Goal: Task Accomplishment & Management: Manage account settings

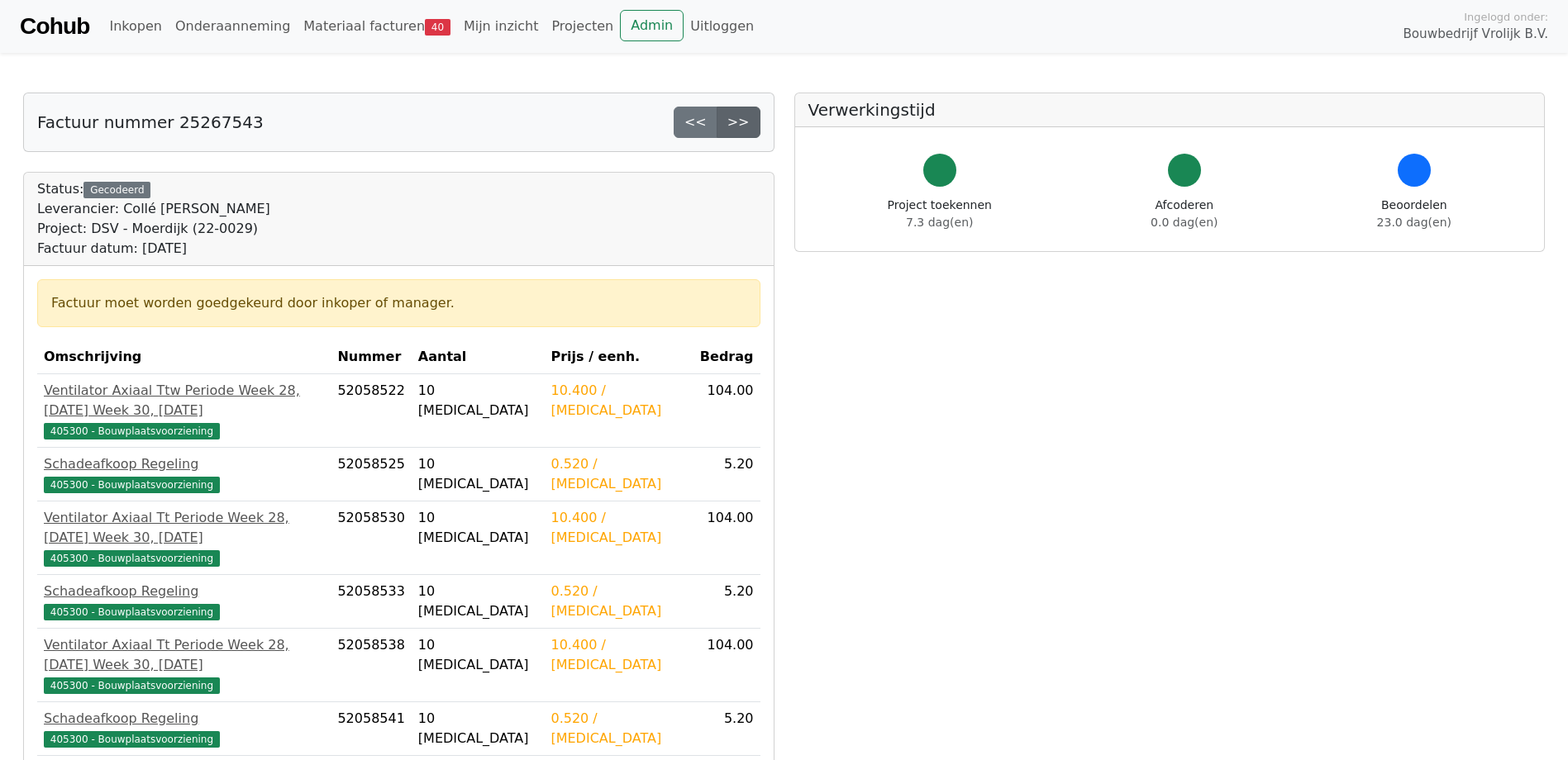
click at [751, 119] on link ">>" at bounding box center [738, 122] width 43 height 31
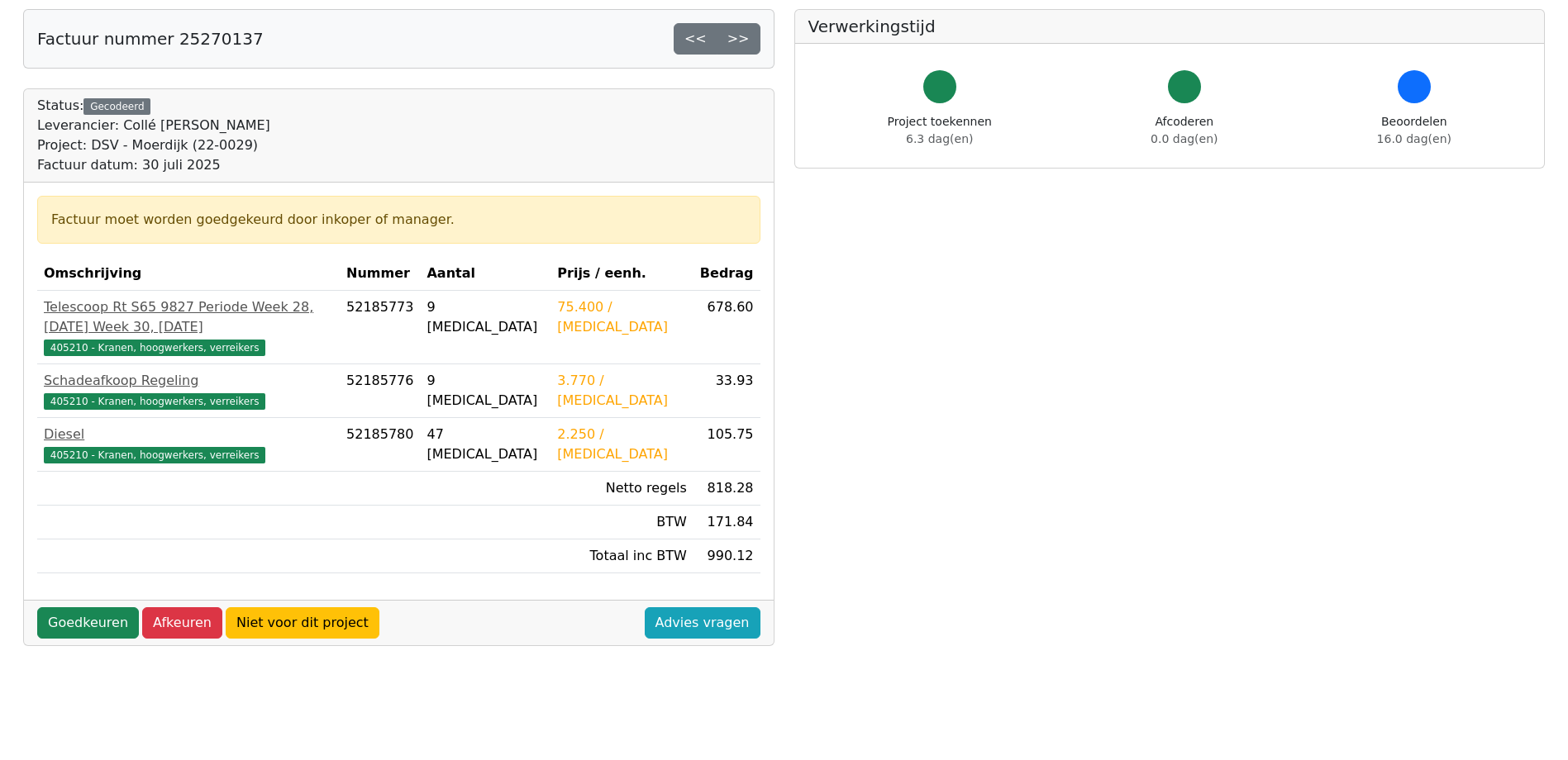
scroll to position [165, 0]
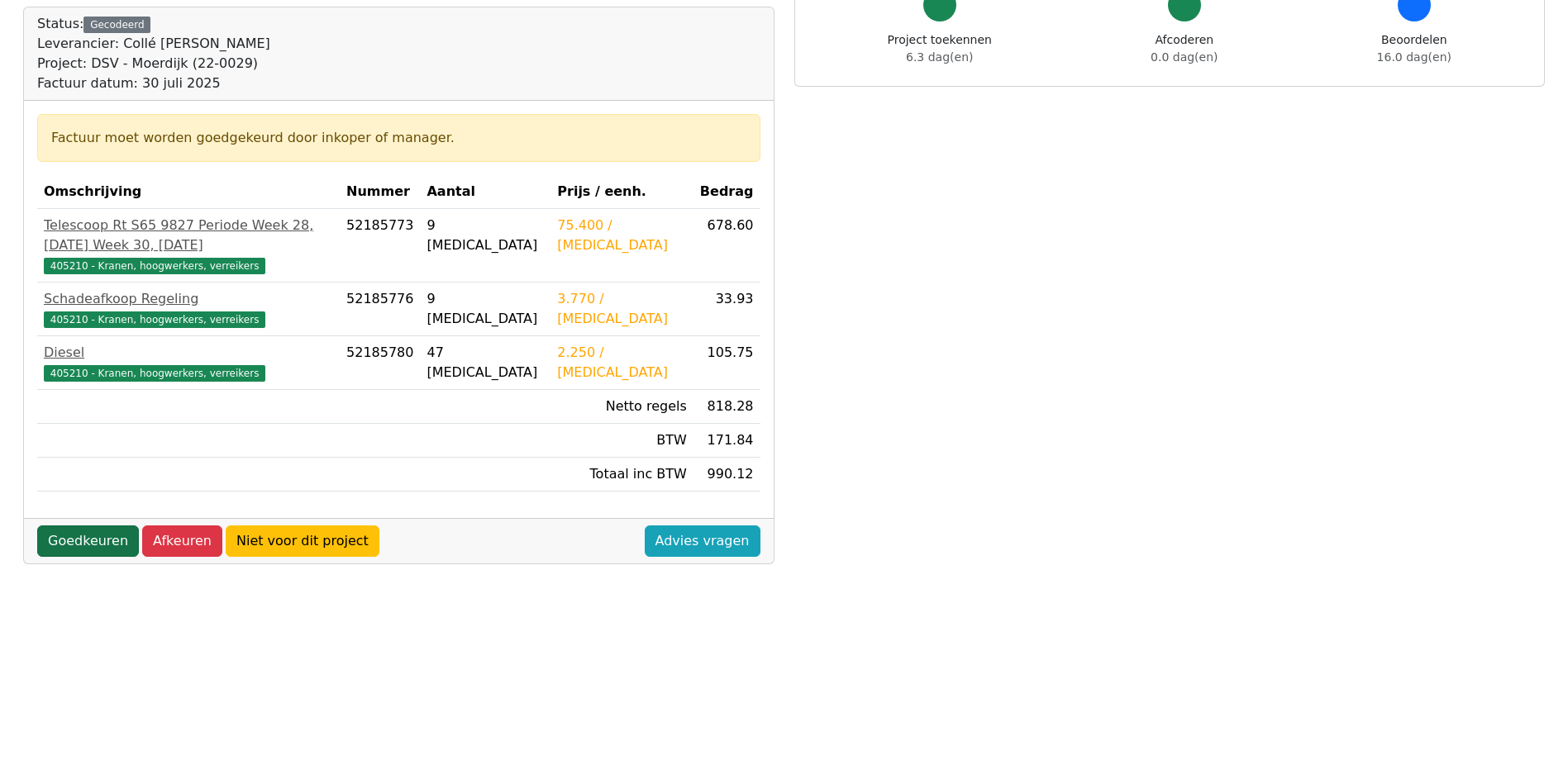
click at [70, 525] on link "Goedkeuren" at bounding box center [88, 541] width 102 height 31
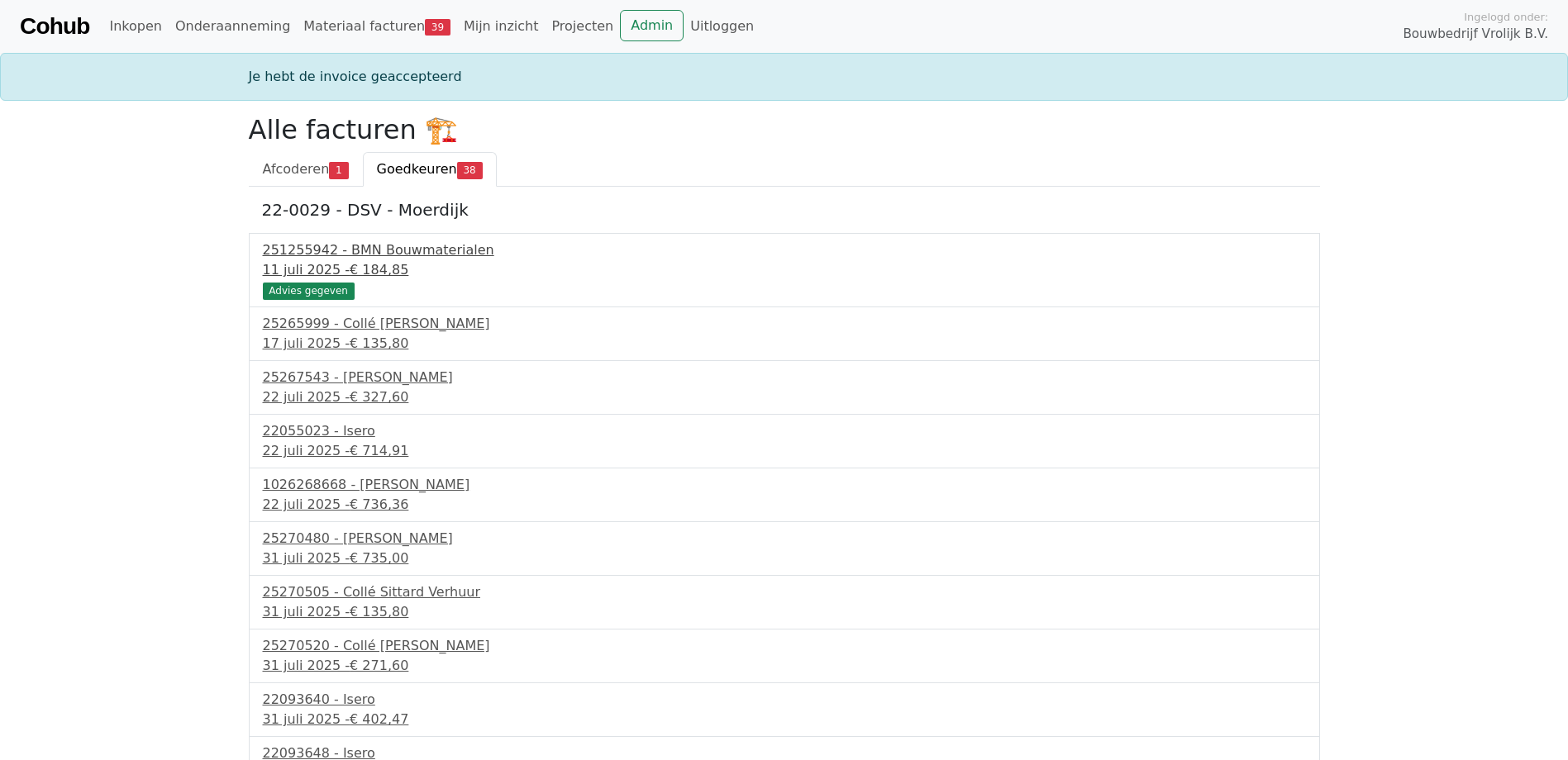
click at [380, 254] on div "251255942 - BMN Bouwmaterialen" at bounding box center [784, 250] width 1043 height 20
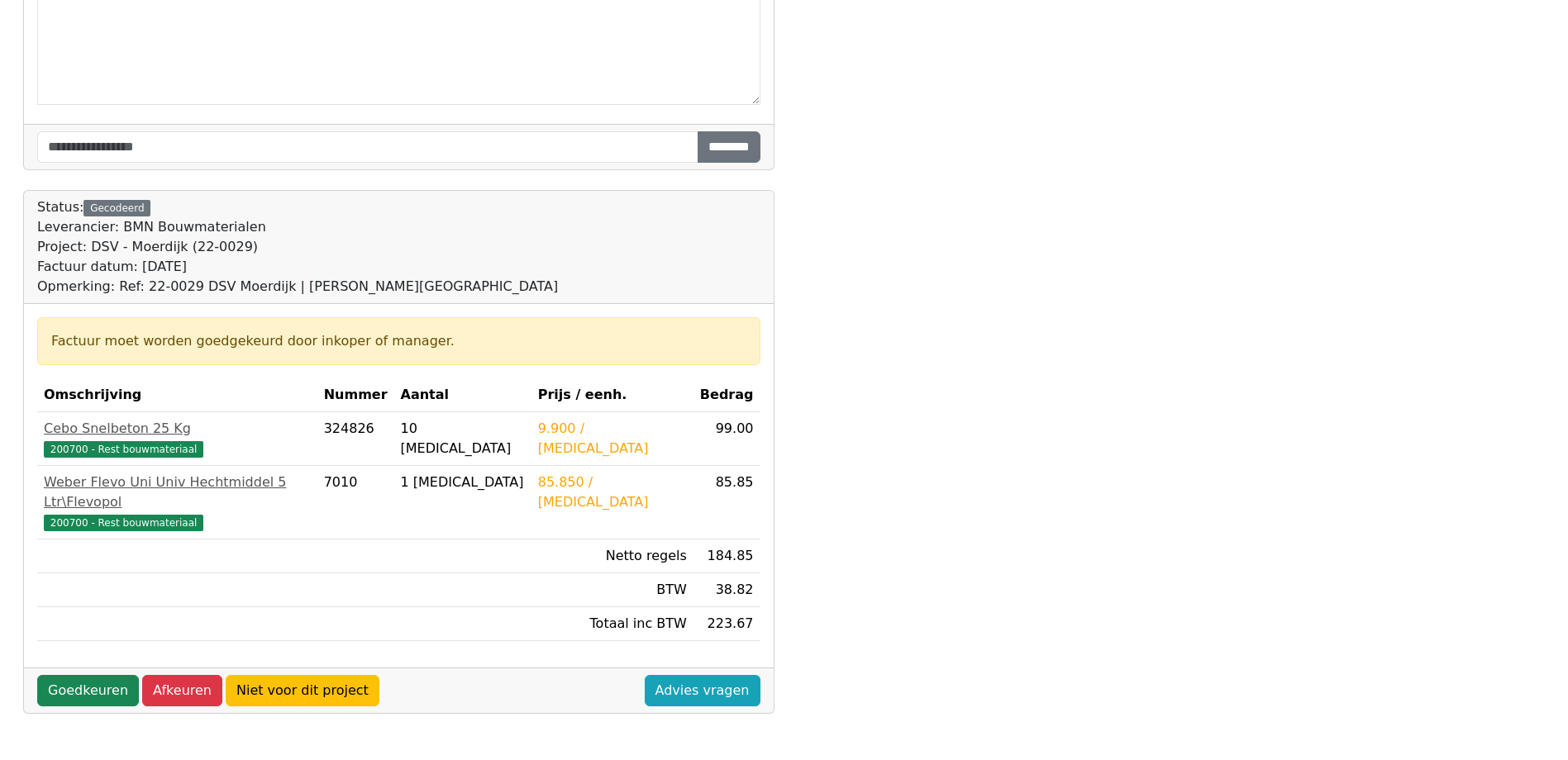
scroll to position [331, 0]
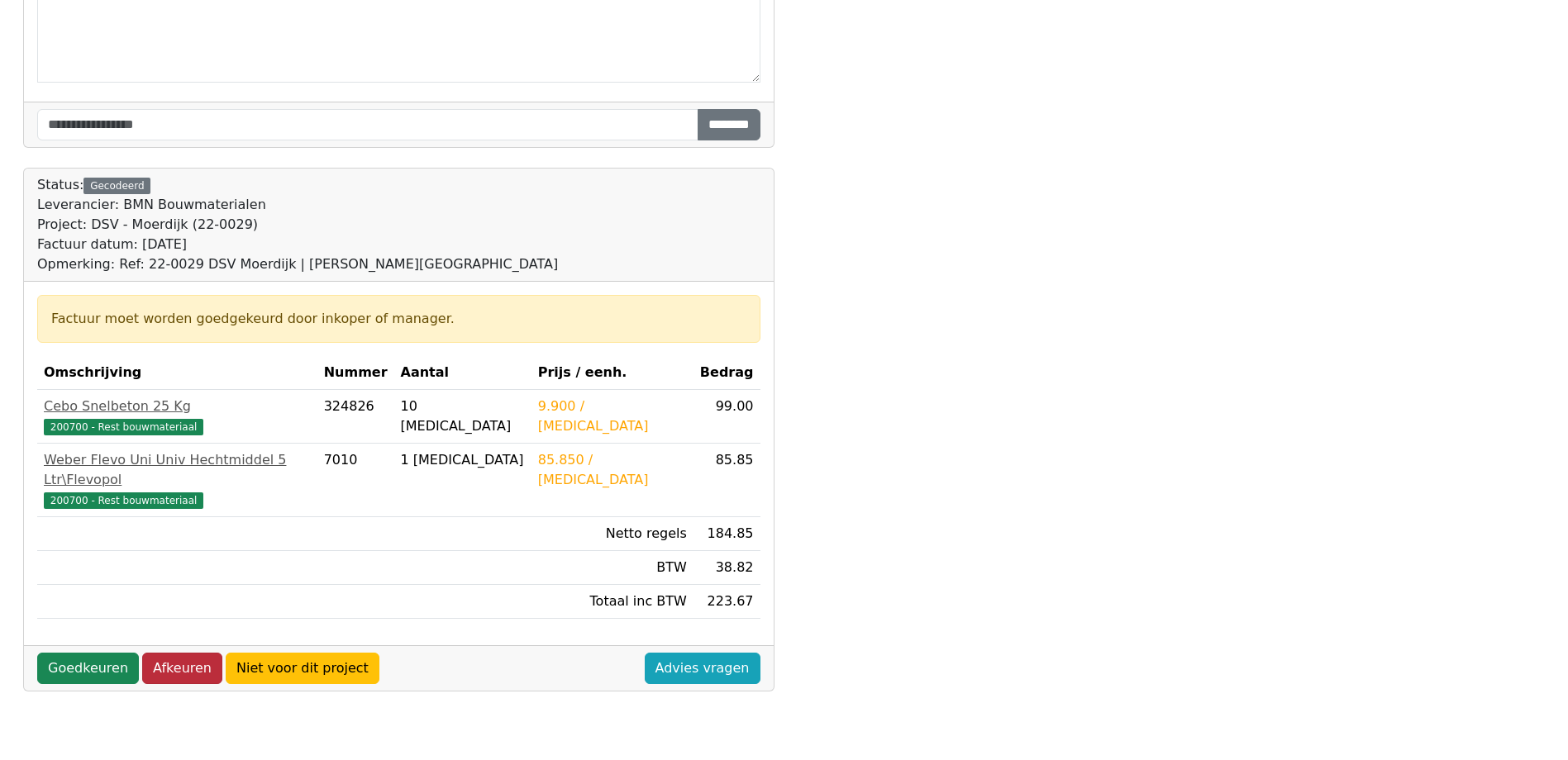
click at [174, 653] on link "Afkeuren" at bounding box center [182, 669] width 80 height 31
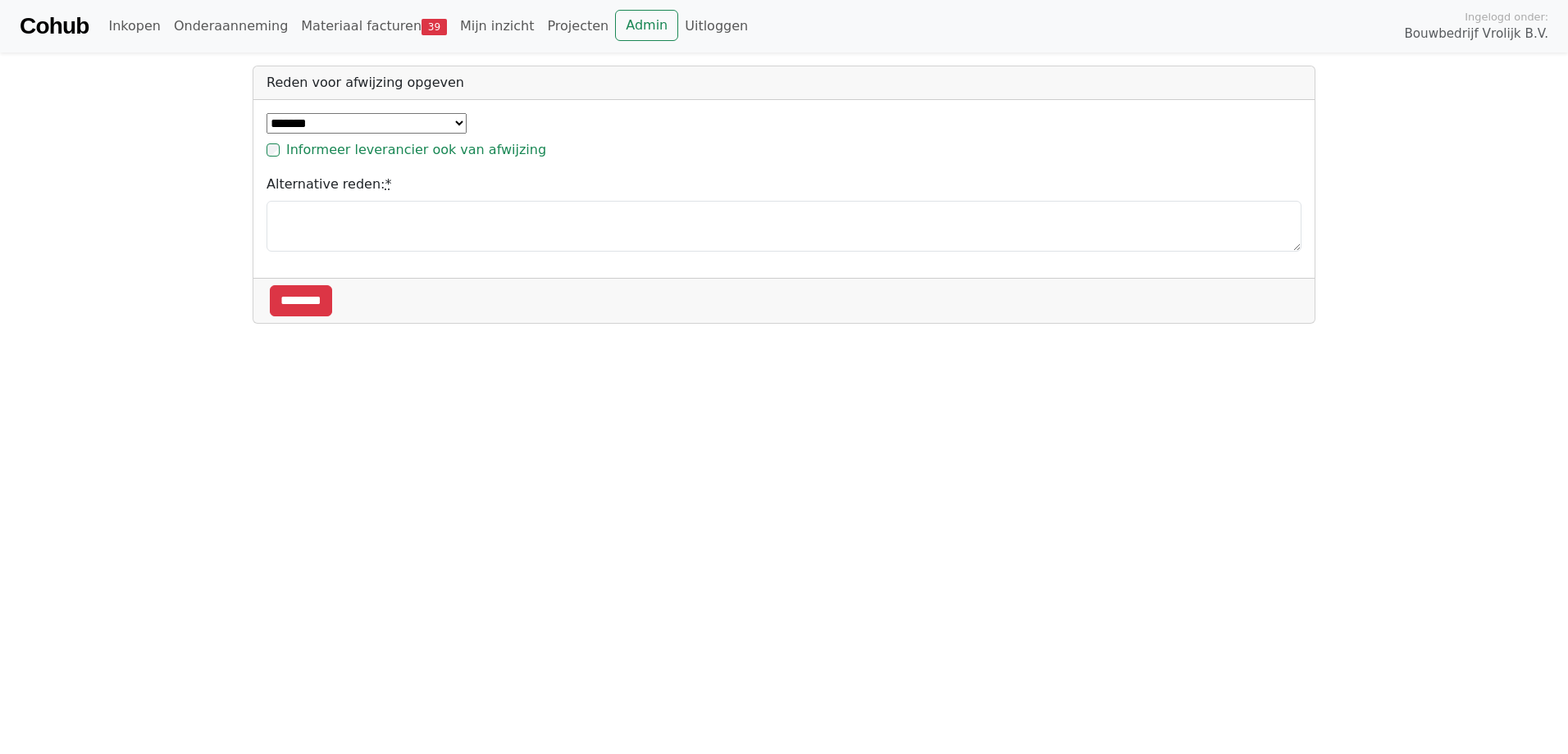
click at [335, 127] on select "**********" at bounding box center [366, 123] width 200 height 21
click at [266, 113] on select "**********" at bounding box center [366, 123] width 200 height 21
click at [311, 122] on select "**********" at bounding box center [366, 123] width 200 height 21
select select "*****"
click at [266, 113] on select "**********" at bounding box center [366, 123] width 200 height 21
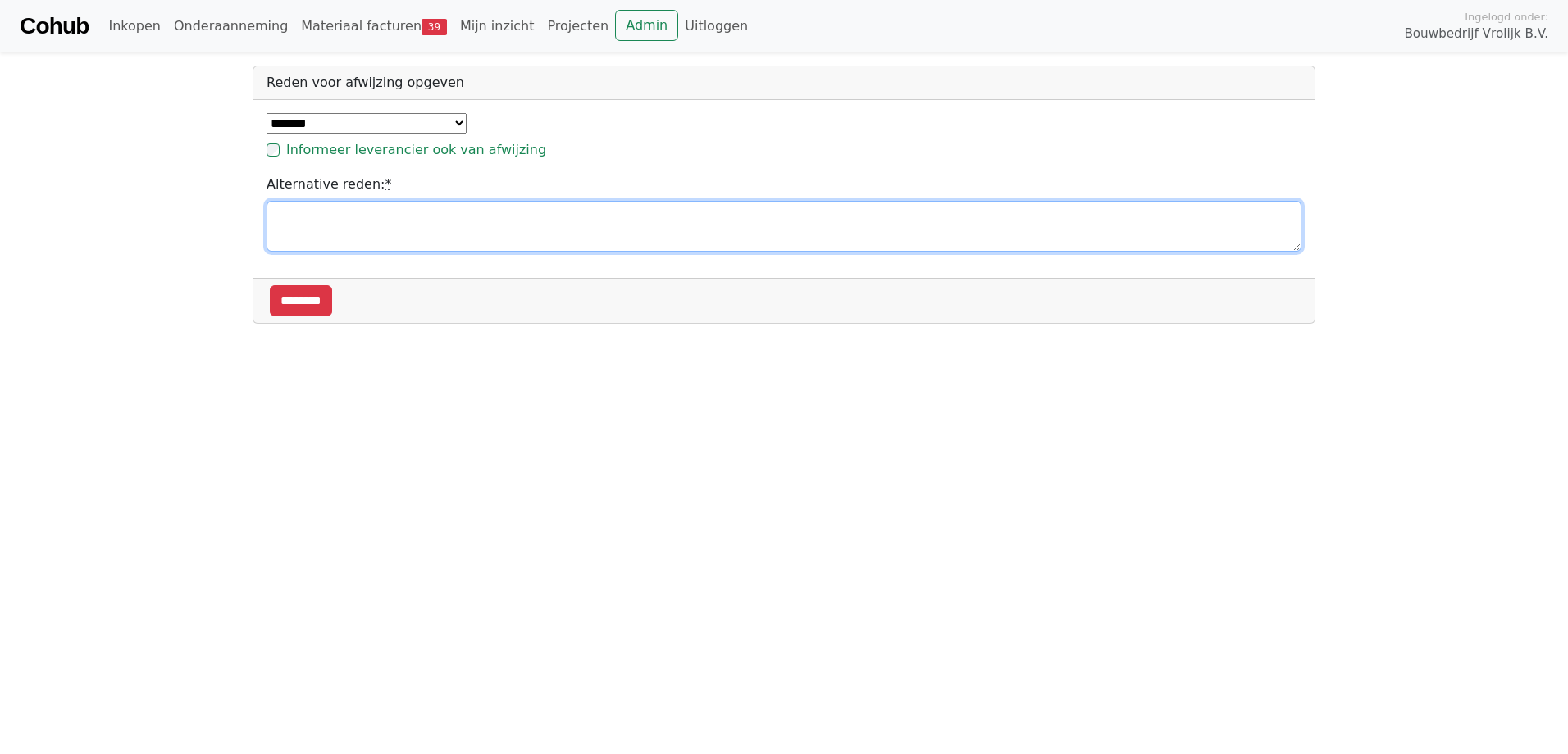
click at [313, 201] on textarea "Alternative reden: *" at bounding box center [784, 226] width 1035 height 51
type textarea "**********"
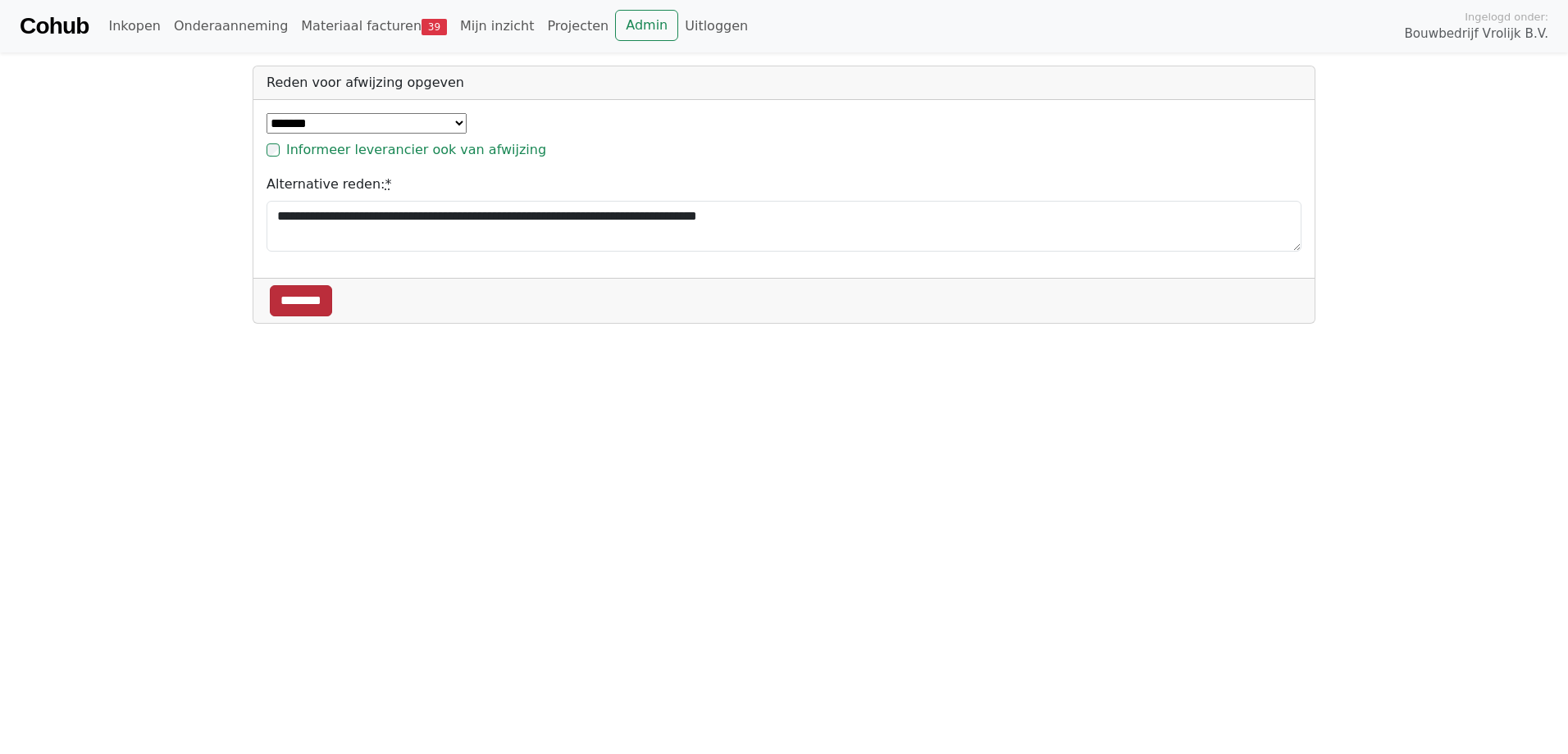
click at [322, 292] on input "********" at bounding box center [301, 301] width 62 height 31
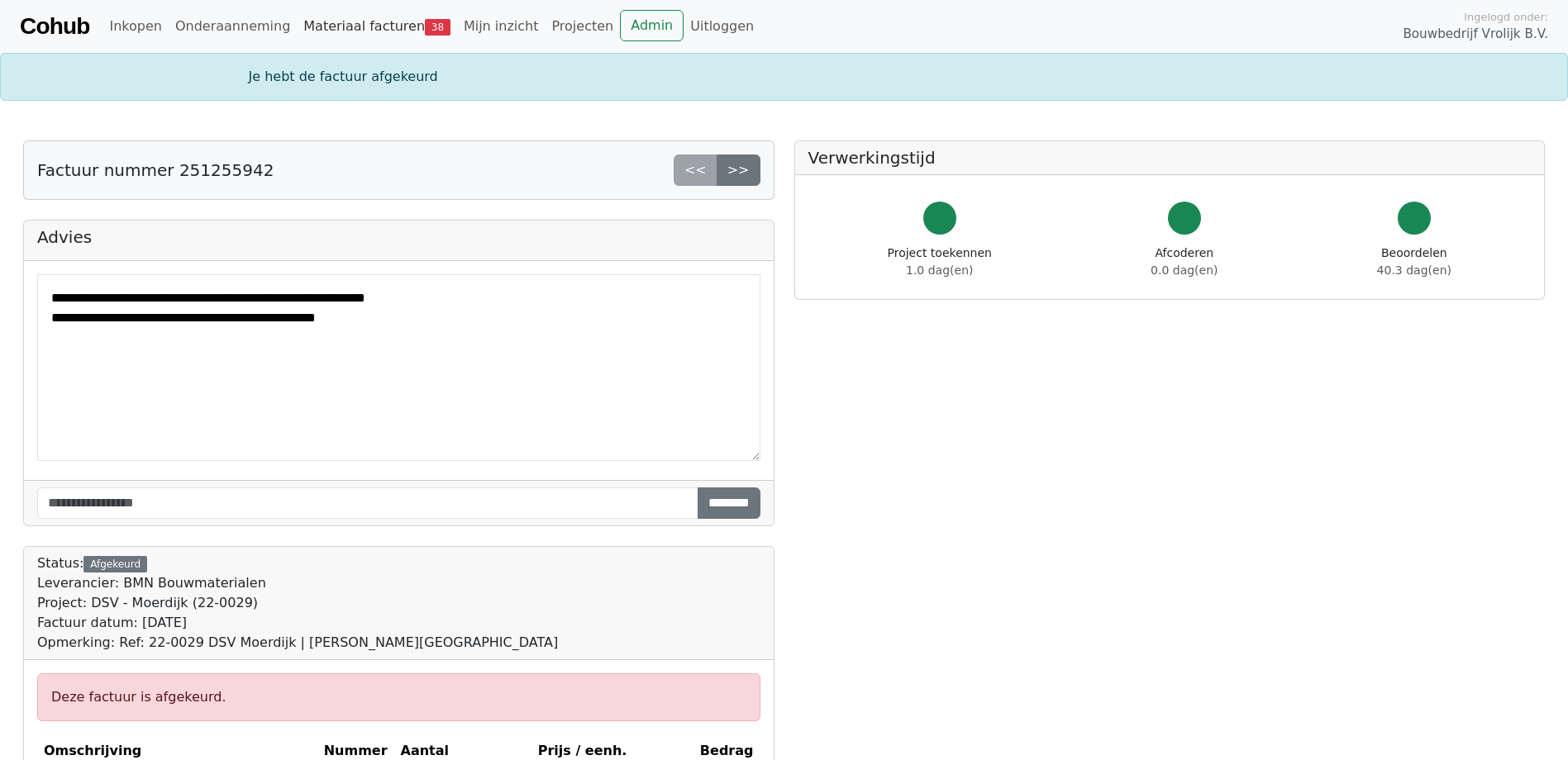
click at [361, 25] on link "Materiaal facturen 38" at bounding box center [377, 26] width 161 height 33
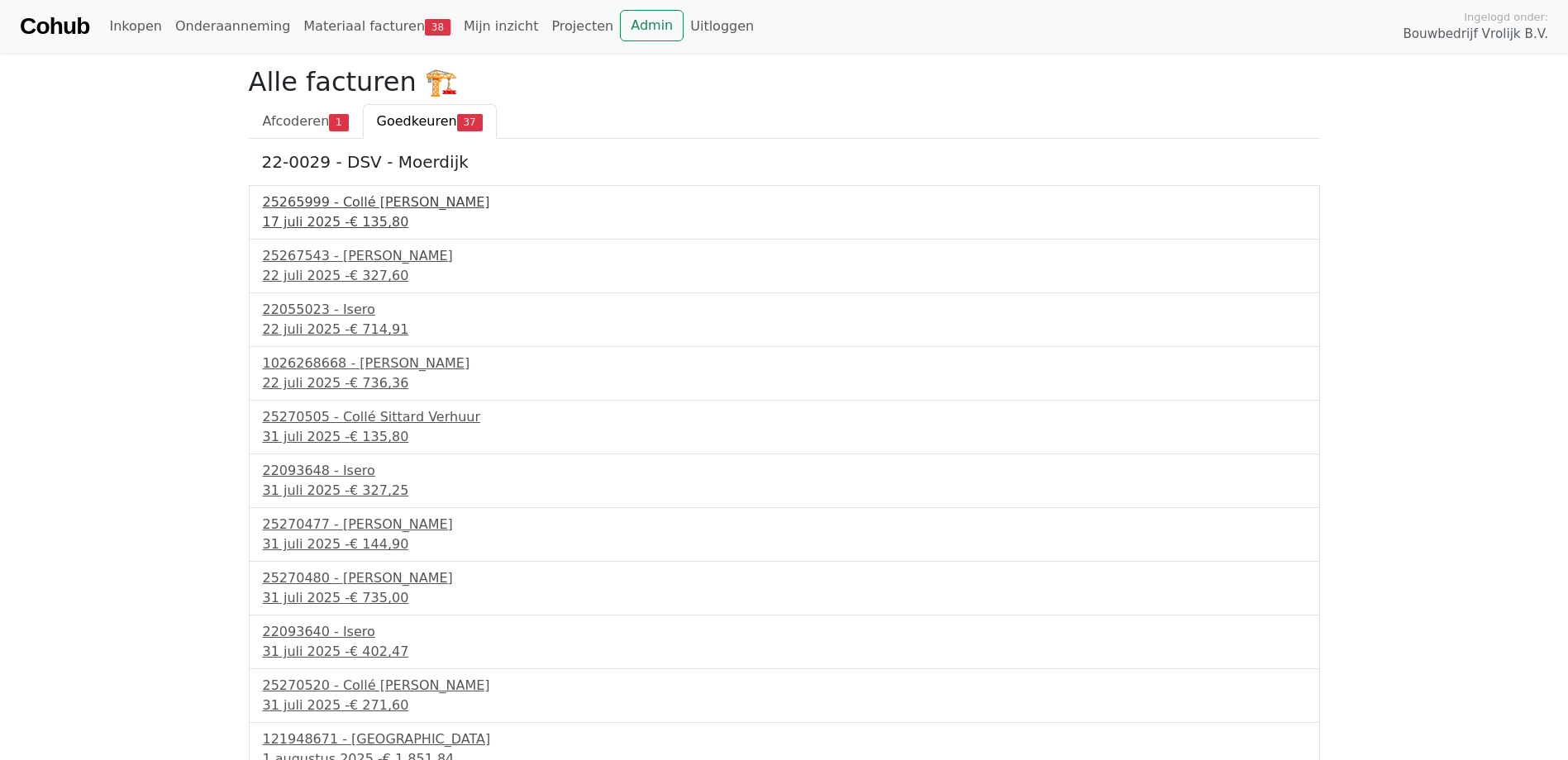
click at [335, 202] on div "25265999 - Collé Sittard Verhuur" at bounding box center [784, 202] width 1043 height 20
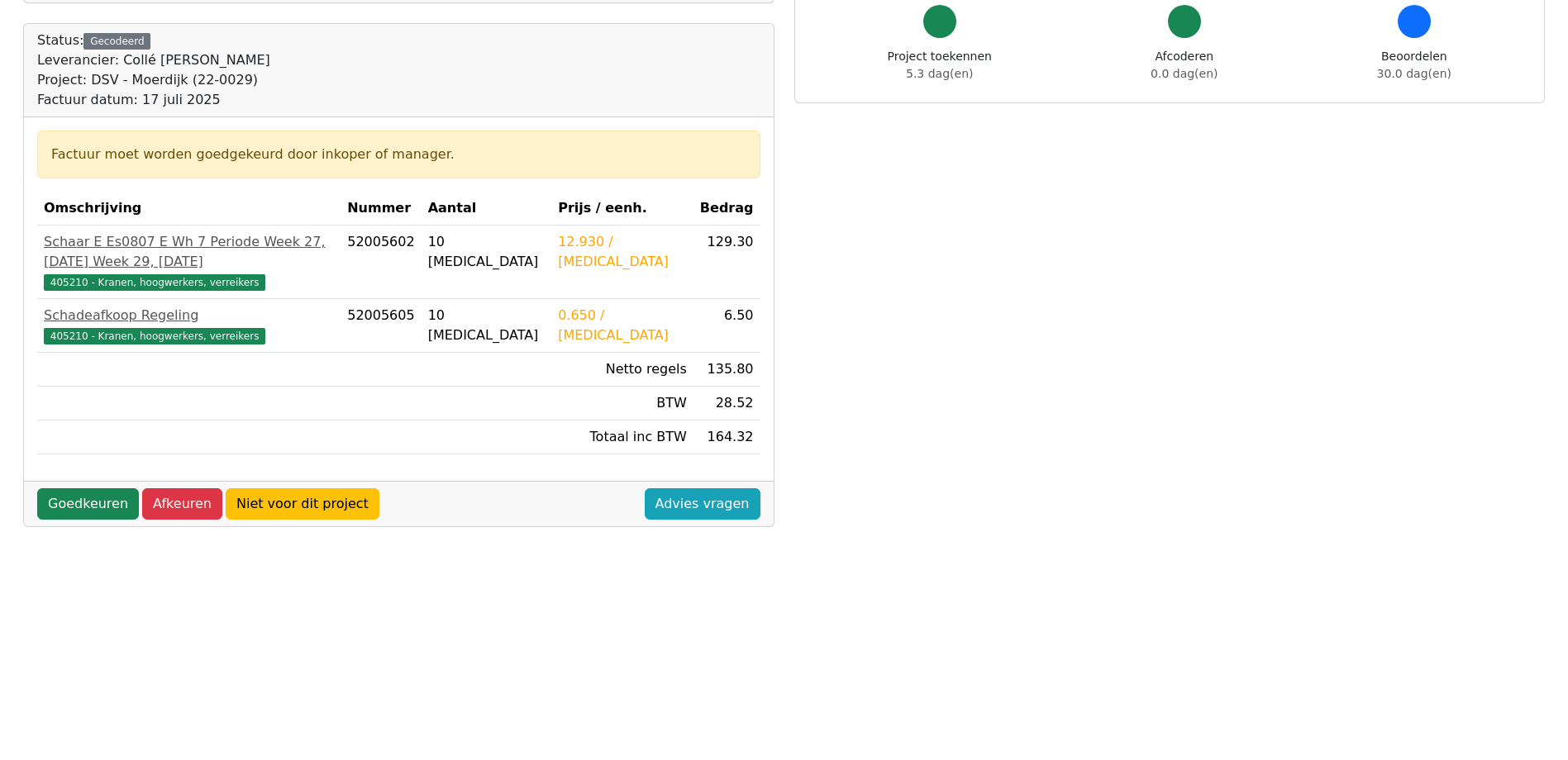
scroll to position [165, 0]
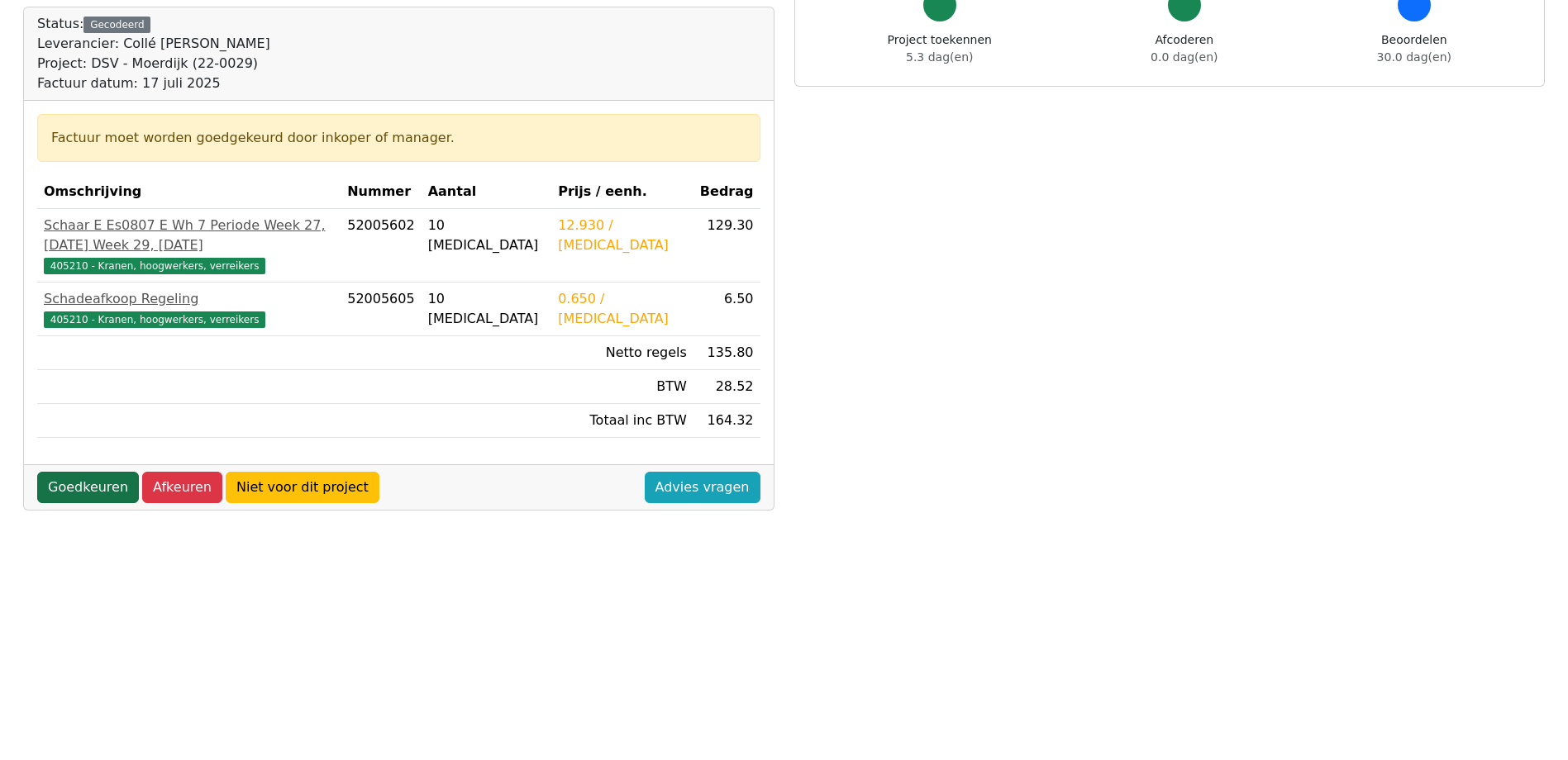
click at [110, 503] on link "Goedkeuren" at bounding box center [88, 487] width 102 height 31
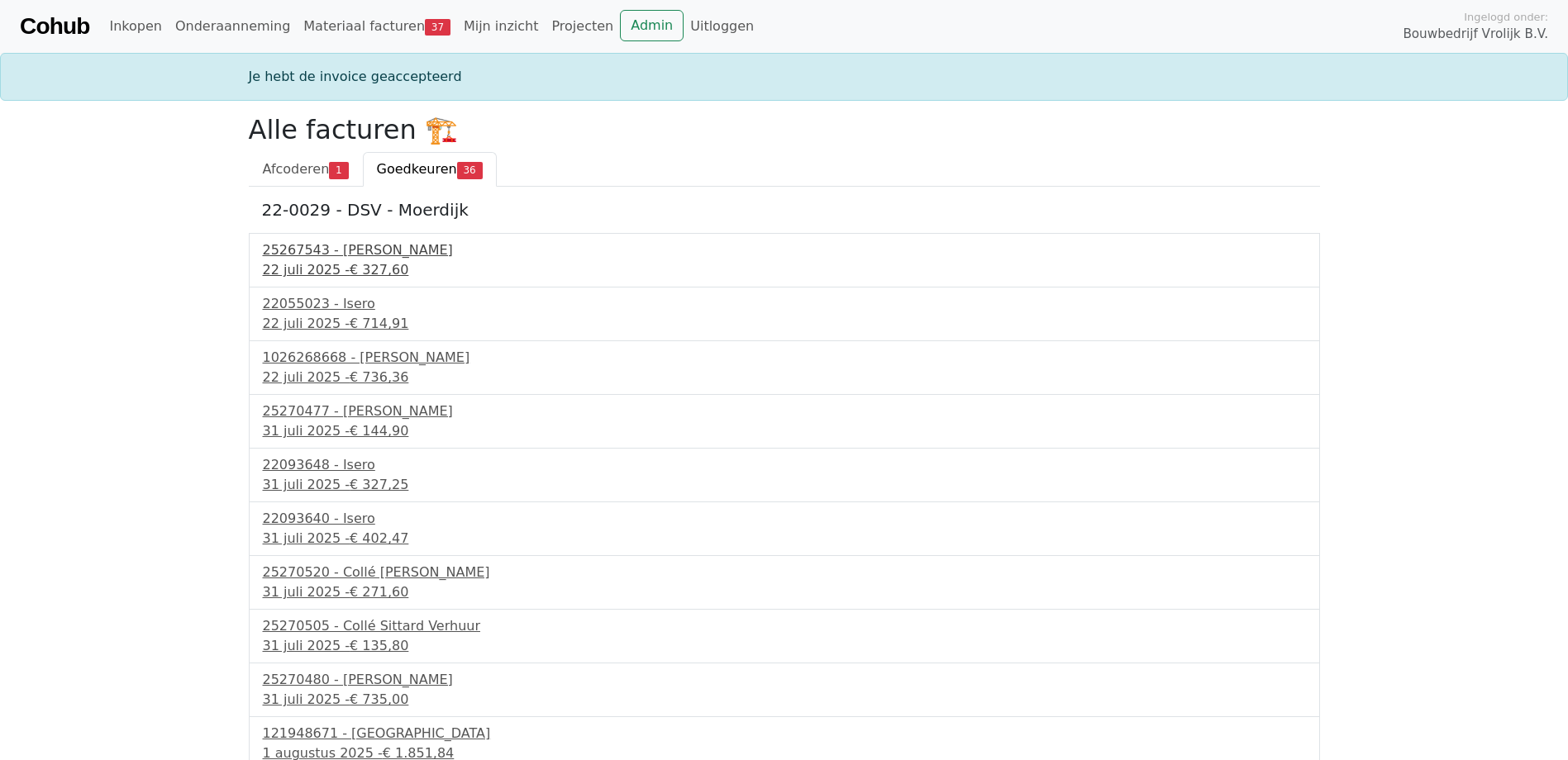
click at [331, 266] on div "[DATE] - € 327,60" at bounding box center [784, 270] width 1043 height 20
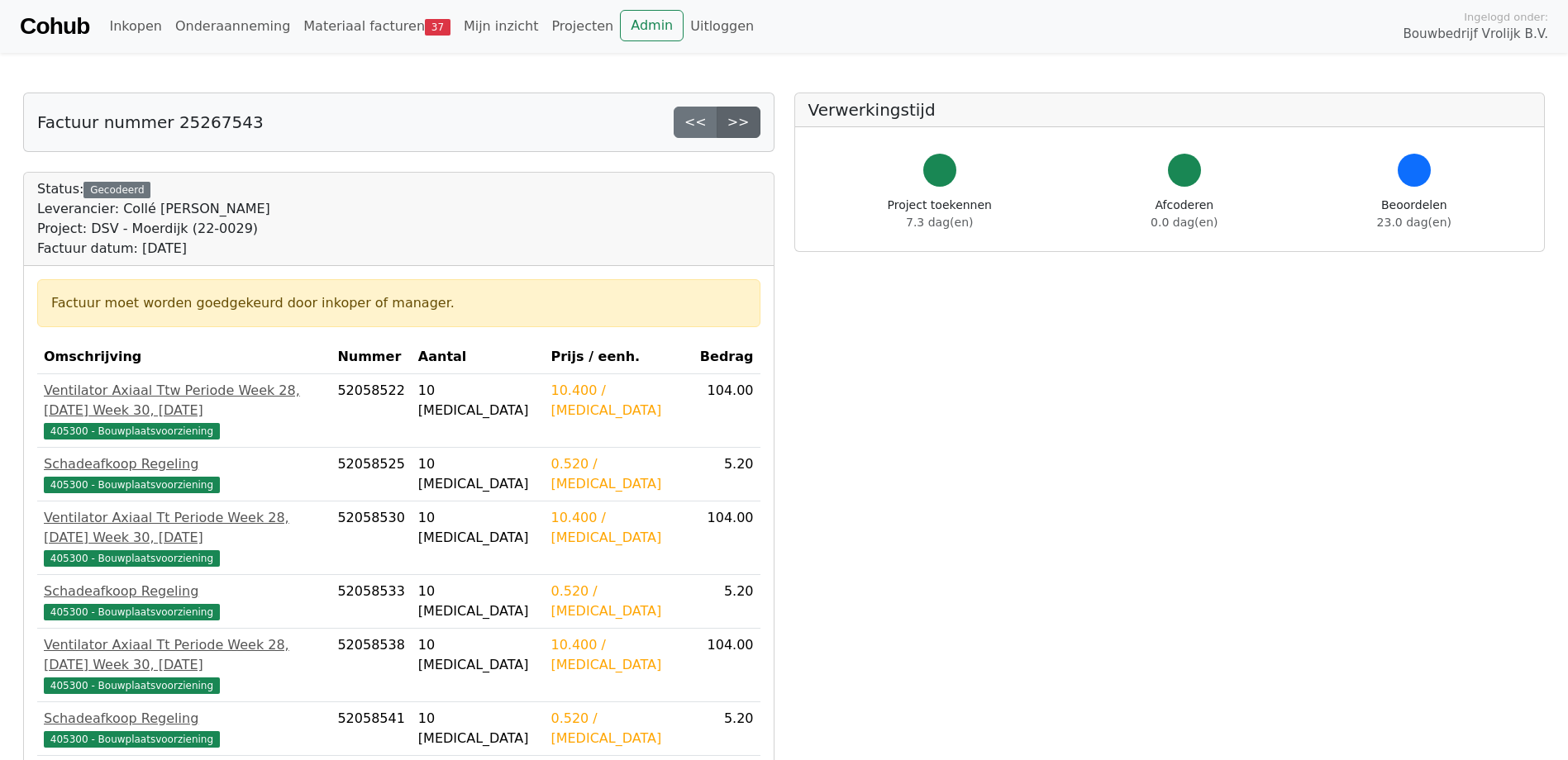
click at [748, 132] on link ">>" at bounding box center [738, 122] width 43 height 31
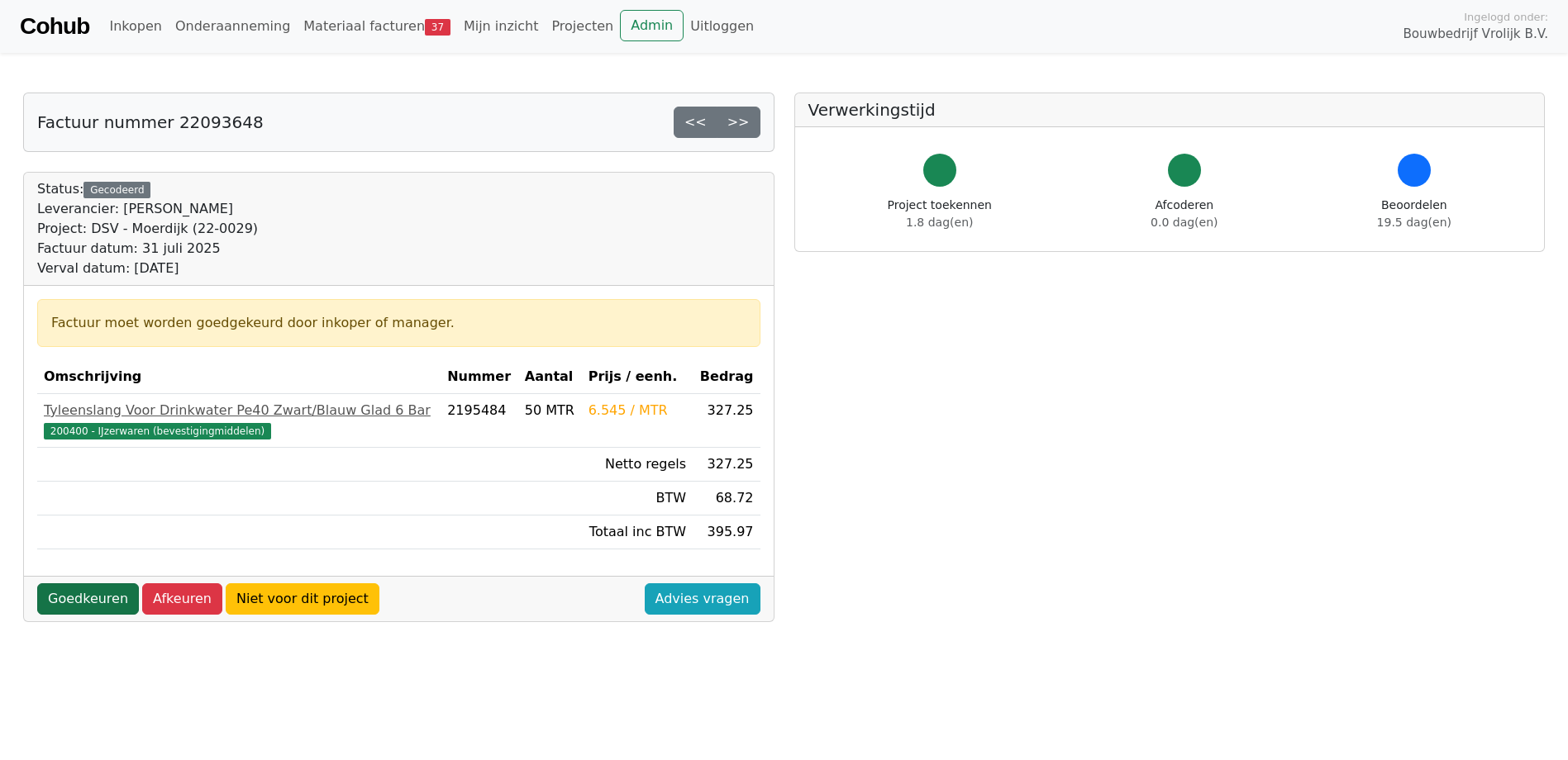
click at [104, 600] on link "Goedkeuren" at bounding box center [88, 599] width 102 height 31
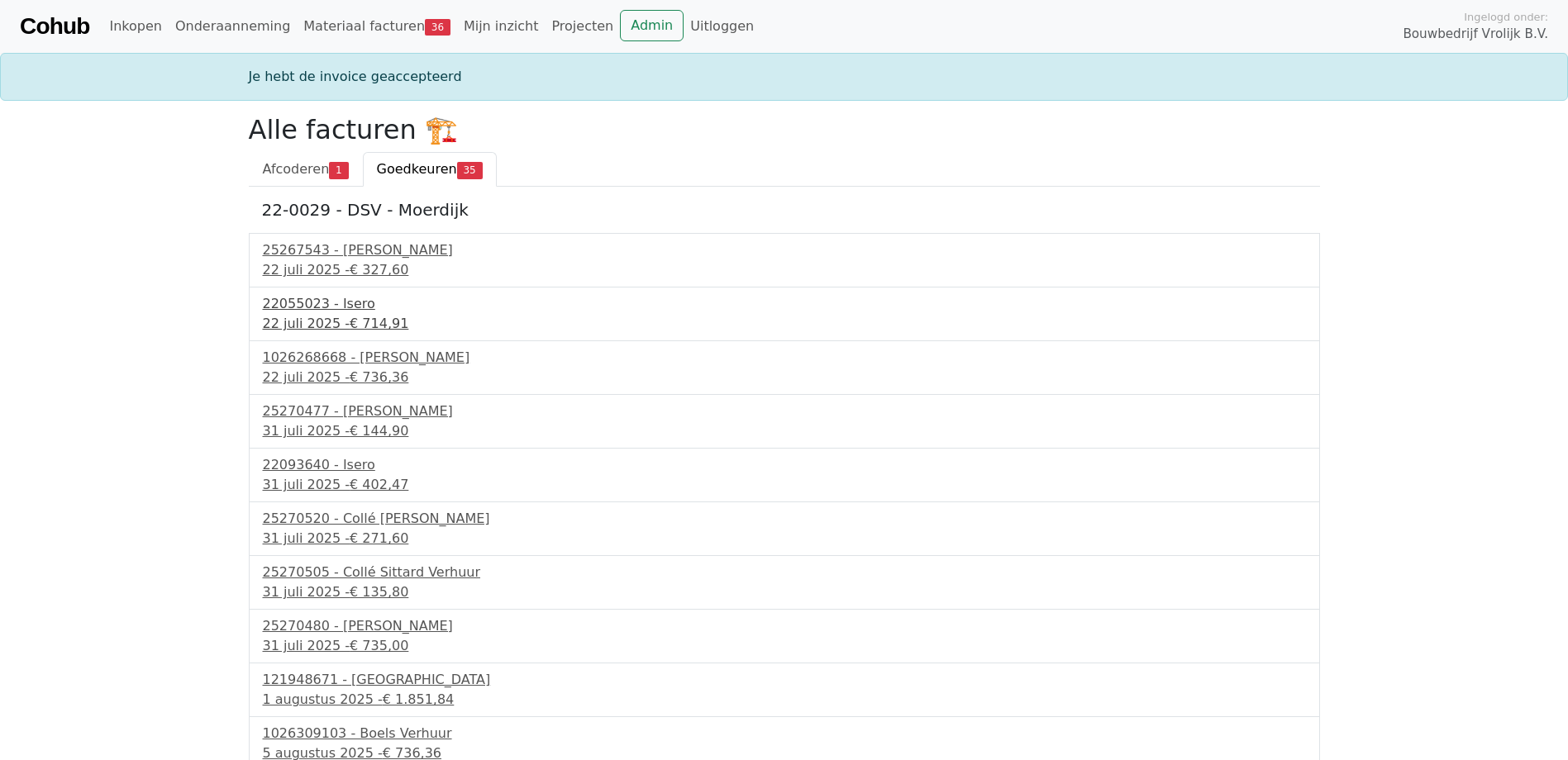
click at [349, 328] on span "€ 714,91" at bounding box center [379, 323] width 59 height 16
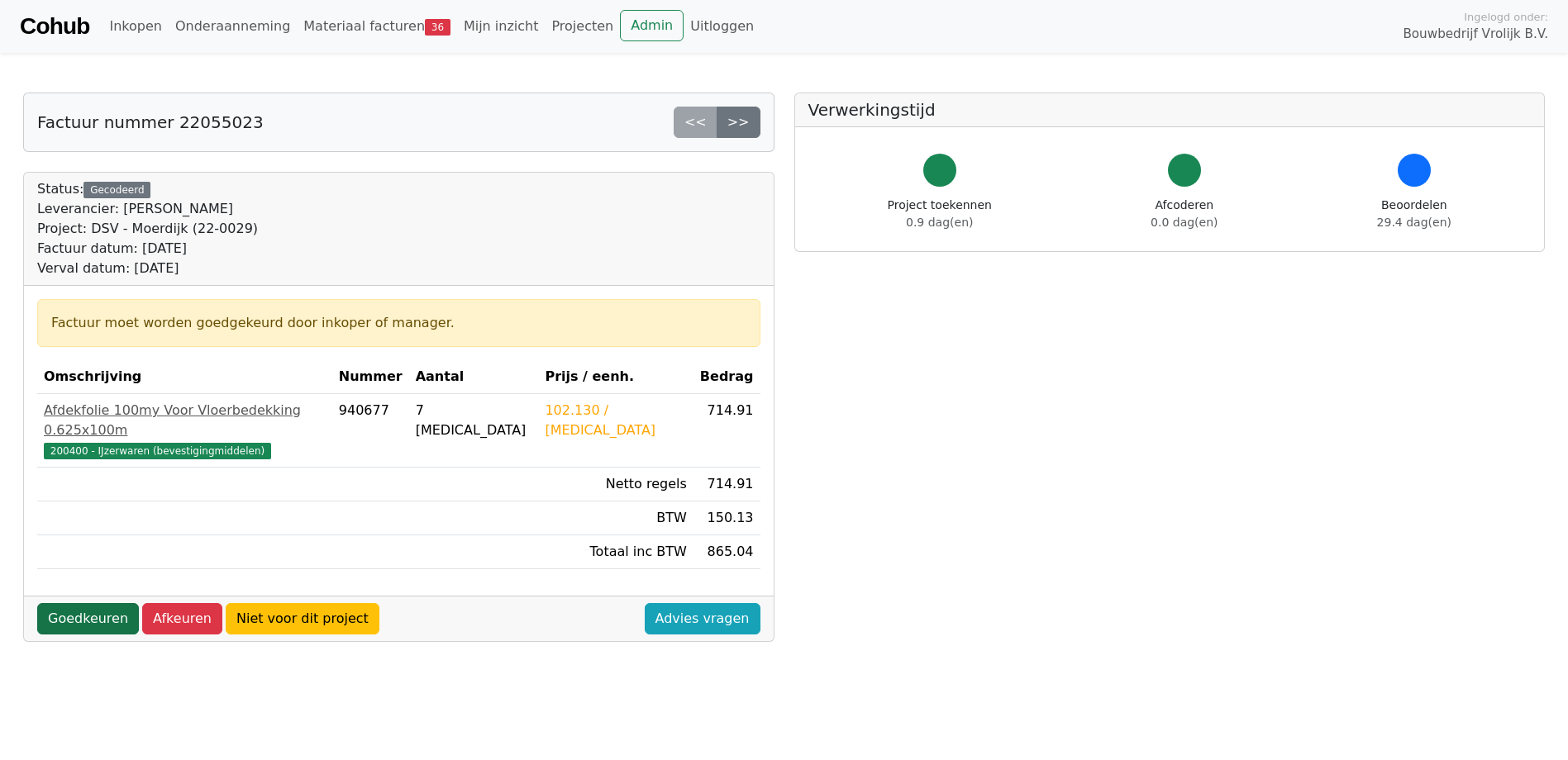
click at [100, 604] on link "Goedkeuren" at bounding box center [88, 619] width 102 height 31
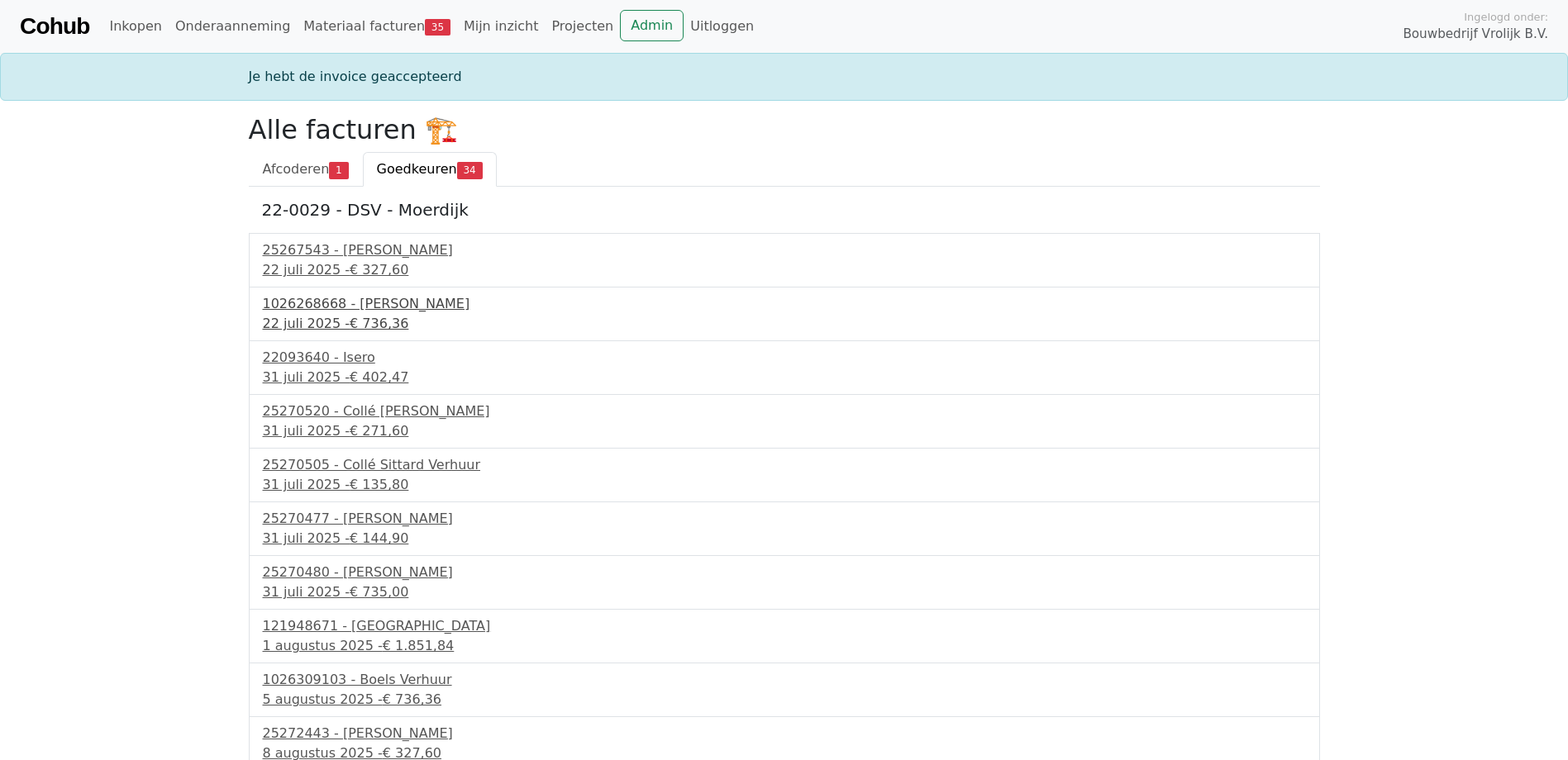
click at [377, 295] on div "1026268668 - Boels Verhuur" at bounding box center [784, 304] width 1043 height 20
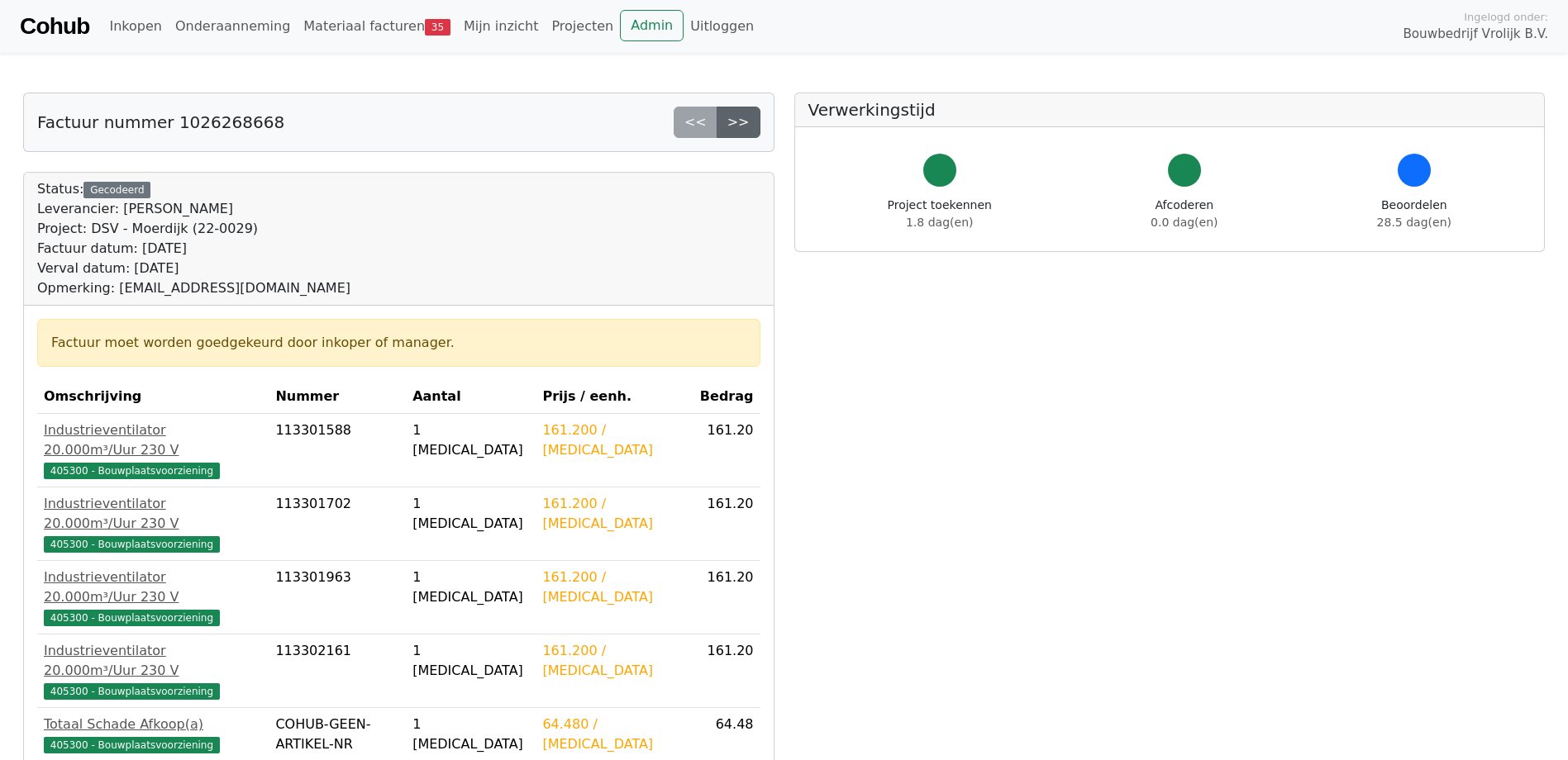
click at [758, 118] on link ">>" at bounding box center [738, 122] width 43 height 31
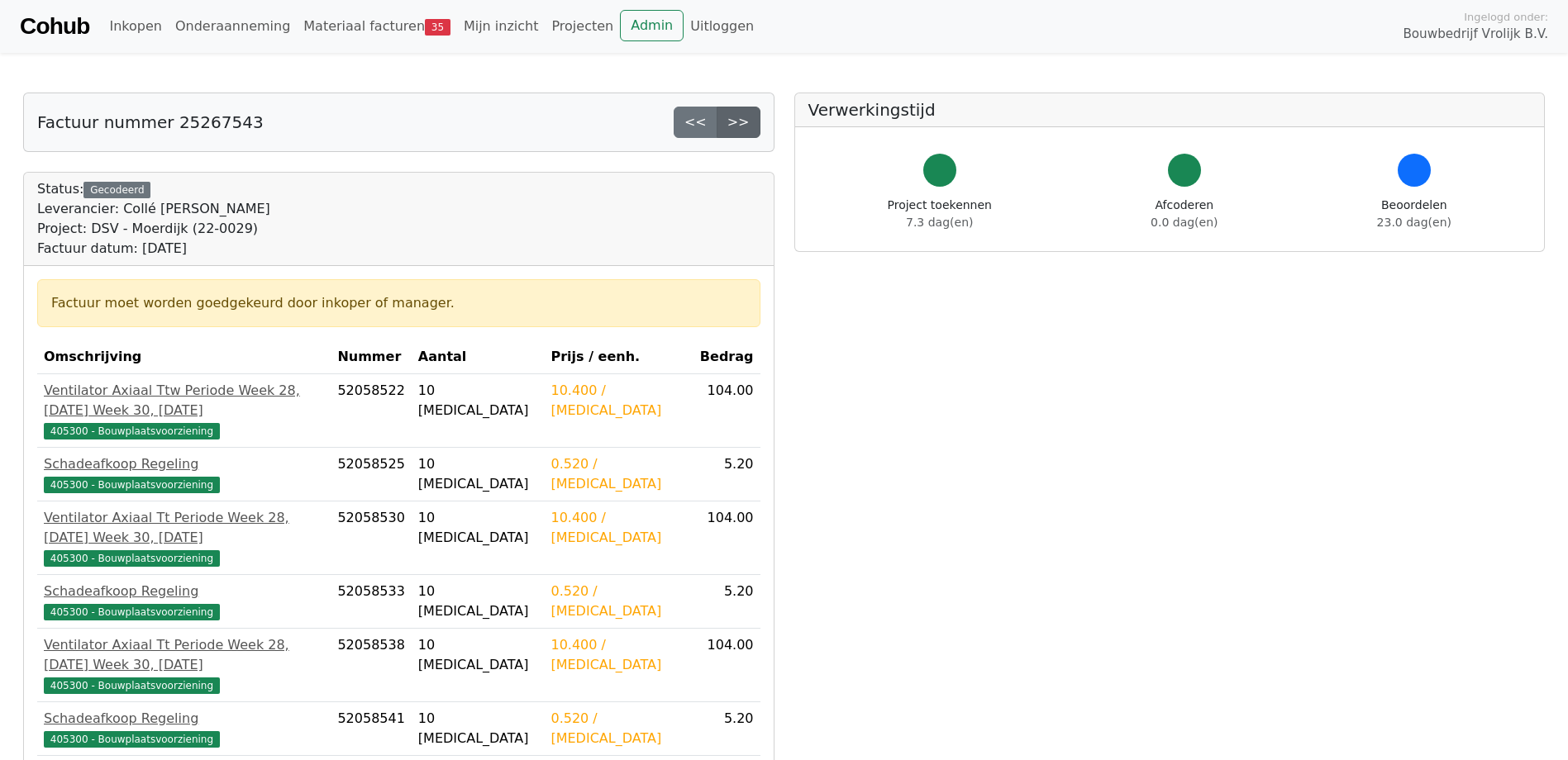
click at [732, 127] on link ">>" at bounding box center [738, 122] width 43 height 31
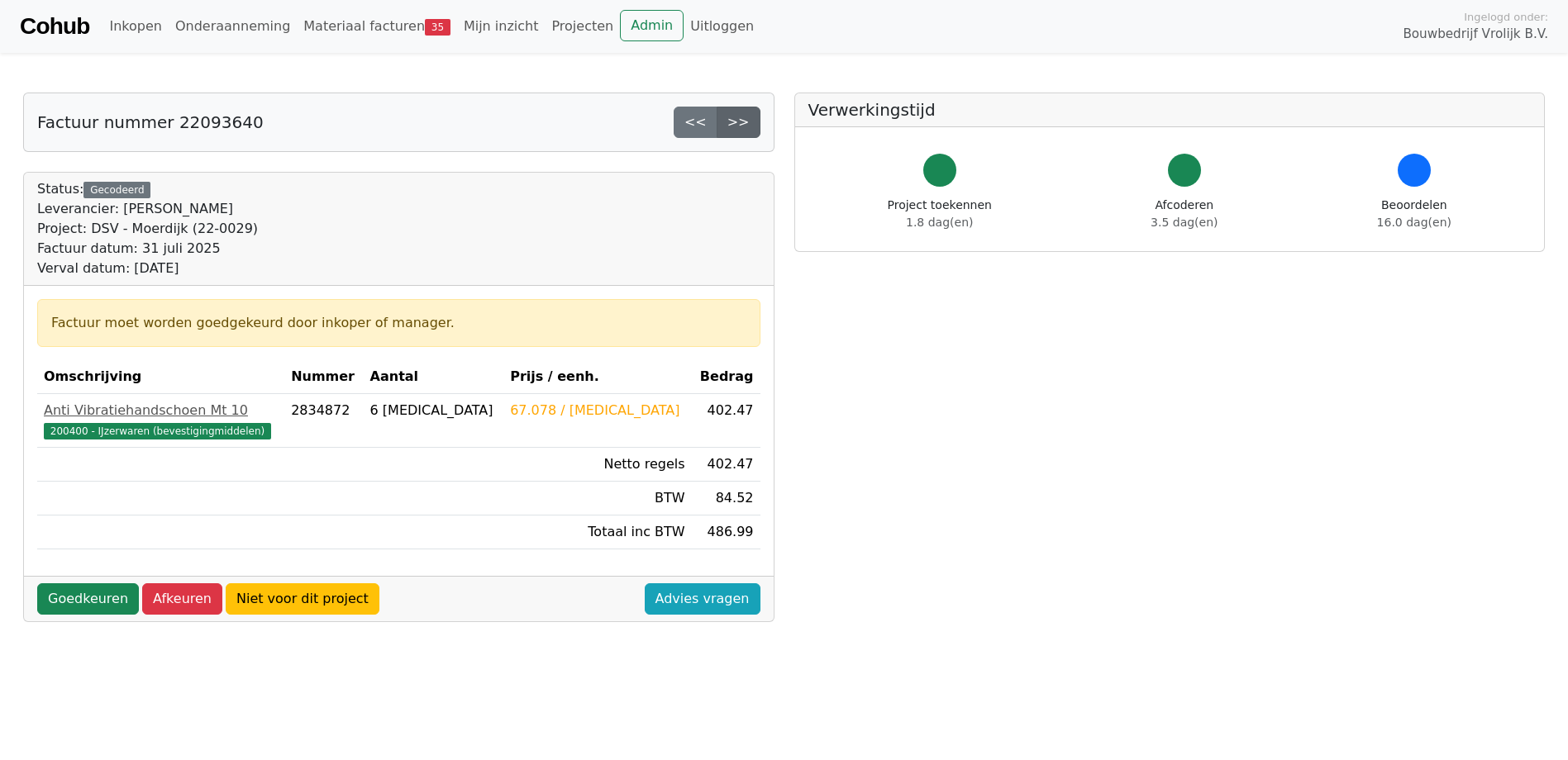
click at [742, 122] on link ">>" at bounding box center [738, 122] width 43 height 31
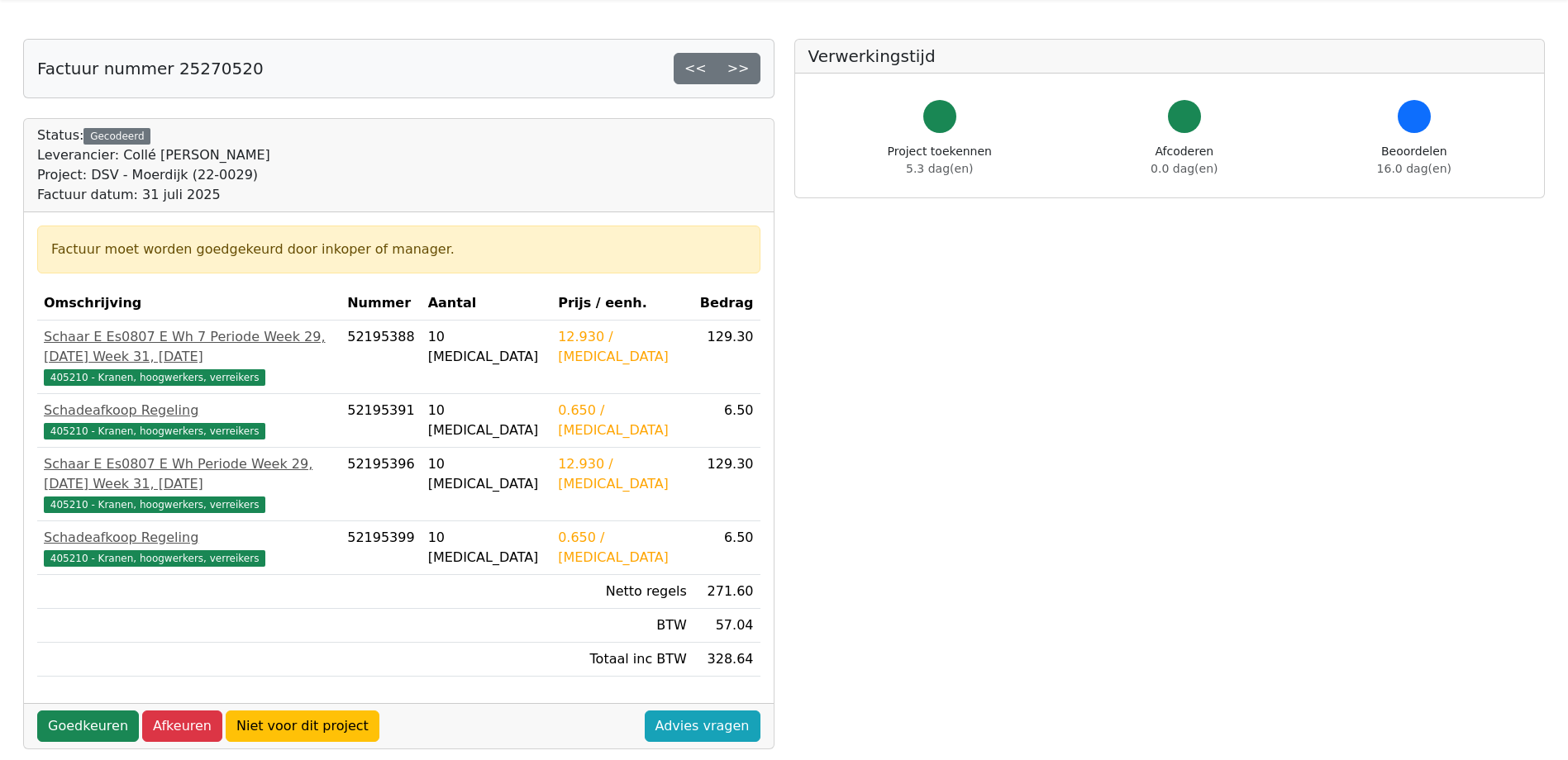
scroll to position [83, 0]
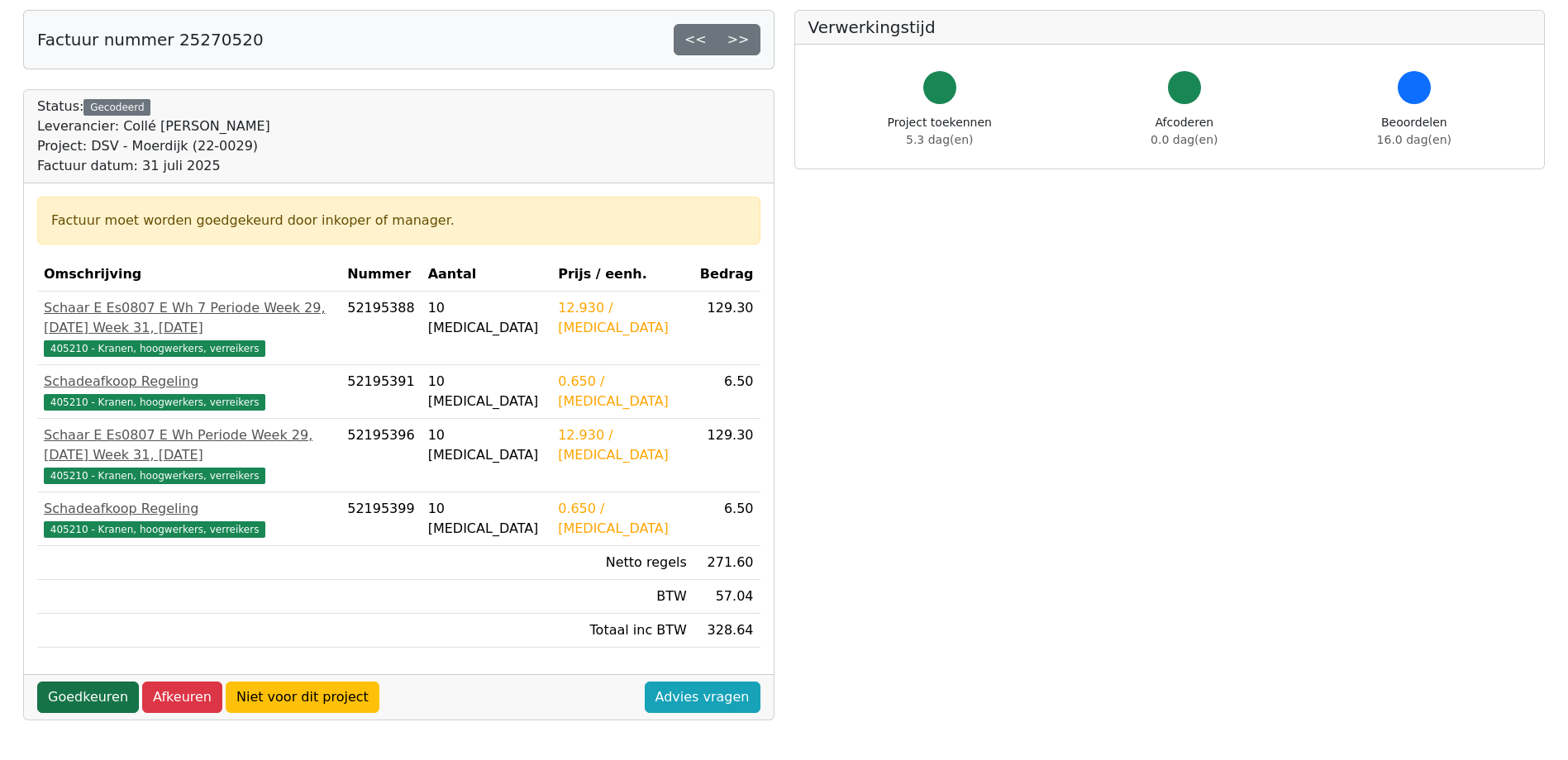
click at [96, 692] on link "Goedkeuren" at bounding box center [88, 697] width 102 height 31
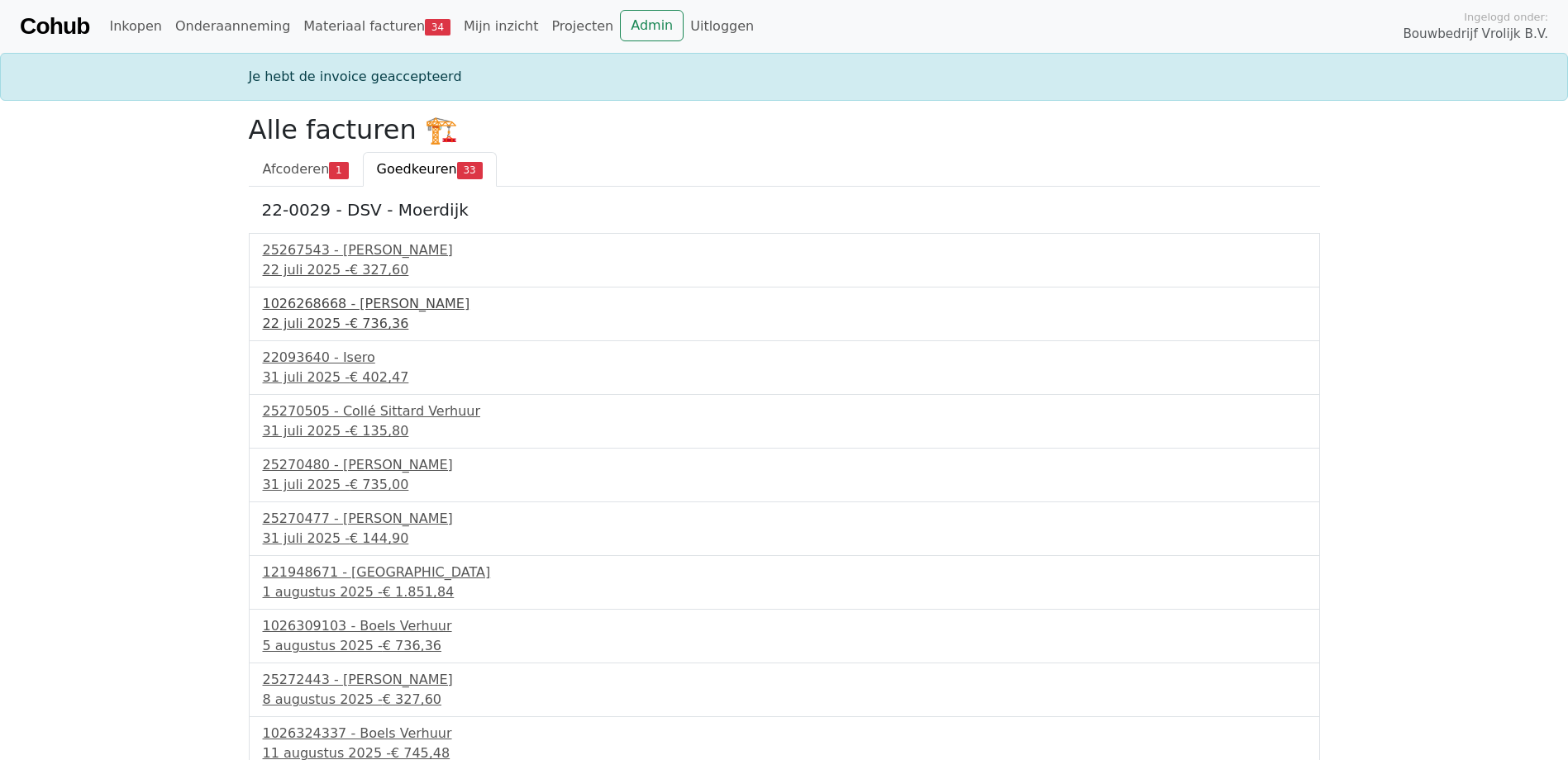
click at [329, 324] on div "22 juli 2025 - € 736,36" at bounding box center [784, 324] width 1043 height 20
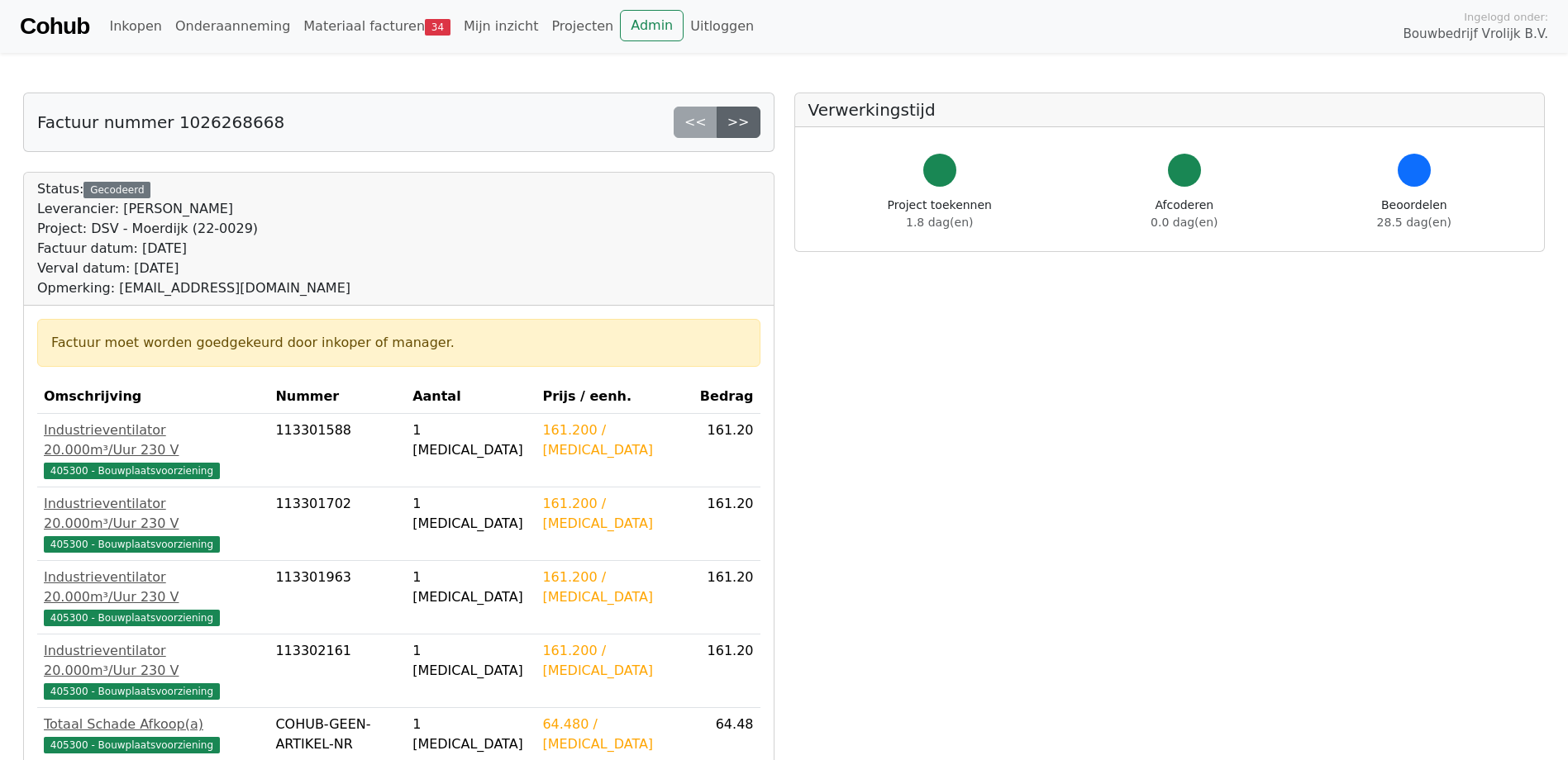
click at [745, 115] on link ">>" at bounding box center [738, 122] width 43 height 31
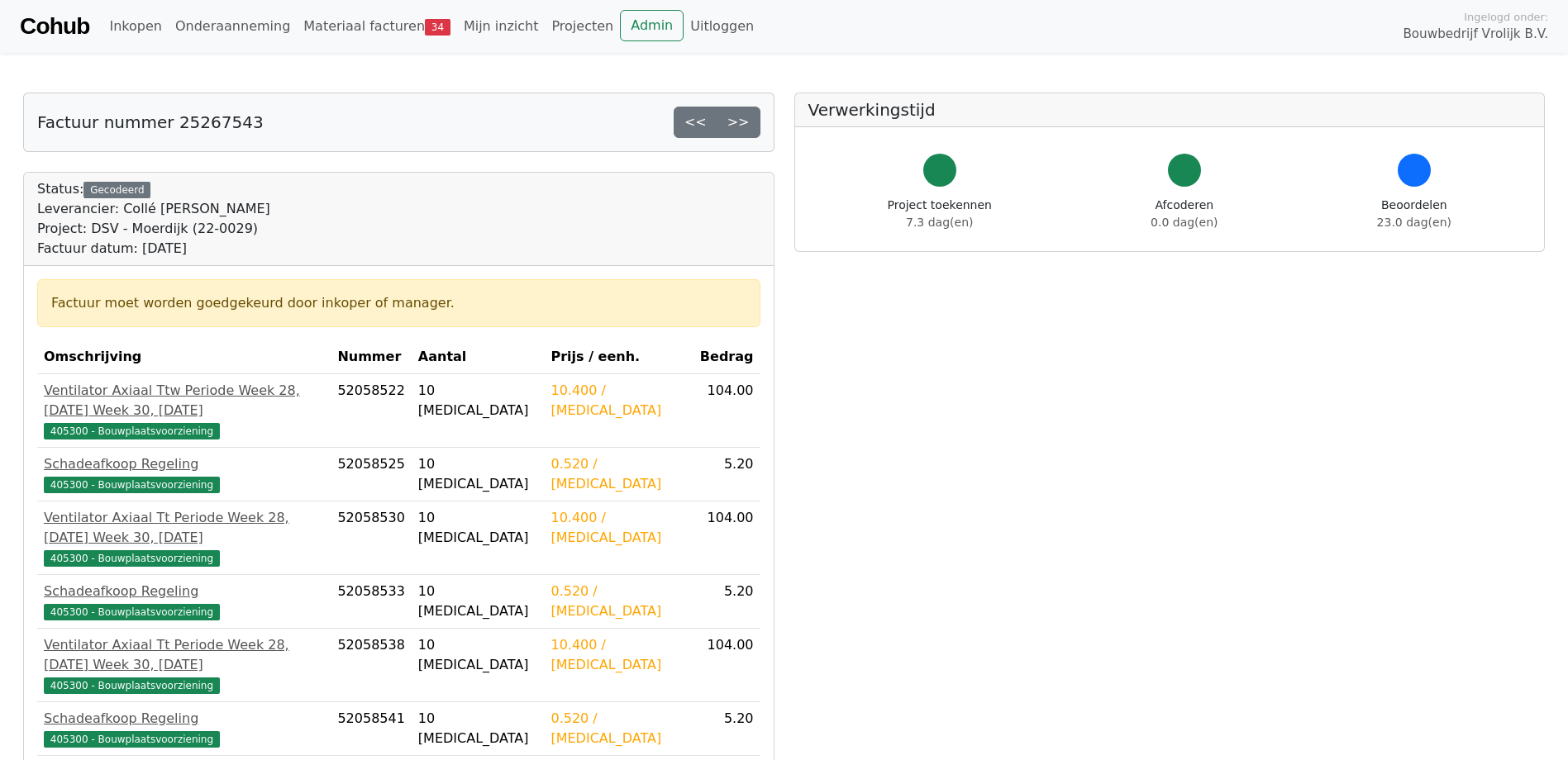
click at [745, 115] on link ">>" at bounding box center [738, 122] width 43 height 31
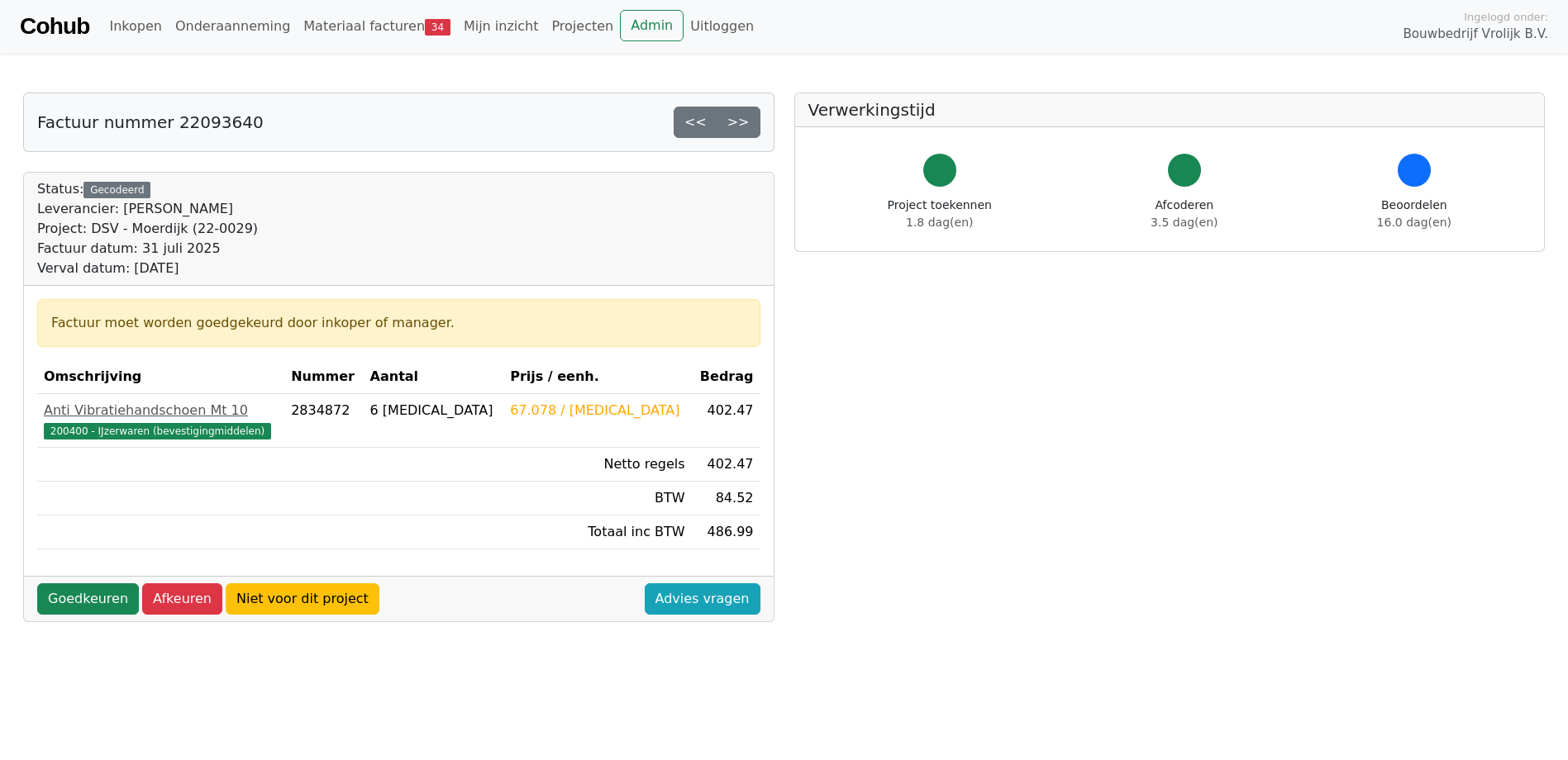
click at [745, 115] on link ">>" at bounding box center [738, 122] width 43 height 31
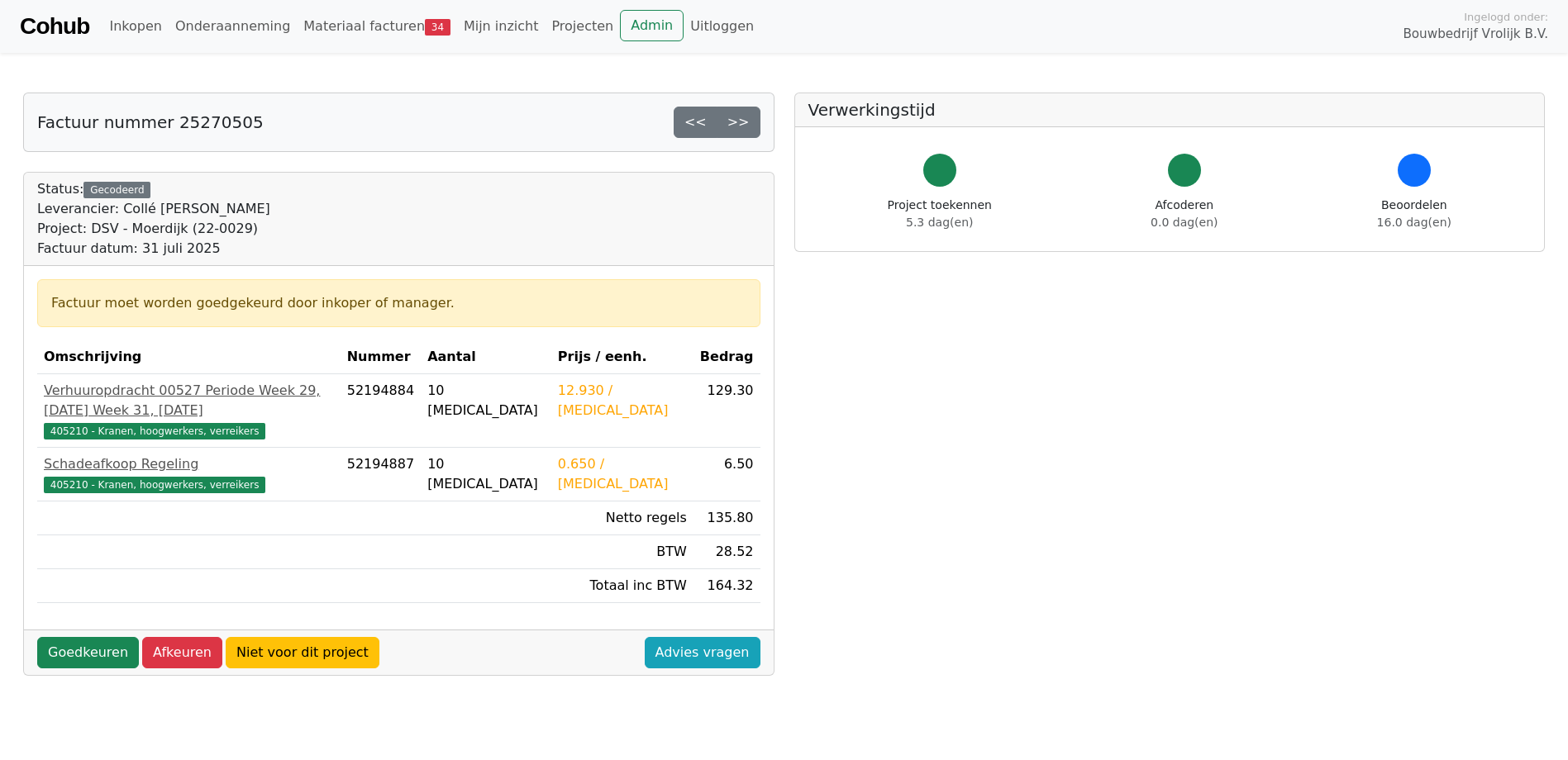
scroll to position [83, 0]
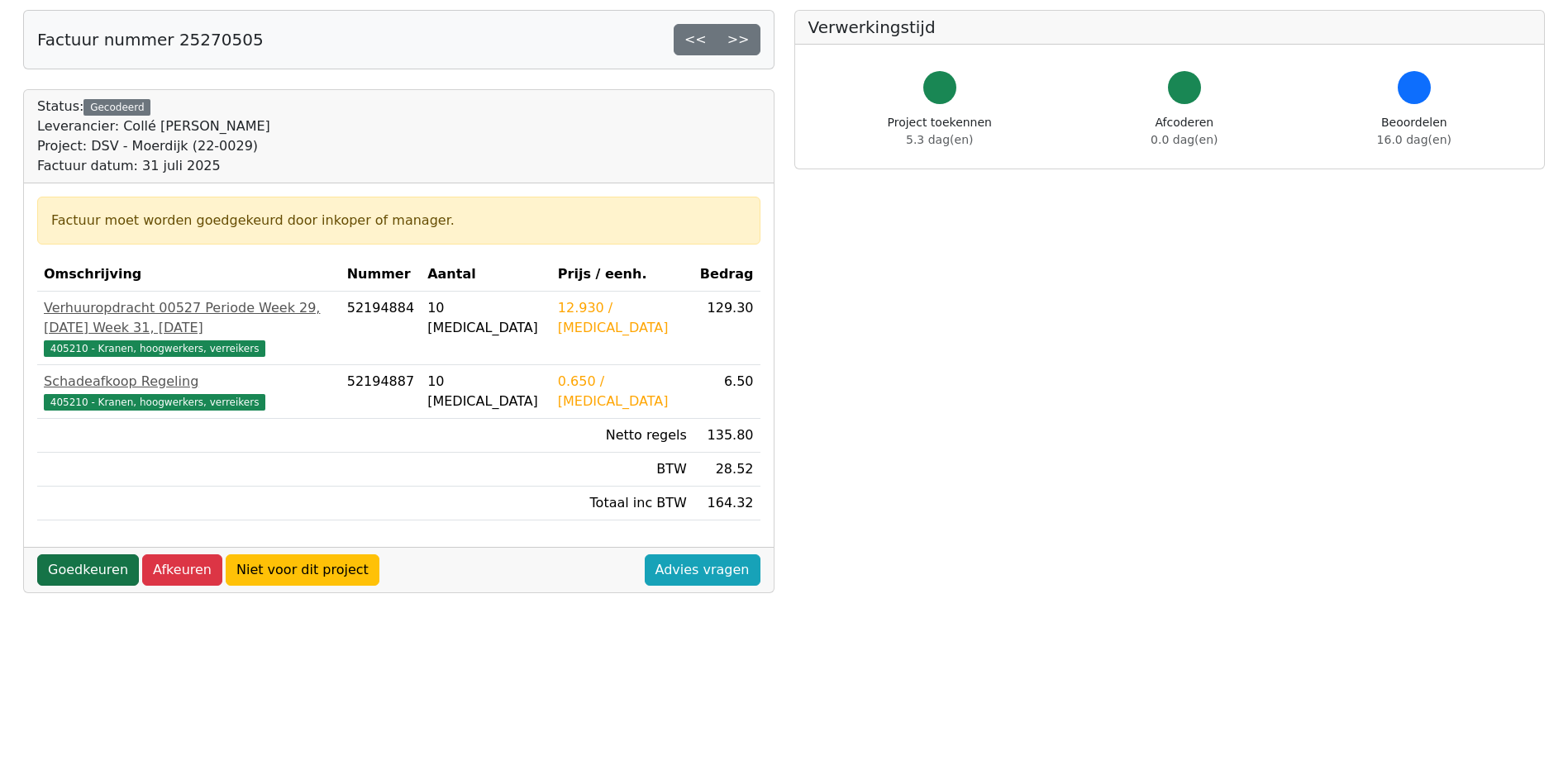
click at [83, 586] on link "Goedkeuren" at bounding box center [88, 570] width 102 height 31
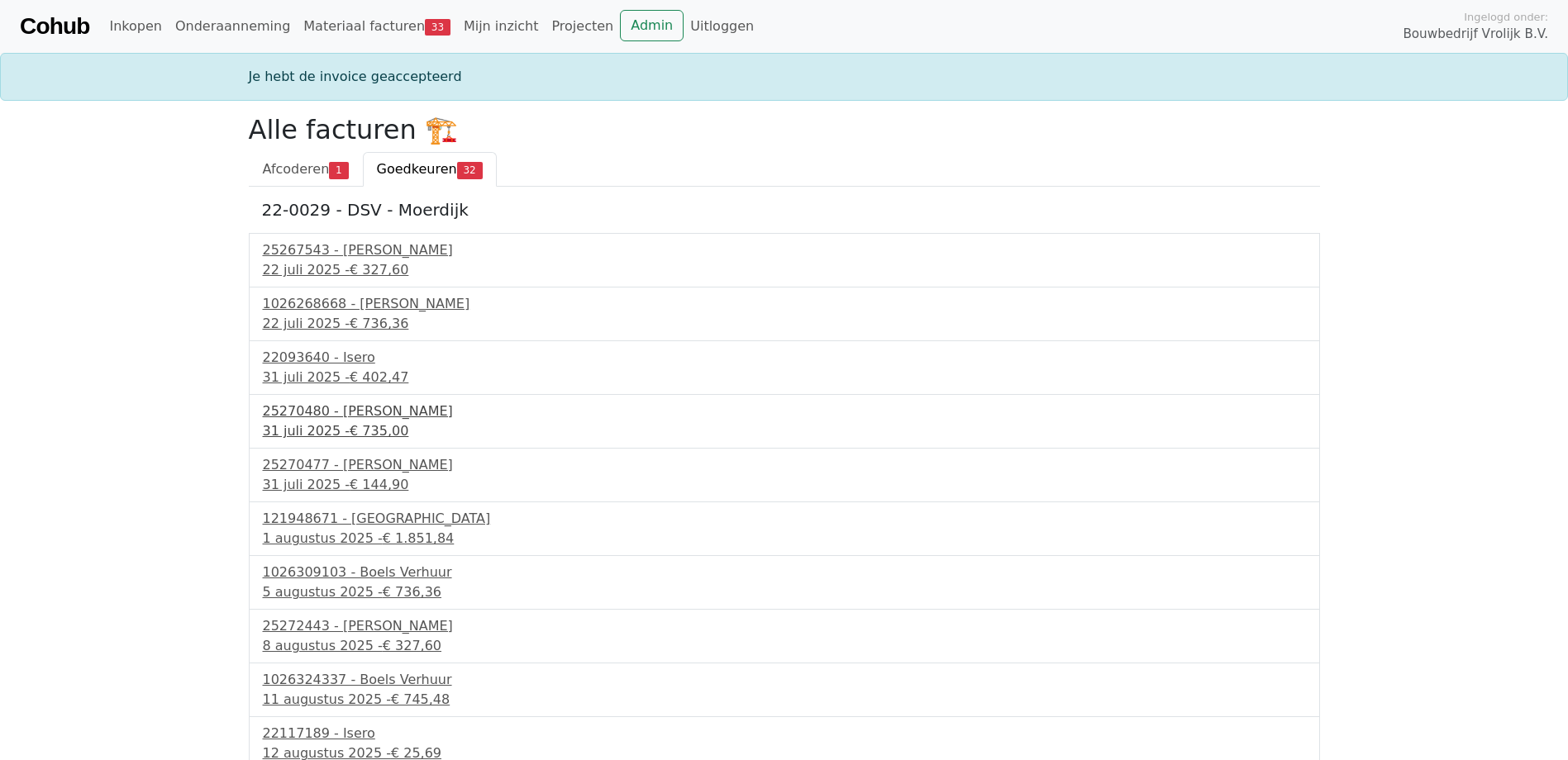
click at [345, 413] on div "25270480 - [PERSON_NAME]" at bounding box center [784, 411] width 1043 height 20
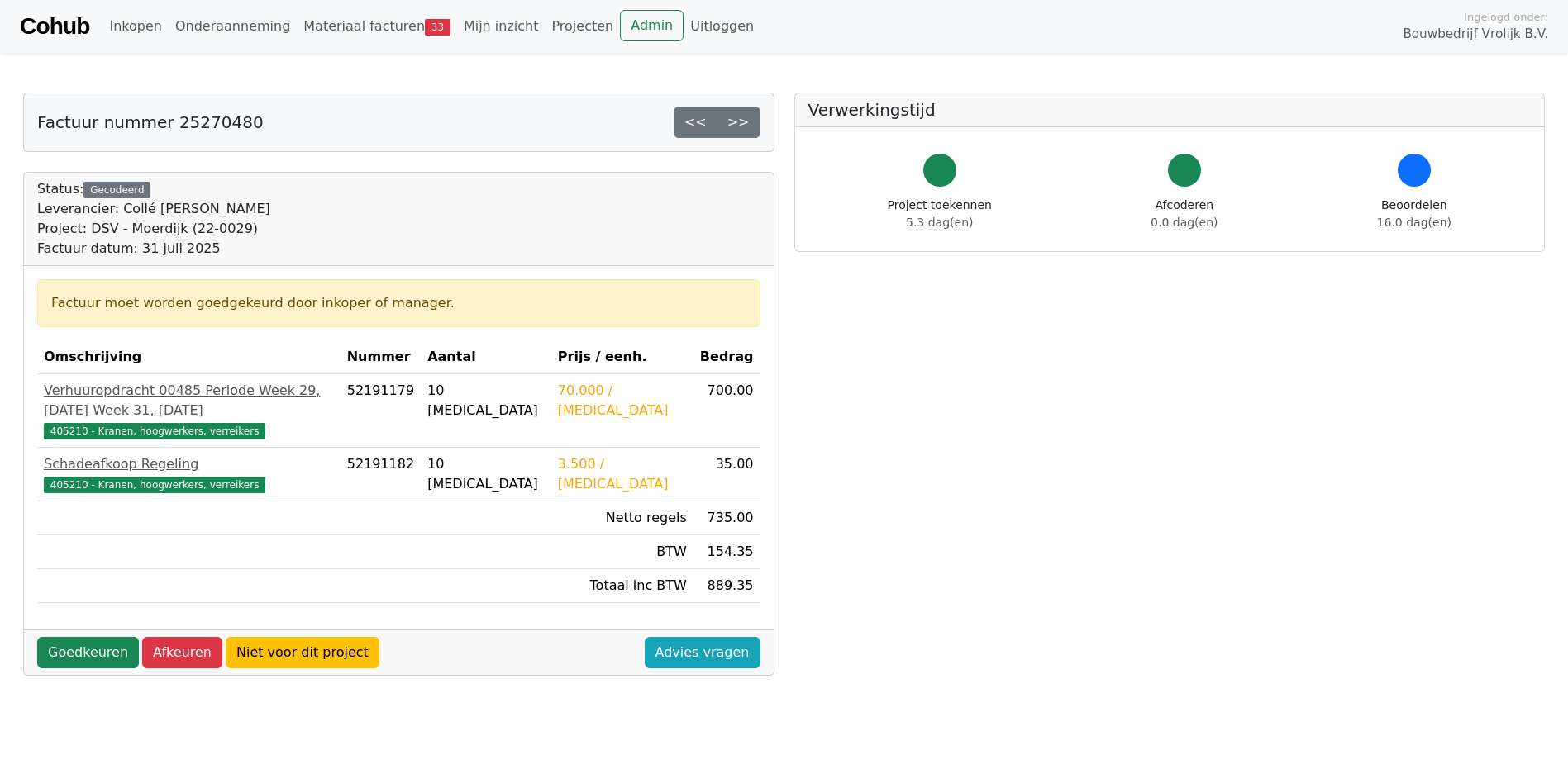
scroll to position [83, 0]
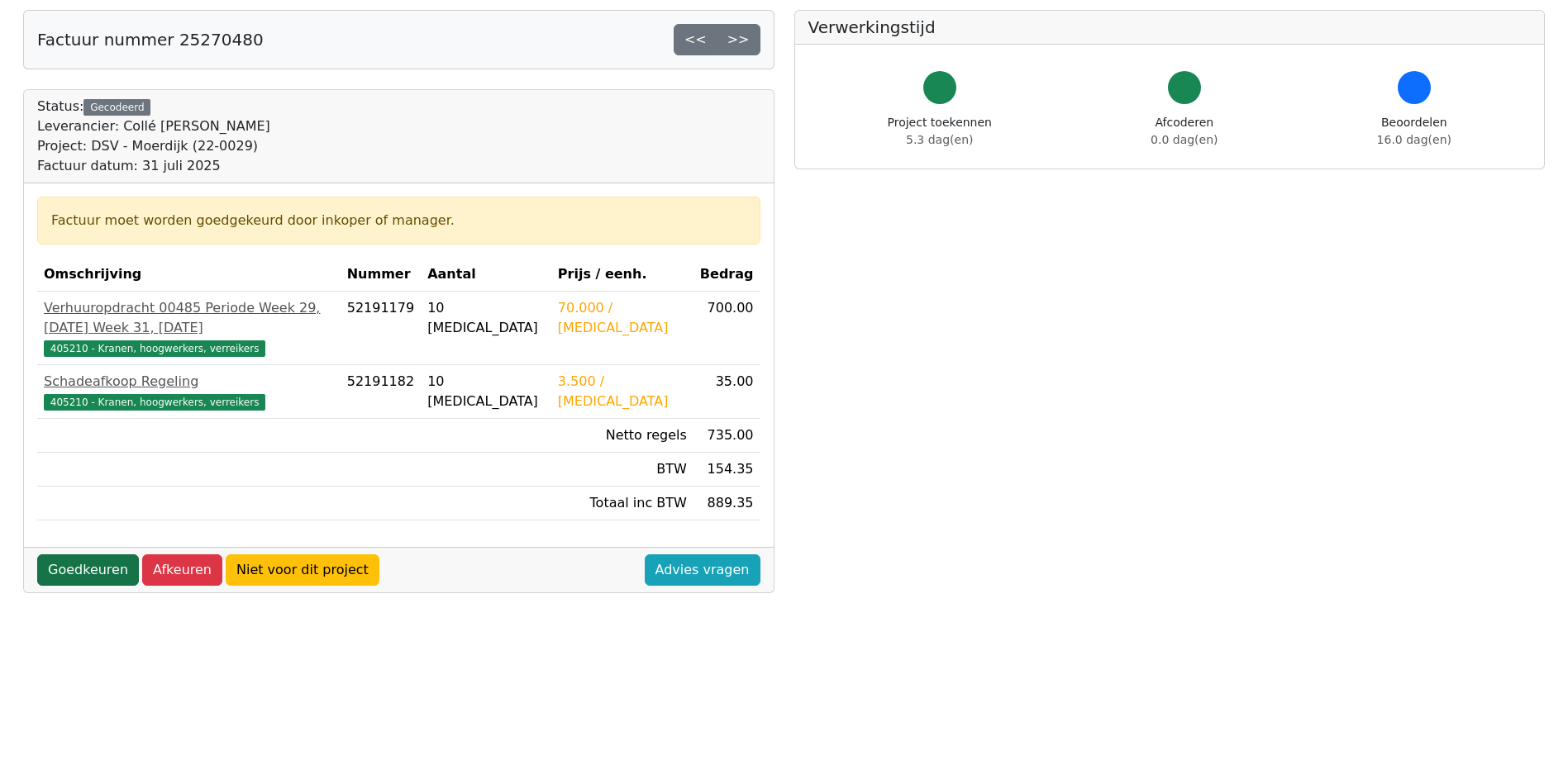
click at [81, 586] on link "Goedkeuren" at bounding box center [88, 570] width 102 height 31
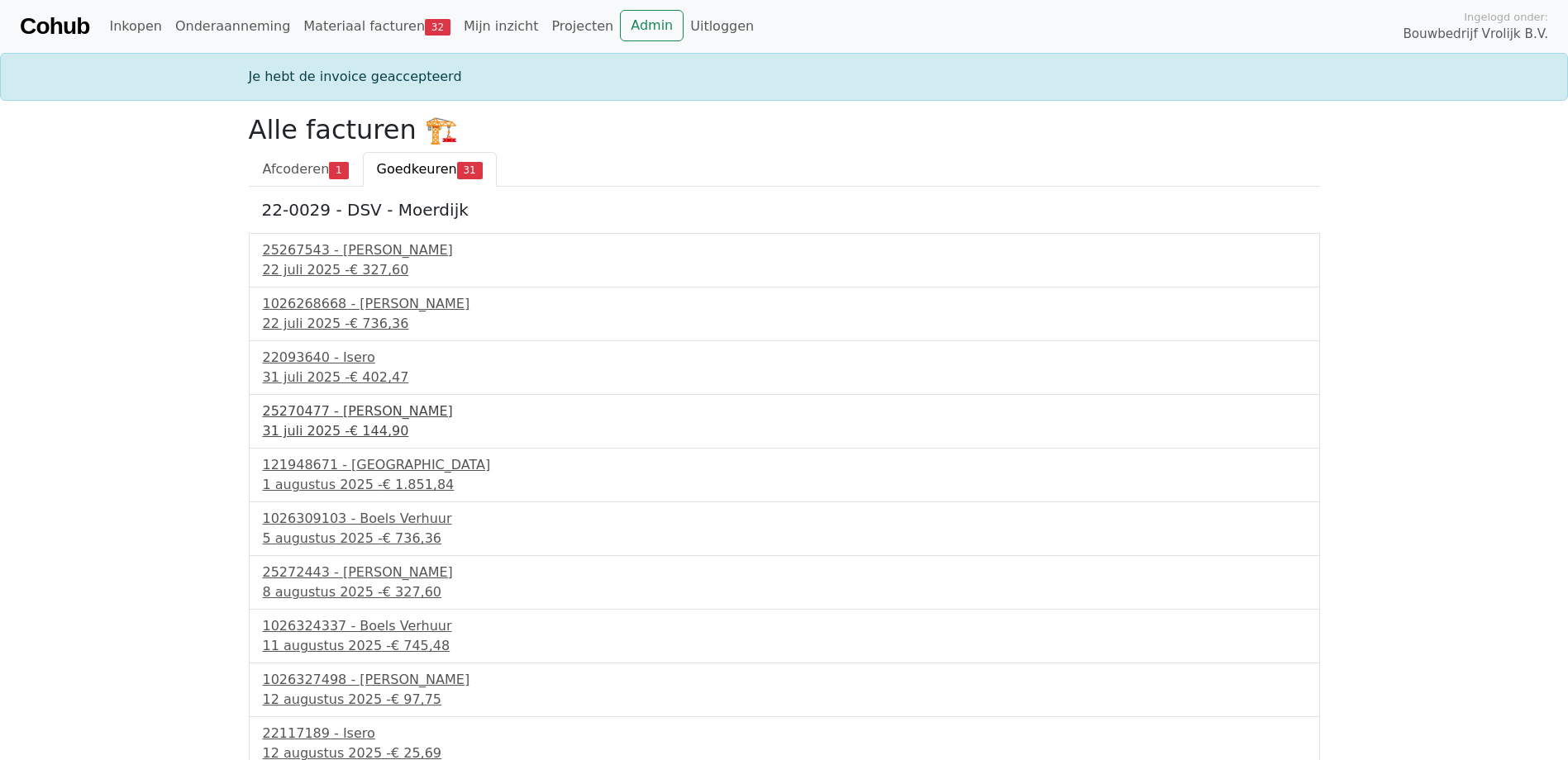
click at [372, 413] on div "25270477 - Collé Sittard Verhuur" at bounding box center [784, 411] width 1043 height 20
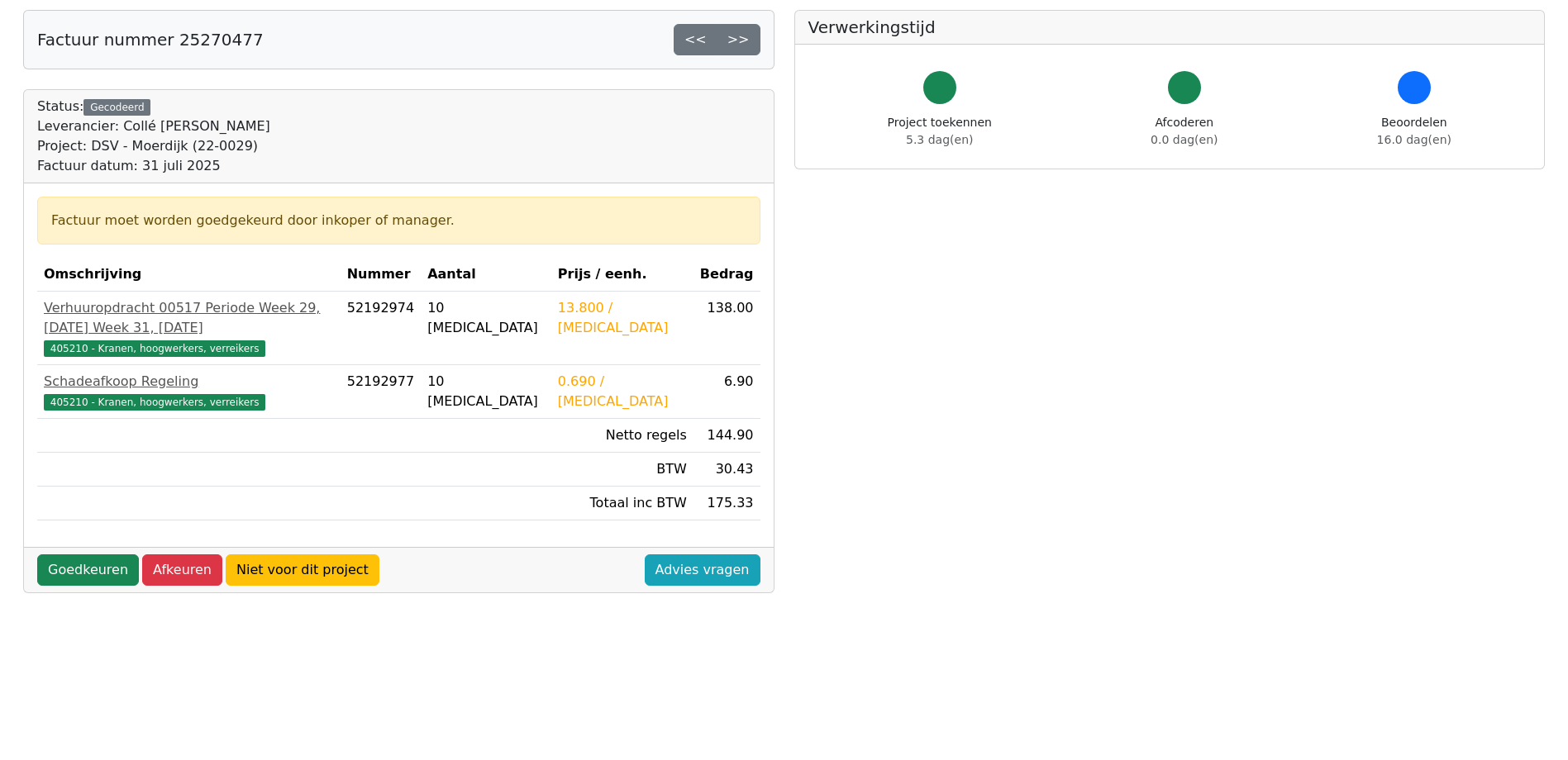
scroll to position [165, 0]
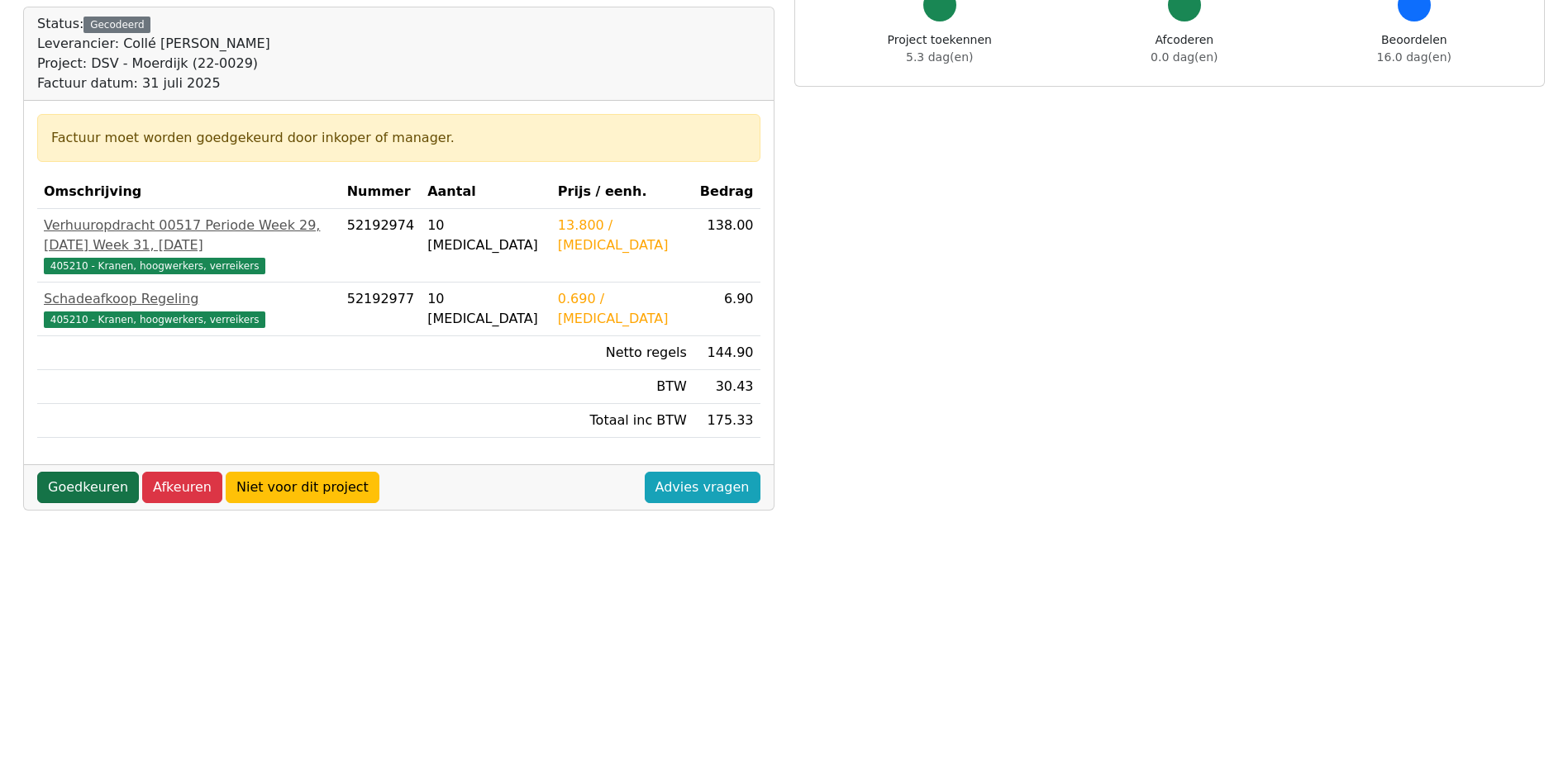
click at [95, 503] on link "Goedkeuren" at bounding box center [88, 487] width 102 height 31
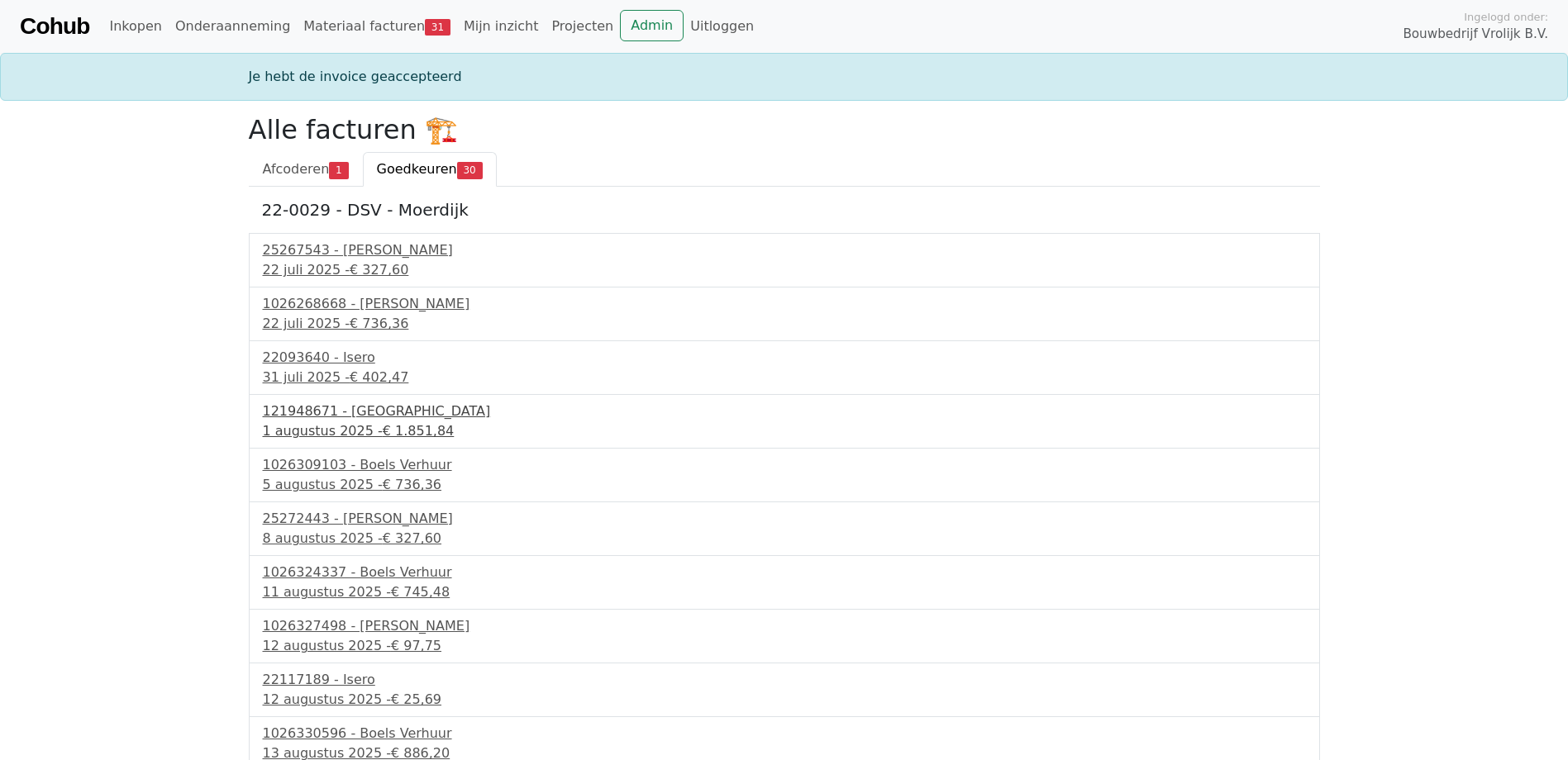
click at [383, 433] on span "€ 1.851,84" at bounding box center [419, 431] width 72 height 16
click at [352, 430] on div "1 augustus 2025 - € 1.851,84" at bounding box center [784, 431] width 1043 height 20
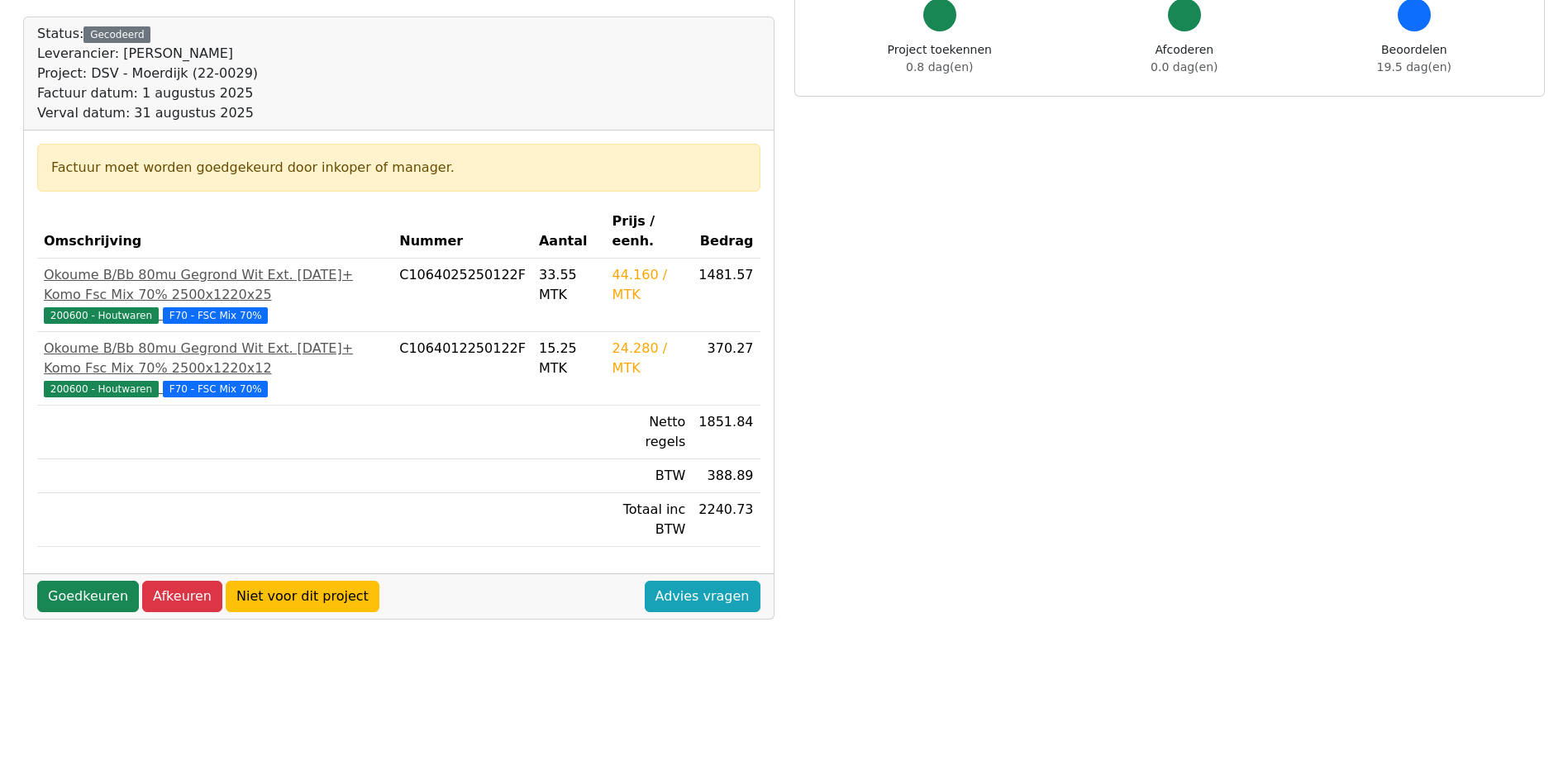
scroll to position [165, 0]
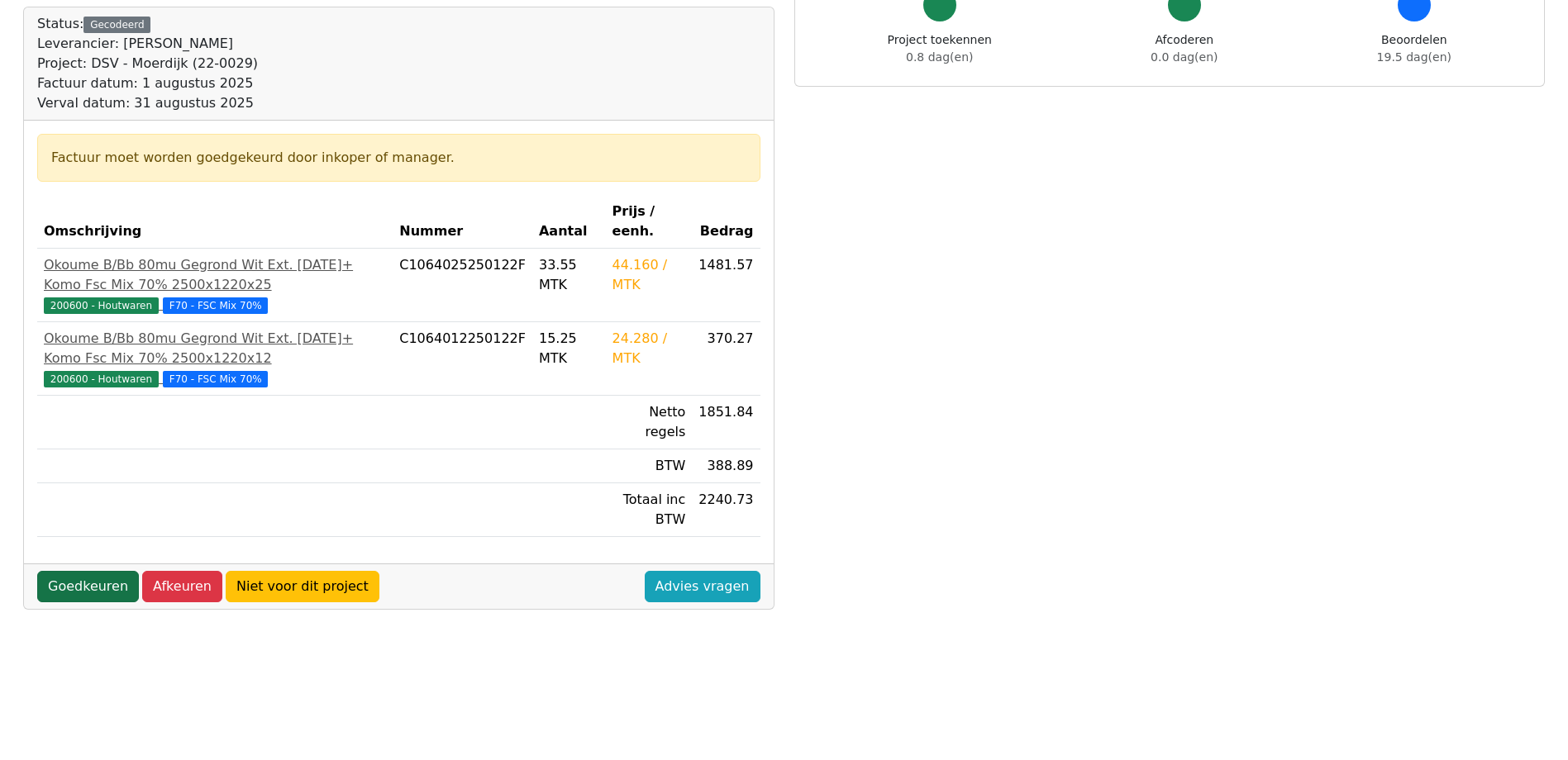
click at [105, 571] on link "Goedkeuren" at bounding box center [88, 586] width 102 height 31
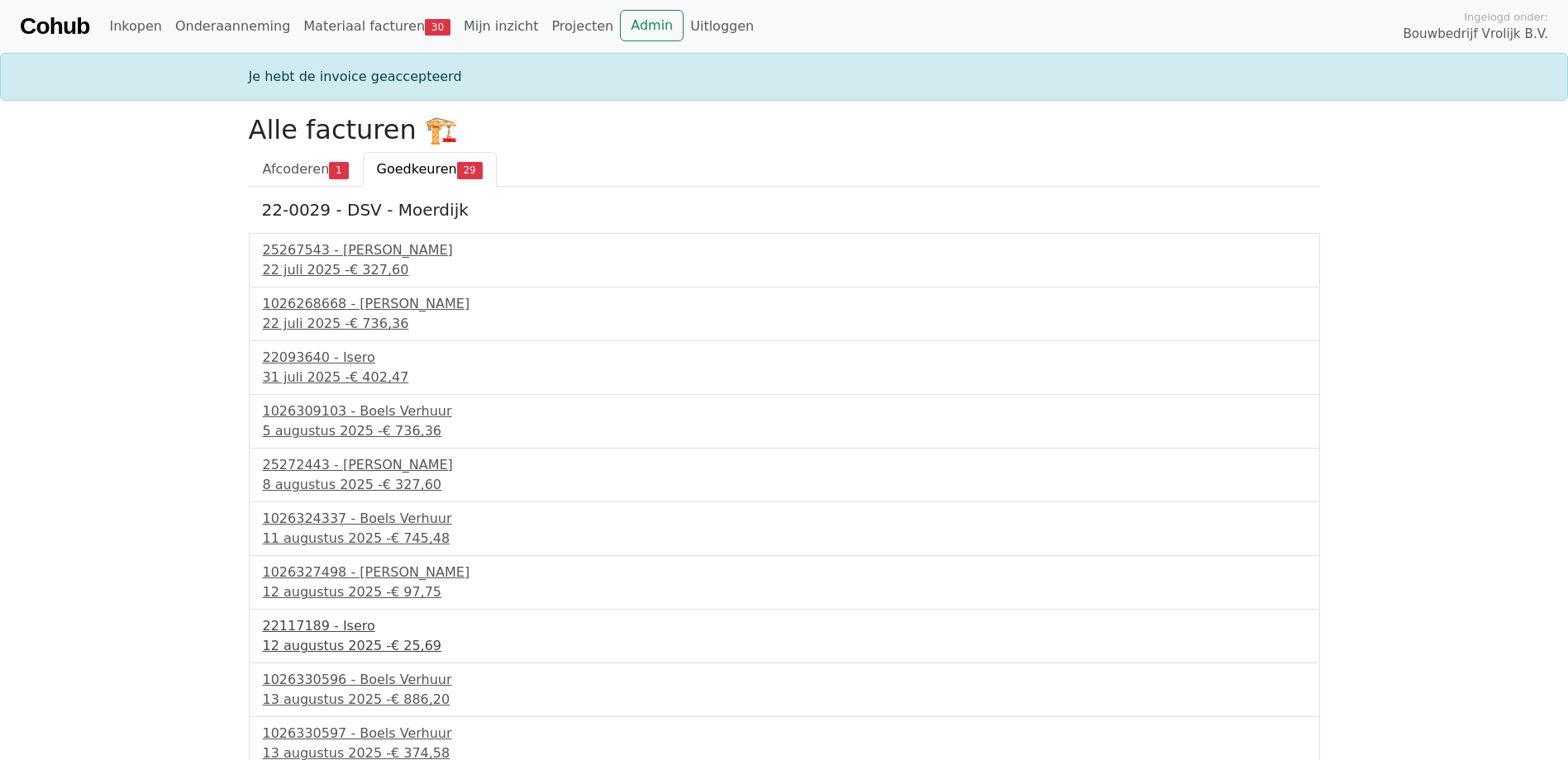
click at [324, 648] on div "12 augustus 2025 - € 25,69" at bounding box center [784, 646] width 1043 height 20
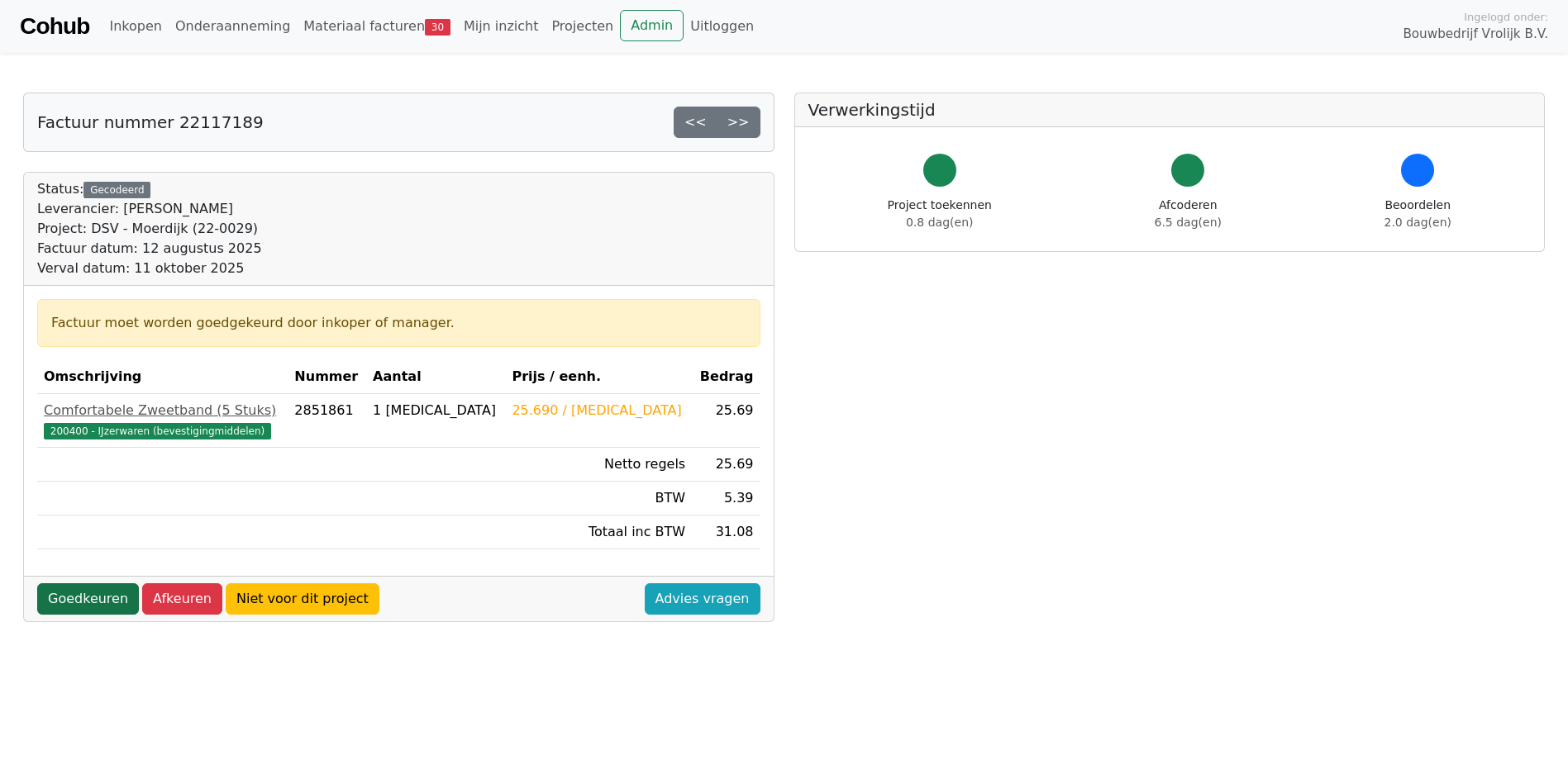
click at [86, 605] on link "Goedkeuren" at bounding box center [88, 599] width 102 height 31
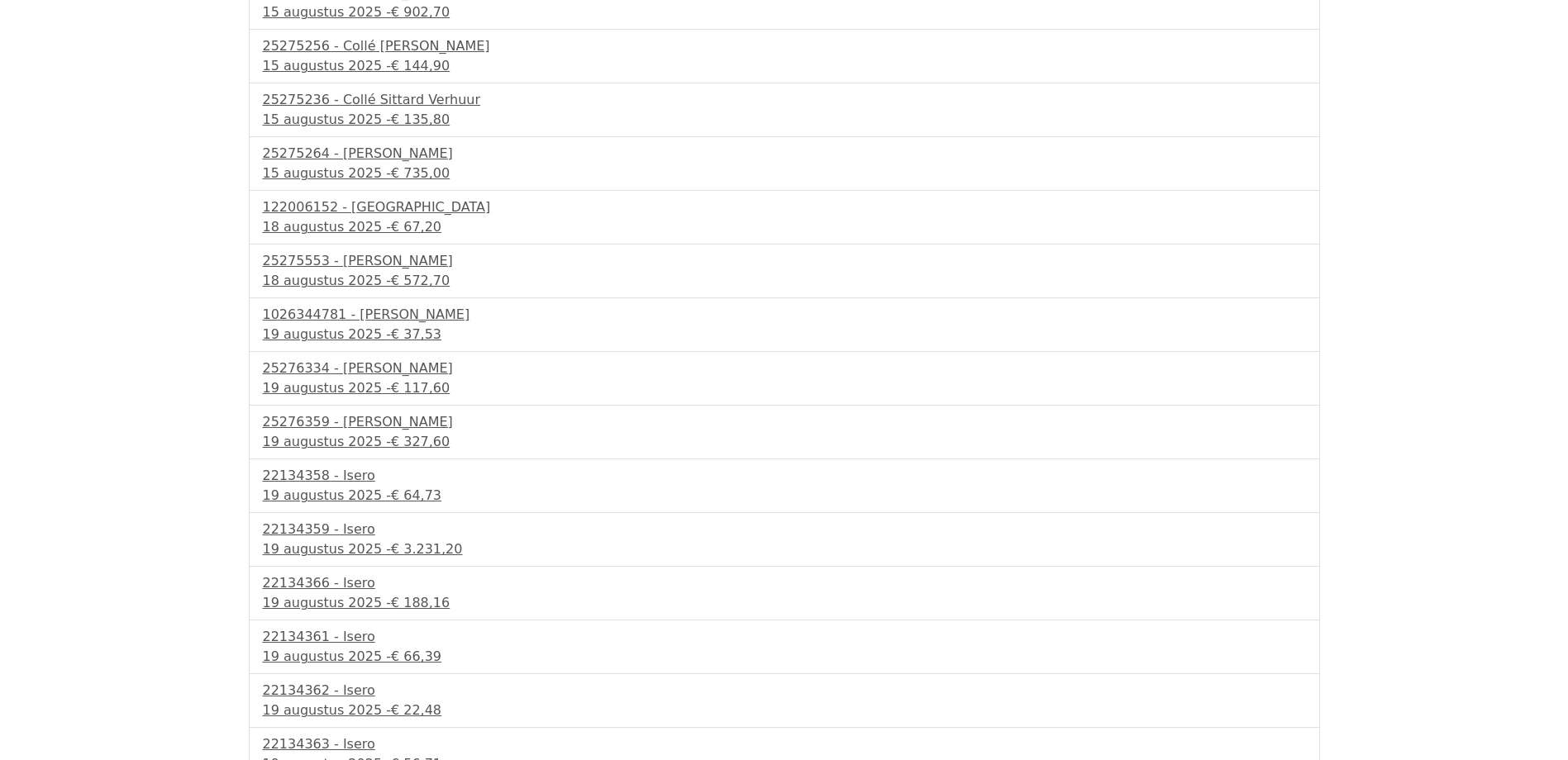
scroll to position [978, 0]
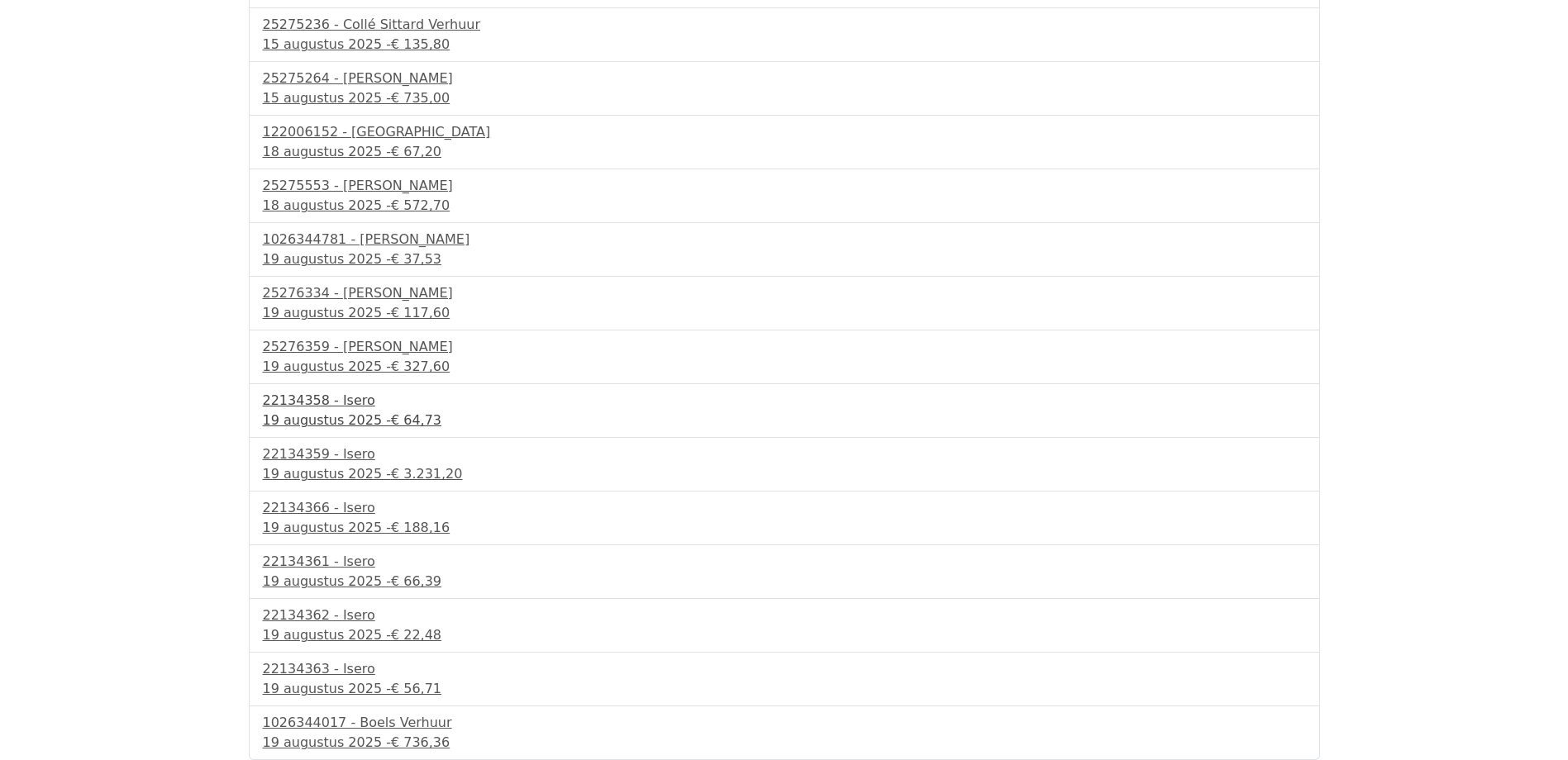
click at [340, 403] on div "22134358 - Isero" at bounding box center [784, 400] width 1043 height 20
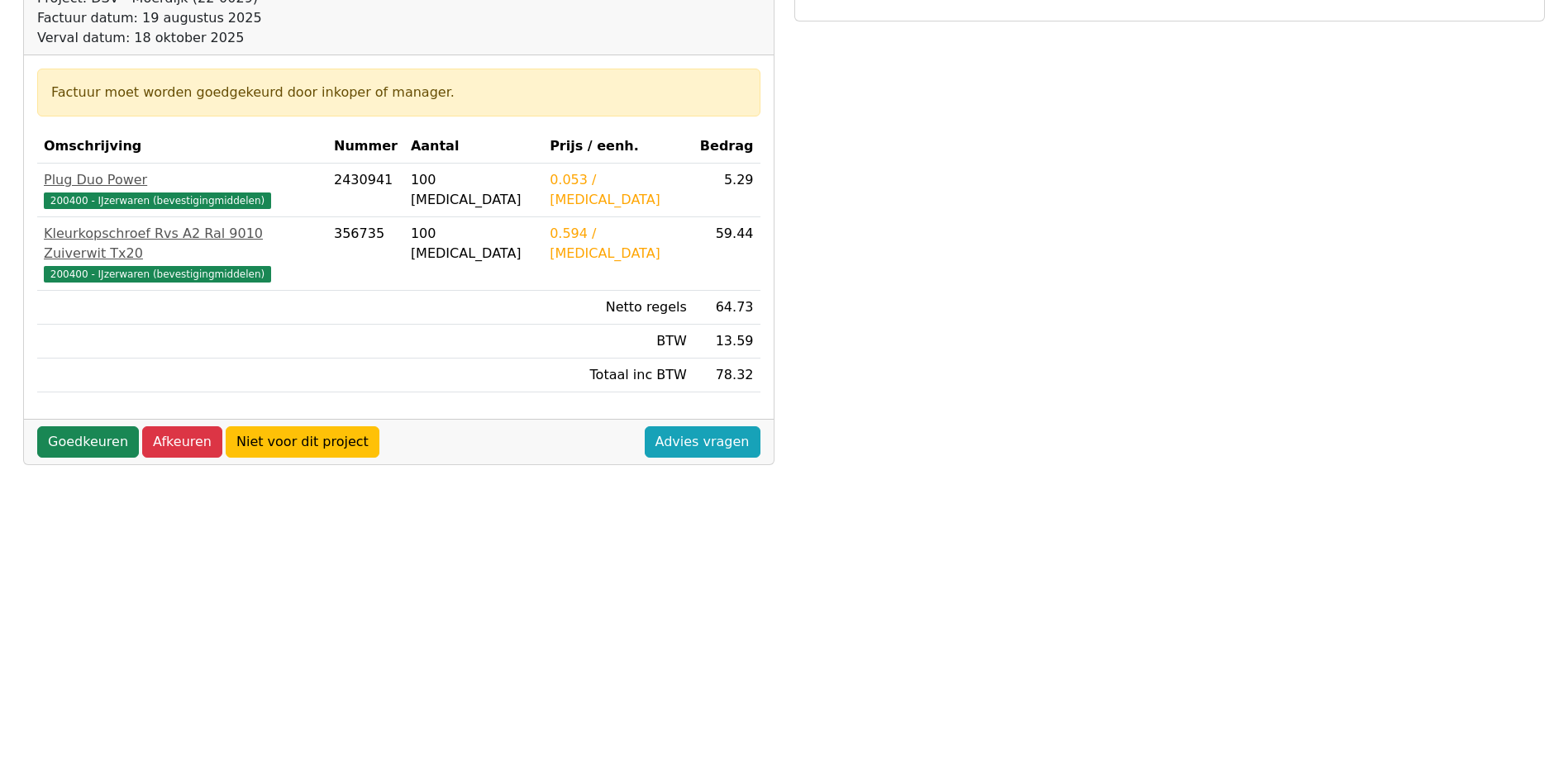
scroll to position [248, 0]
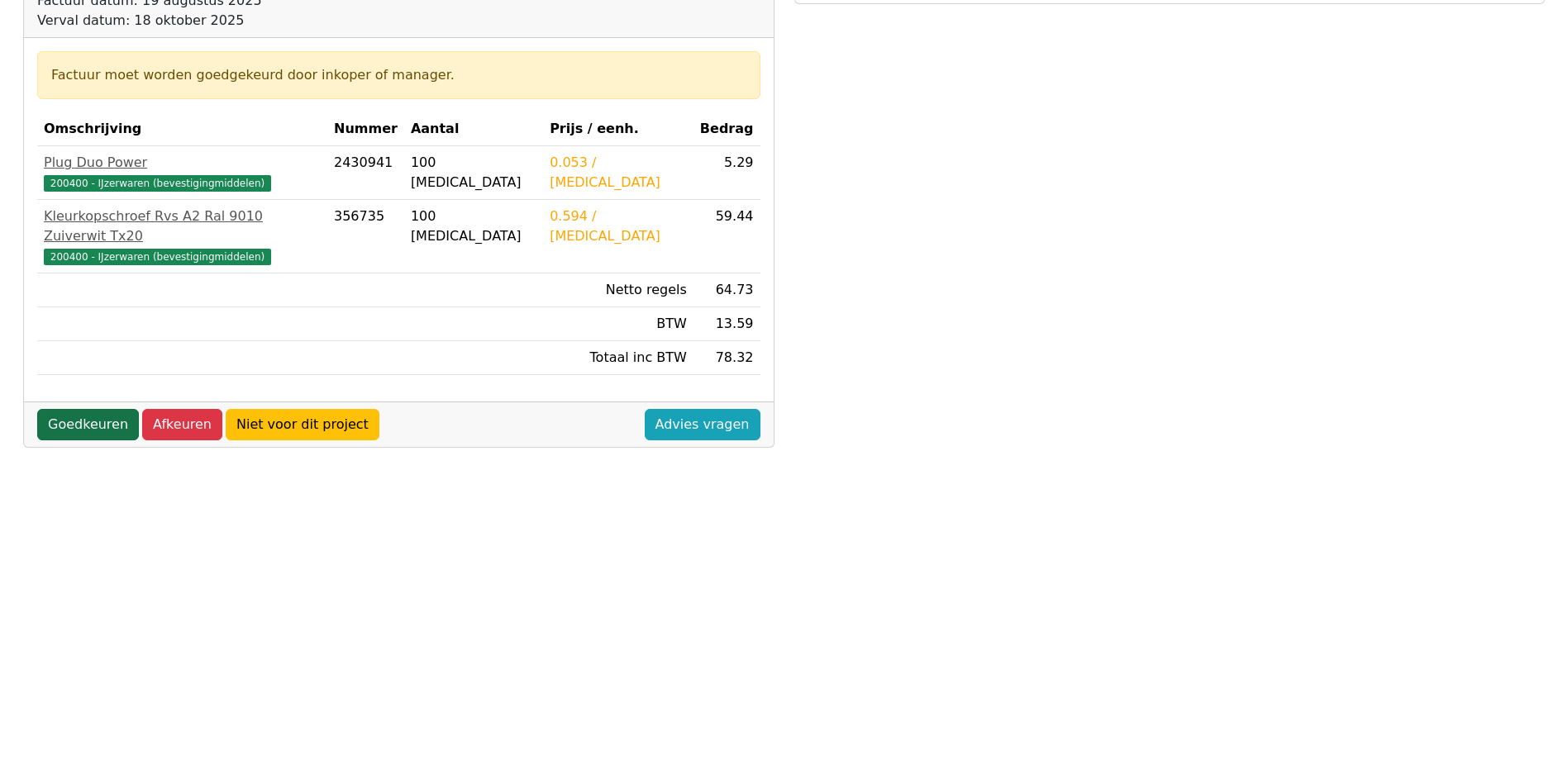
click at [83, 409] on link "Goedkeuren" at bounding box center [88, 425] width 102 height 31
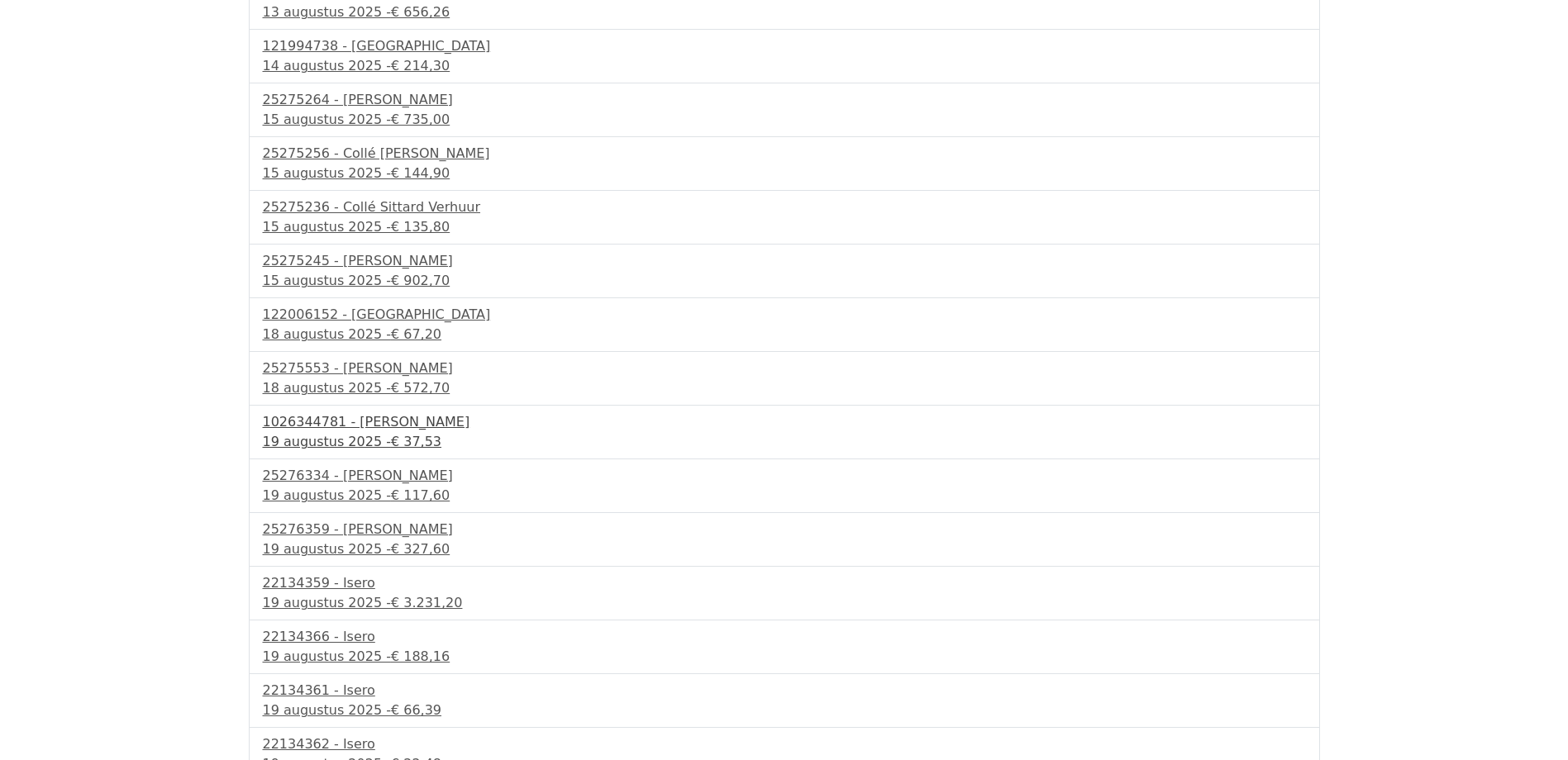
scroll to position [924, 0]
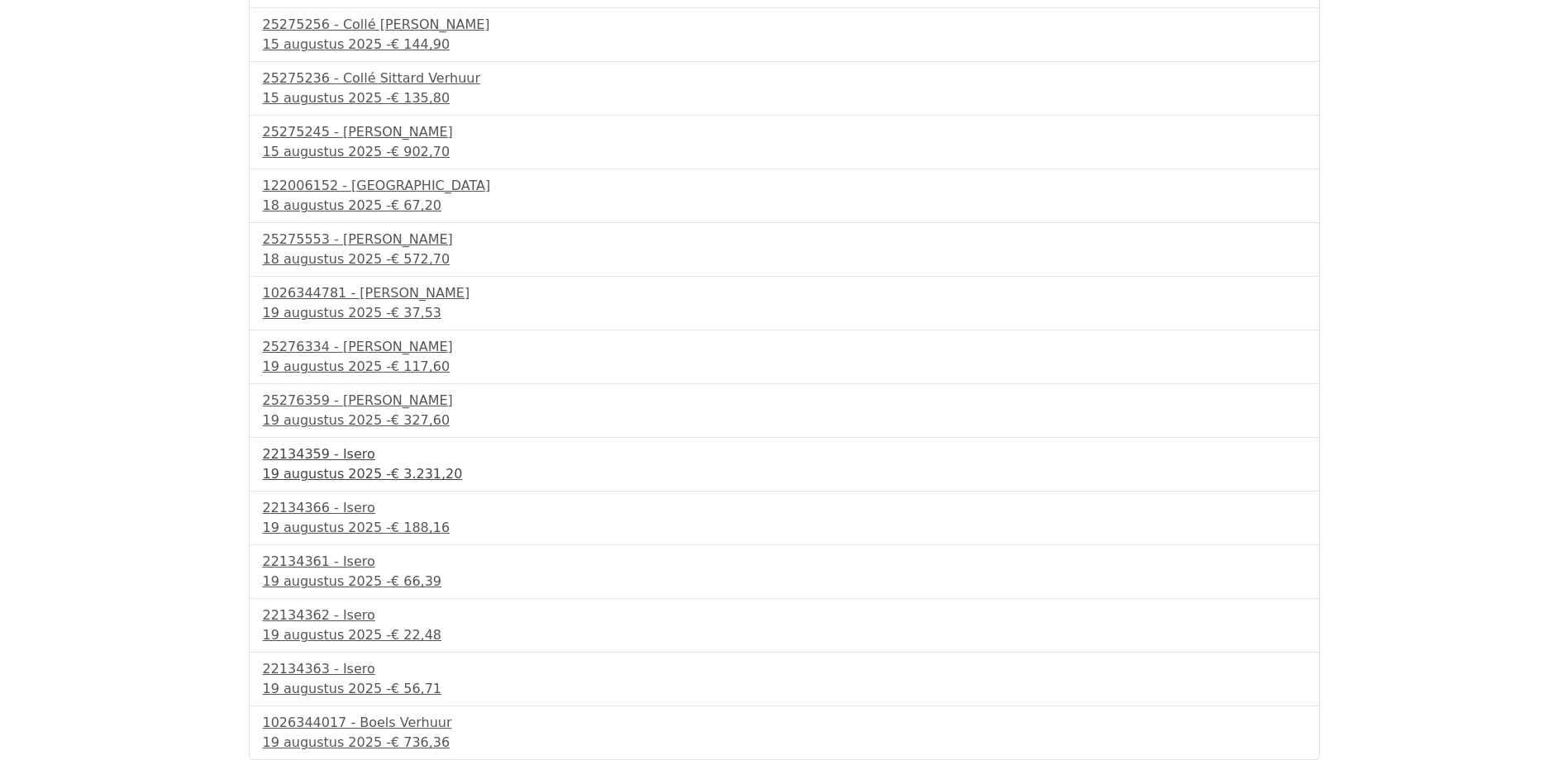
click at [330, 472] on div "[DATE] - € 3.231,20" at bounding box center [784, 474] width 1043 height 20
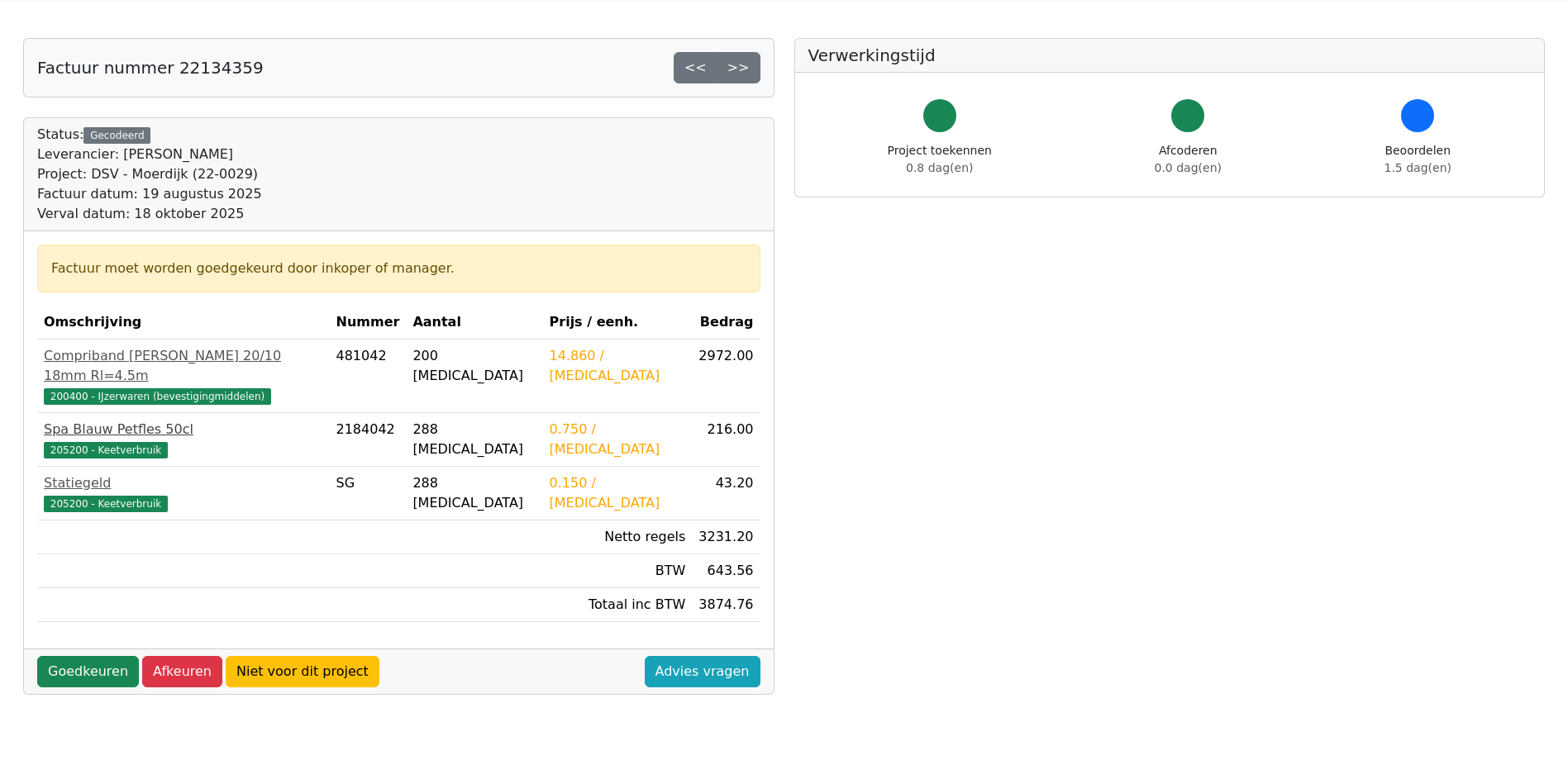
scroll to position [83, 0]
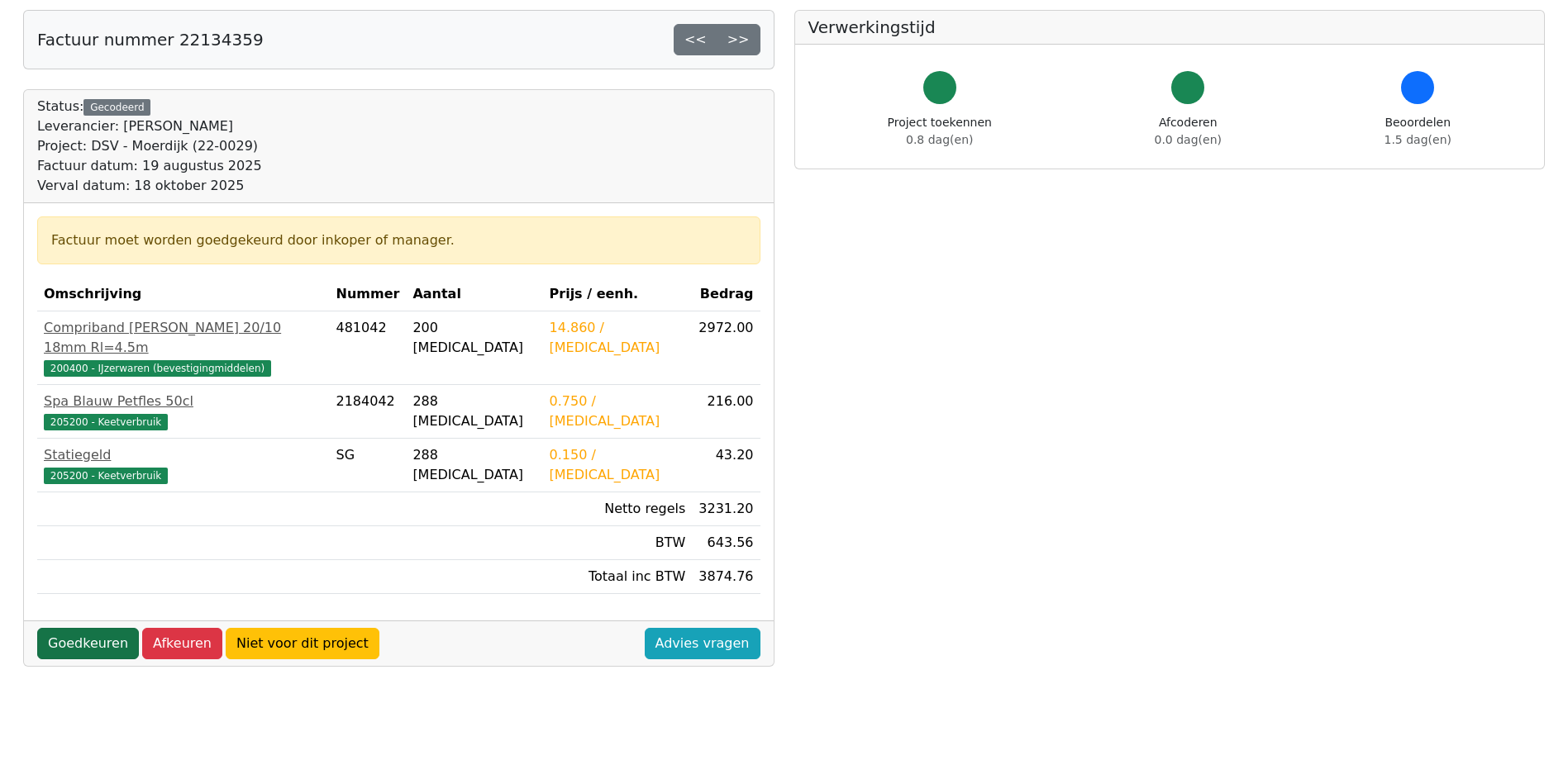
click at [112, 628] on link "Goedkeuren" at bounding box center [88, 644] width 102 height 31
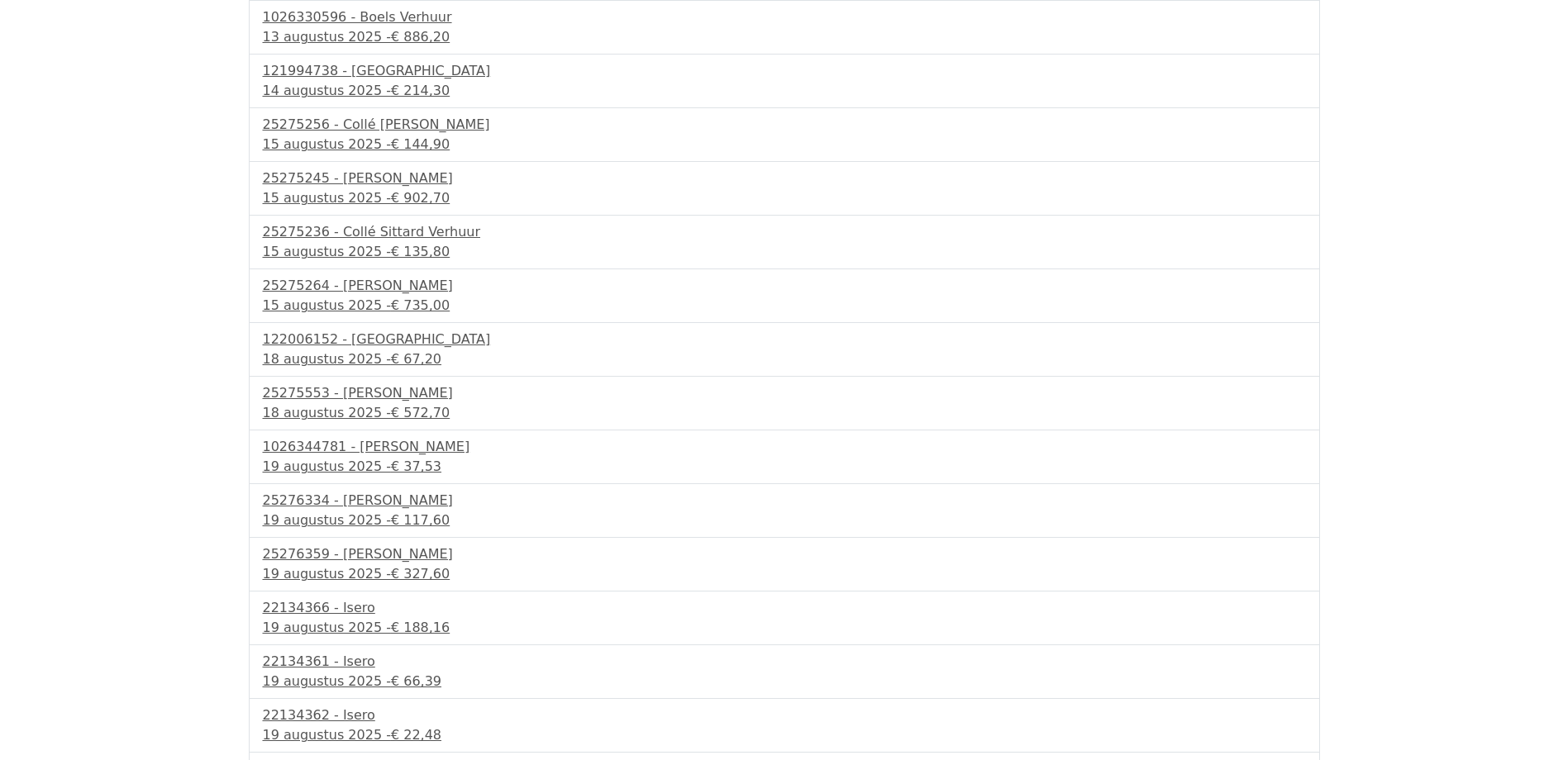
scroll to position [870, 0]
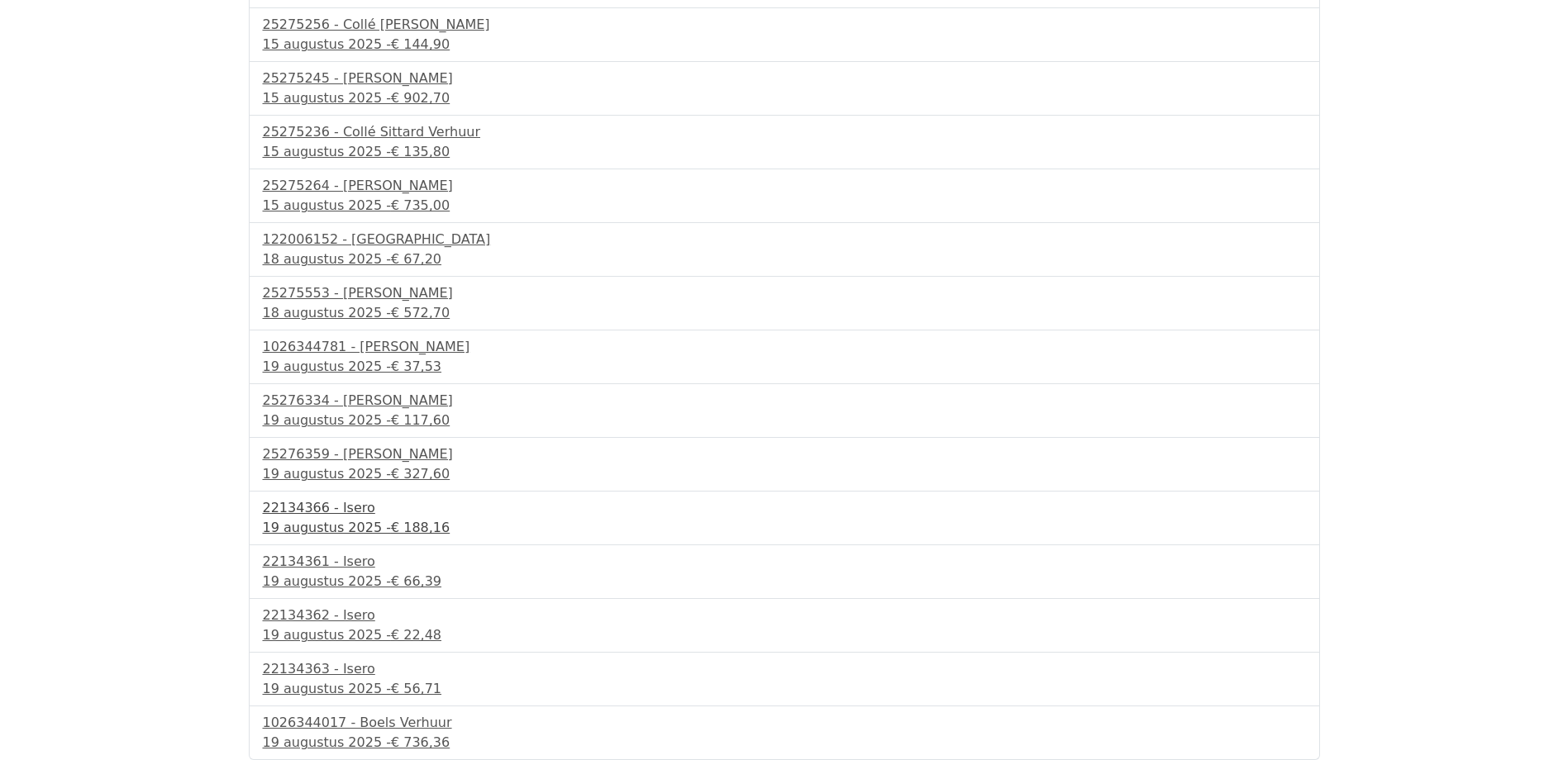
click at [394, 532] on span "€ 188,16" at bounding box center [420, 527] width 59 height 16
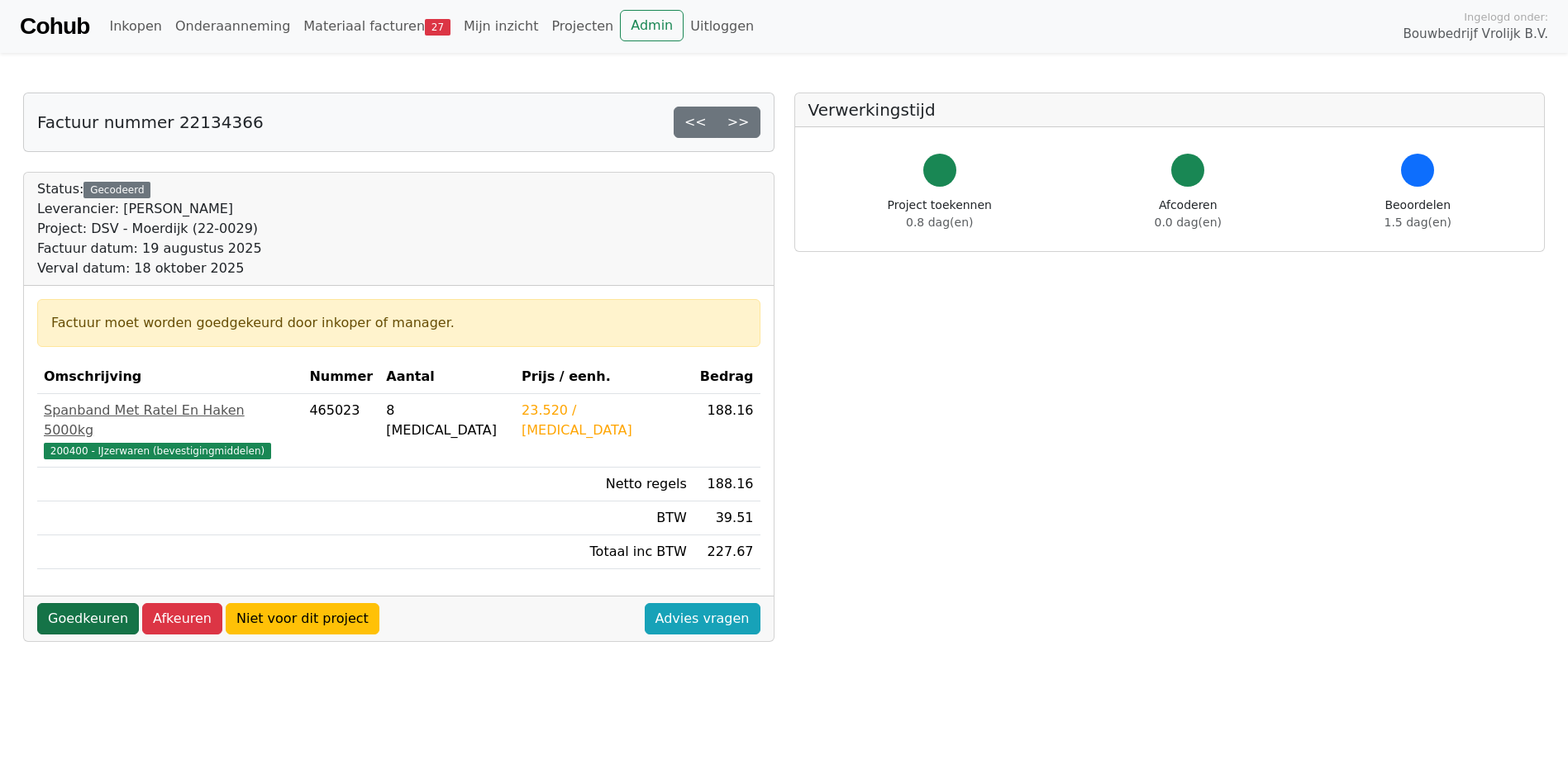
click at [72, 605] on link "Goedkeuren" at bounding box center [88, 619] width 102 height 31
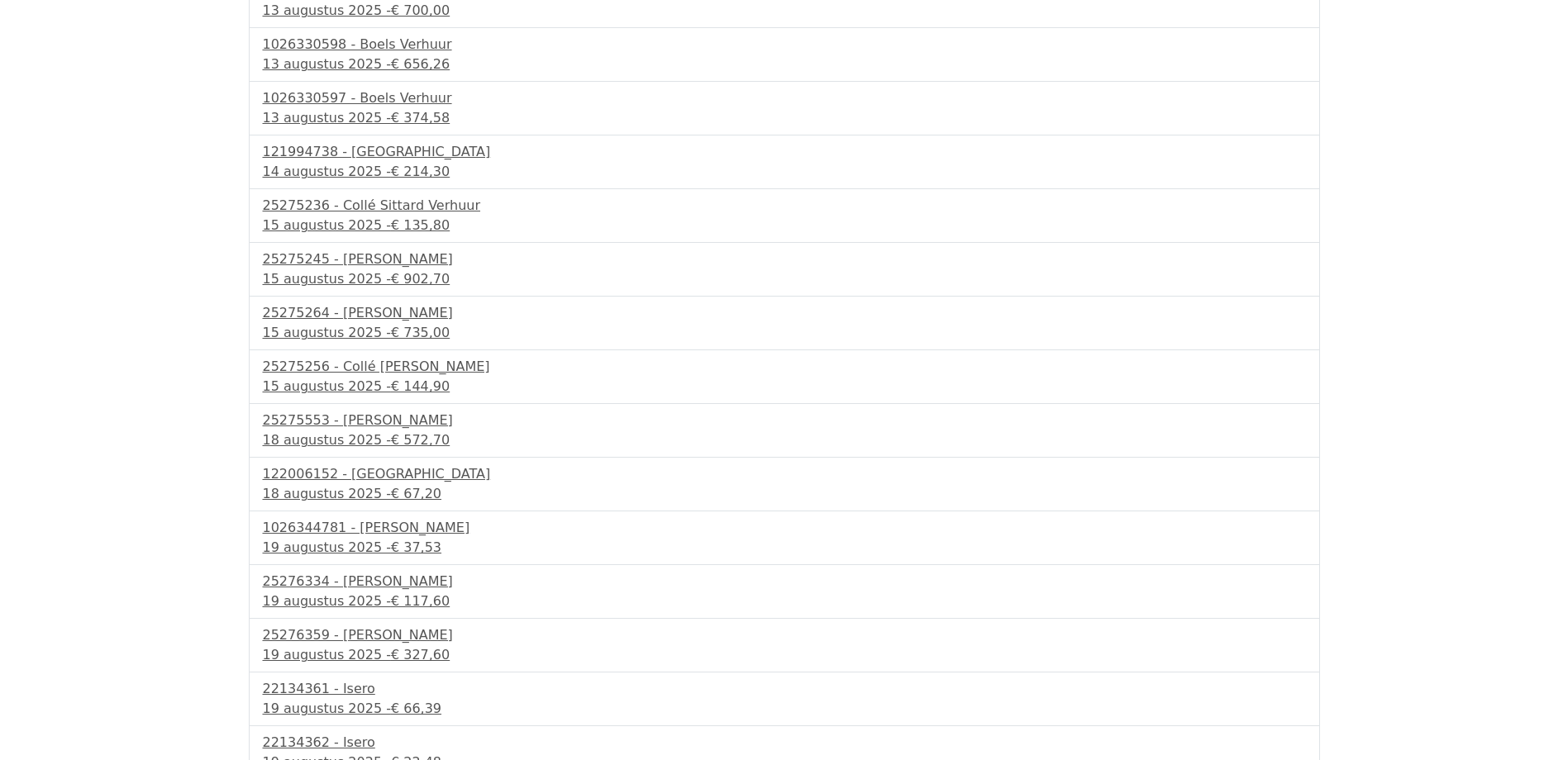
scroll to position [816, 0]
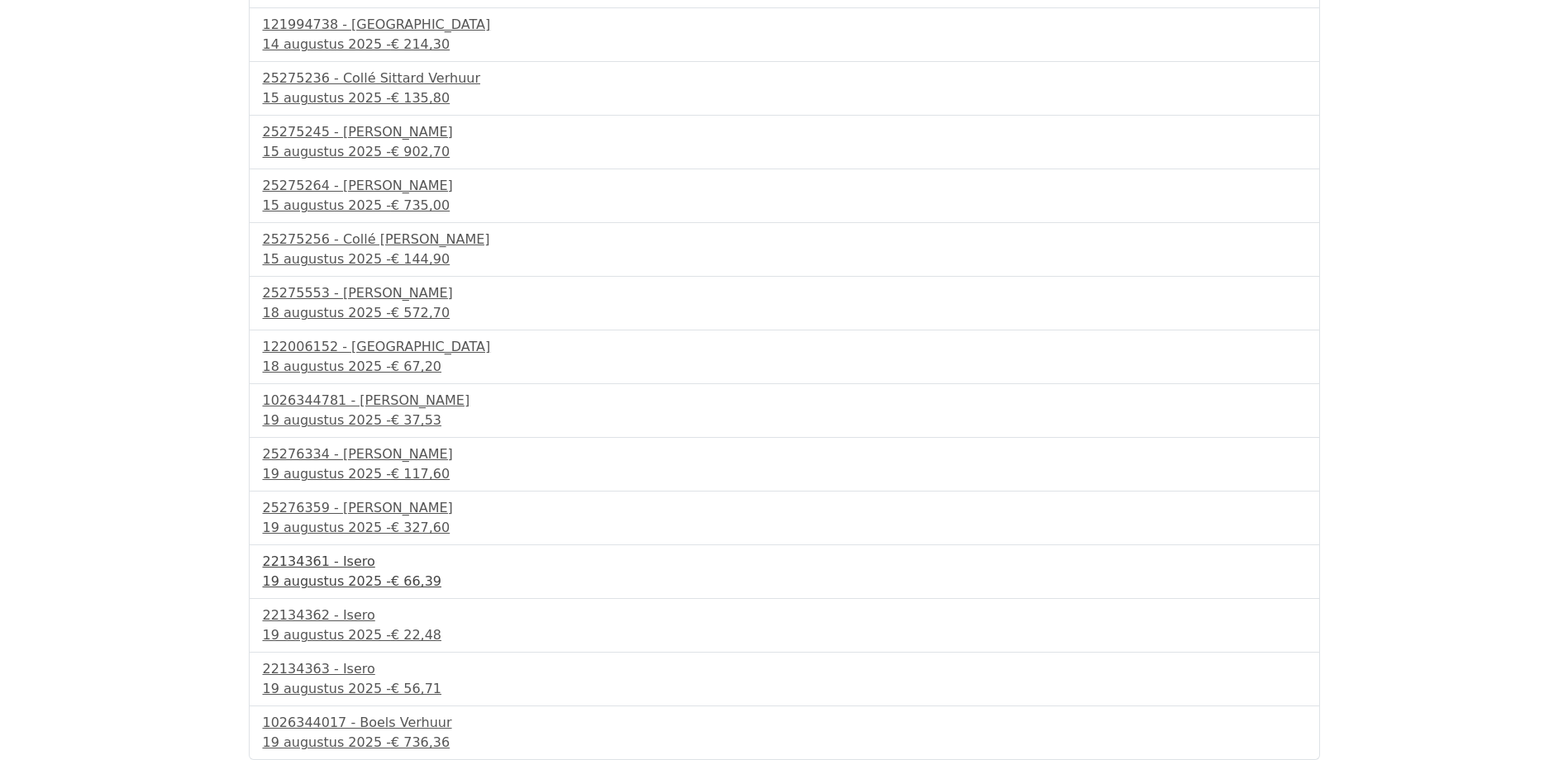
click at [334, 571] on div "22134361 - Isero" at bounding box center [784, 562] width 1043 height 20
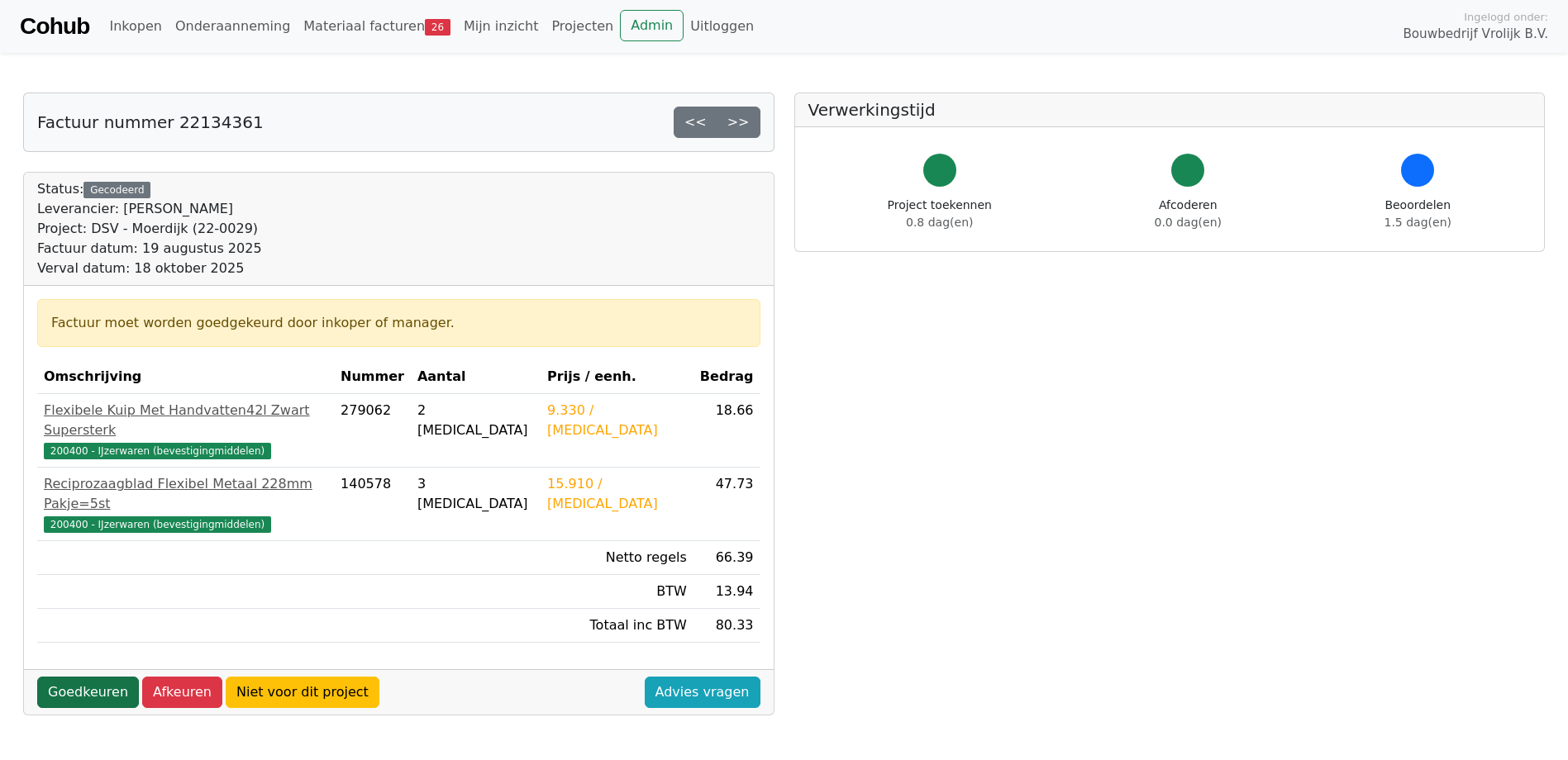
click at [96, 677] on link "Goedkeuren" at bounding box center [88, 692] width 102 height 31
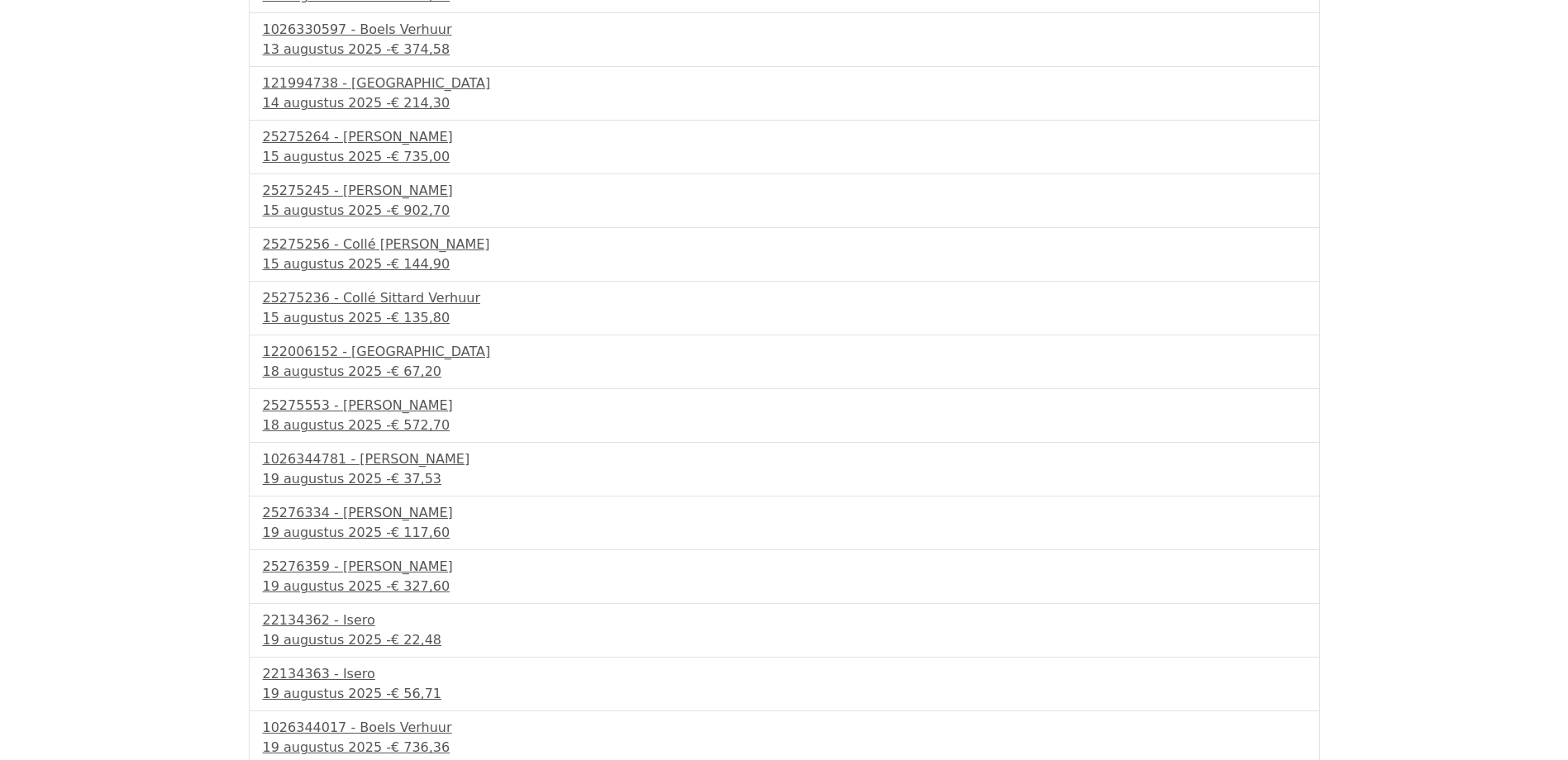
scroll to position [763, 0]
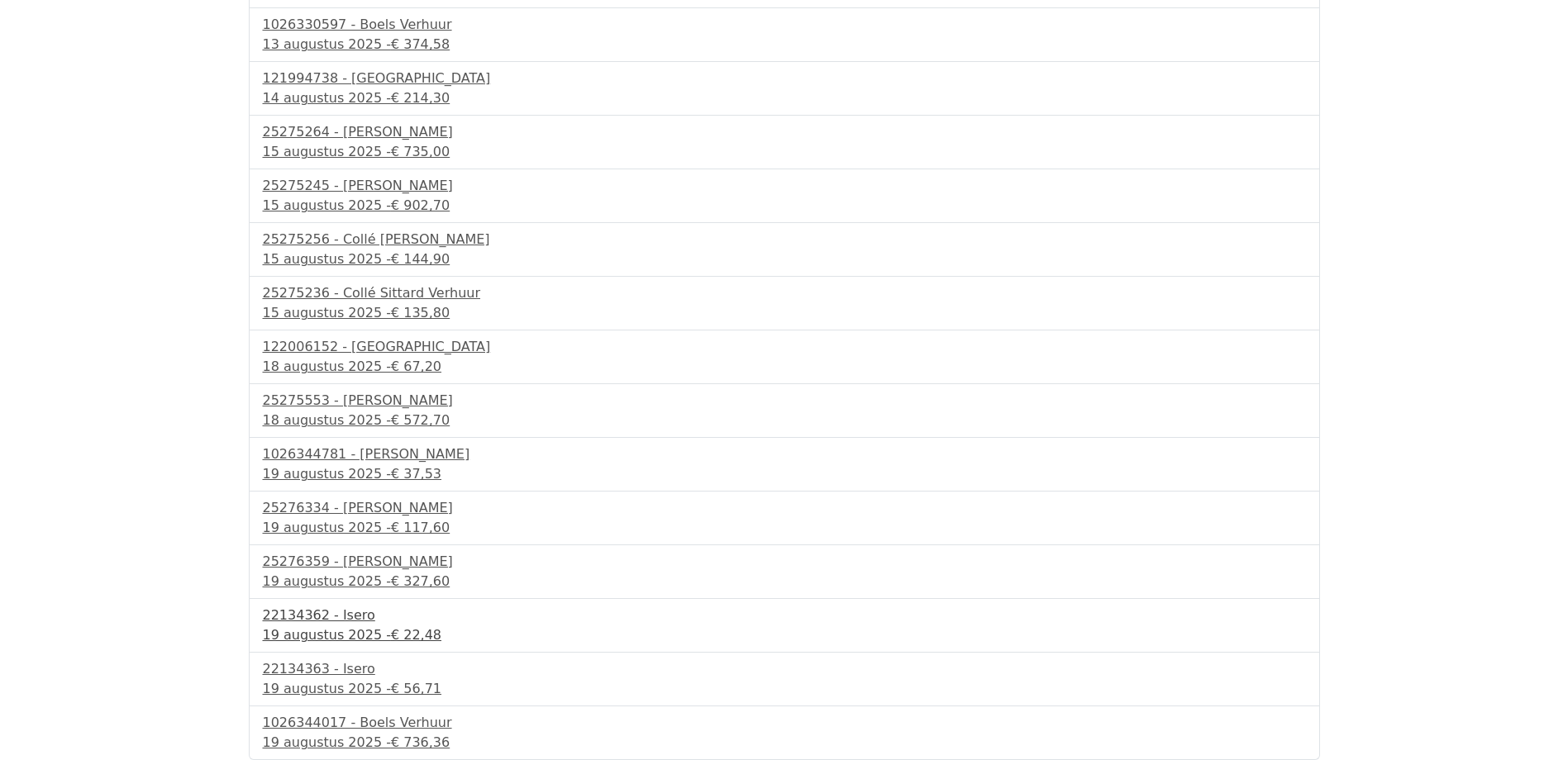
click at [325, 633] on div "19 augustus 2025 - € 22,48" at bounding box center [784, 635] width 1043 height 20
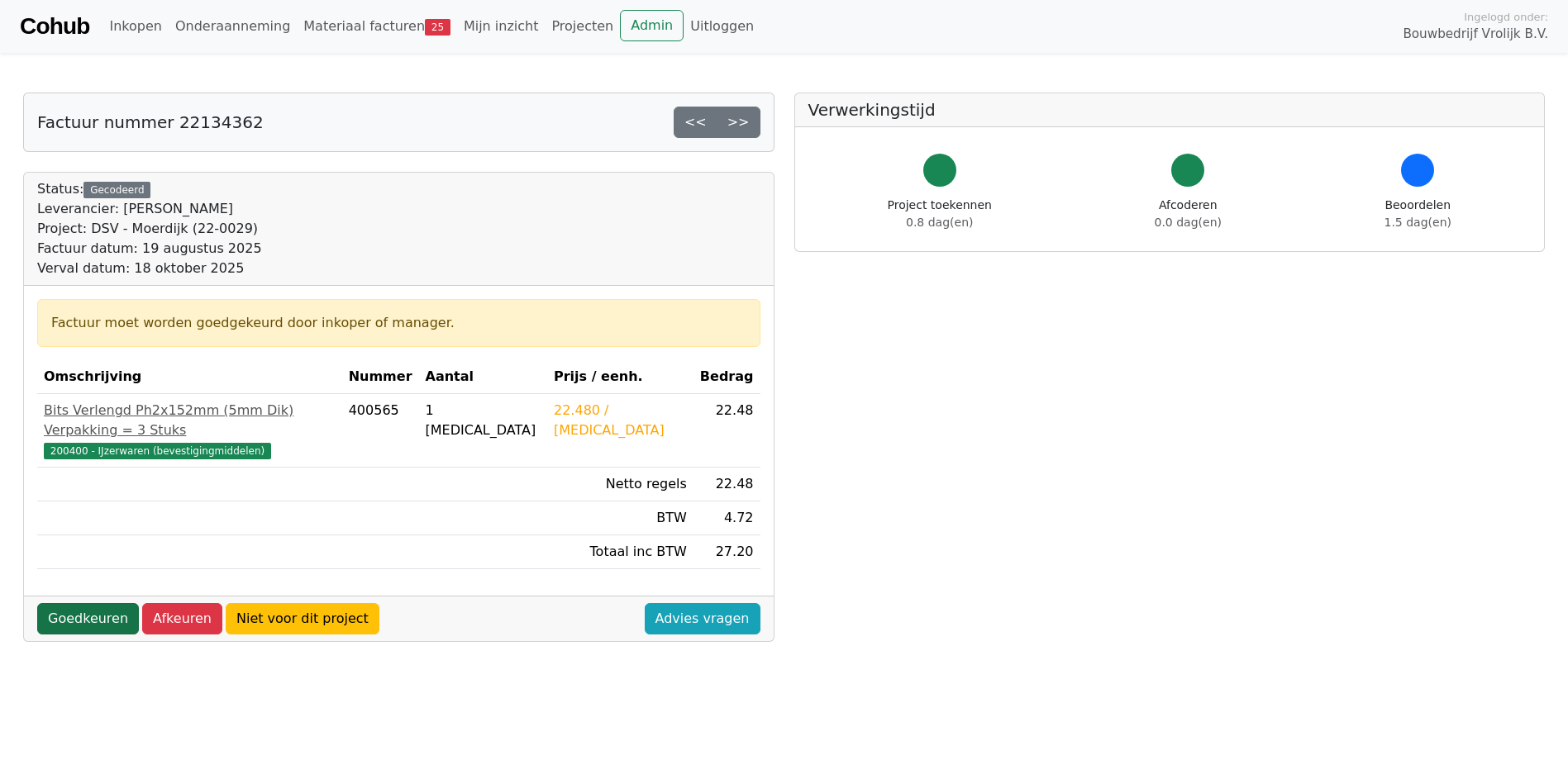
click at [96, 604] on link "Goedkeuren" at bounding box center [88, 619] width 102 height 31
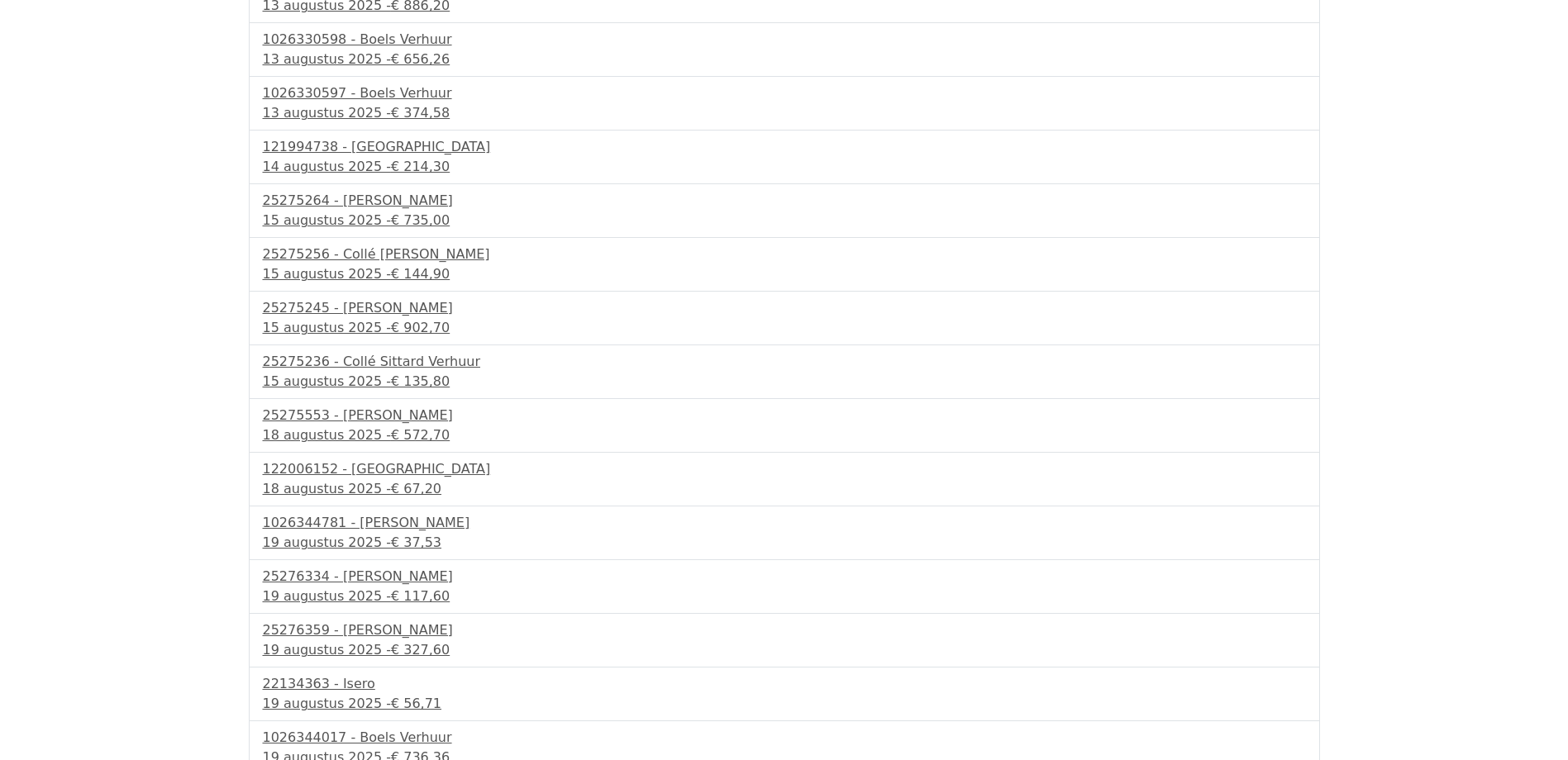
scroll to position [709, 0]
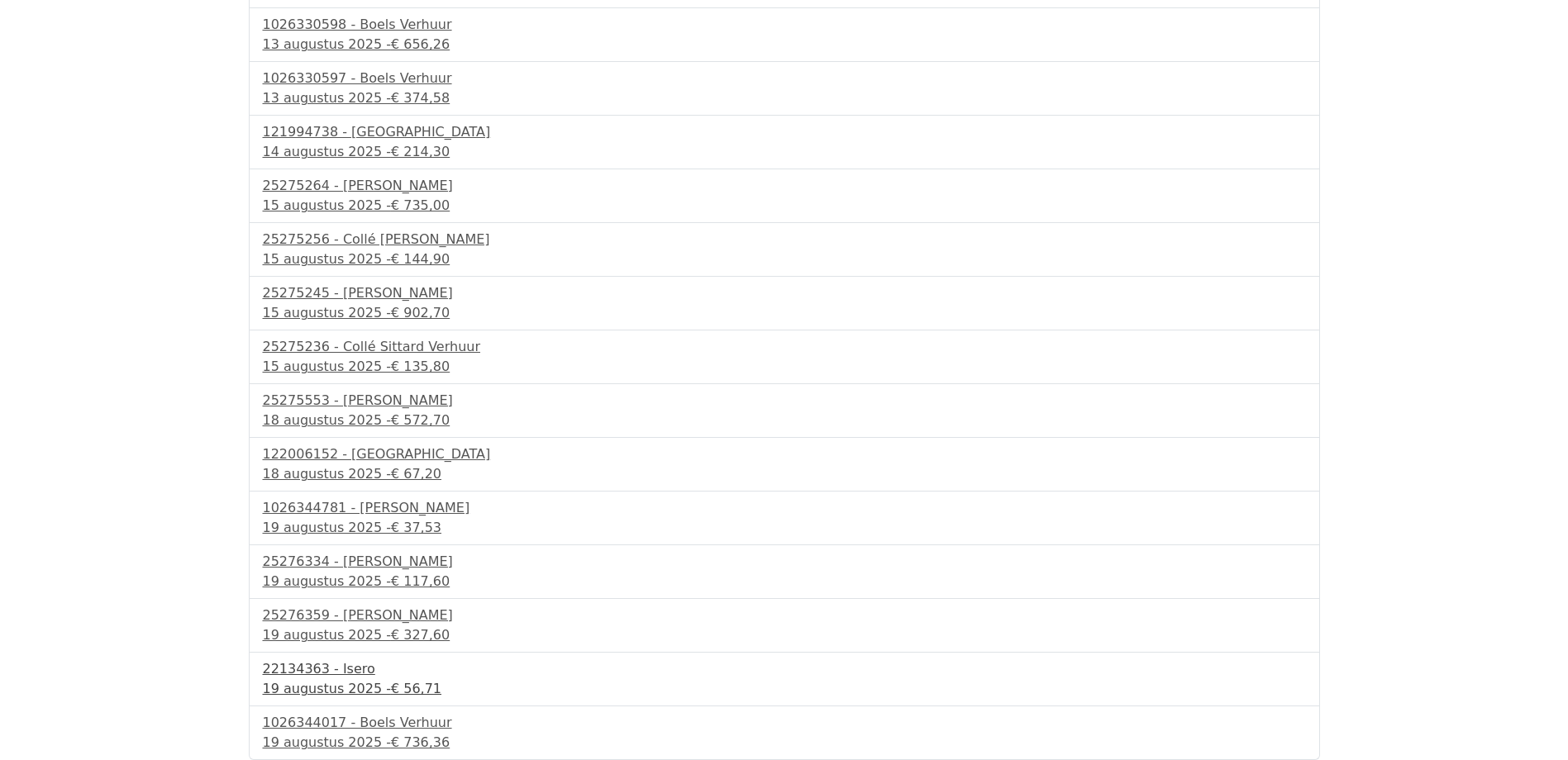
click at [333, 667] on div "22134363 - Isero" at bounding box center [784, 669] width 1043 height 20
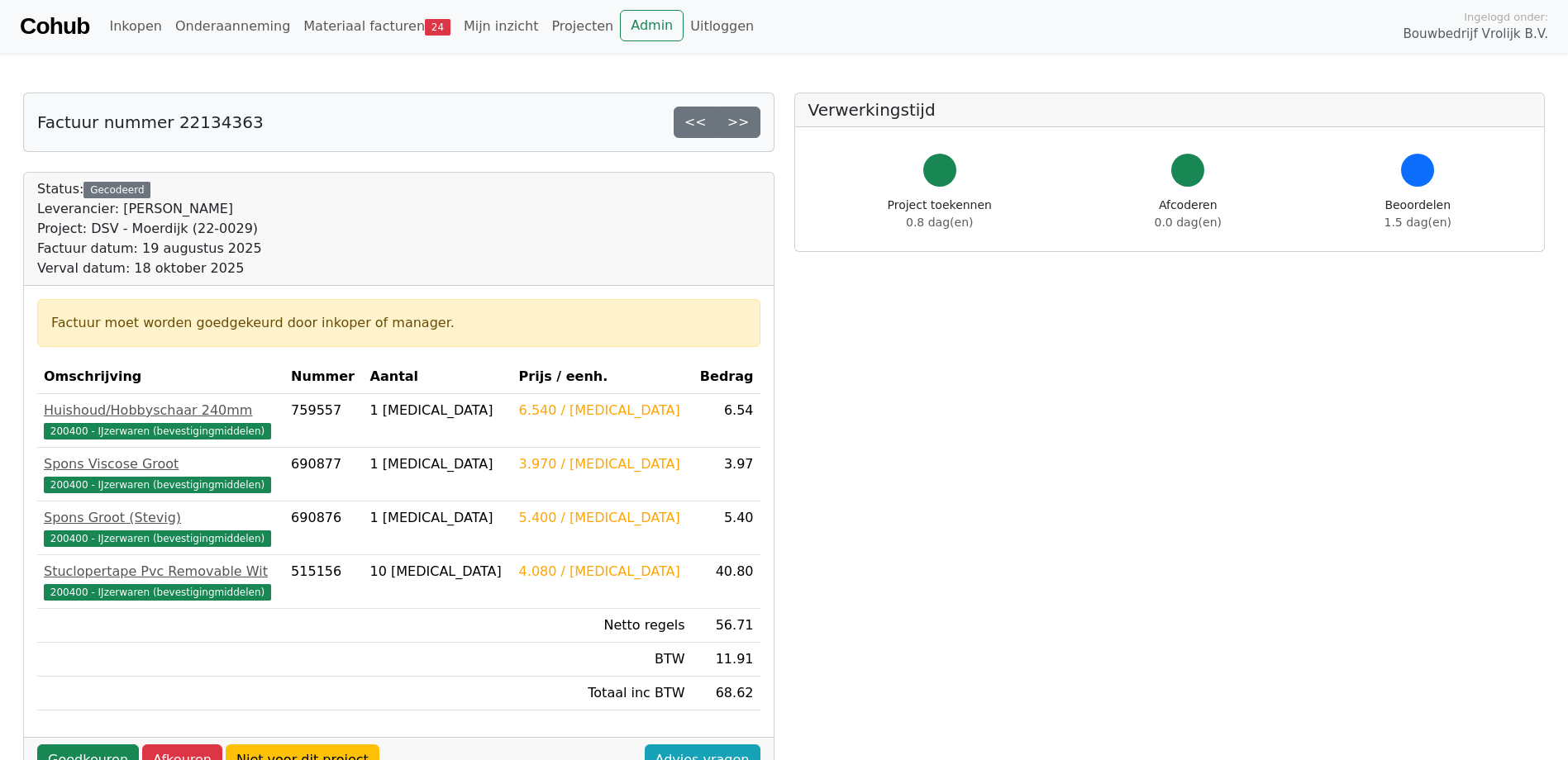
scroll to position [83, 0]
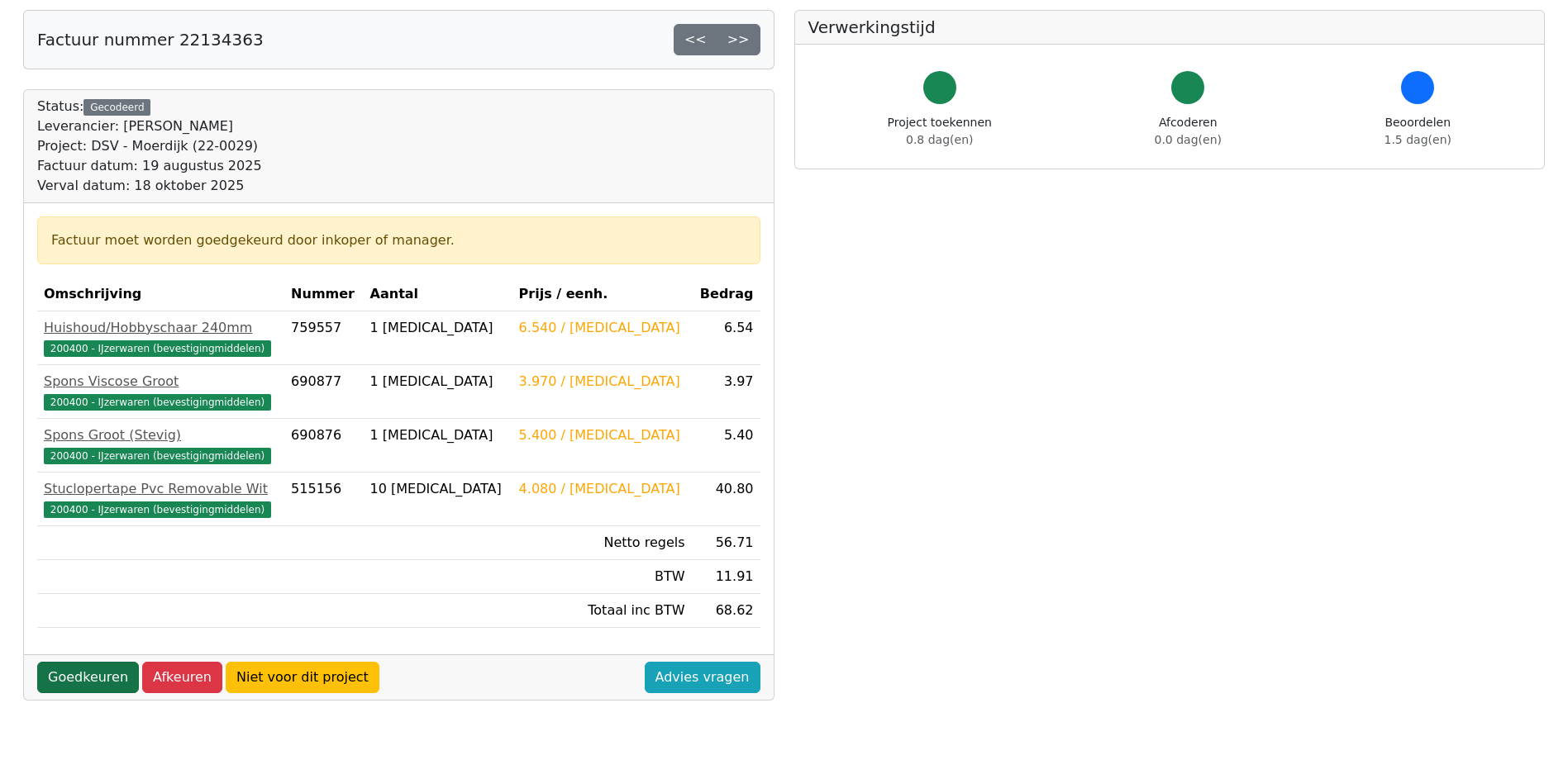
click at [89, 676] on link "Goedkeuren" at bounding box center [88, 677] width 102 height 31
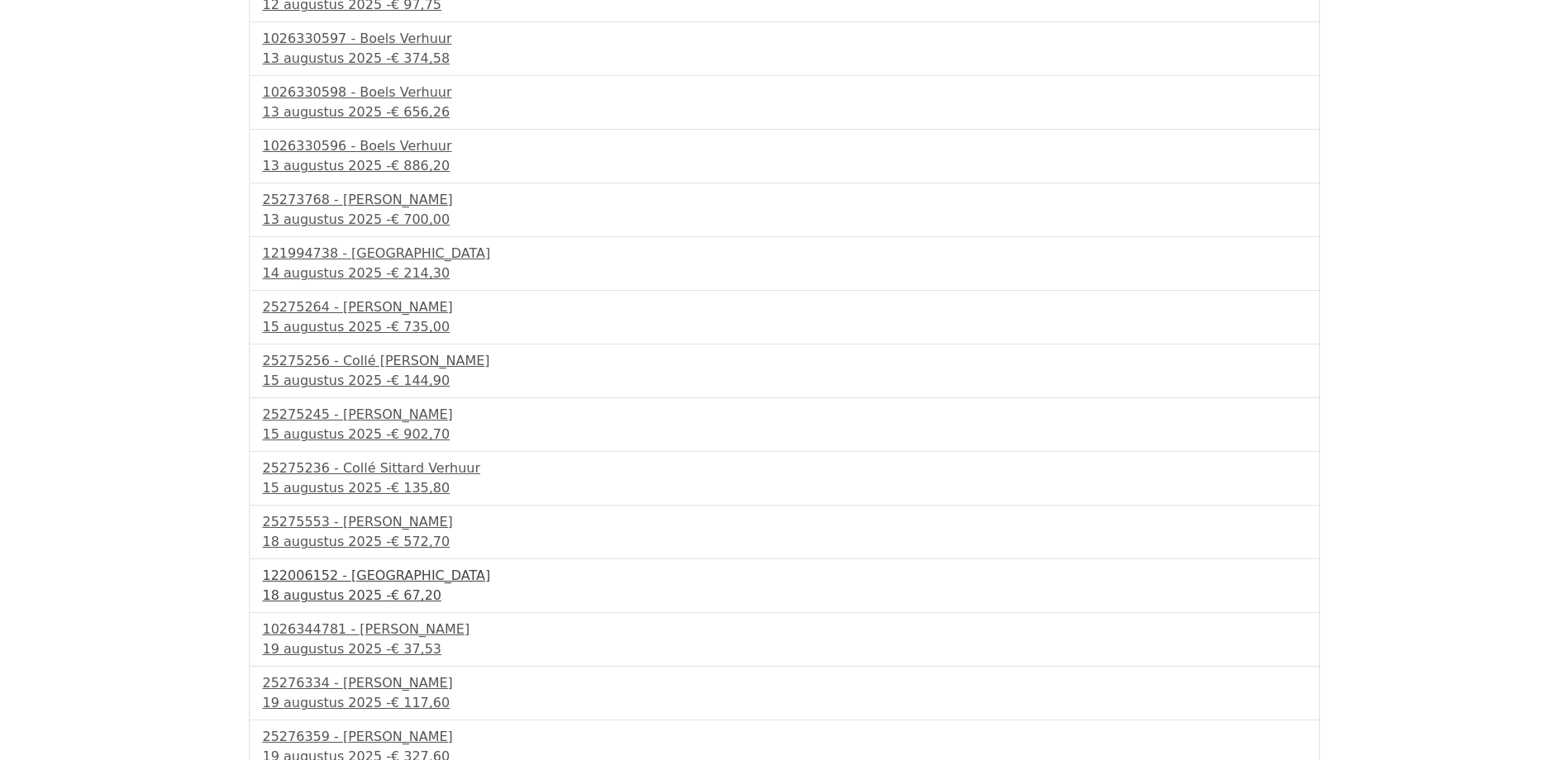
scroll to position [656, 0]
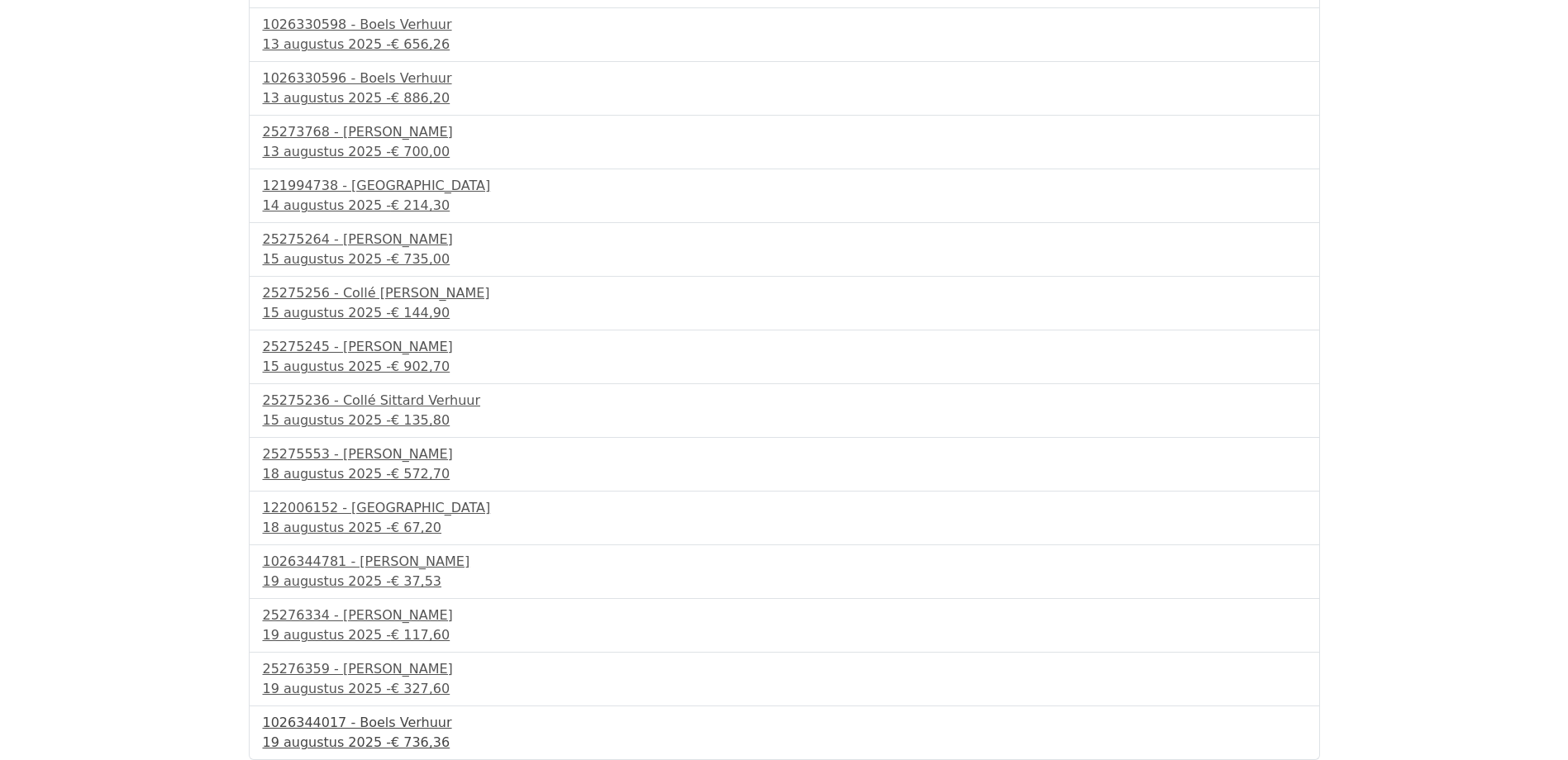
click at [336, 720] on div "1026344017 - Boels Verhuur" at bounding box center [784, 723] width 1043 height 20
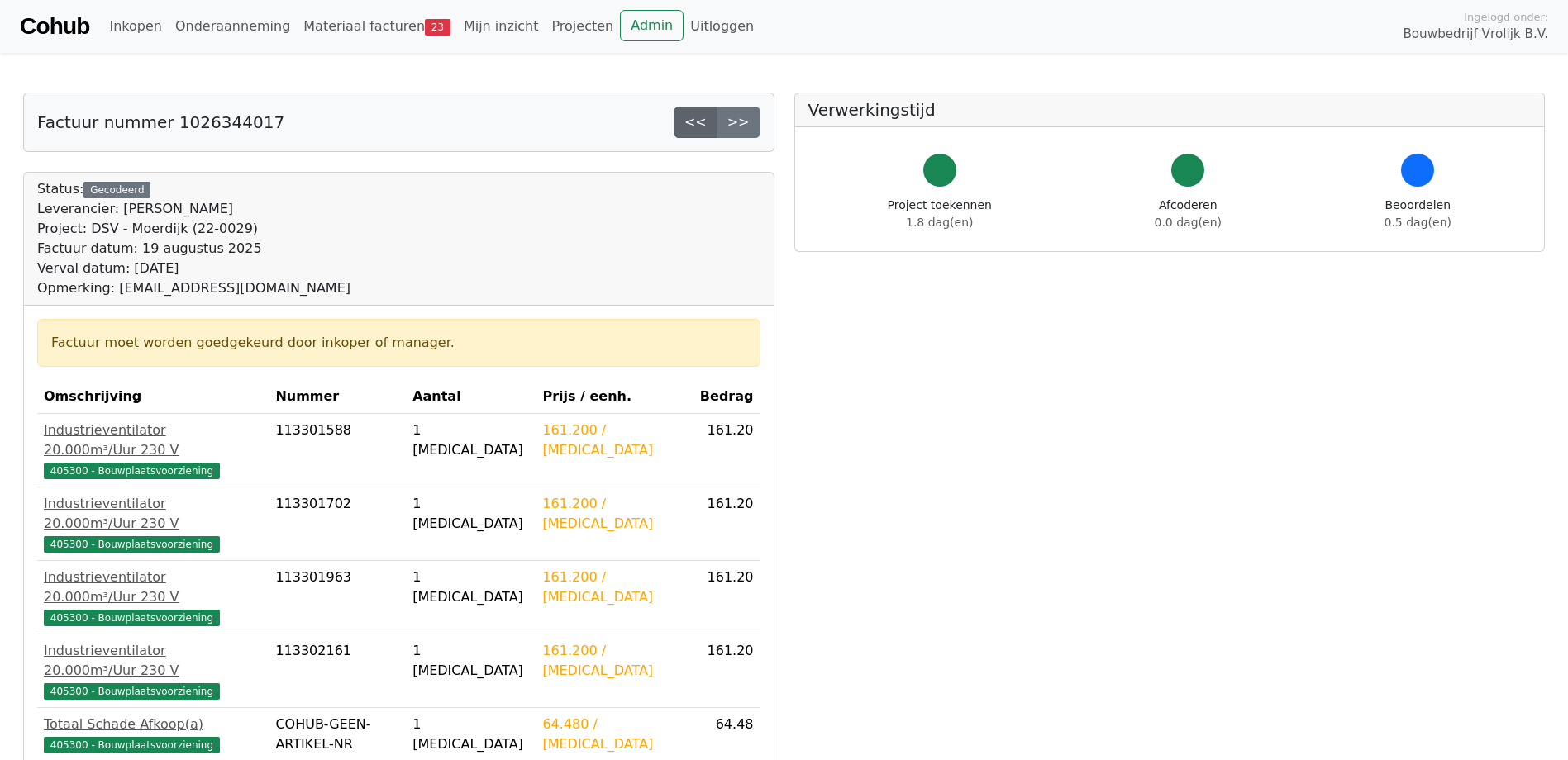
click at [691, 122] on link "<<" at bounding box center [695, 122] width 43 height 31
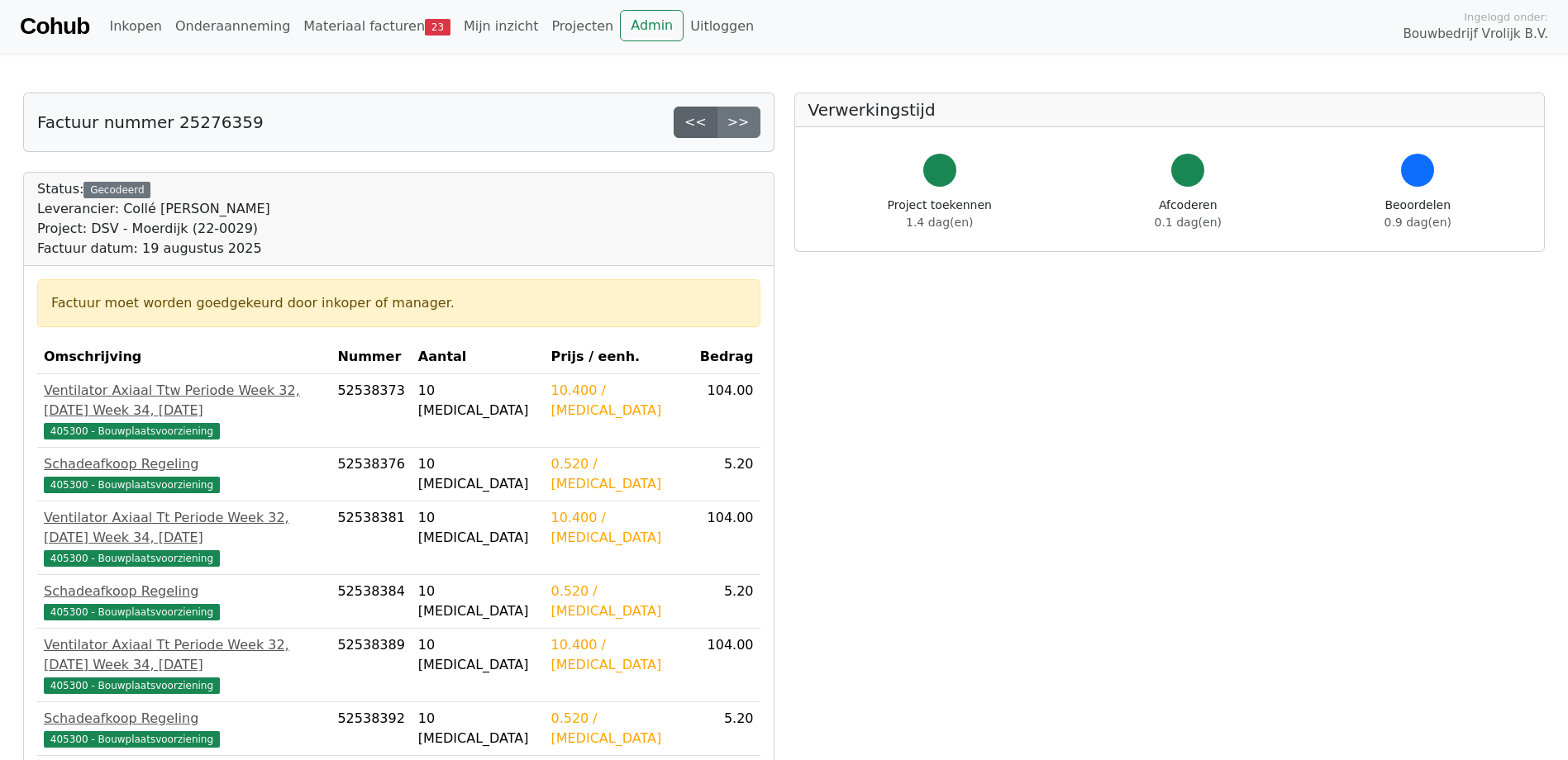
click at [703, 124] on link "<<" at bounding box center [695, 122] width 43 height 31
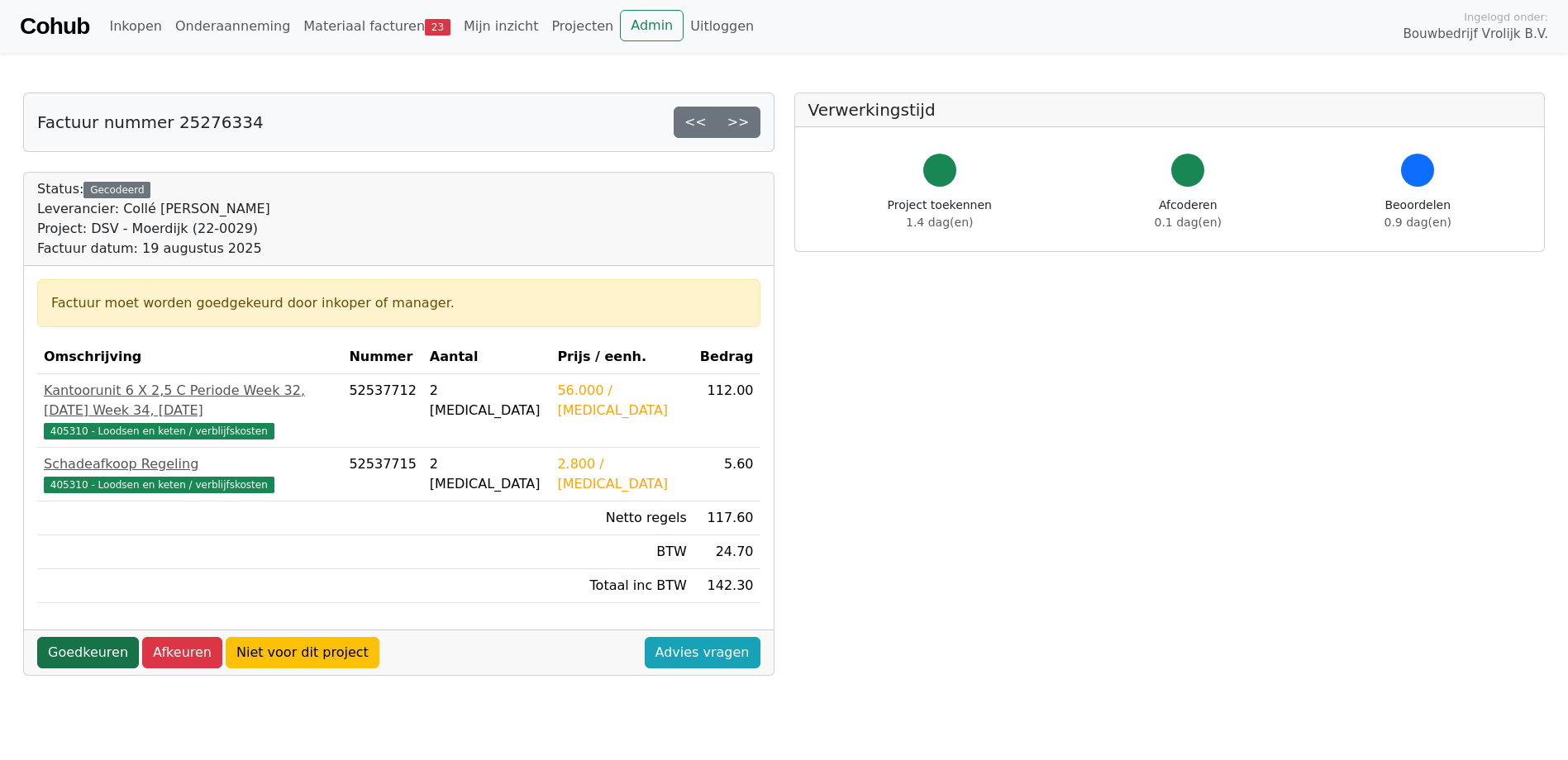
click at [87, 638] on link "Goedkeuren" at bounding box center [88, 653] width 102 height 31
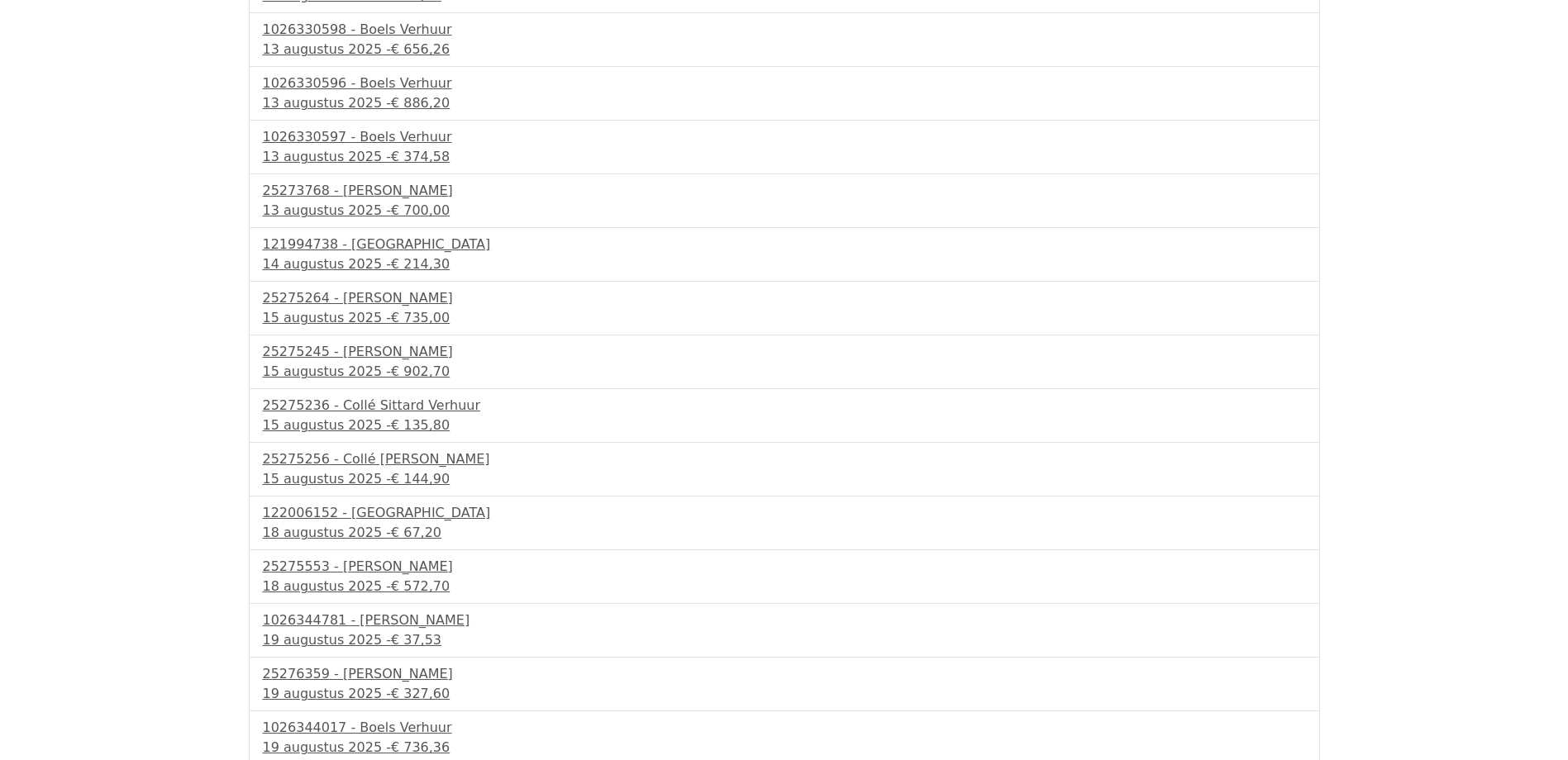
scroll to position [602, 0]
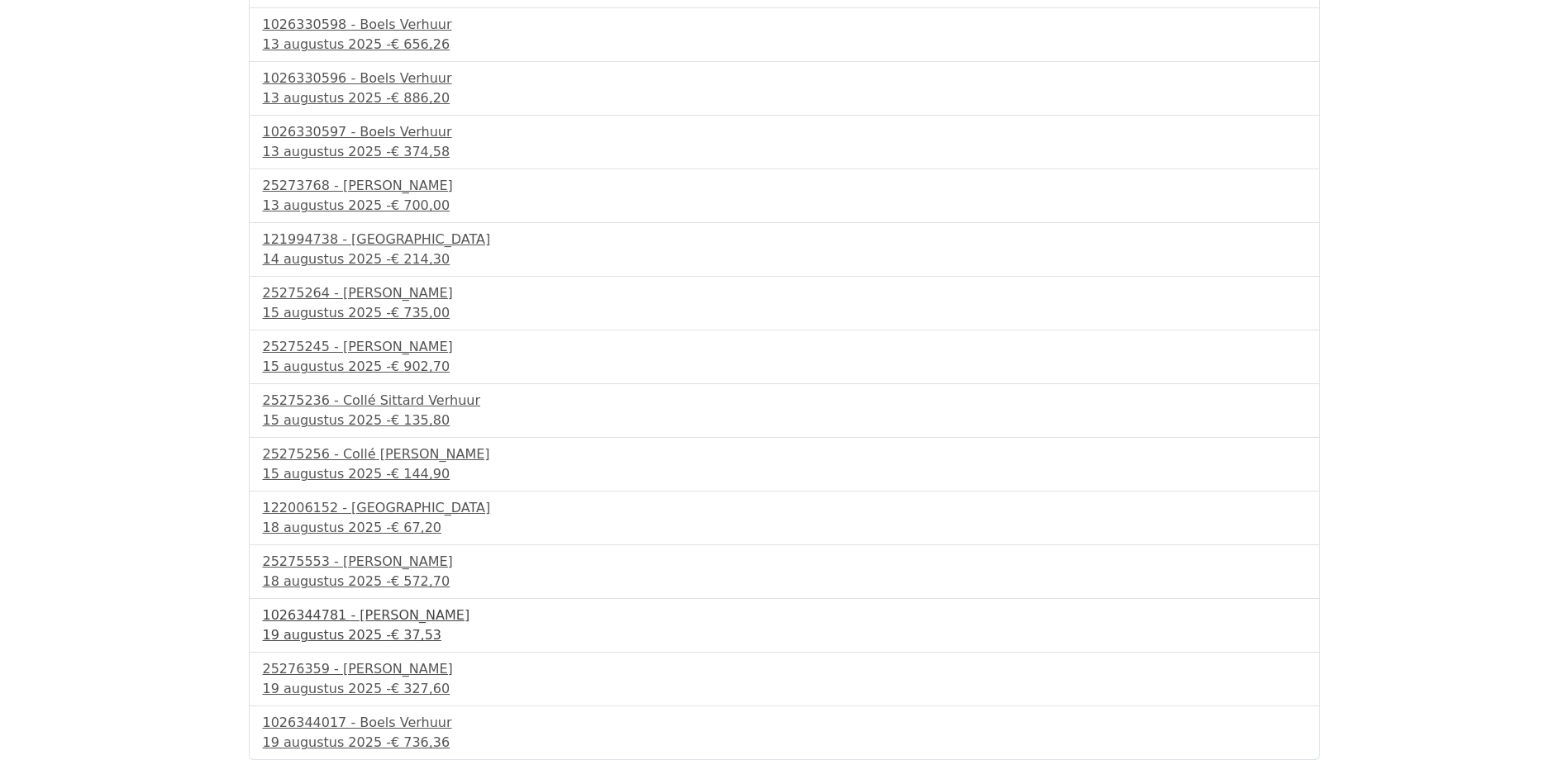
click at [354, 629] on div "[DATE] - € 37,53" at bounding box center [784, 635] width 1043 height 20
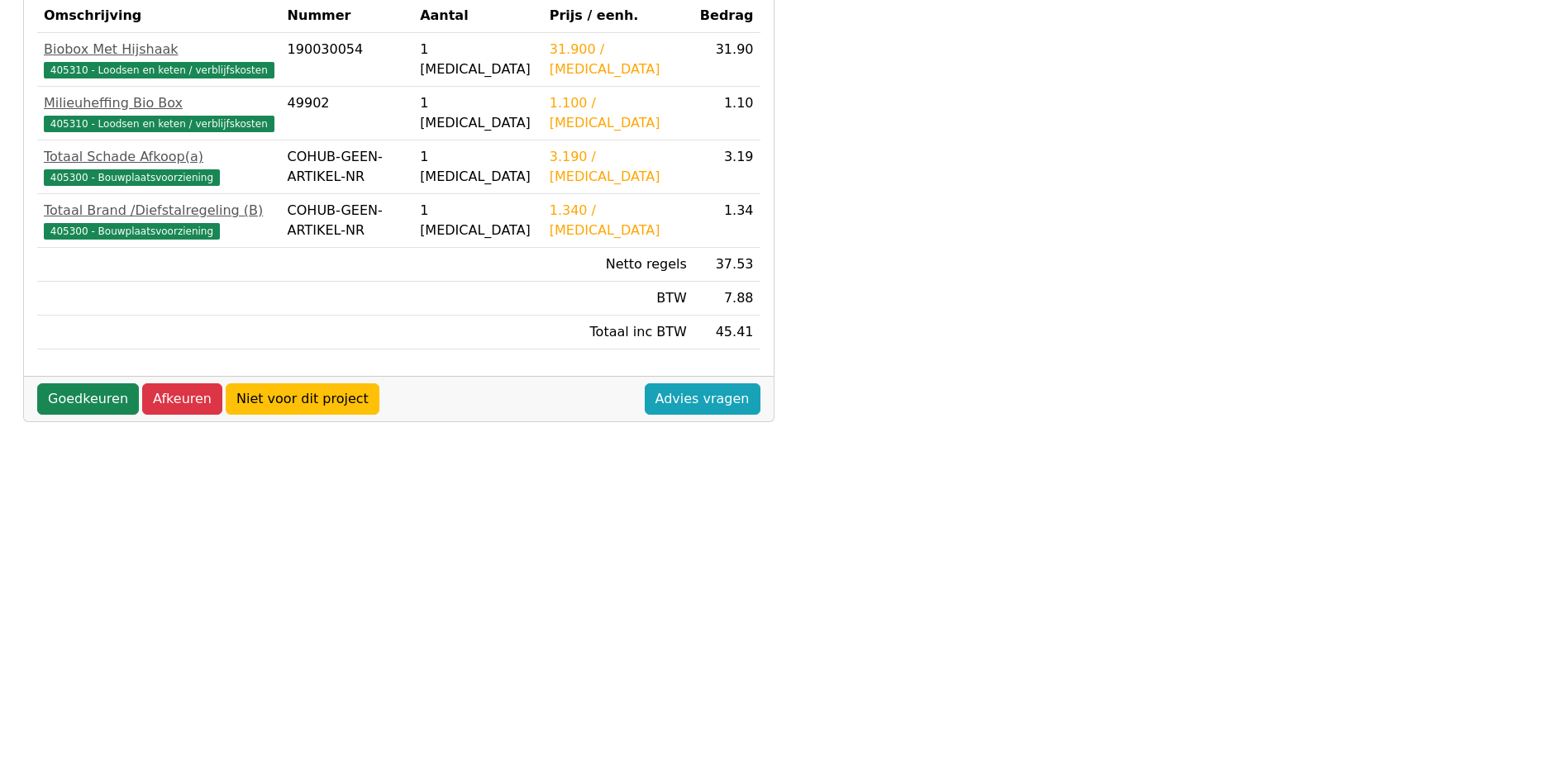
scroll to position [466, 0]
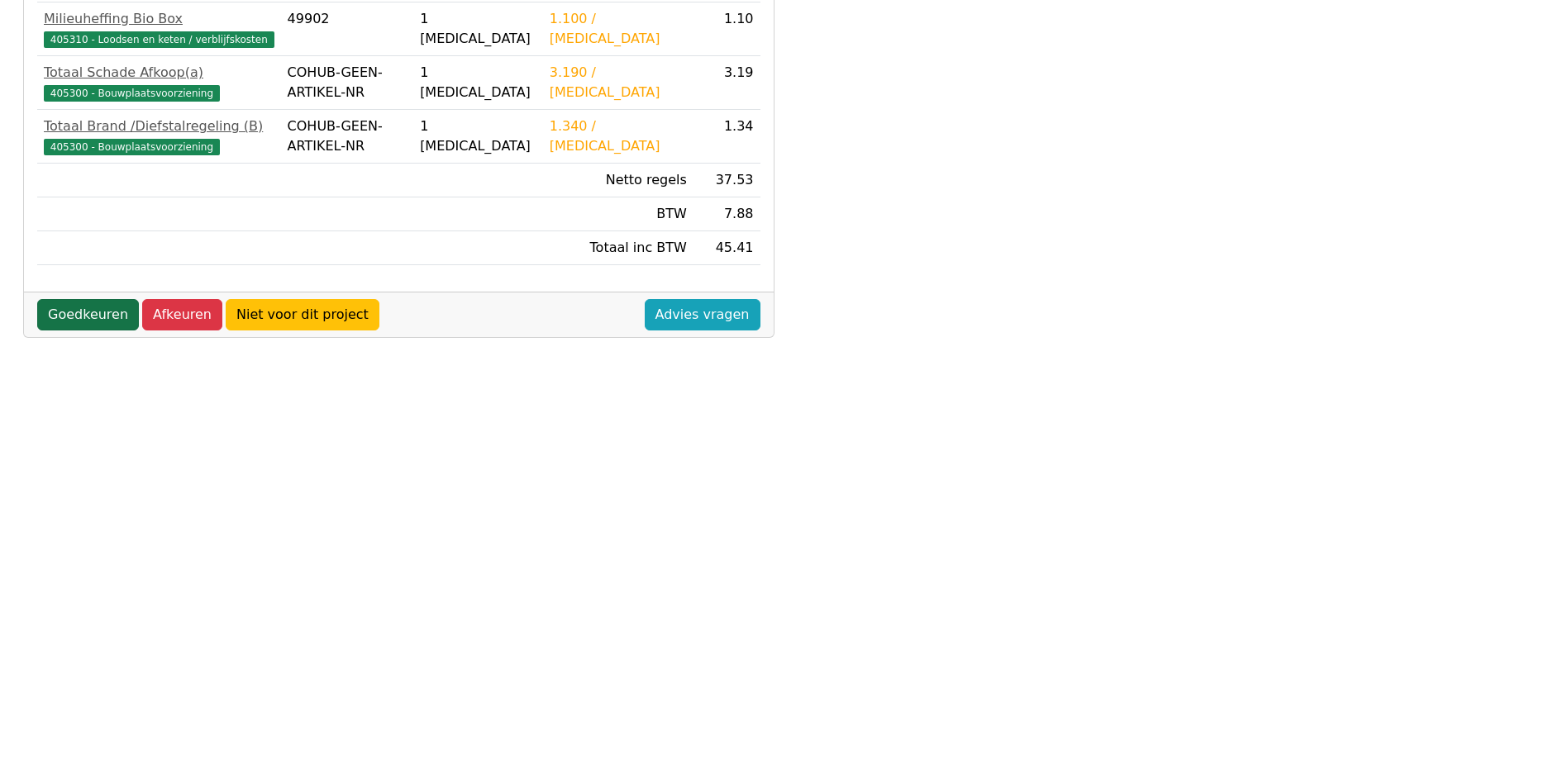
click at [103, 311] on link "Goedkeuren" at bounding box center [88, 314] width 102 height 31
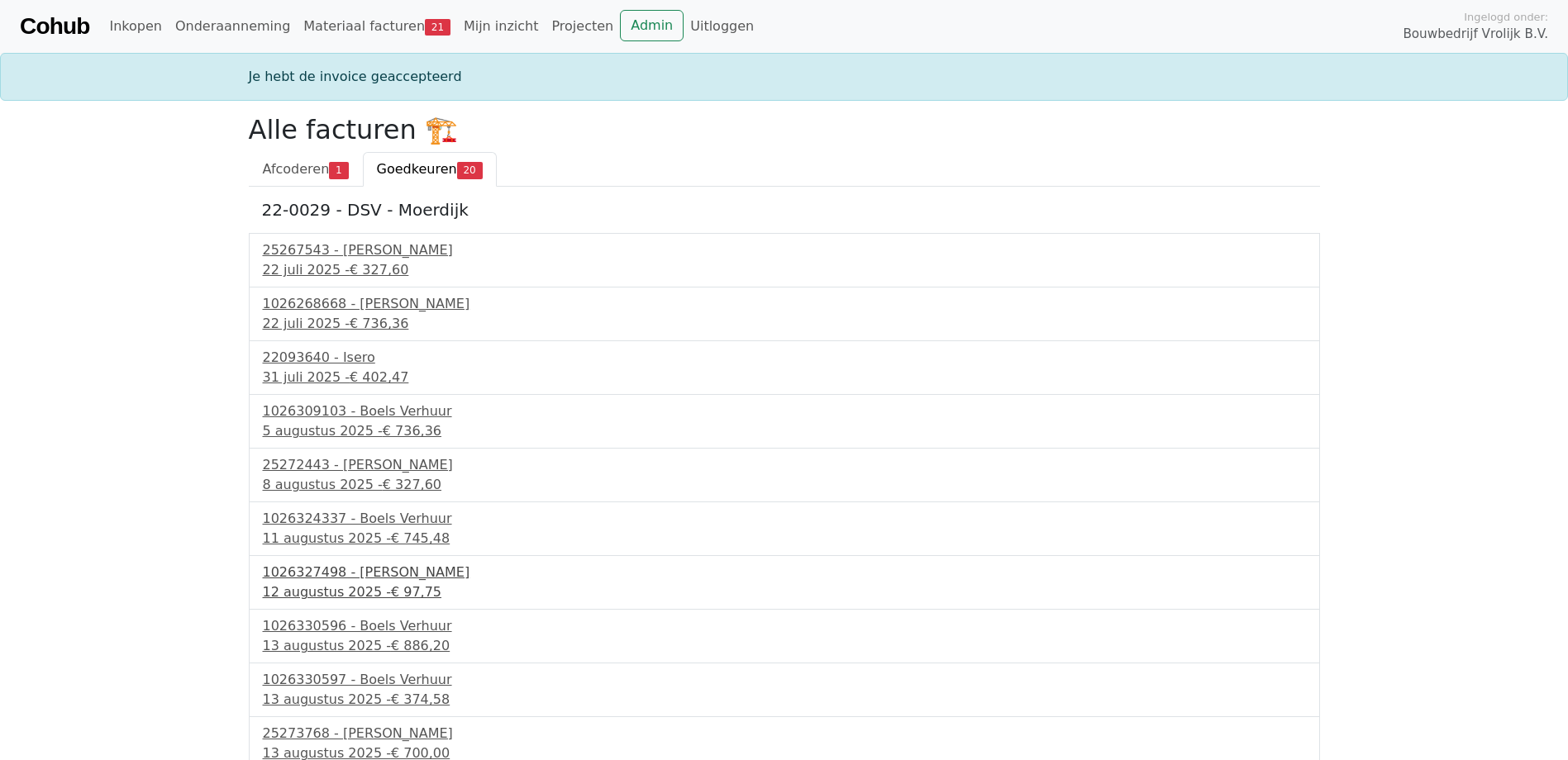
click at [351, 600] on div "[DATE] - € 97,75" at bounding box center [784, 592] width 1043 height 20
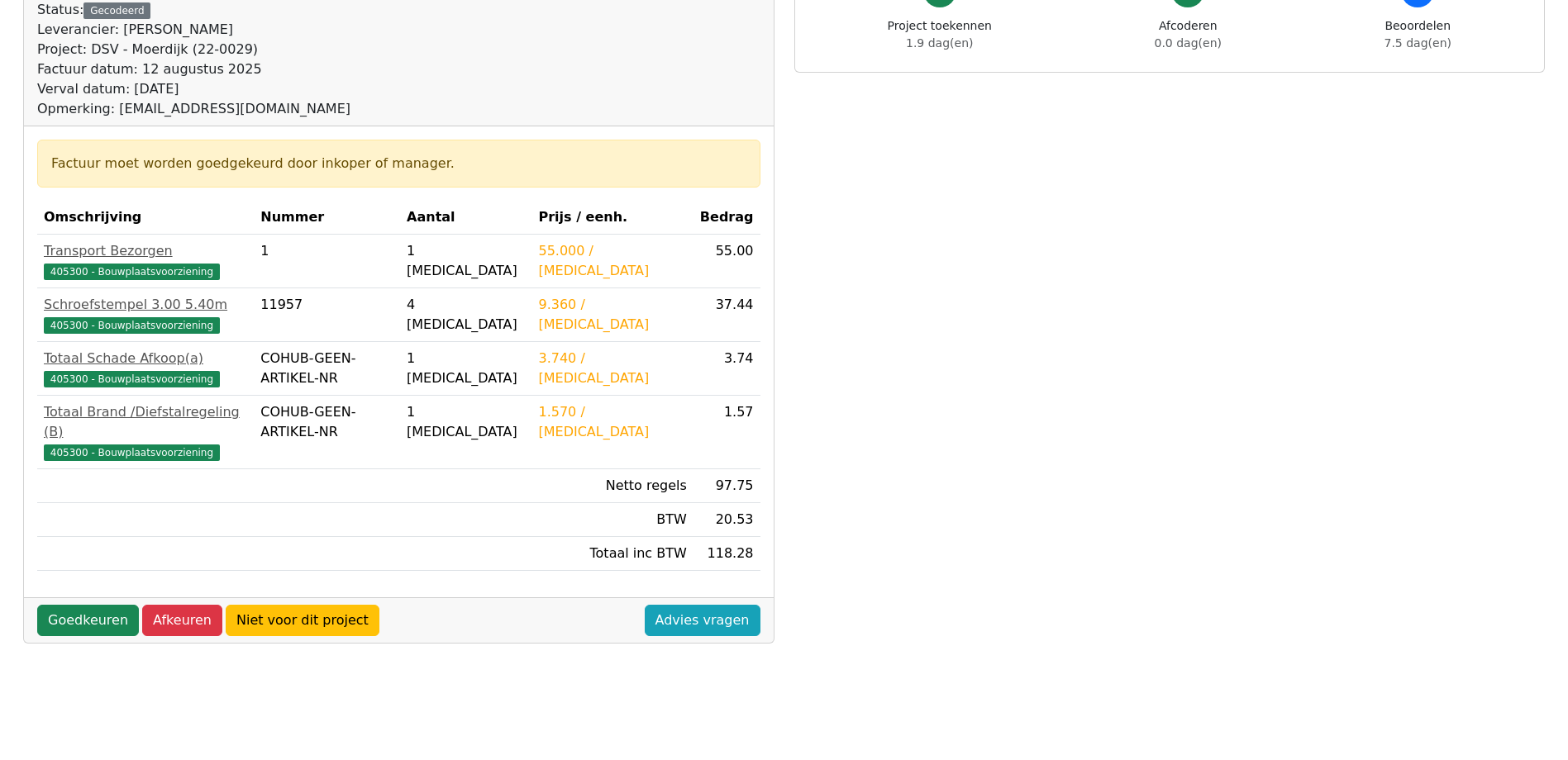
scroll to position [413, 0]
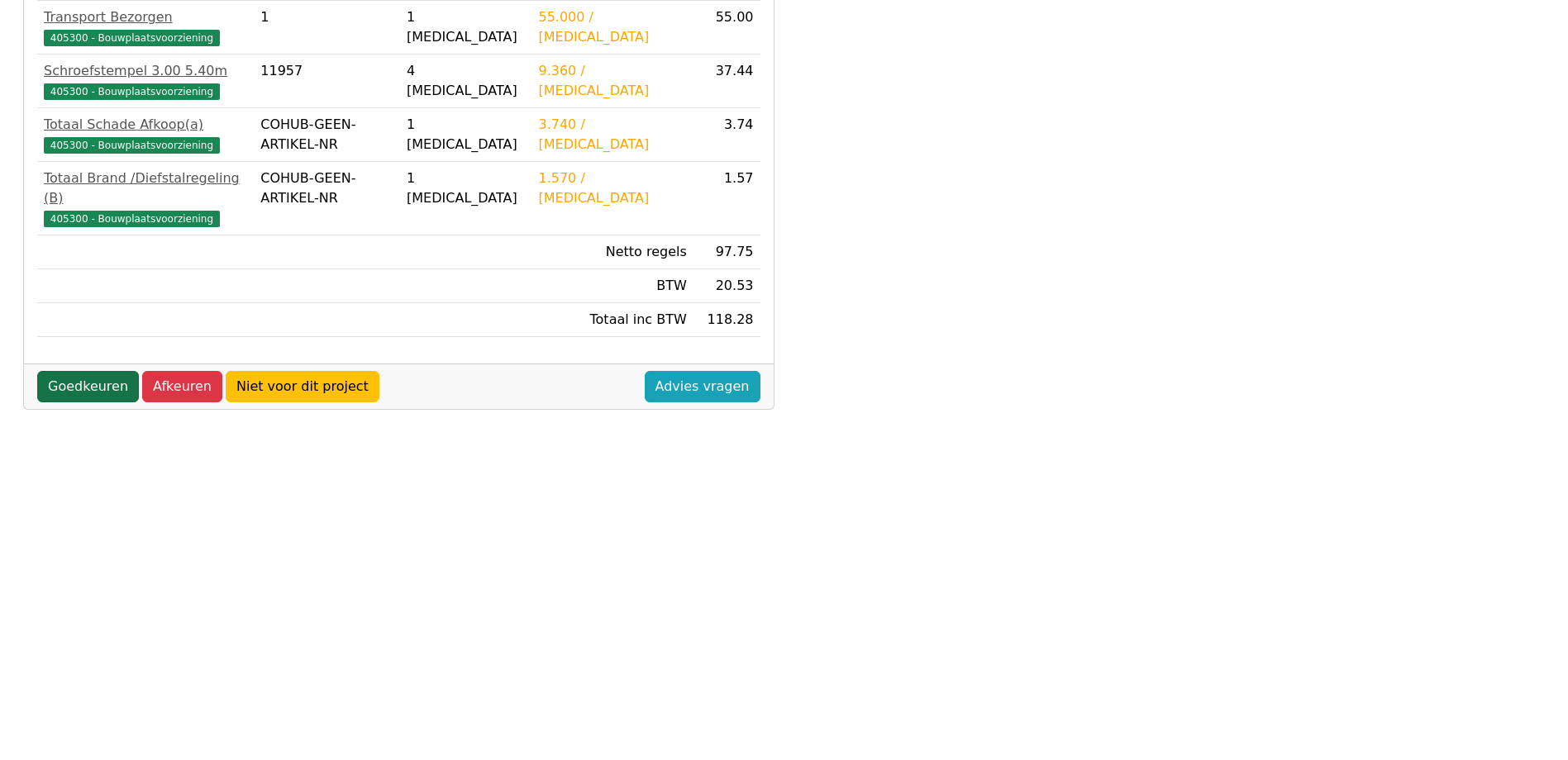
click at [95, 371] on link "Goedkeuren" at bounding box center [88, 387] width 102 height 31
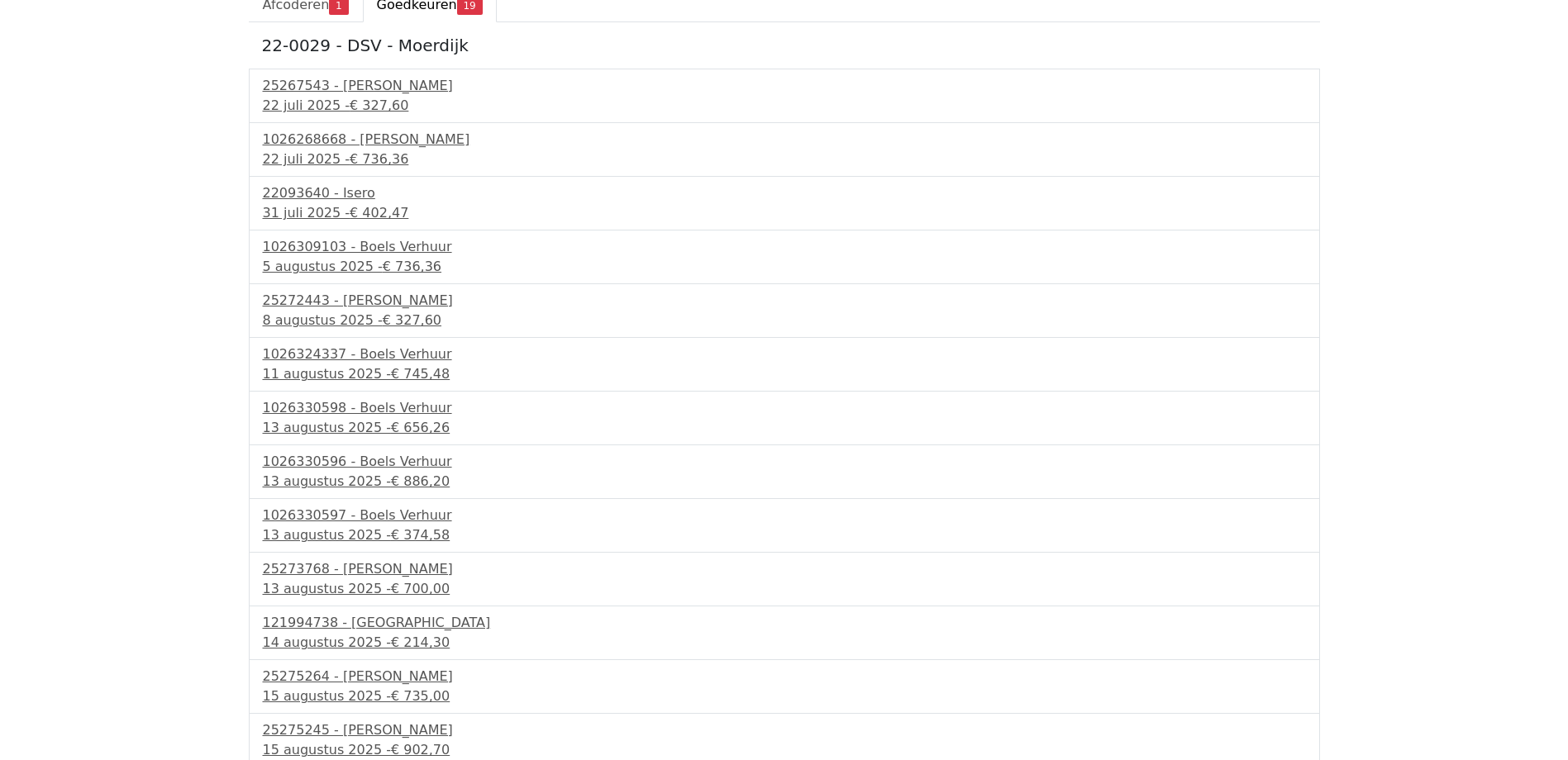
scroll to position [165, 0]
click at [339, 528] on div "13 augustus 2025 - € 374,58" at bounding box center [784, 534] width 1043 height 20
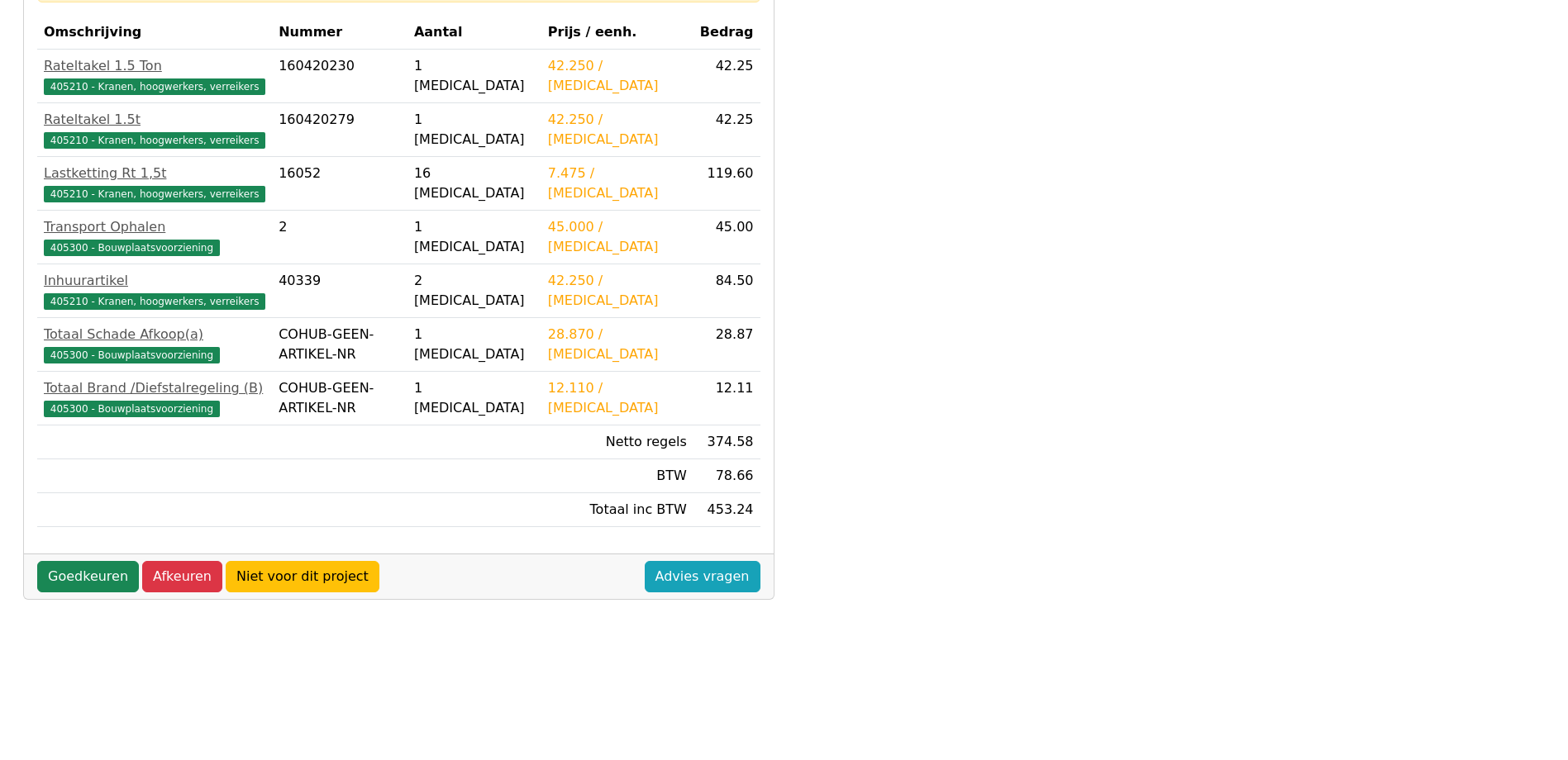
scroll to position [413, 0]
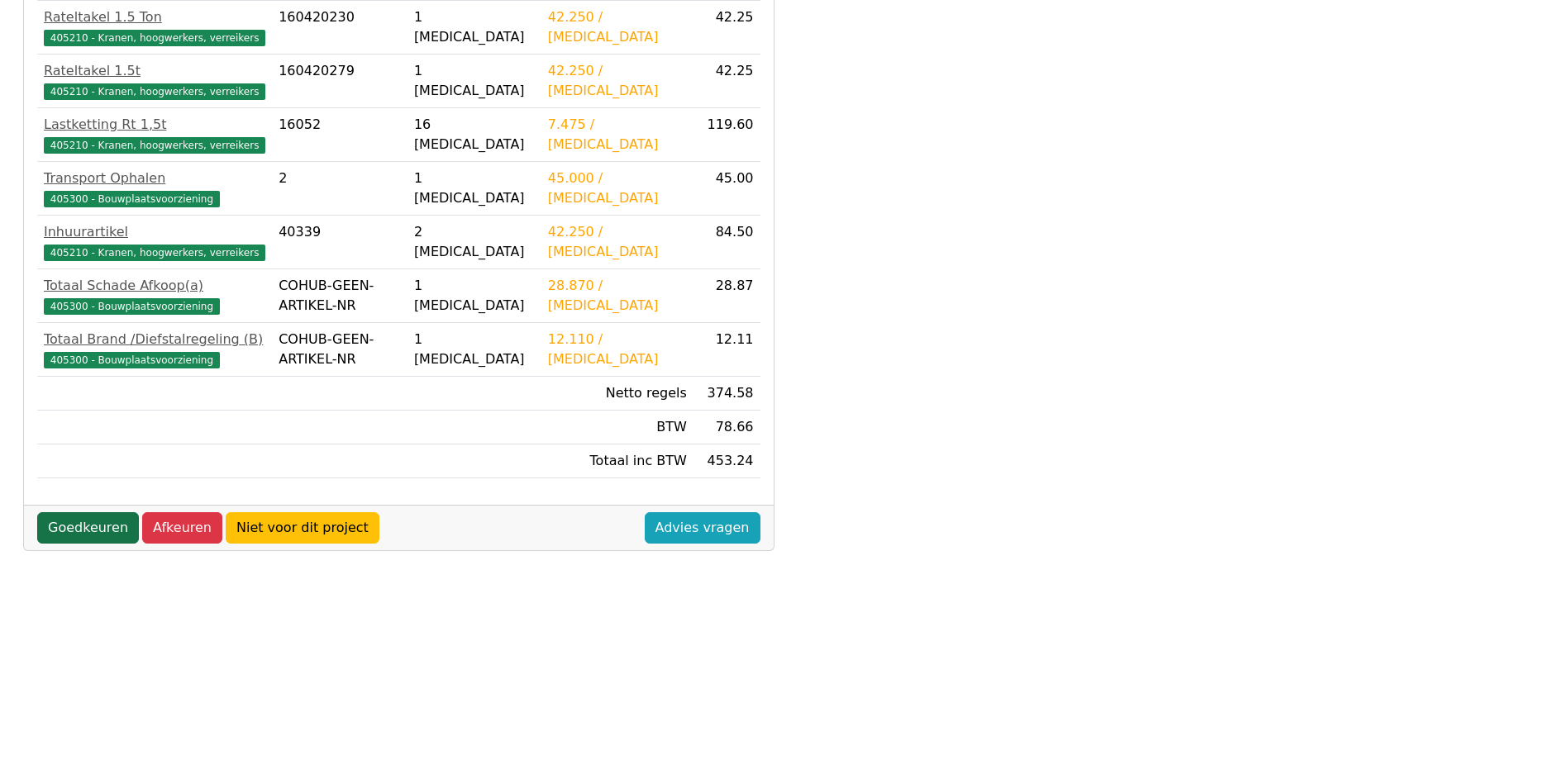
click at [98, 523] on link "Goedkeuren" at bounding box center [88, 528] width 102 height 31
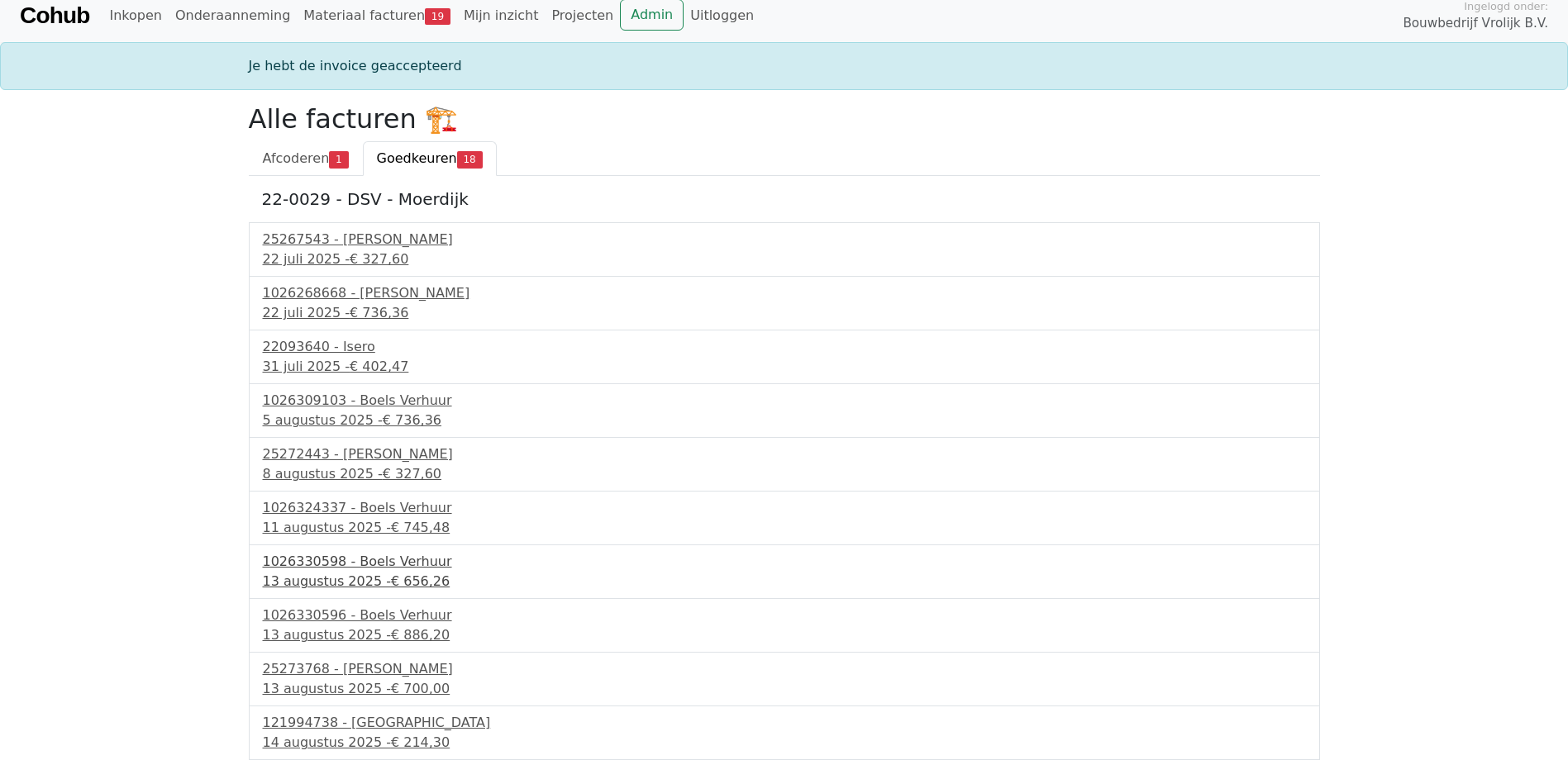
scroll to position [440, 0]
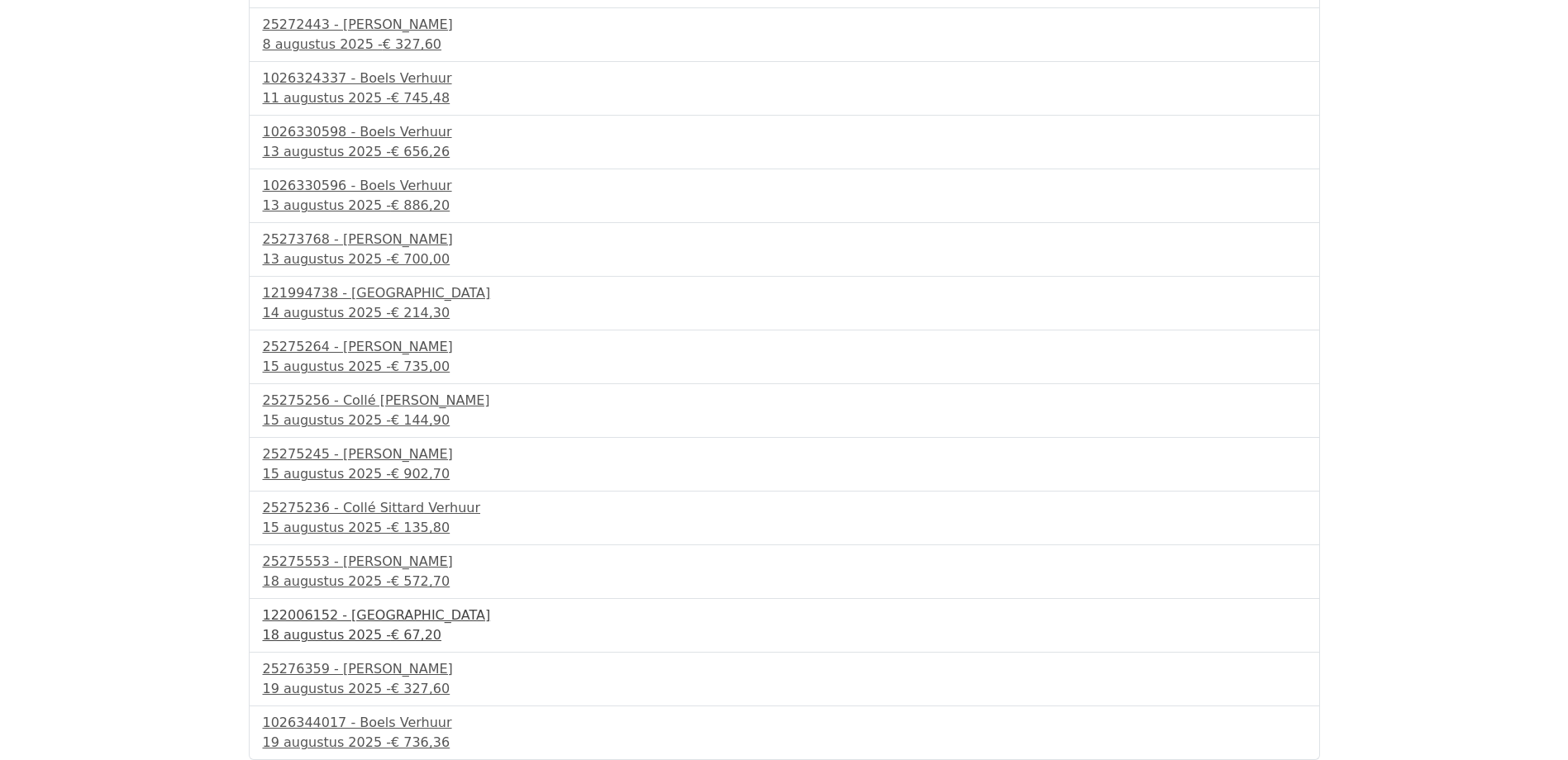
click at [353, 611] on div "122006152 - PontMeyer" at bounding box center [784, 615] width 1043 height 20
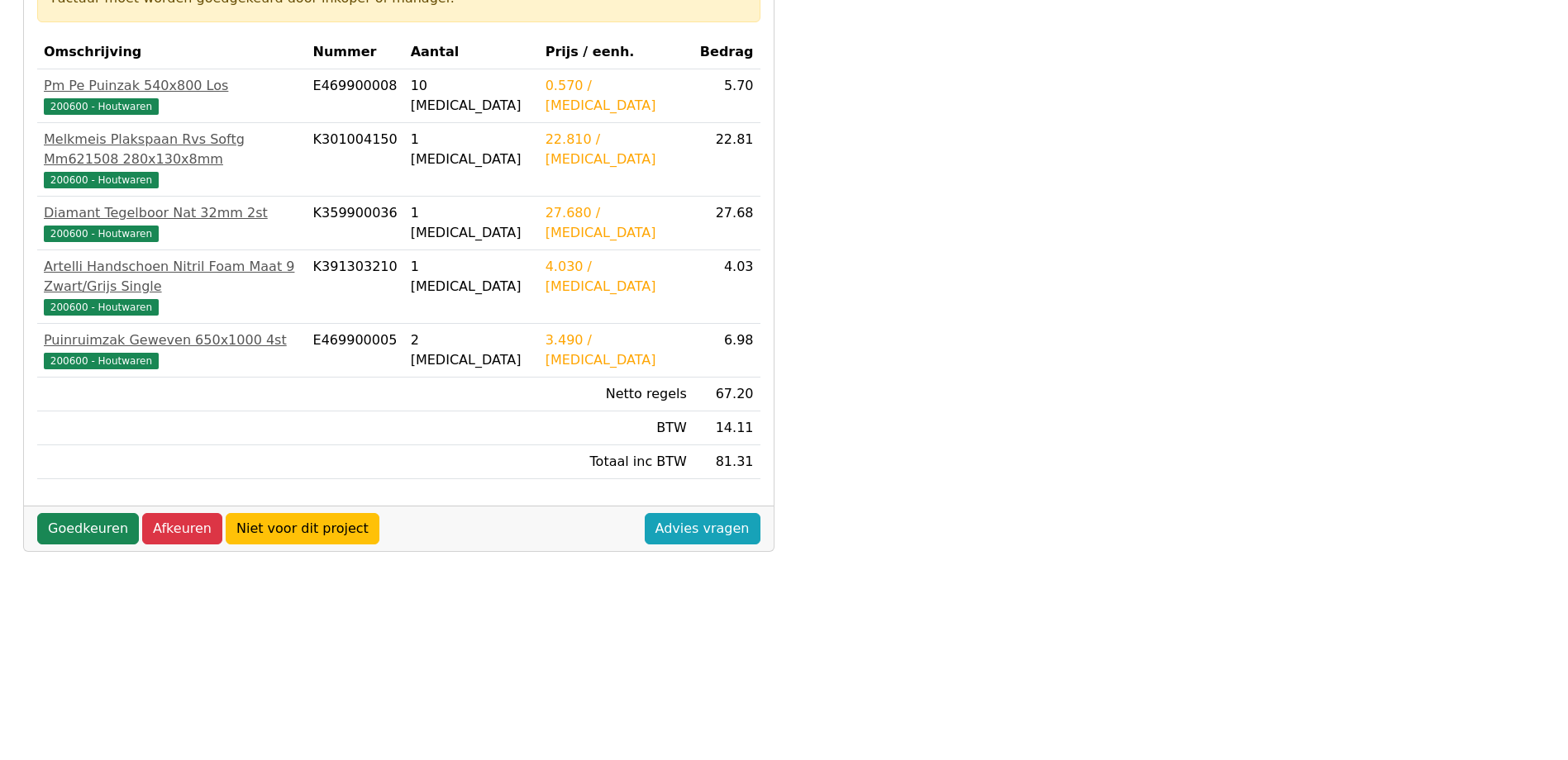
scroll to position [300, 0]
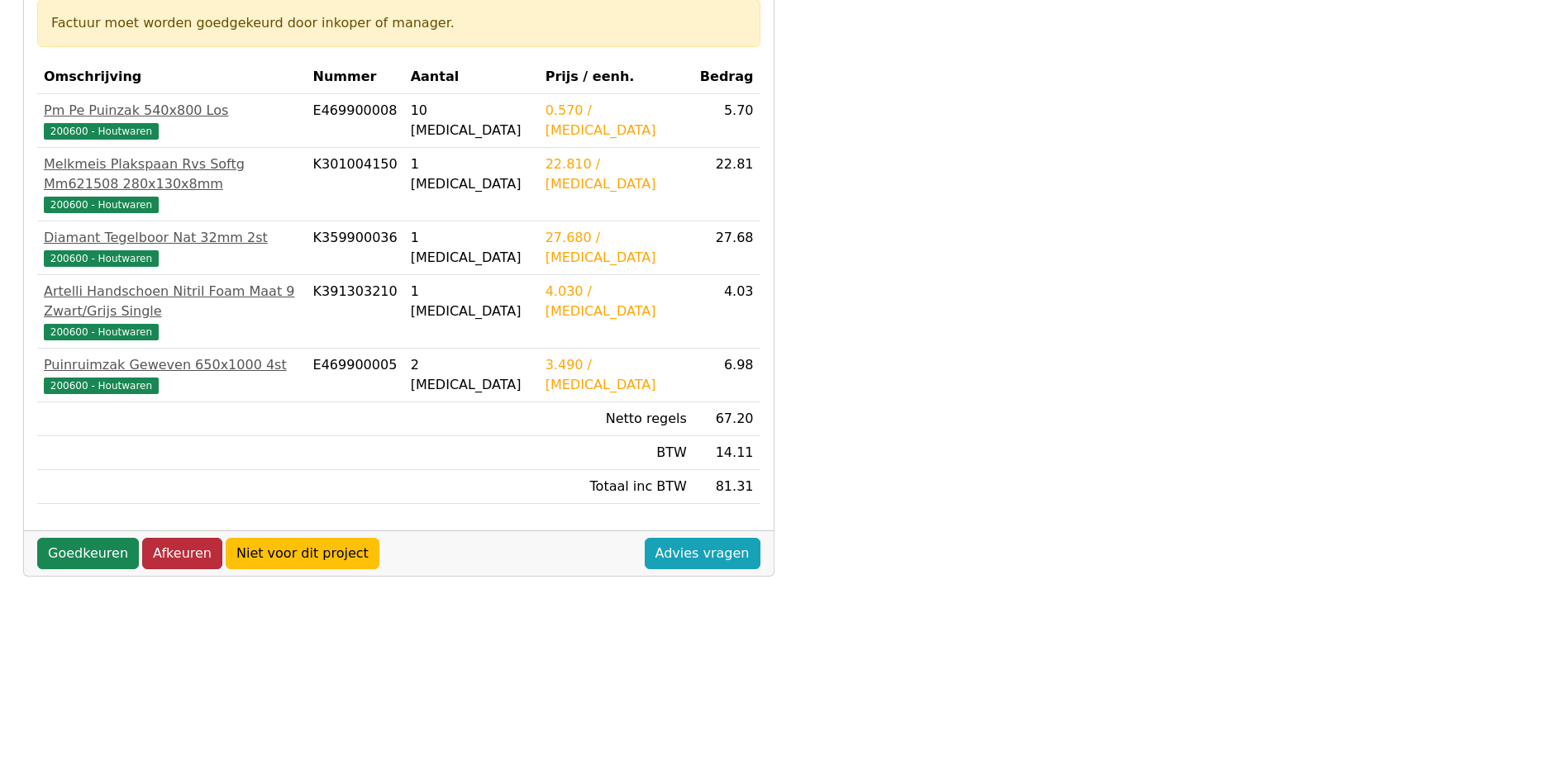
click at [180, 538] on link "Afkeuren" at bounding box center [182, 553] width 80 height 31
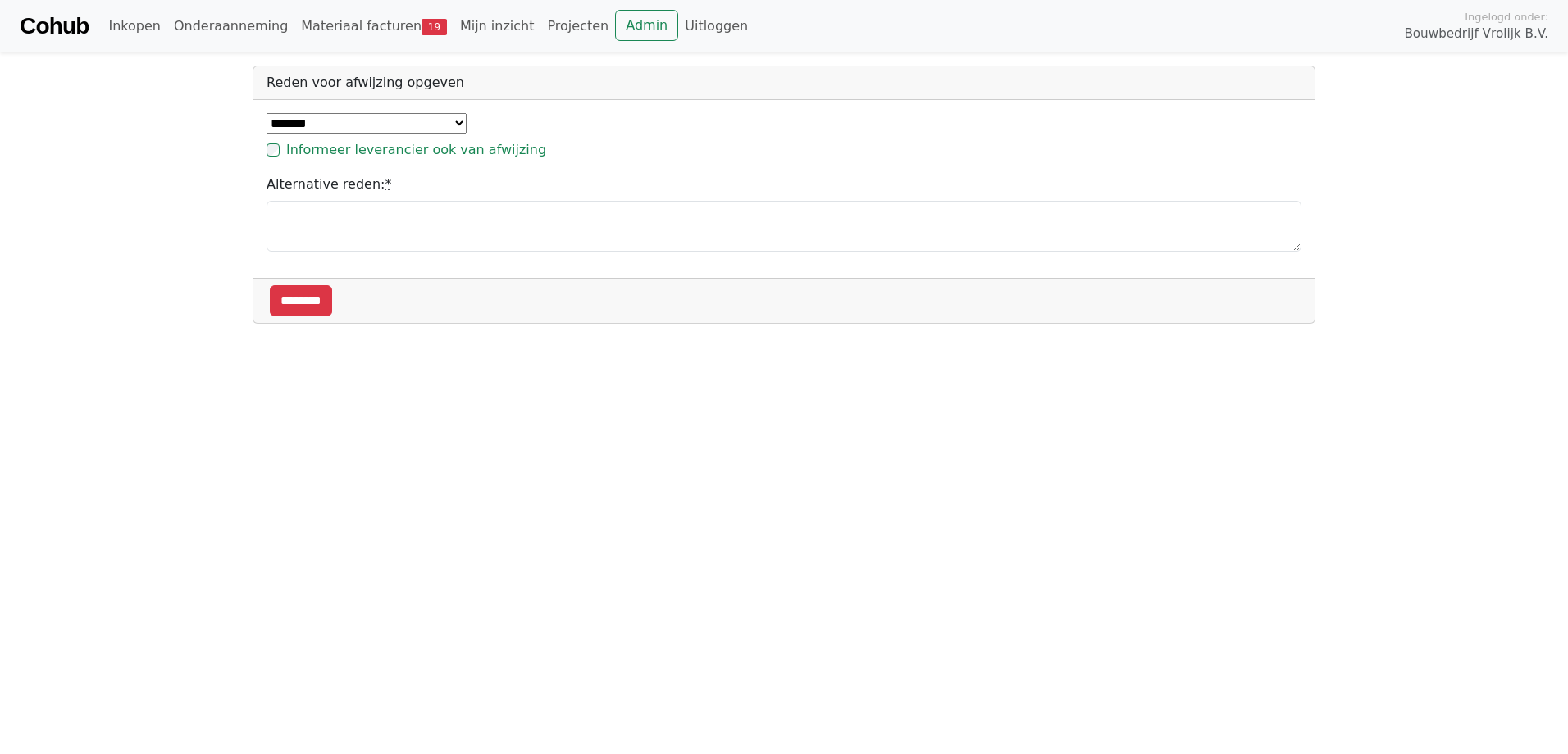
click at [340, 118] on select "**********" at bounding box center [366, 123] width 200 height 21
click at [266, 113] on select "**********" at bounding box center [366, 123] width 200 height 21
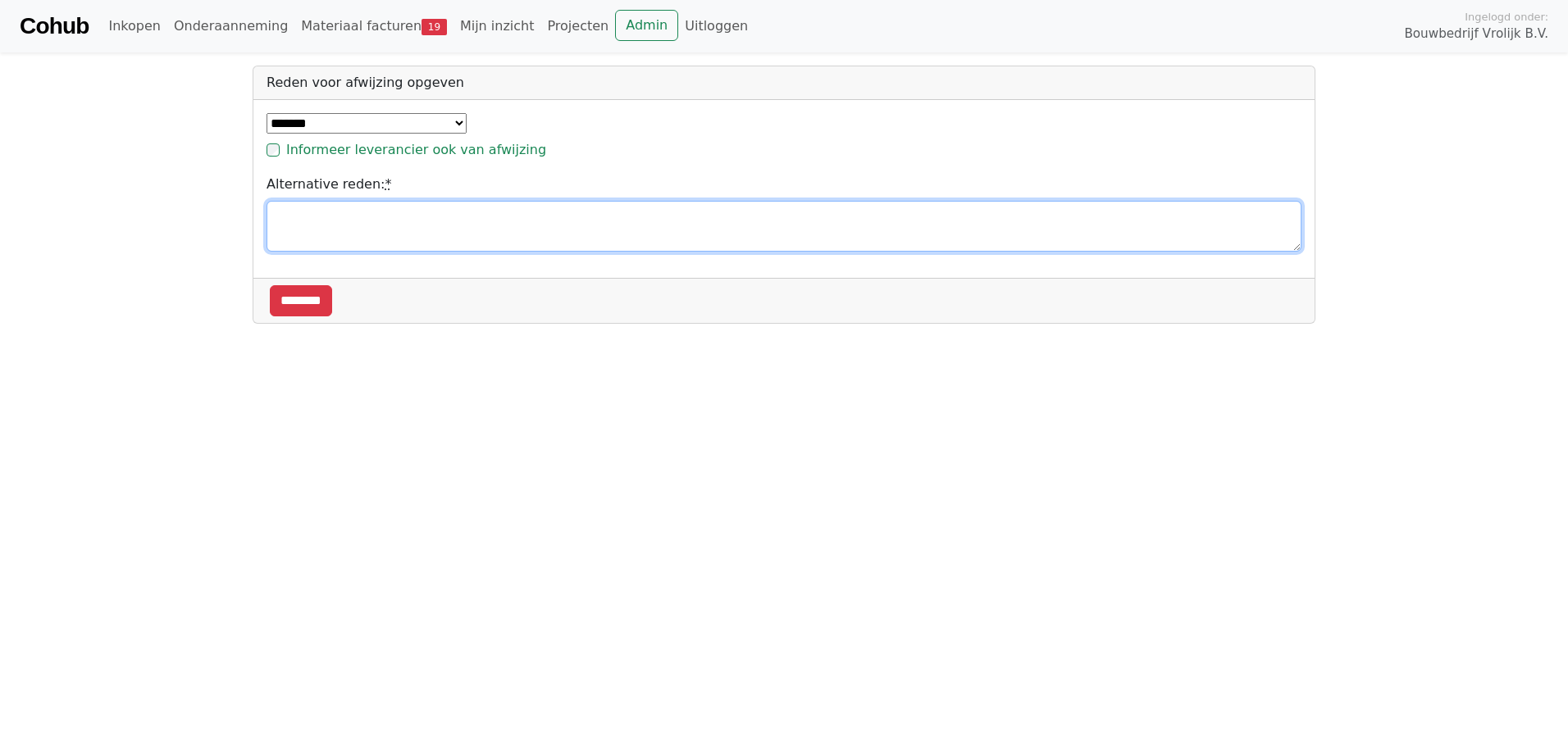
click at [309, 227] on textarea "Alternative reden: *" at bounding box center [784, 226] width 1035 height 51
type textarea "**********"
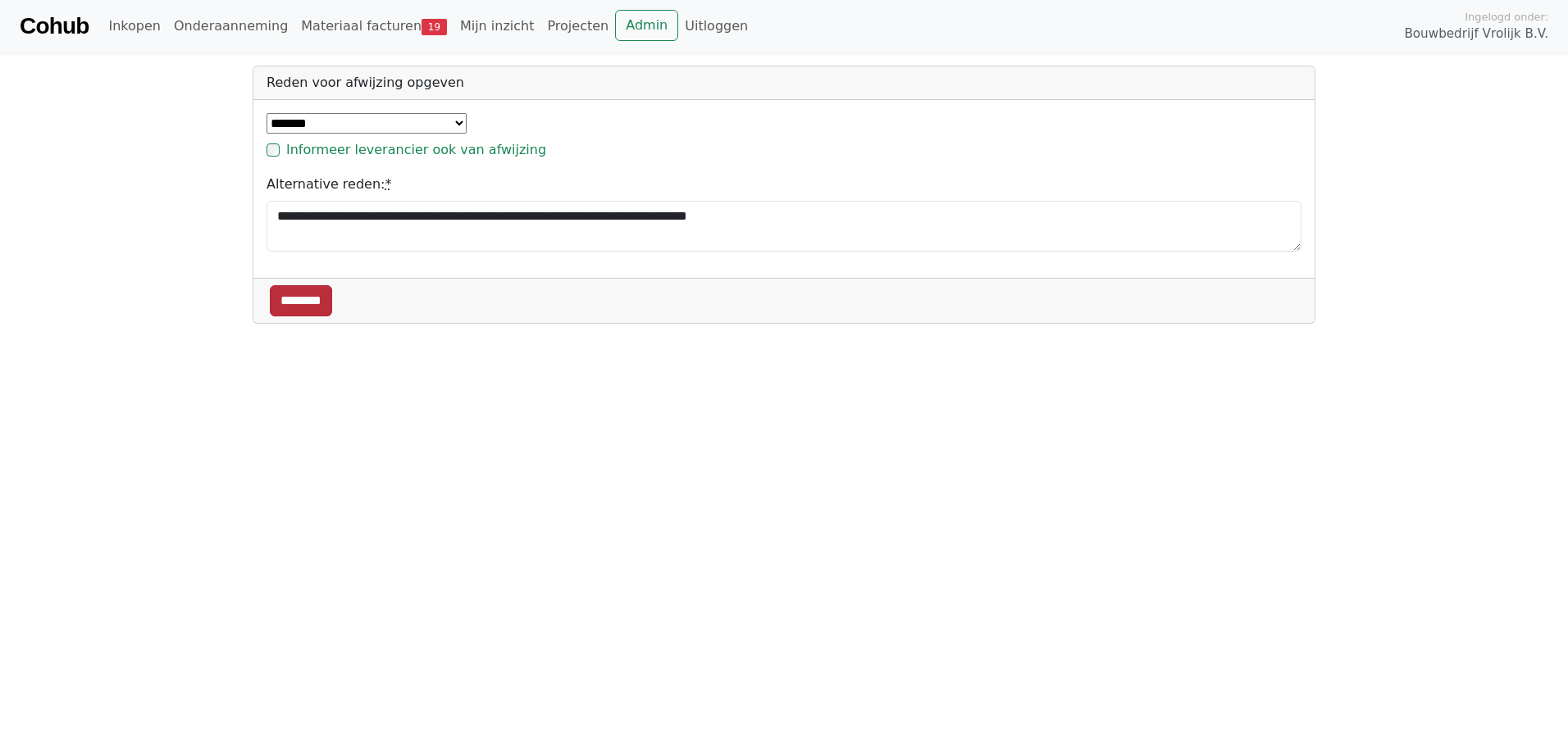
click at [328, 300] on input "********" at bounding box center [301, 301] width 62 height 31
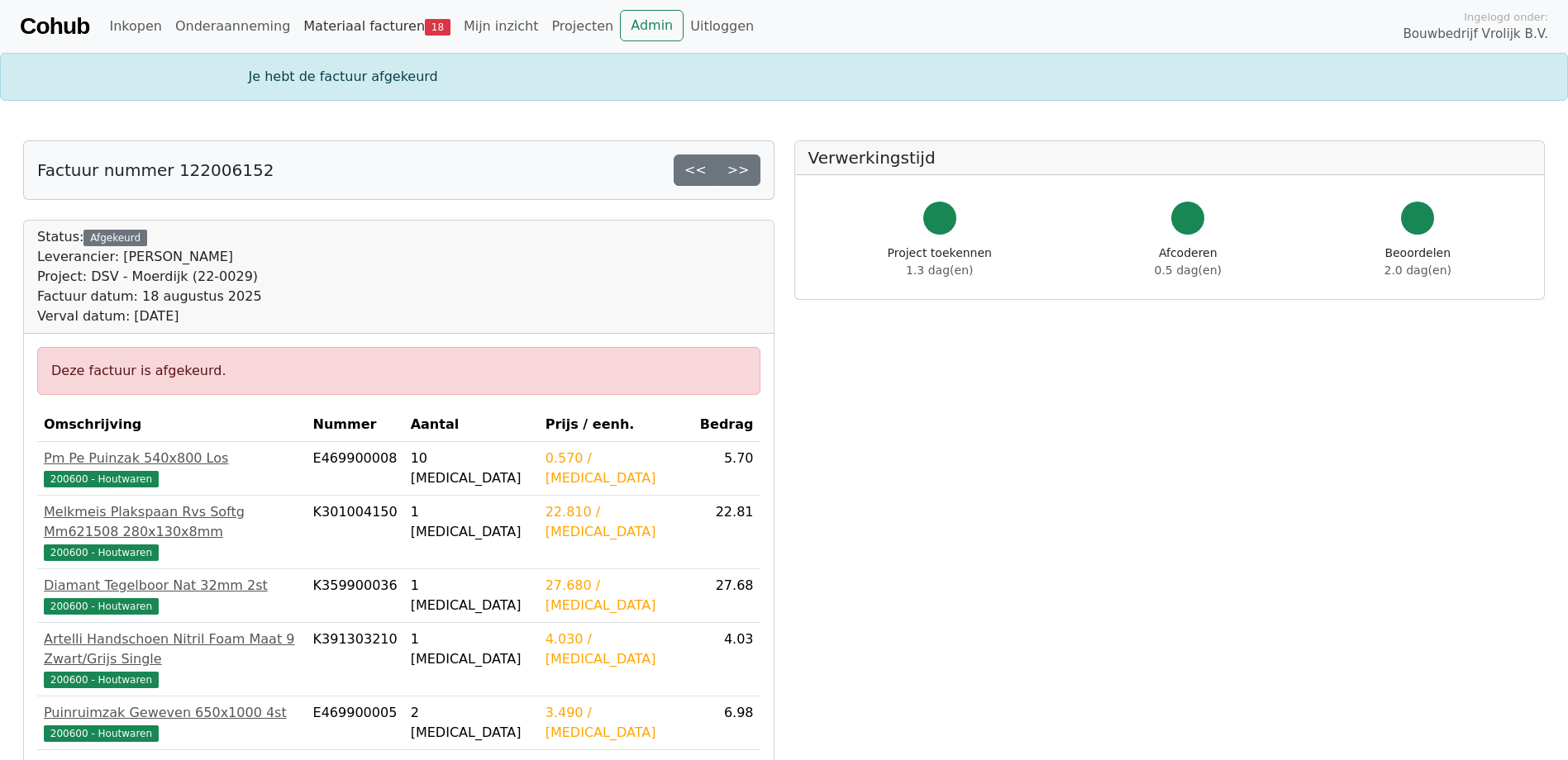
click at [364, 26] on link "Materiaal facturen 18" at bounding box center [377, 26] width 161 height 33
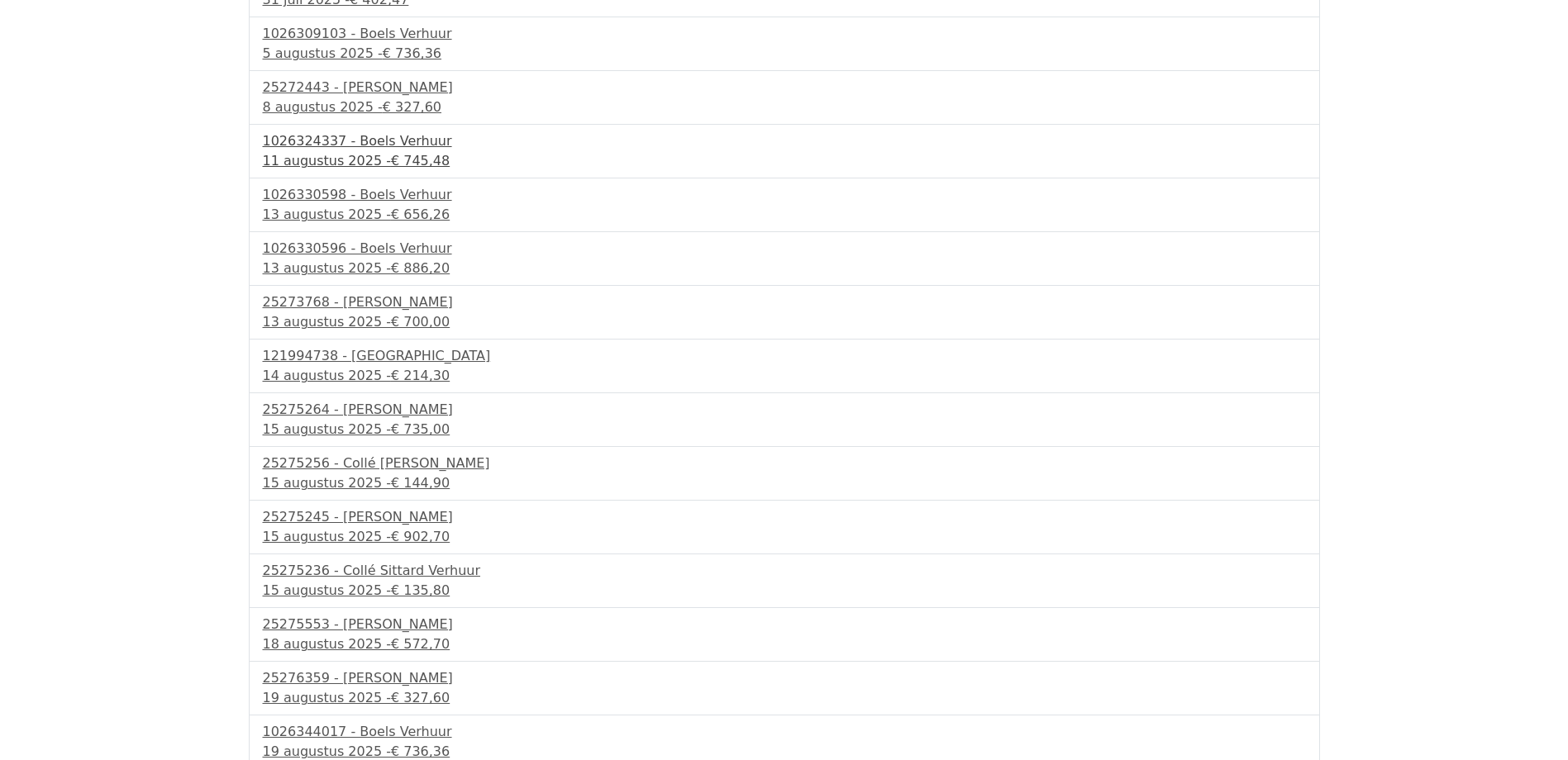
scroll to position [339, 0]
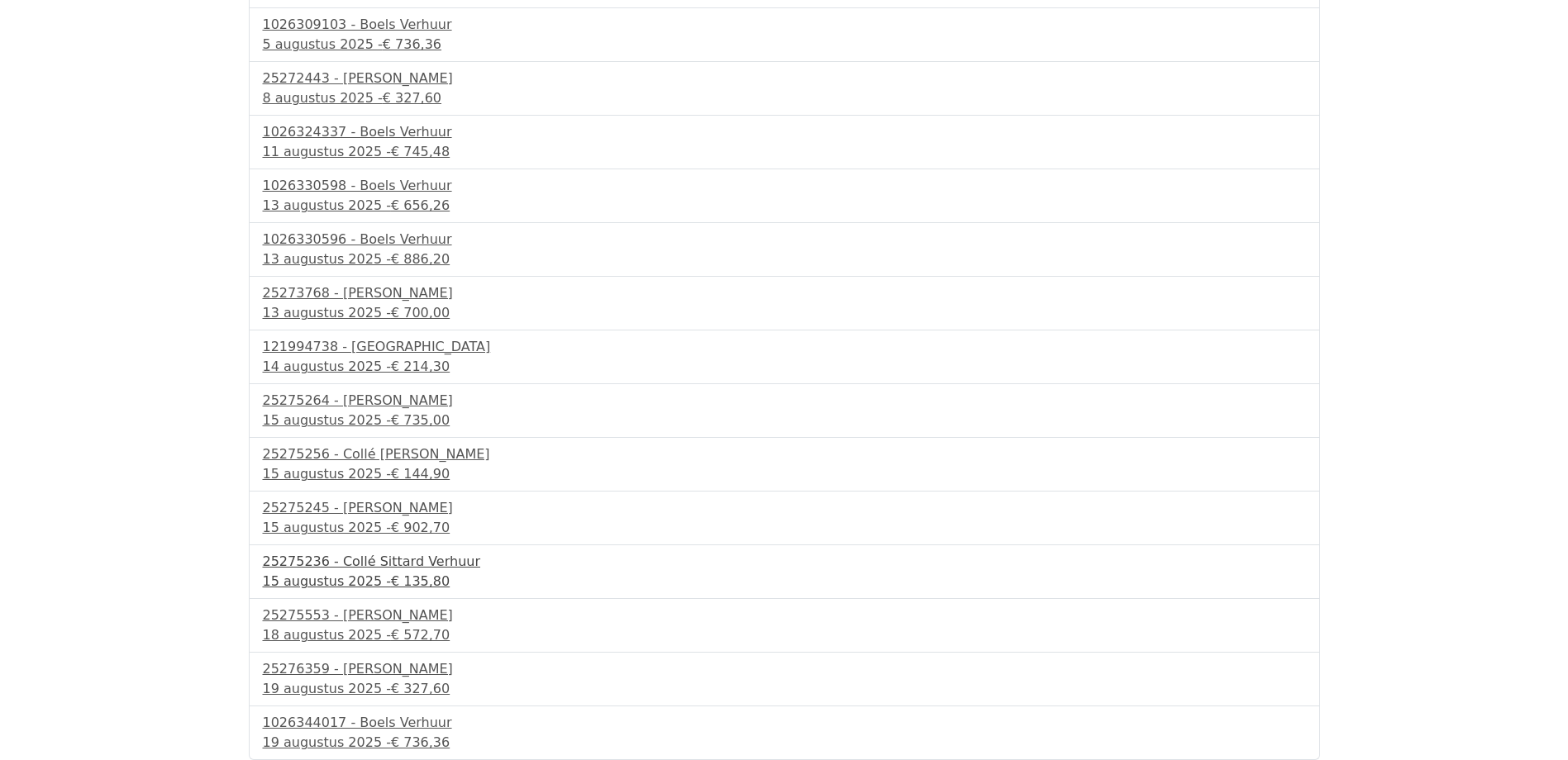
click at [364, 578] on div "15 augustus 2025 - € 135,80" at bounding box center [784, 581] width 1043 height 20
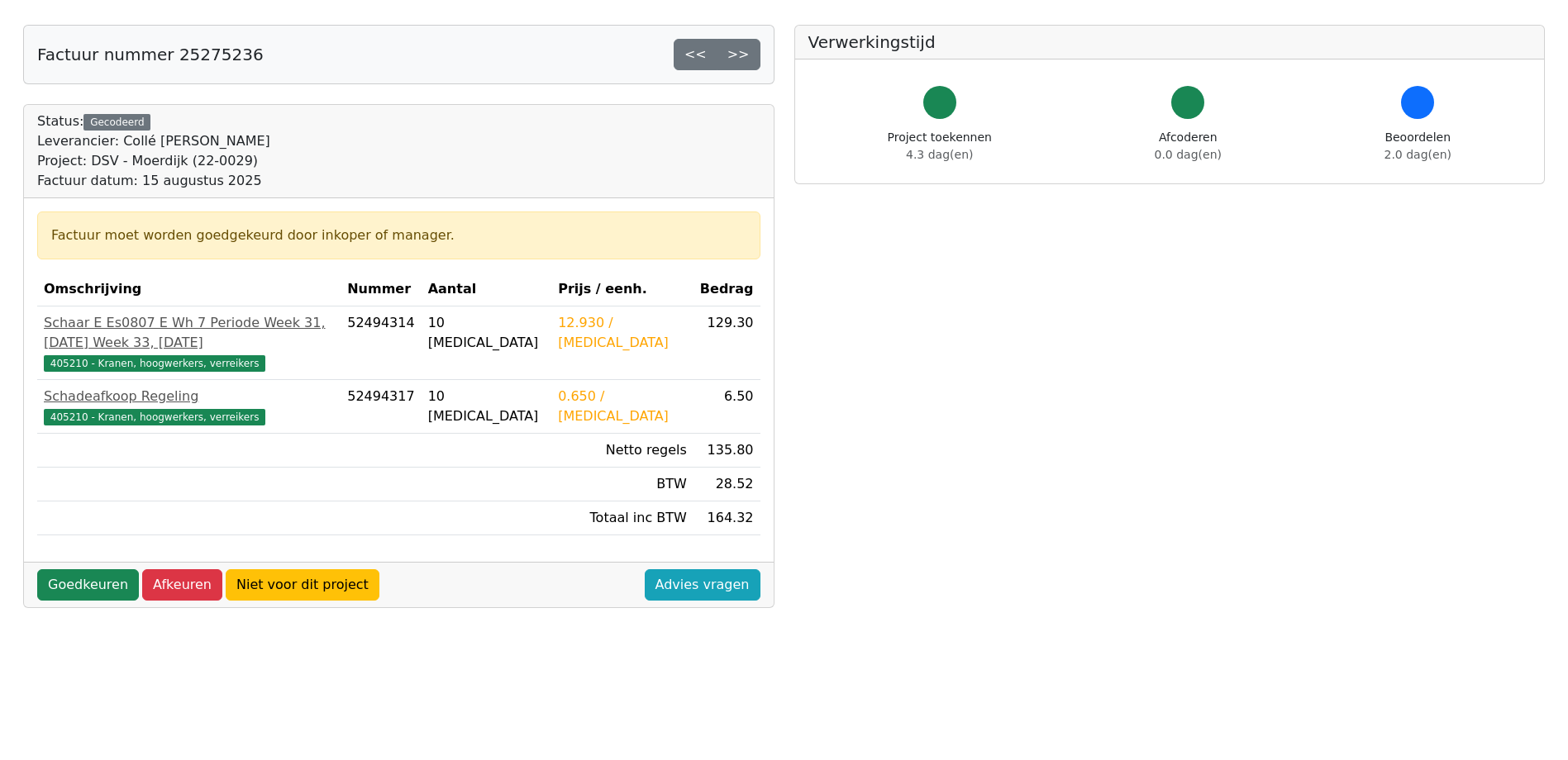
scroll to position [165, 0]
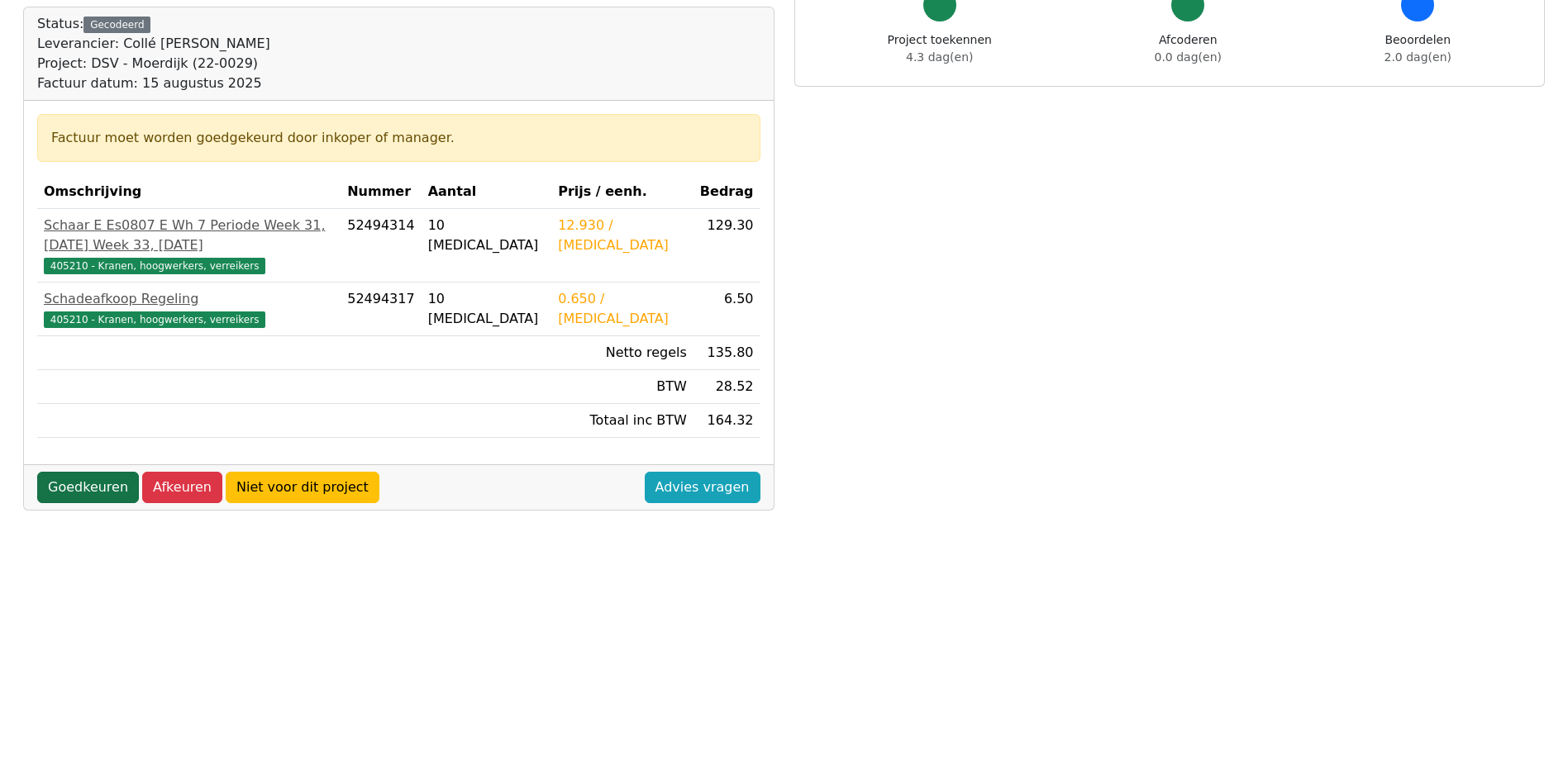
click at [86, 503] on link "Goedkeuren" at bounding box center [88, 487] width 102 height 31
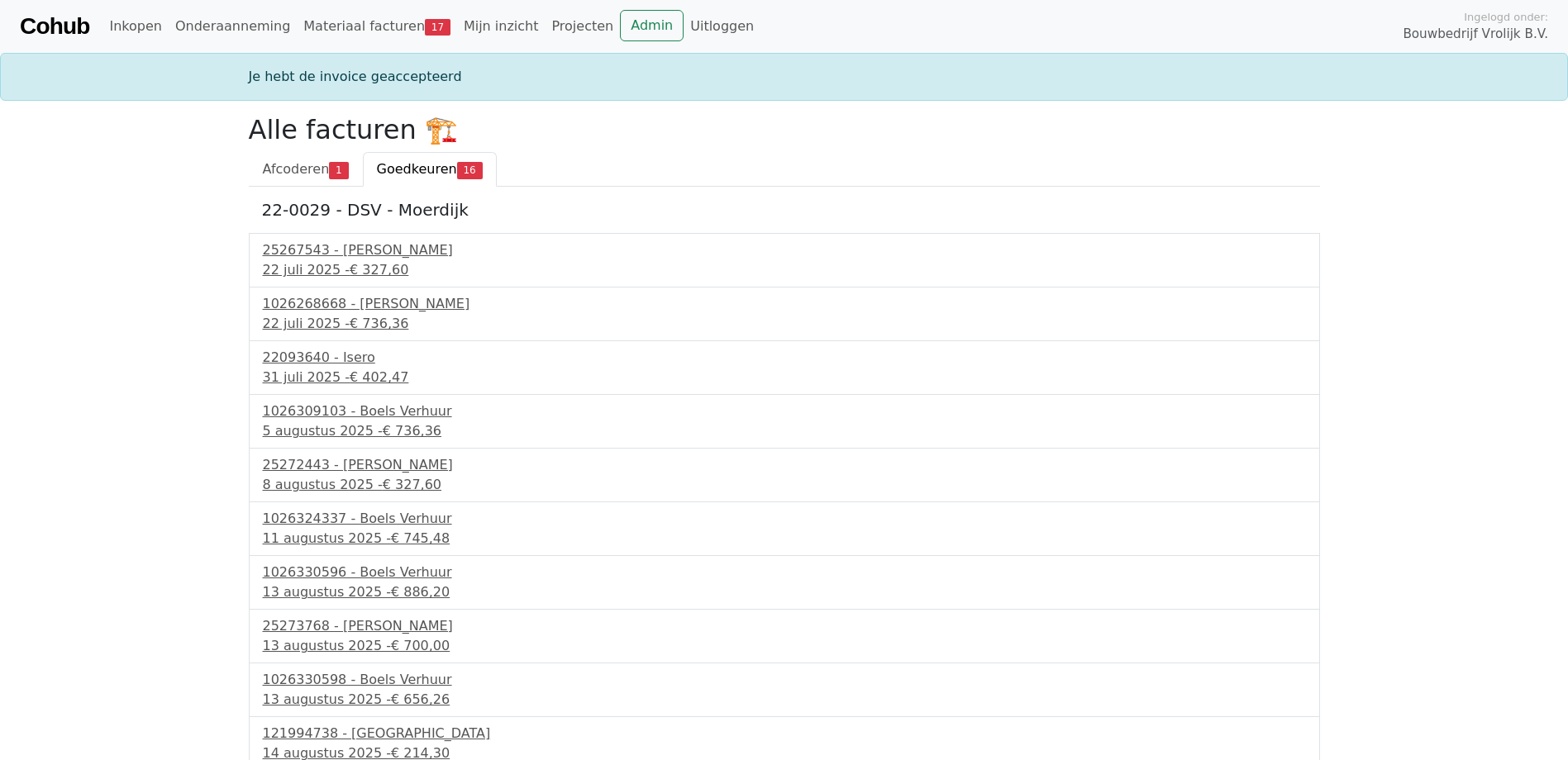
scroll to position [333, 0]
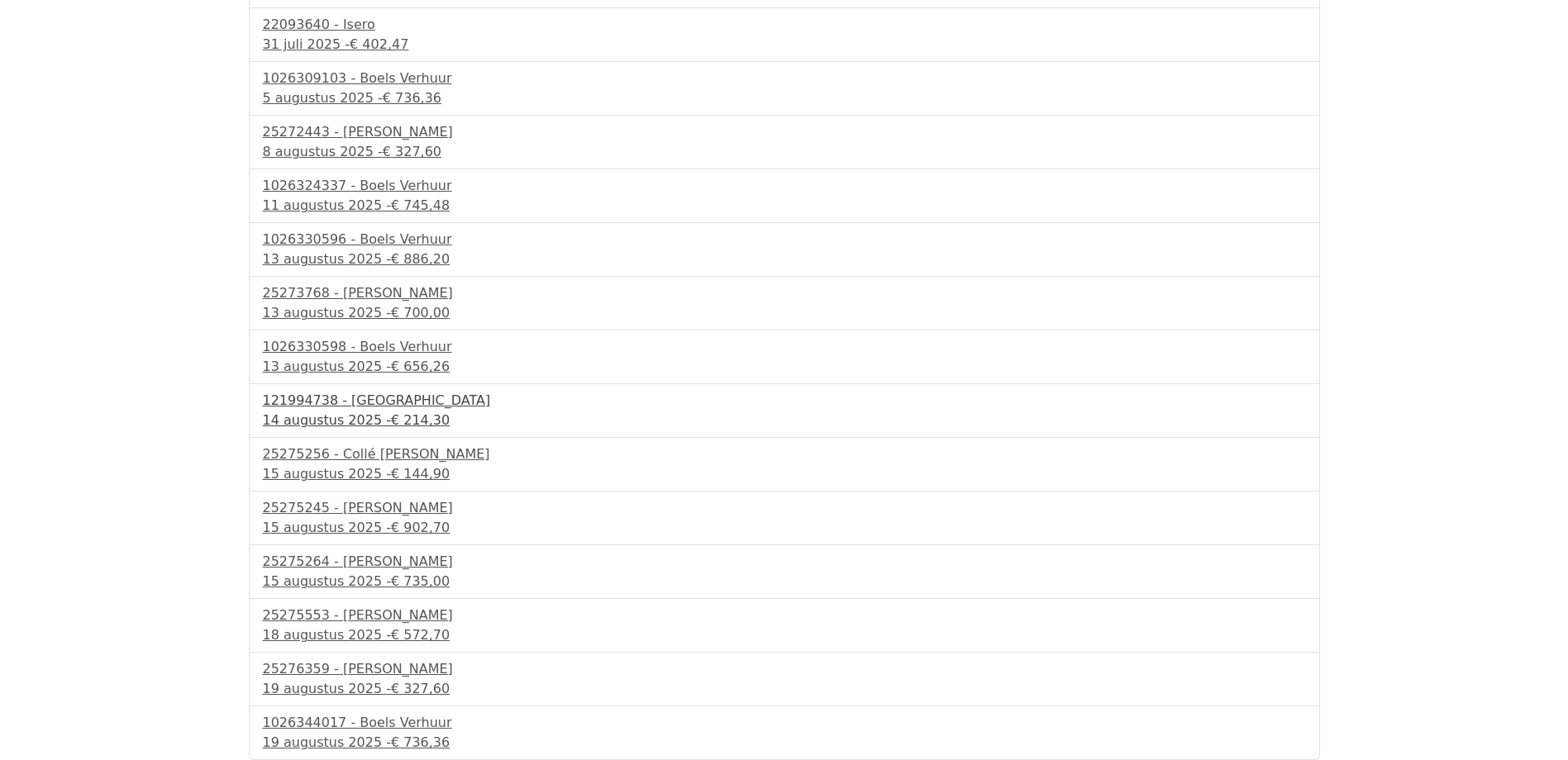
click at [327, 420] on div "14 augustus 2025 - € 214,30" at bounding box center [784, 420] width 1043 height 20
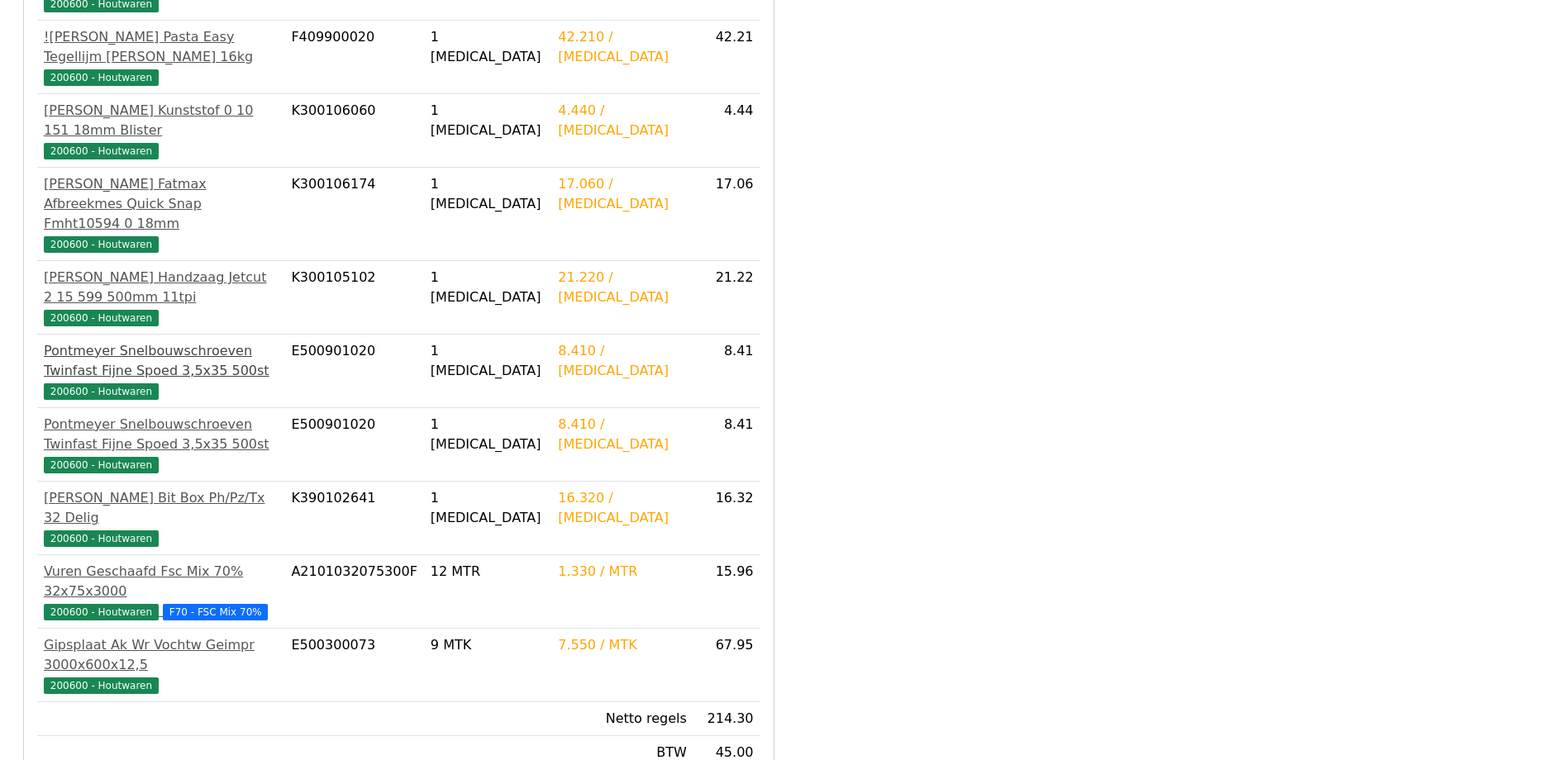
scroll to position [466, 0]
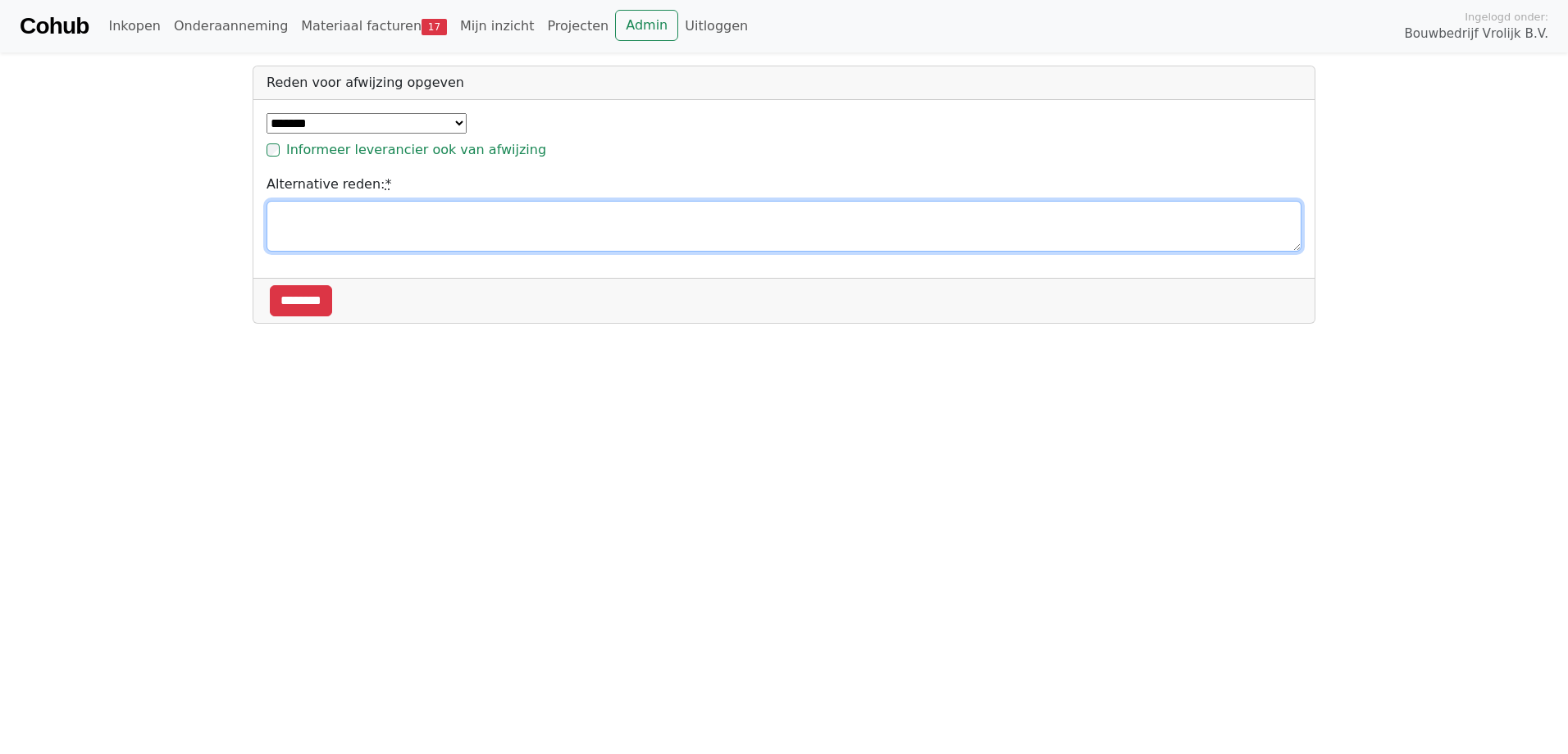
click at [331, 227] on textarea "Alternative reden: *" at bounding box center [784, 226] width 1035 height 51
click at [725, 210] on textarea "**********" at bounding box center [784, 226] width 1035 height 51
type textarea "**********"
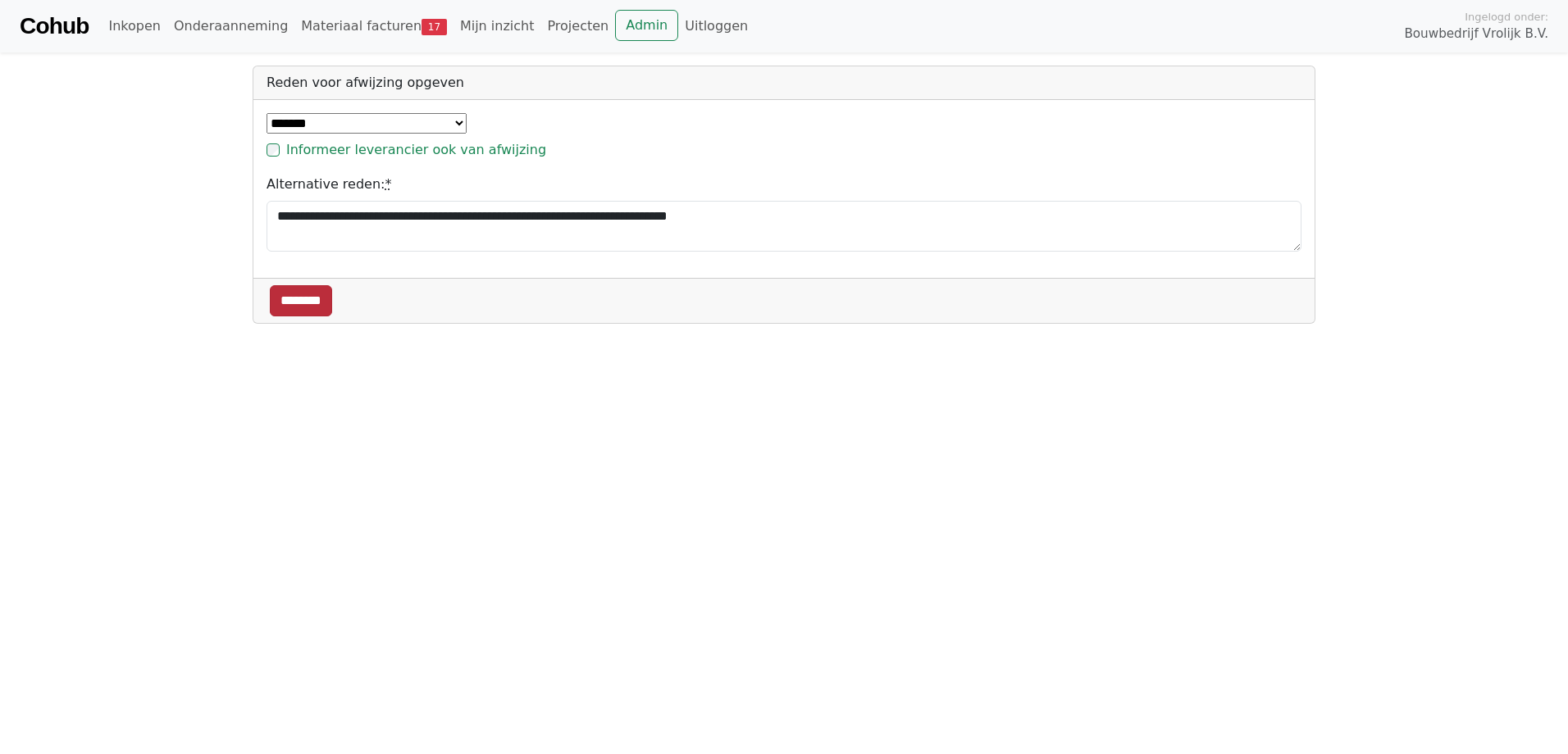
click at [321, 295] on input "********" at bounding box center [301, 301] width 62 height 31
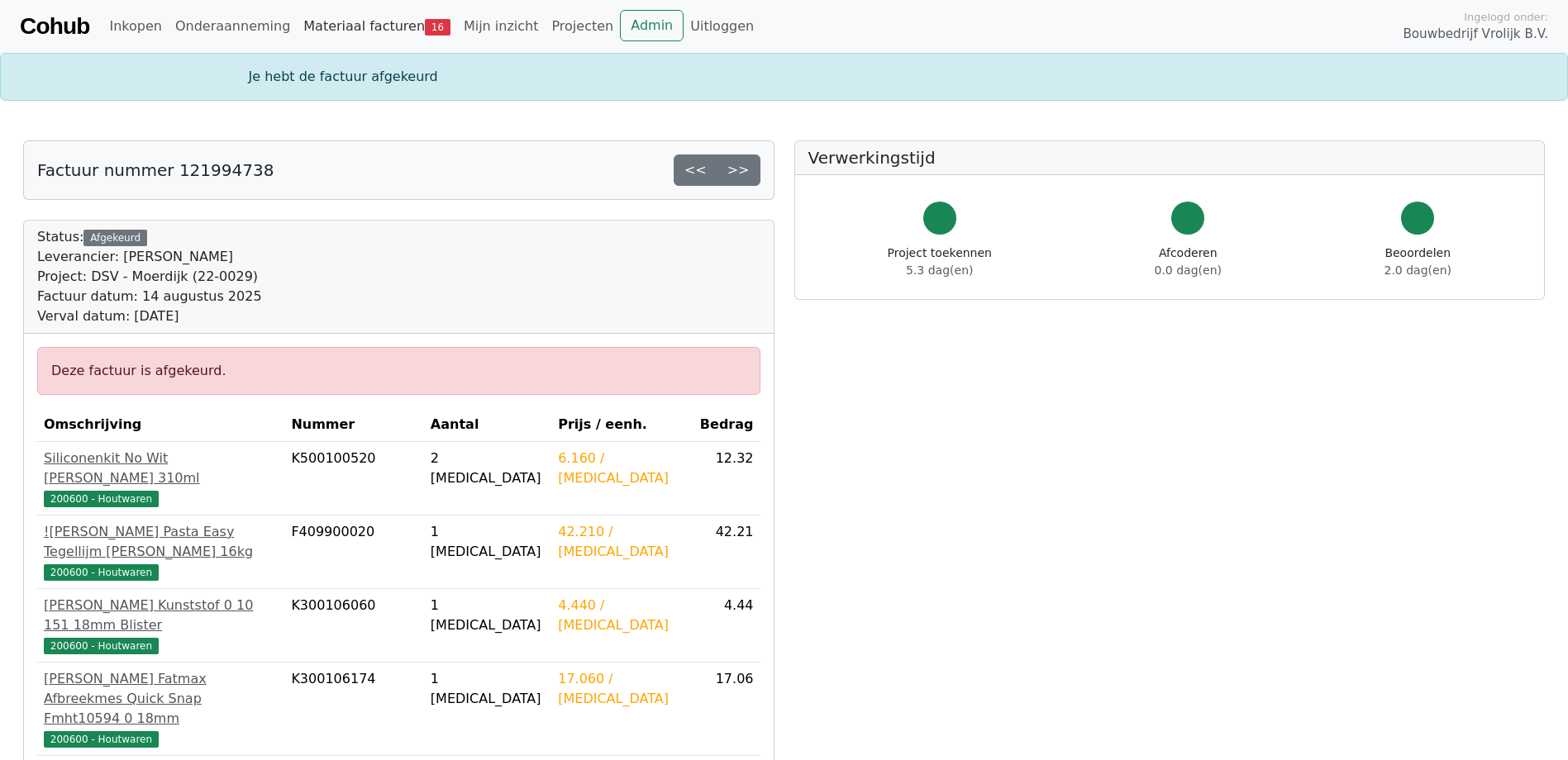
click at [331, 29] on link "Materiaal facturen 16" at bounding box center [377, 26] width 161 height 33
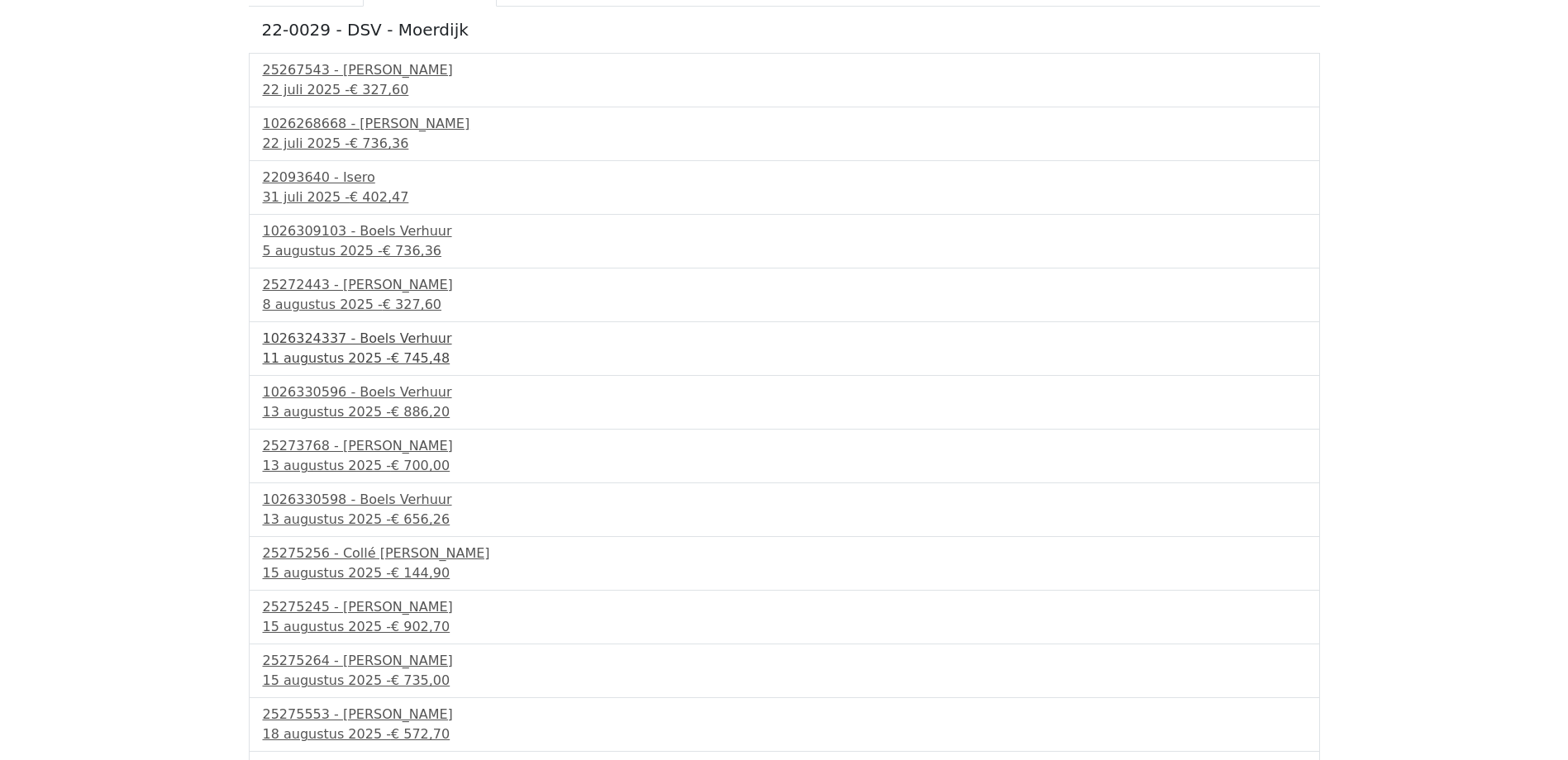
scroll to position [231, 0]
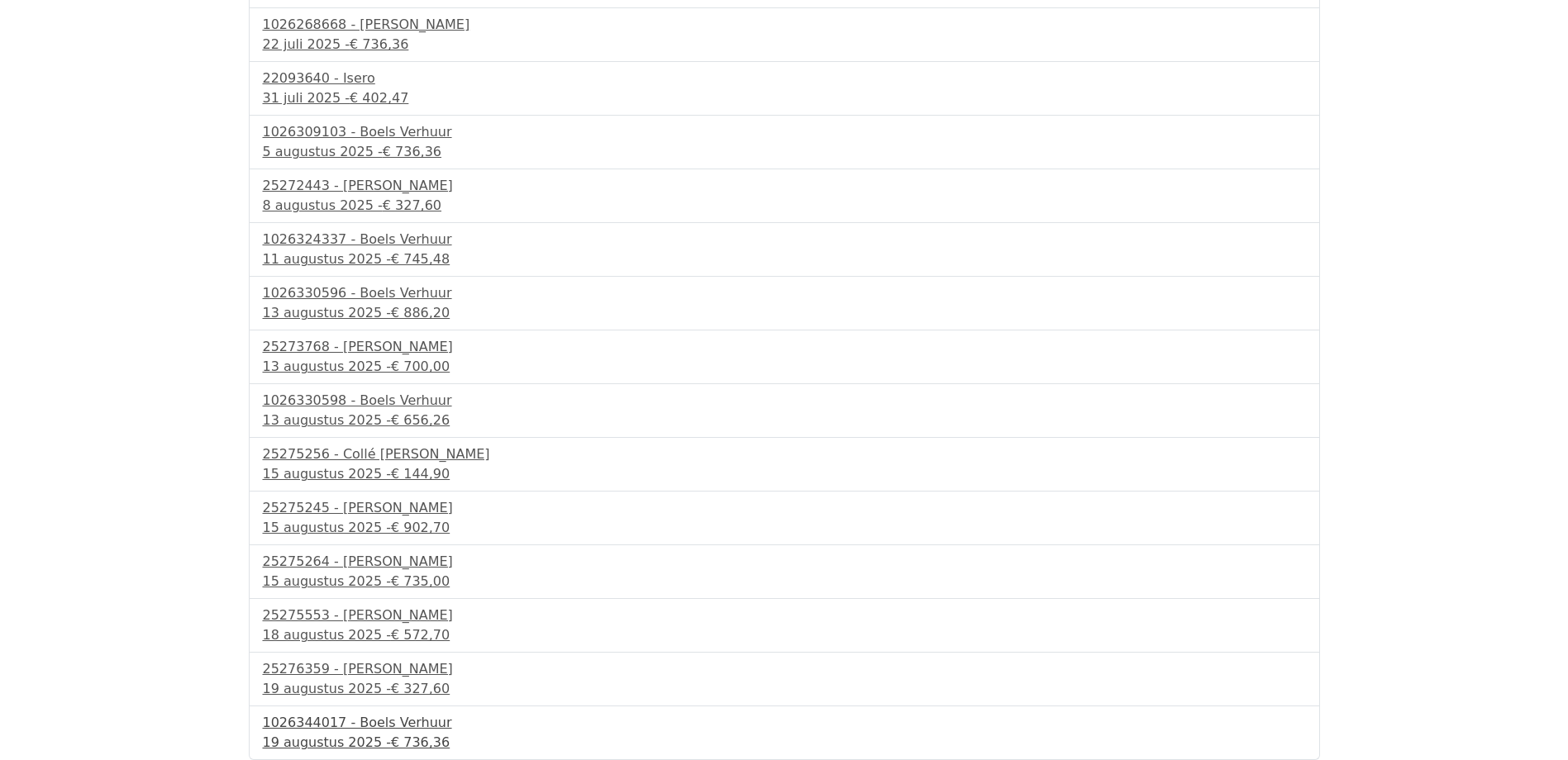
click at [342, 730] on div "1026344017 - Boels Verhuur" at bounding box center [784, 723] width 1043 height 20
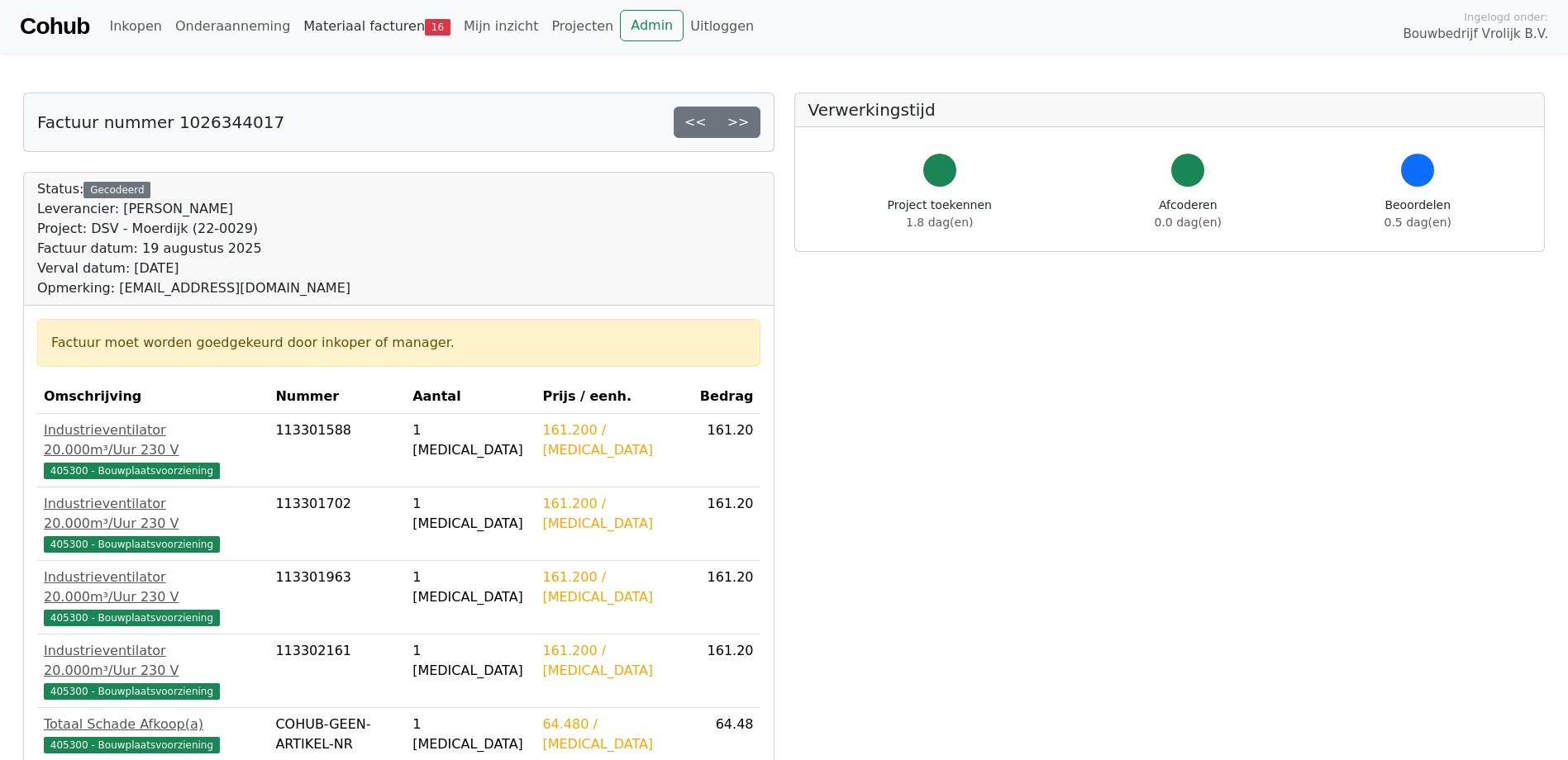
click at [364, 23] on link "Materiaal facturen 16" at bounding box center [377, 26] width 161 height 33
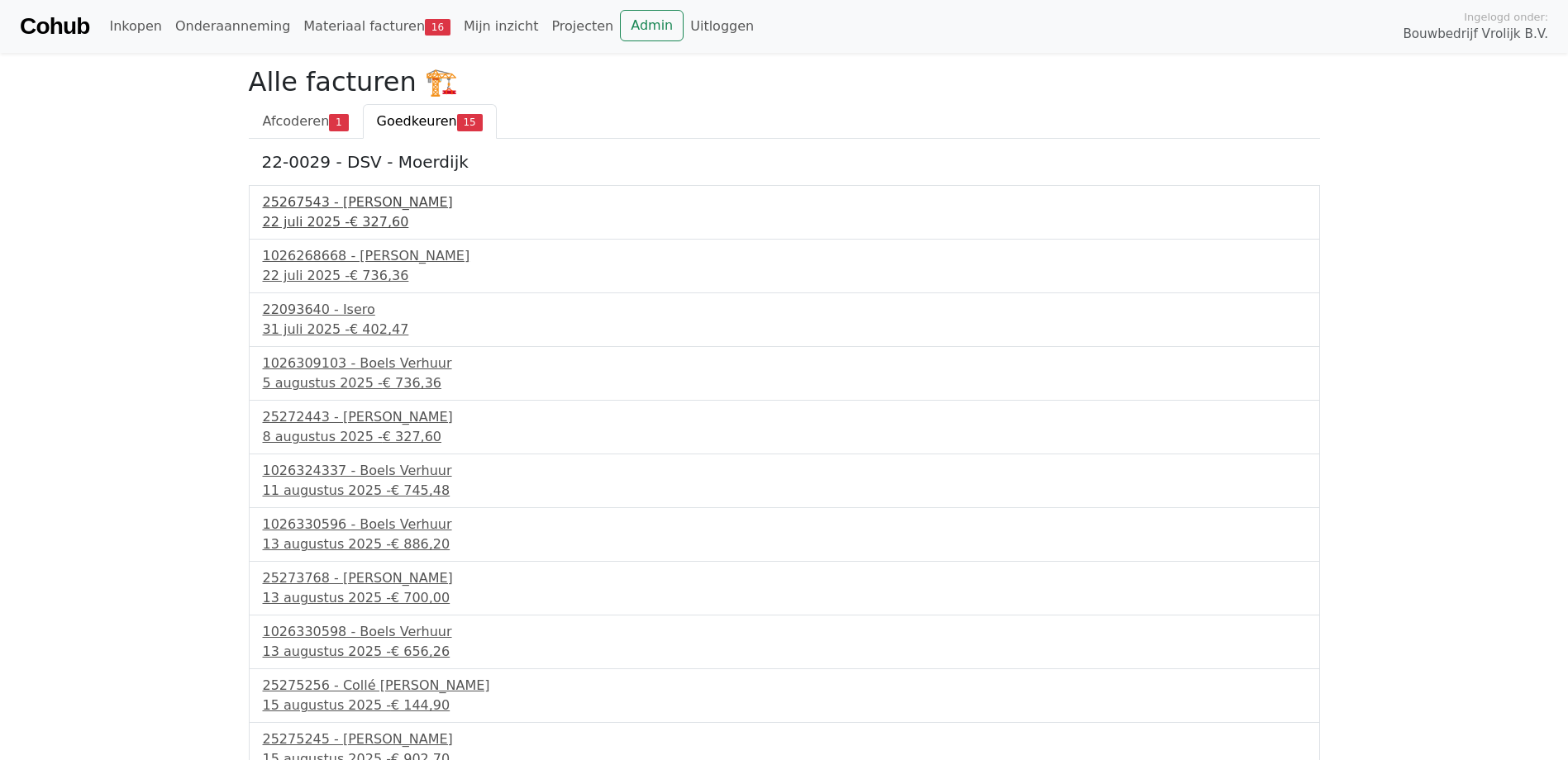
click at [354, 226] on span "€ 327,60" at bounding box center [379, 221] width 59 height 16
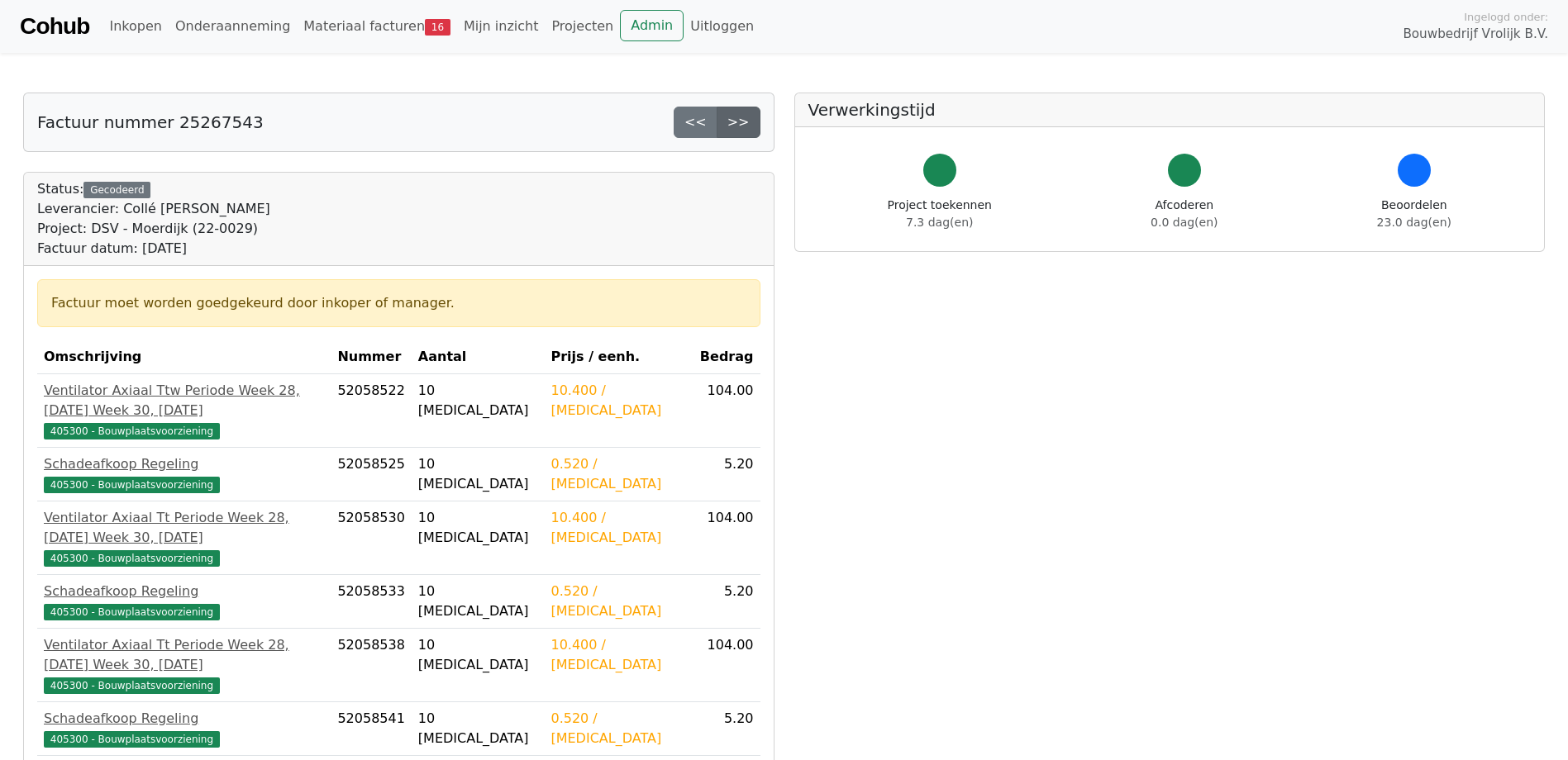
click at [745, 124] on link ">>" at bounding box center [738, 122] width 43 height 31
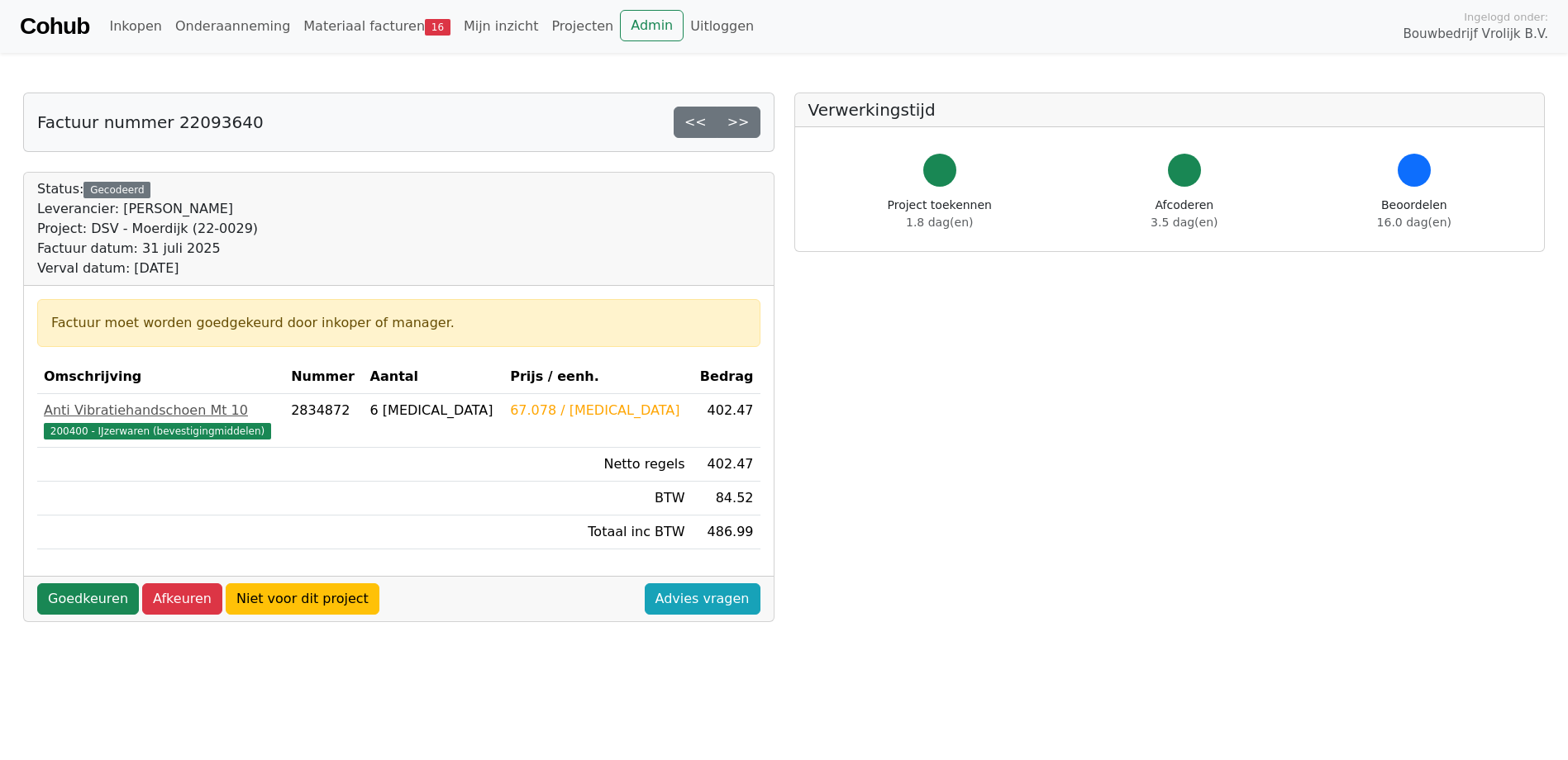
click at [745, 124] on link ">>" at bounding box center [738, 122] width 43 height 31
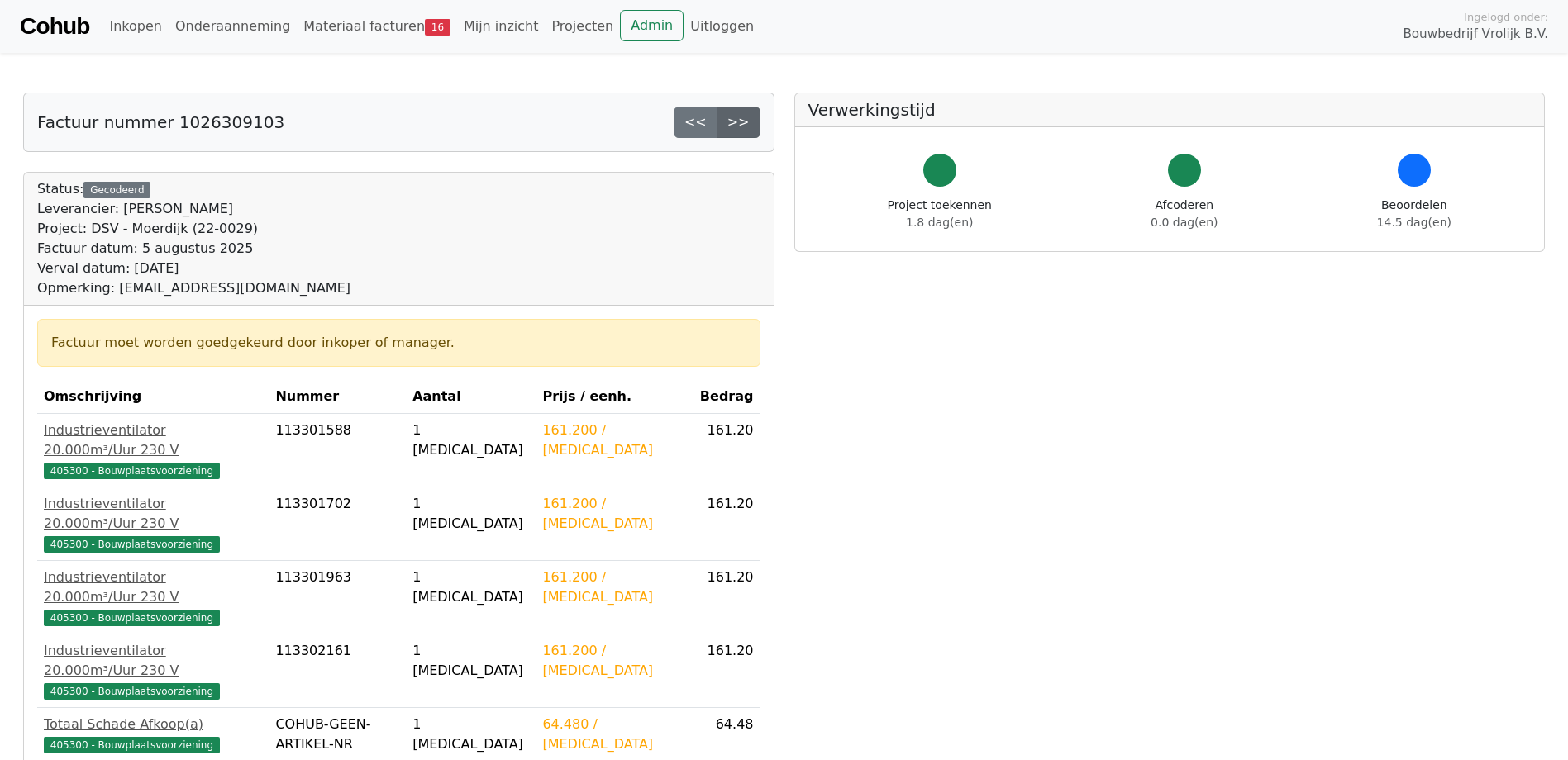
click at [744, 118] on link ">>" at bounding box center [738, 122] width 43 height 31
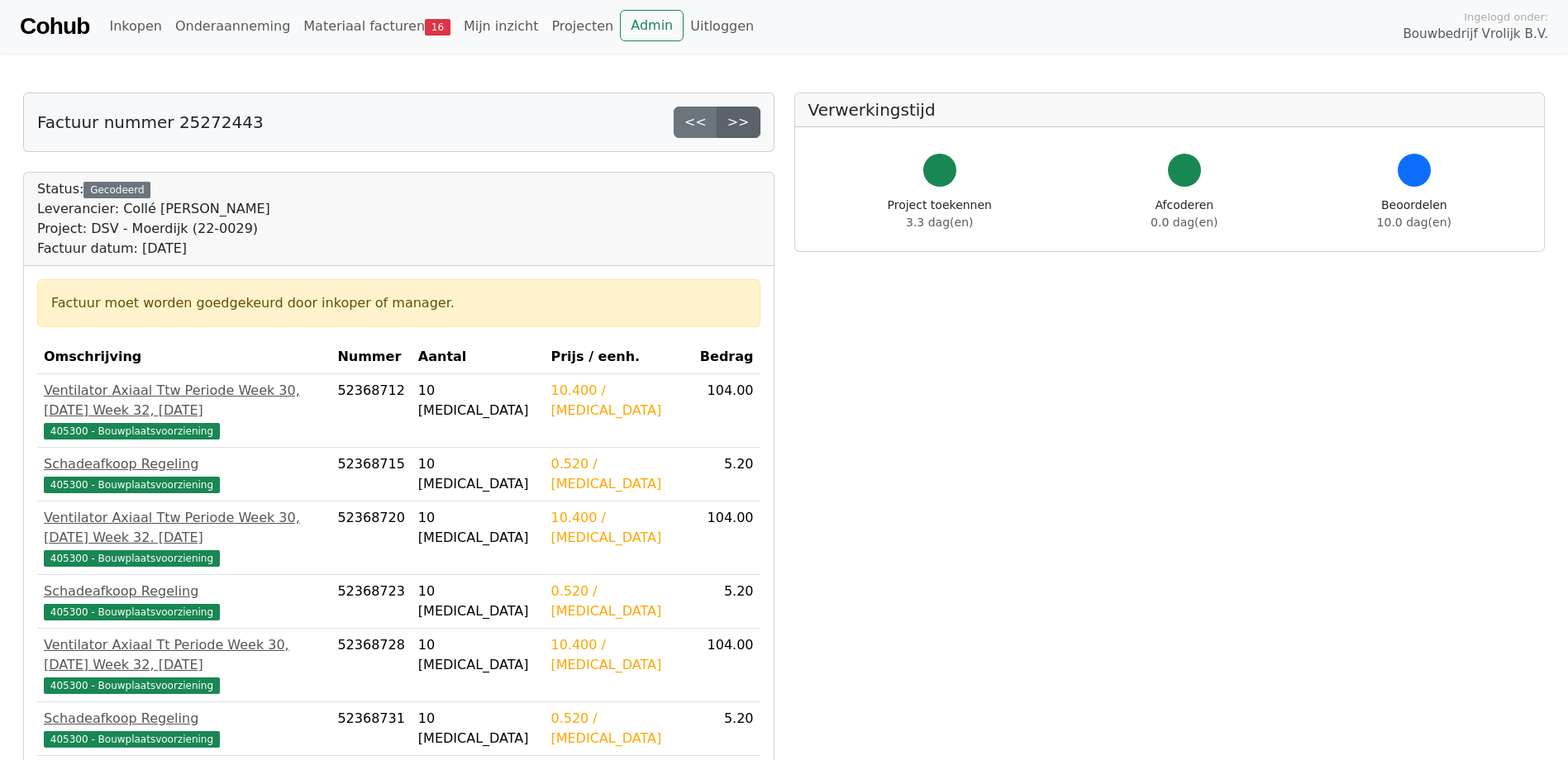
click at [738, 119] on link ">>" at bounding box center [738, 122] width 43 height 31
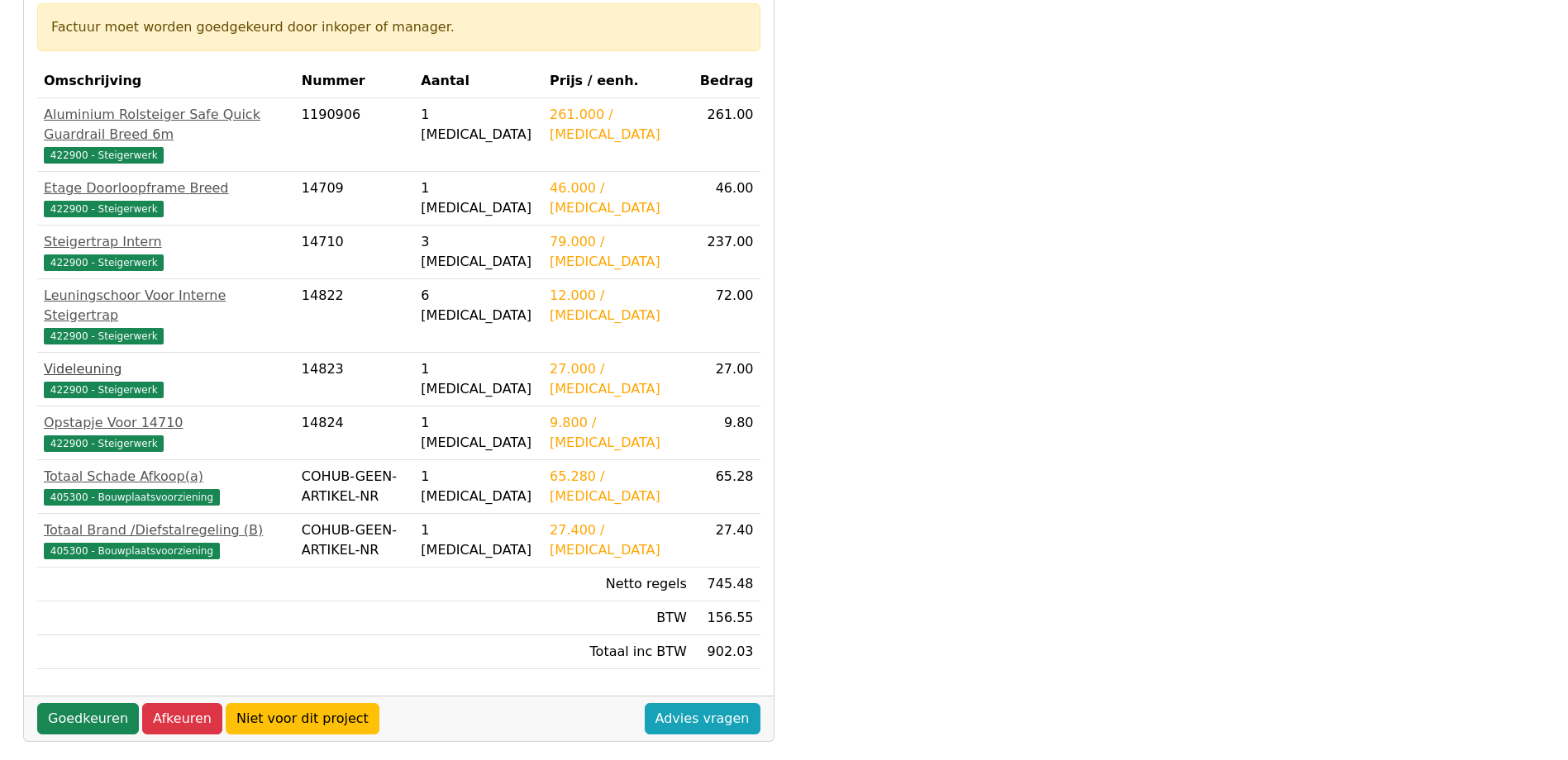
scroll to position [331, 0]
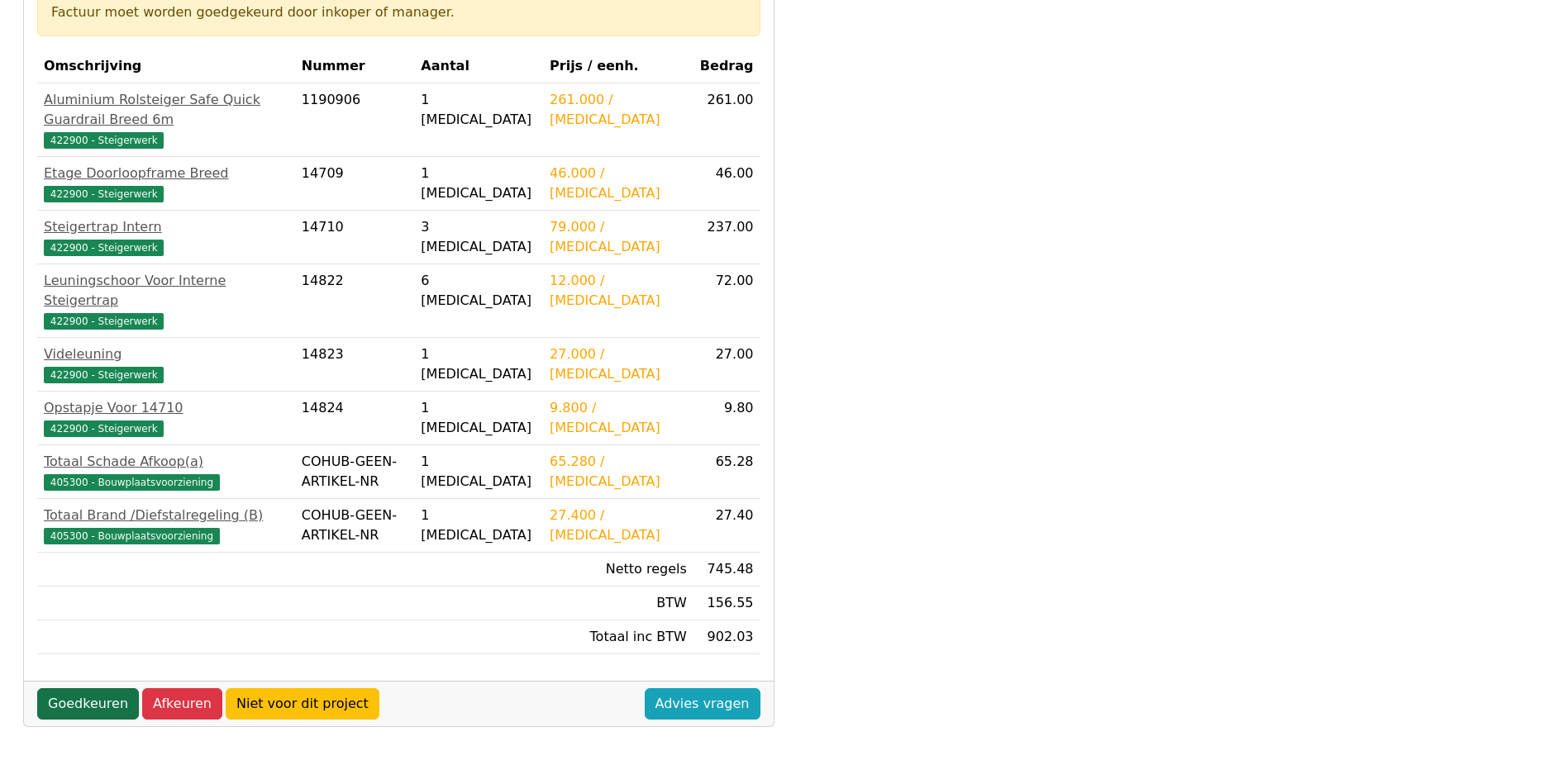
click at [103, 689] on link "Goedkeuren" at bounding box center [88, 704] width 102 height 31
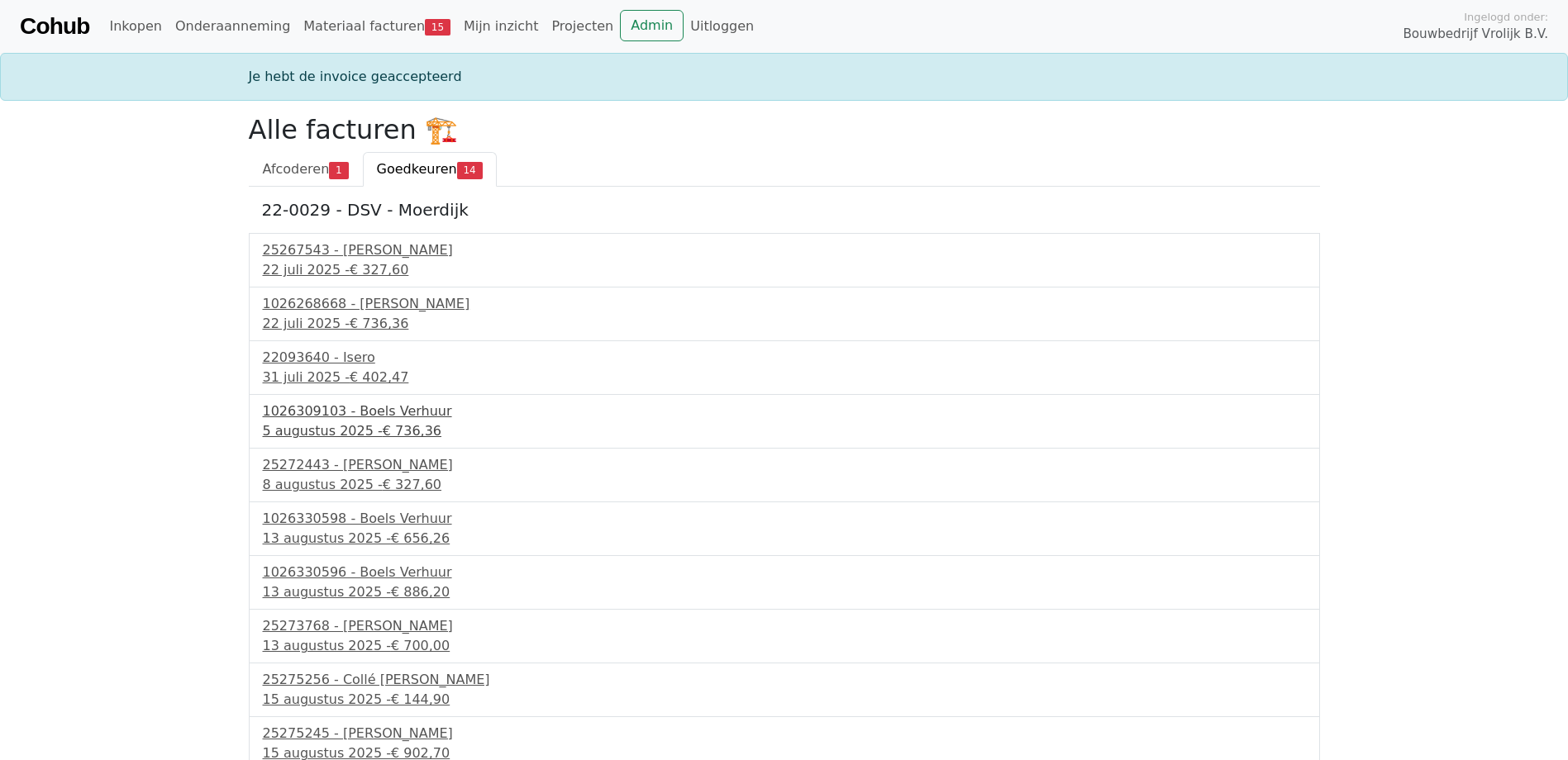
click at [342, 418] on div "1026309103 - Boels Verhuur" at bounding box center [784, 411] width 1043 height 20
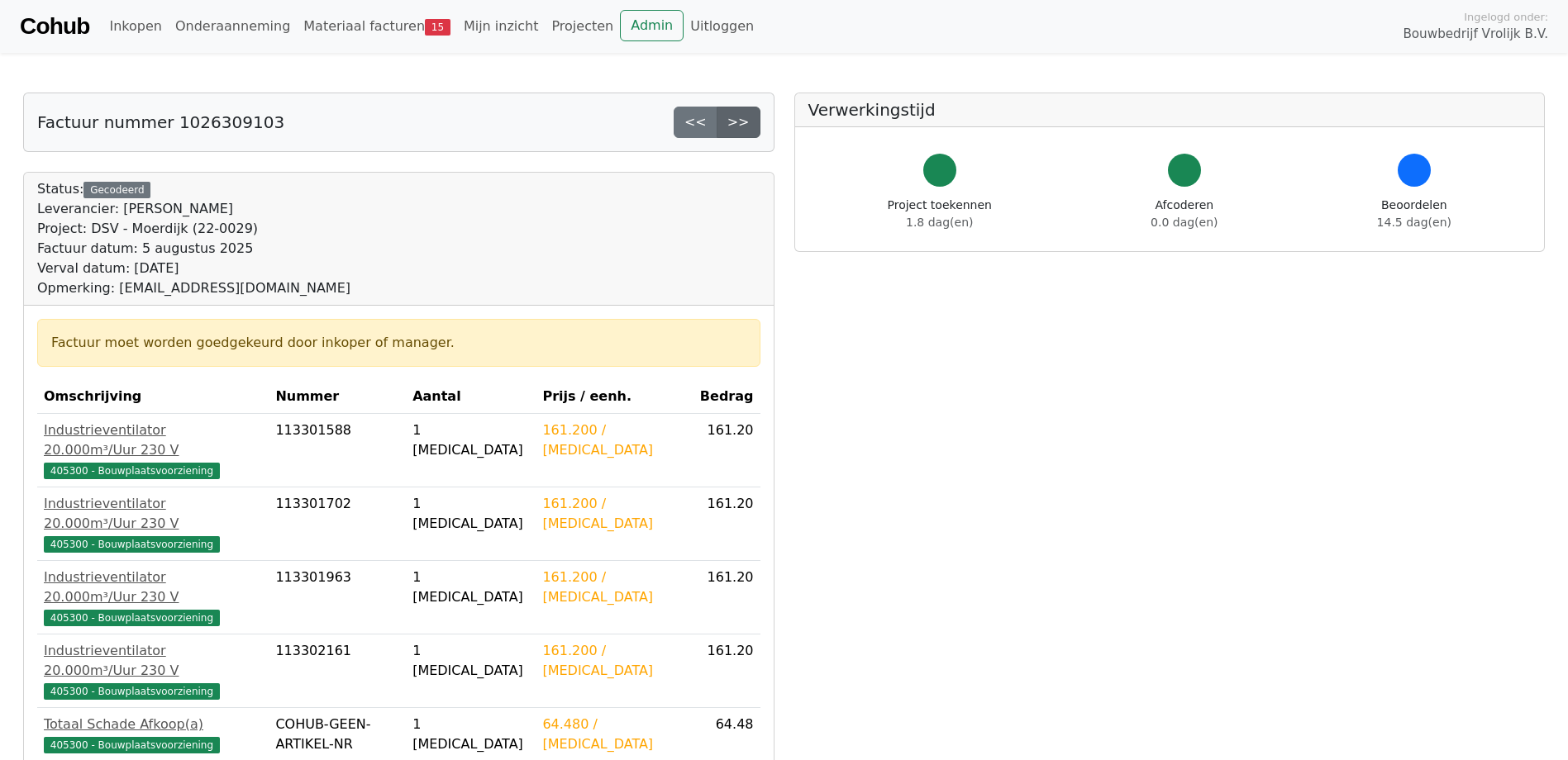
click at [737, 126] on link ">>" at bounding box center [738, 122] width 43 height 31
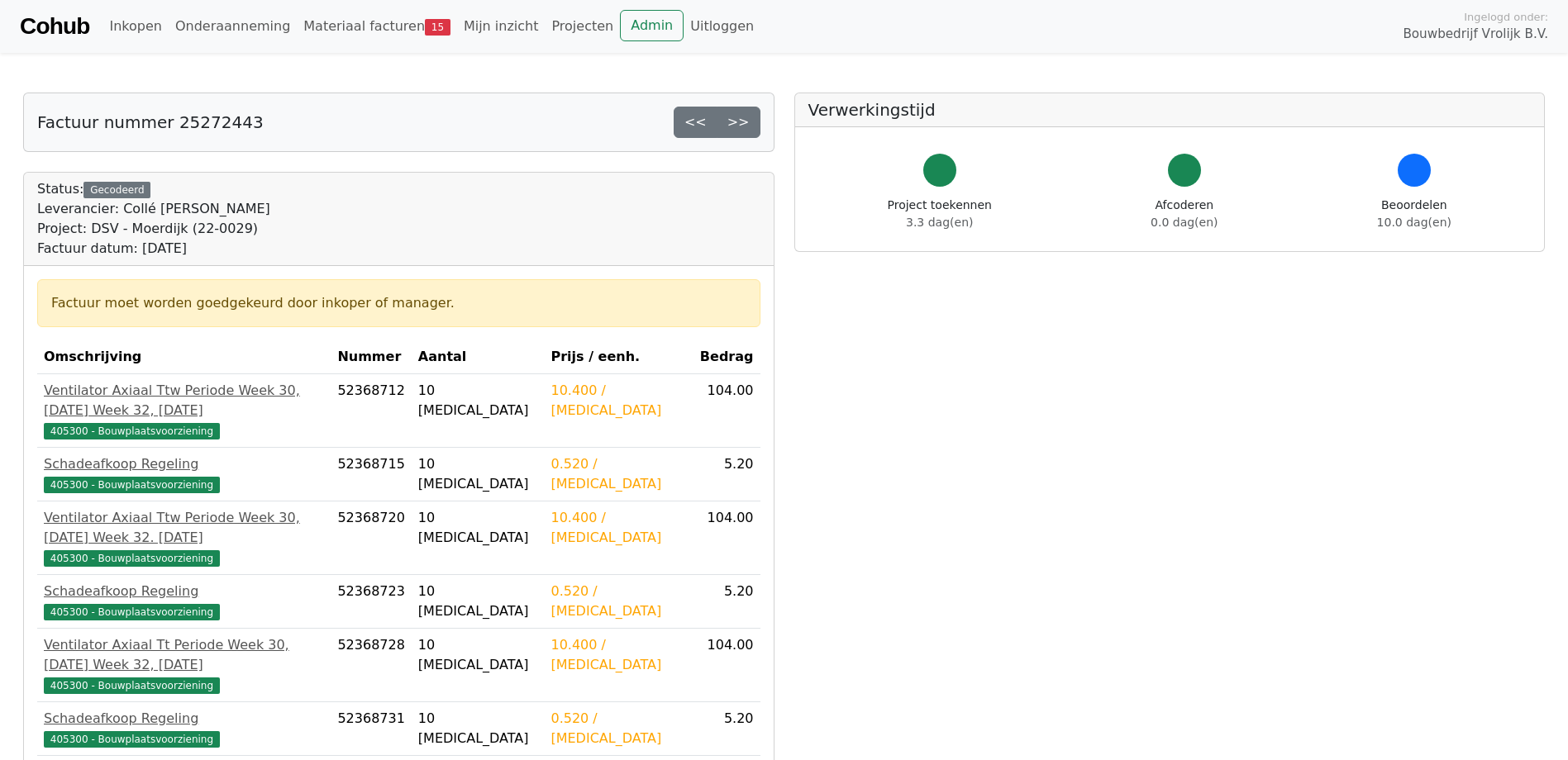
click at [737, 126] on link ">>" at bounding box center [738, 122] width 43 height 31
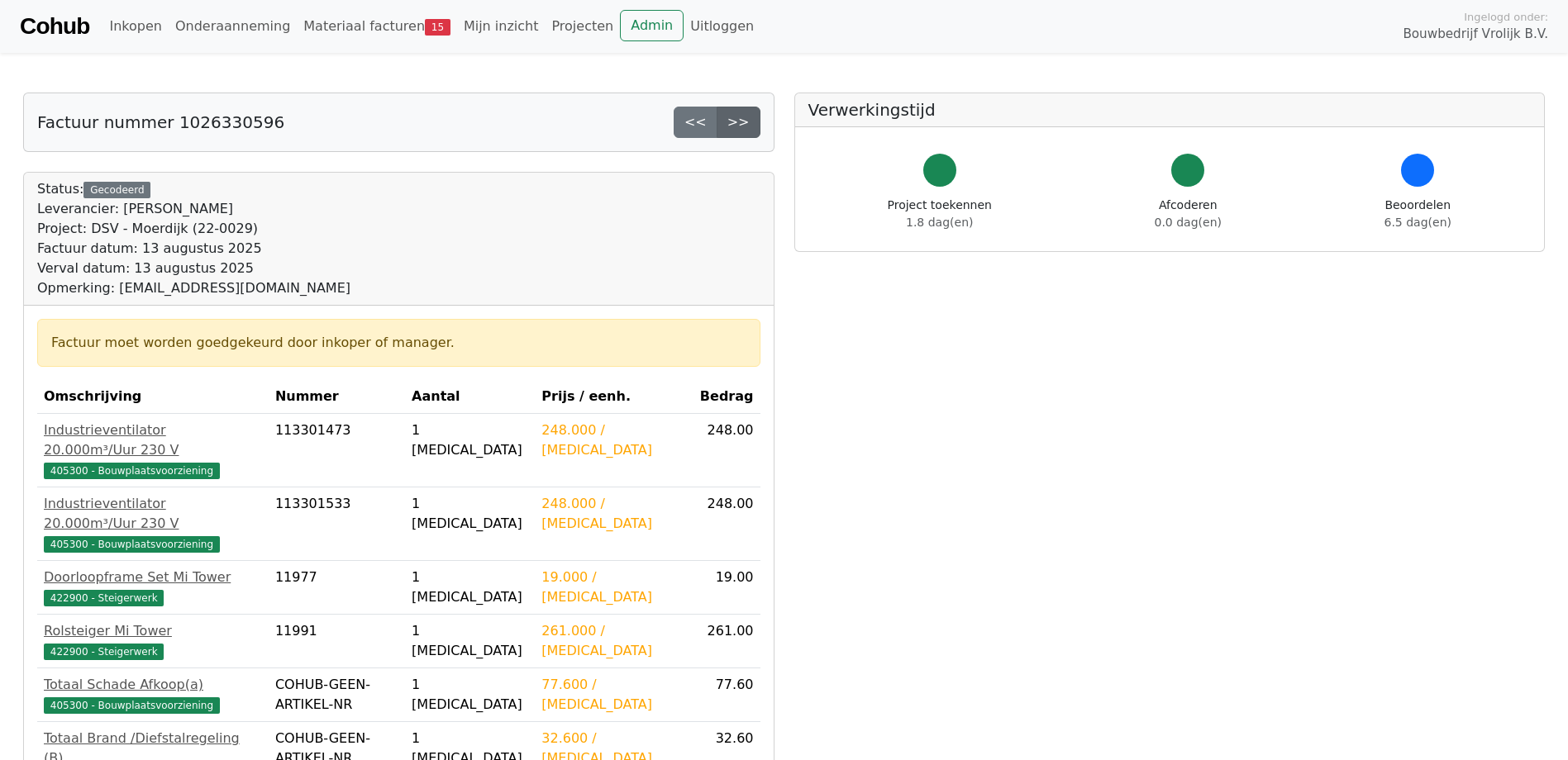
click at [751, 125] on link ">>" at bounding box center [738, 122] width 43 height 31
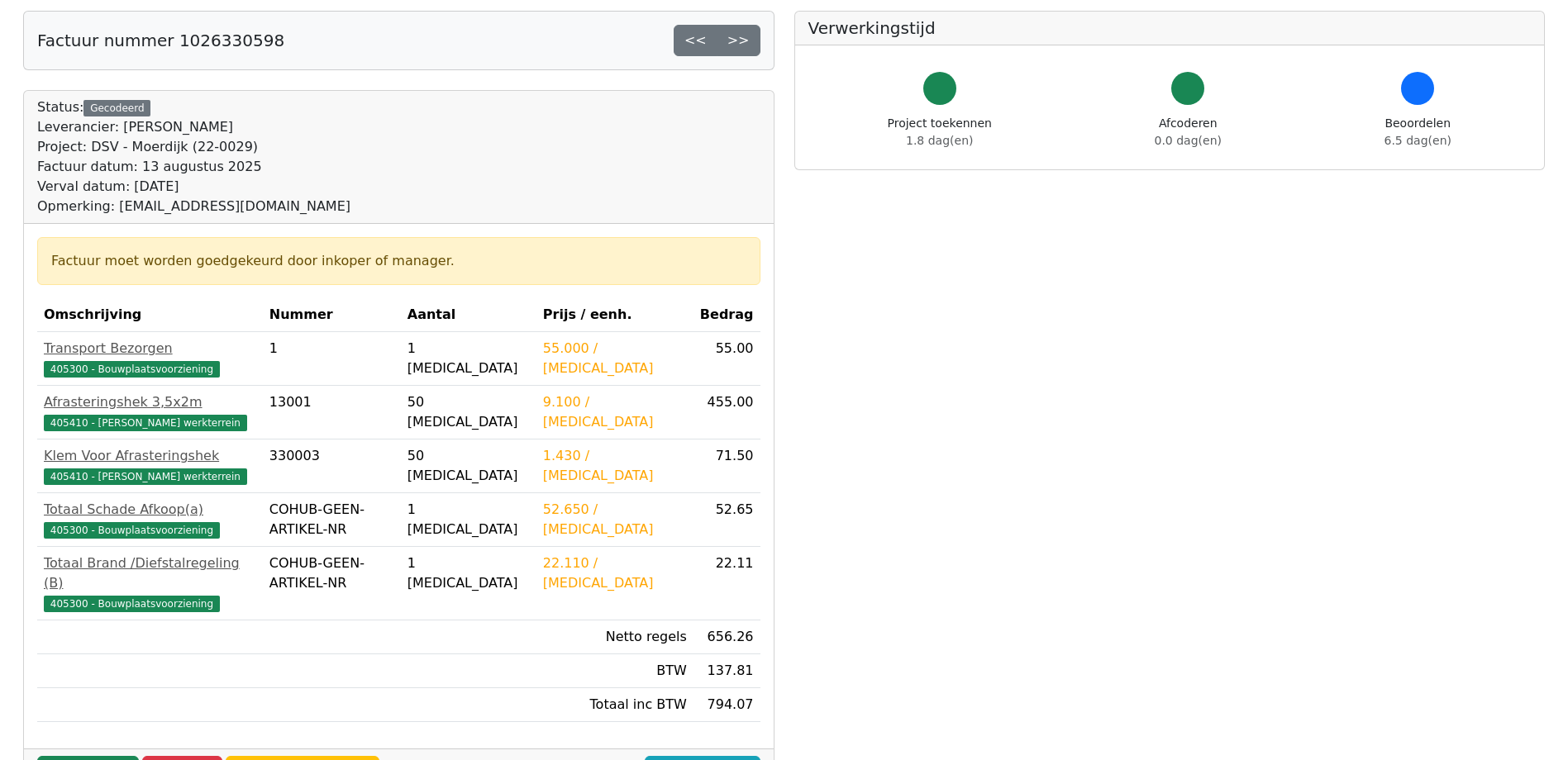
scroll to position [83, 0]
click at [99, 756] on link "Goedkeuren" at bounding box center [88, 771] width 102 height 31
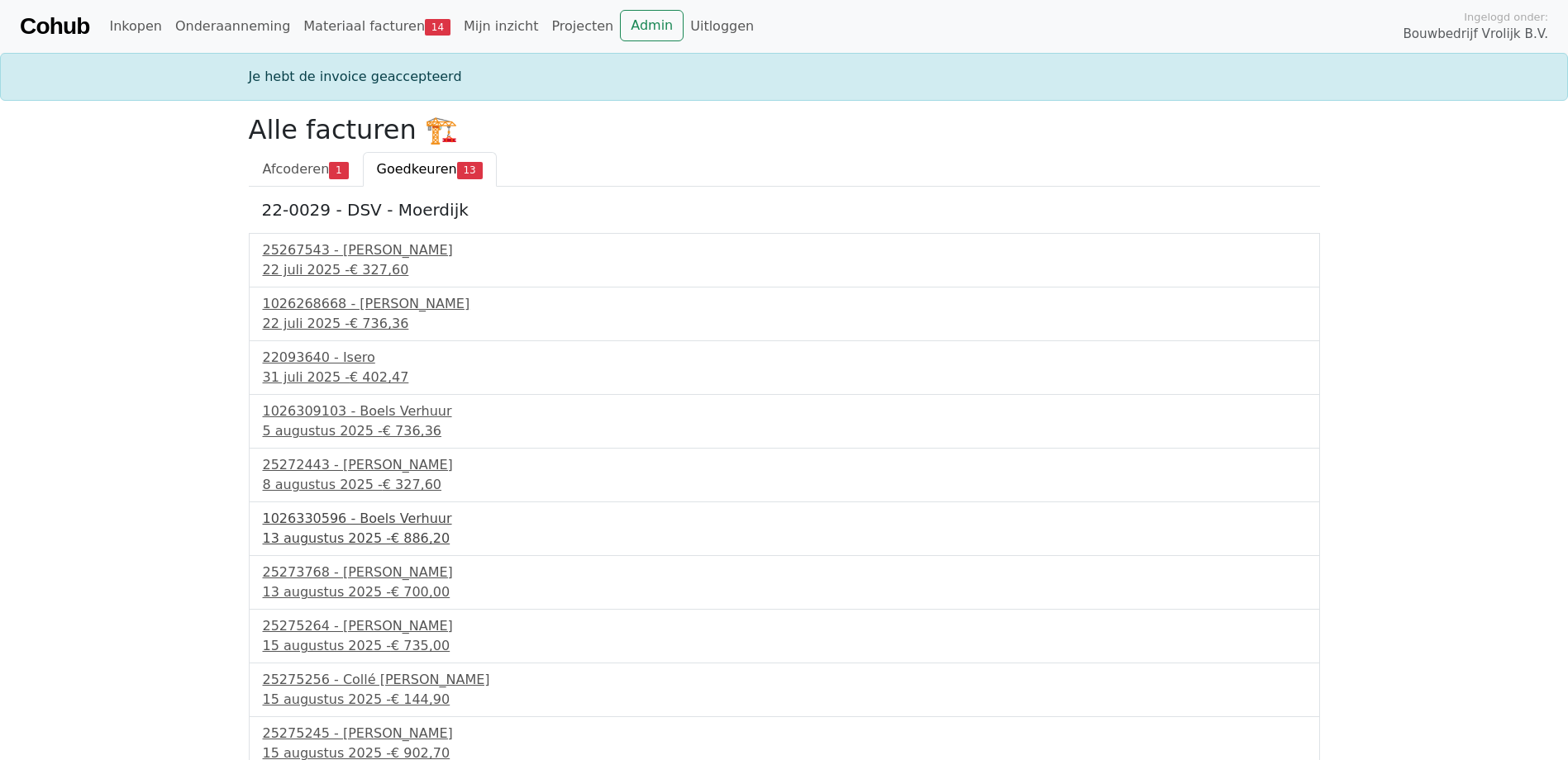
click at [367, 519] on div "1026330596 - Boels Verhuur" at bounding box center [784, 519] width 1043 height 20
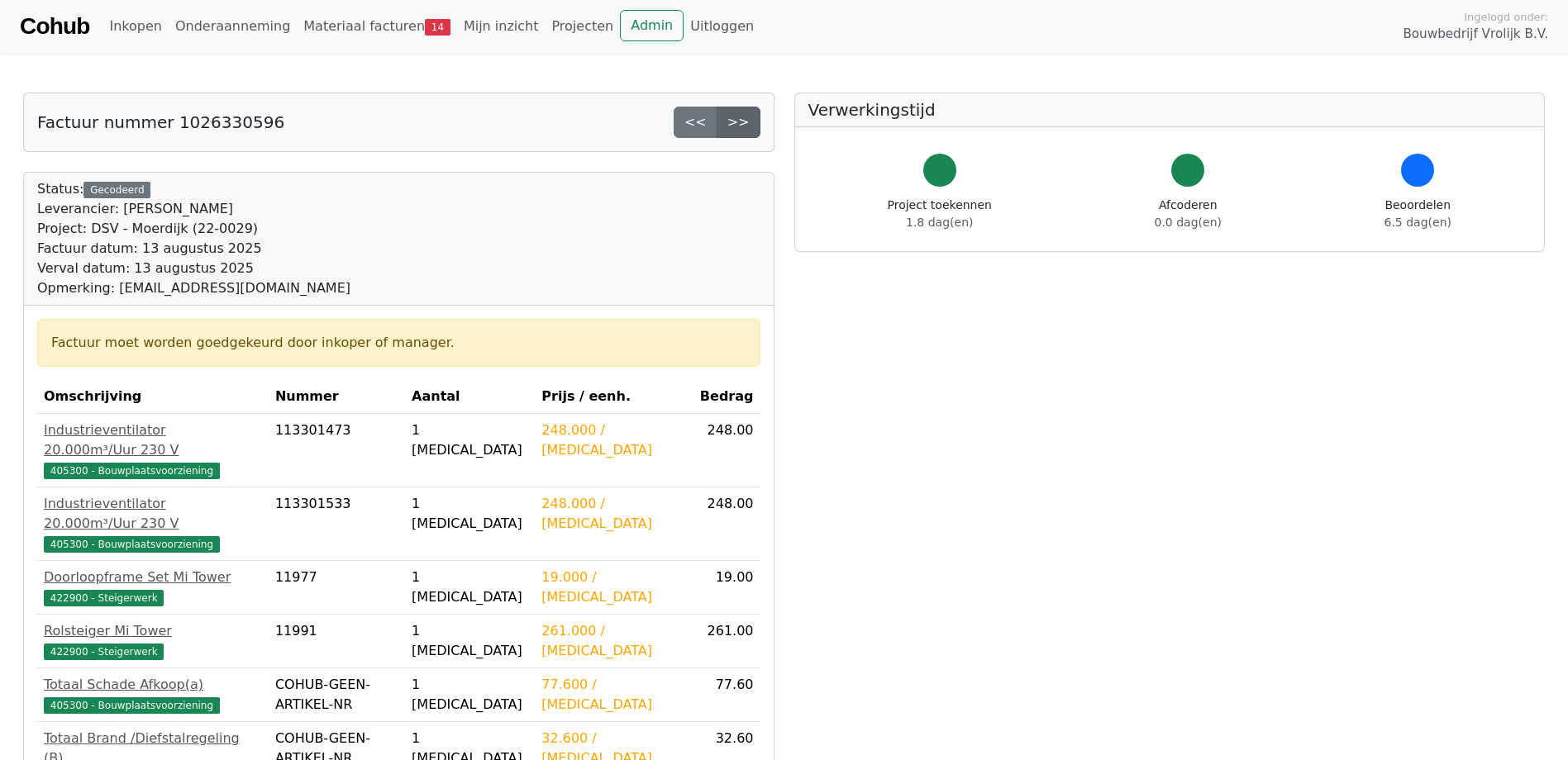
click at [745, 109] on link ">>" at bounding box center [738, 122] width 43 height 31
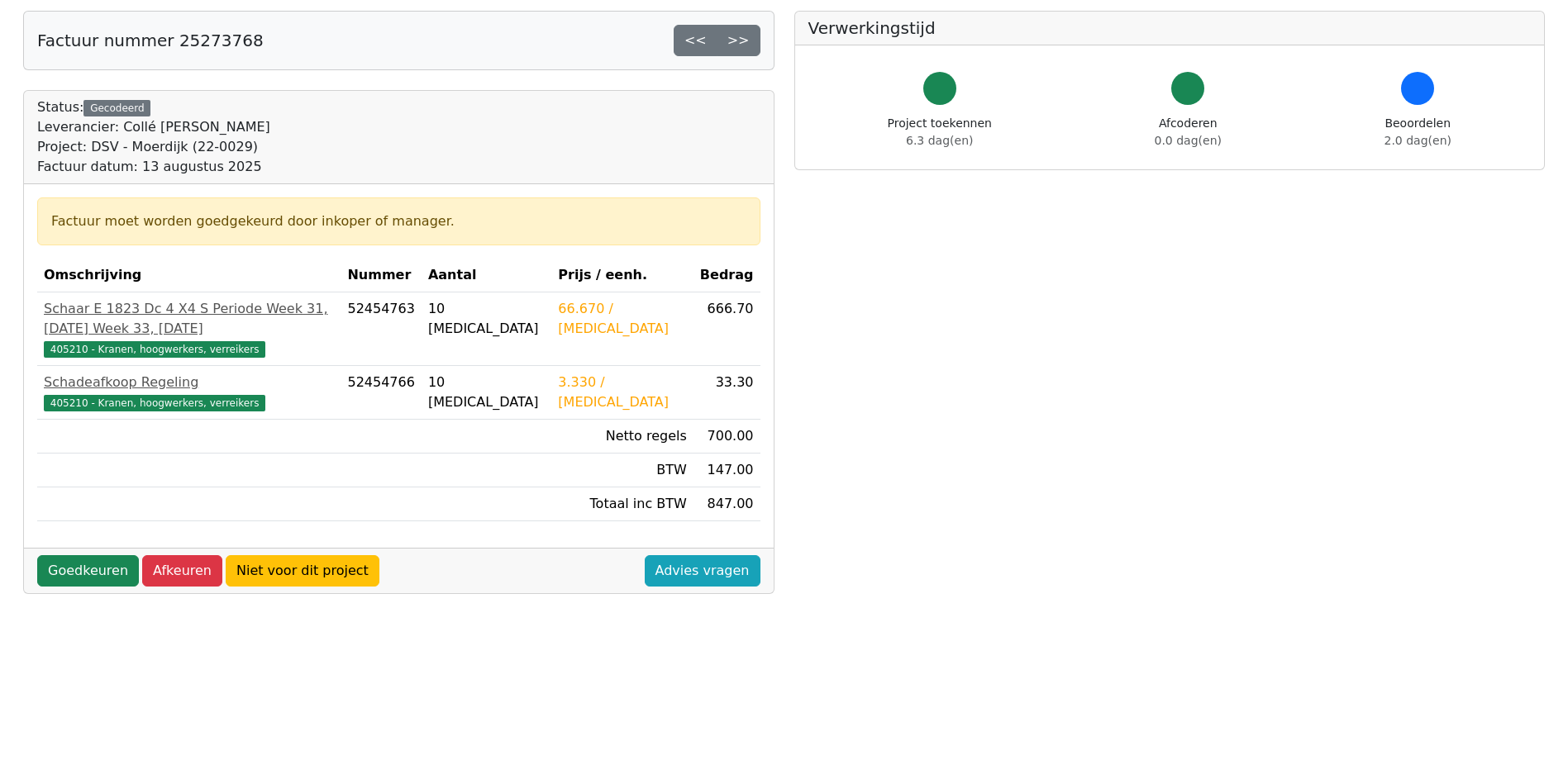
scroll to position [83, 0]
click at [89, 586] on link "Goedkeuren" at bounding box center [88, 570] width 102 height 31
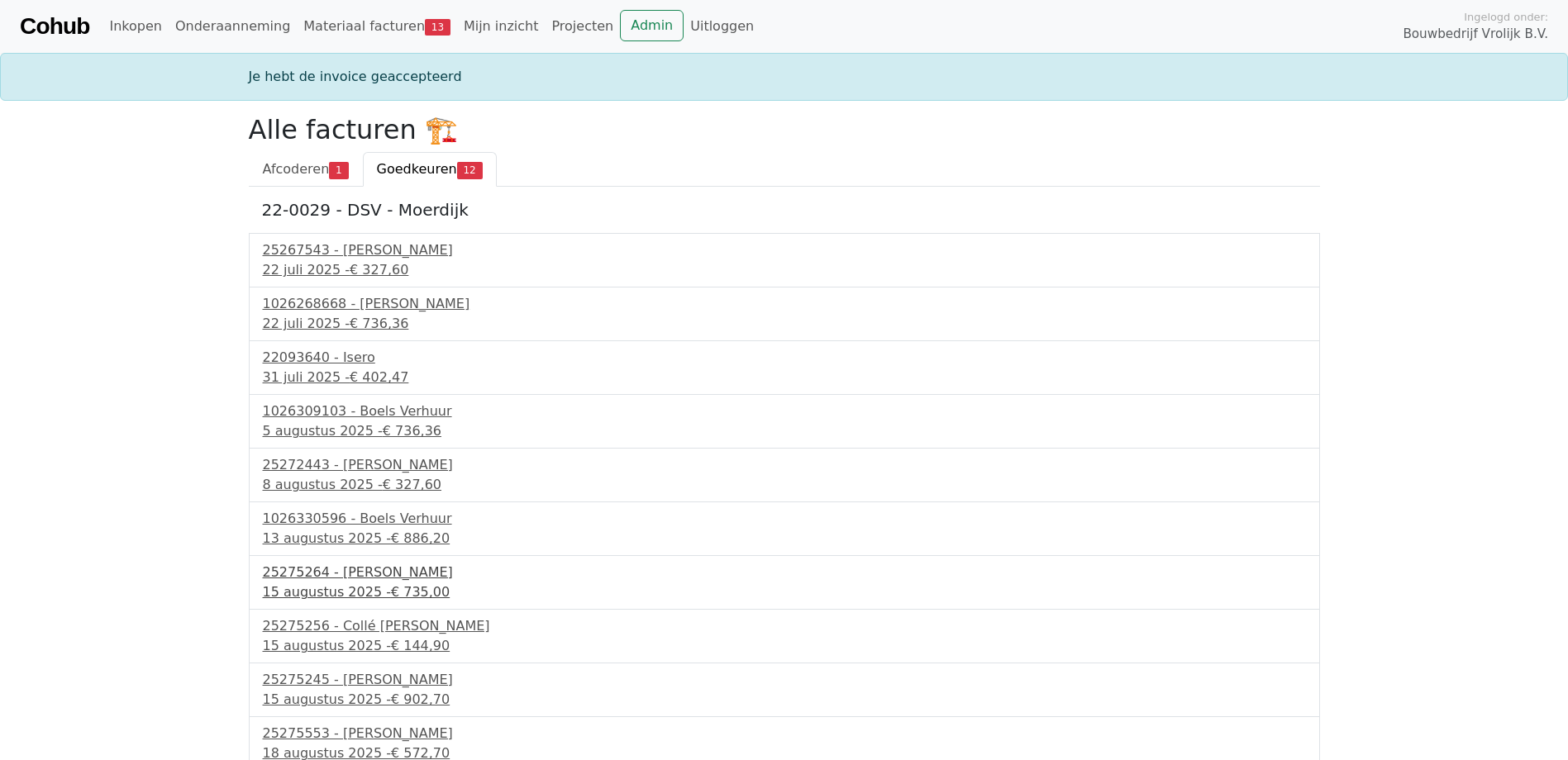
click at [381, 574] on div "25275264 - [PERSON_NAME]" at bounding box center [784, 572] width 1043 height 20
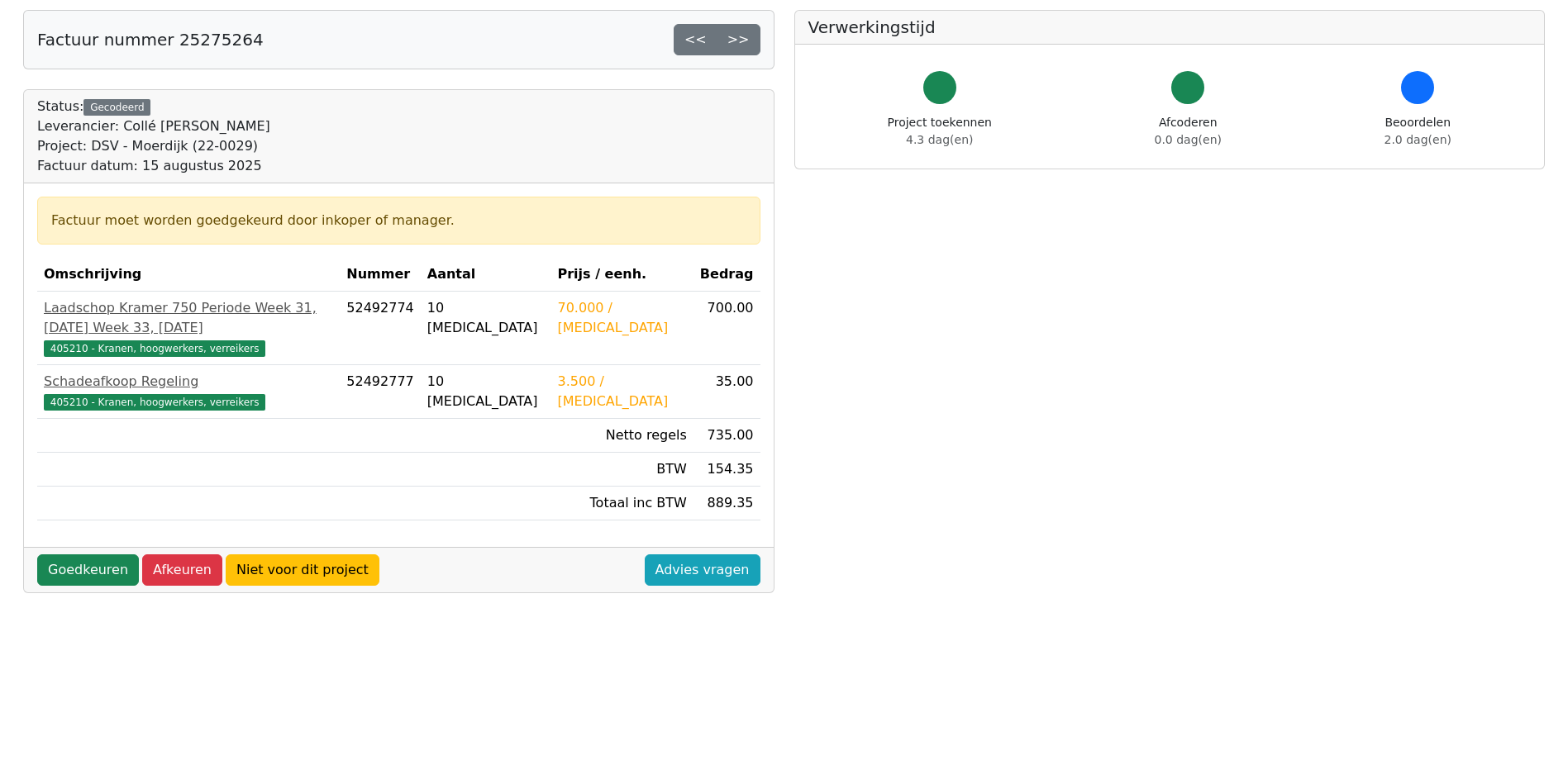
scroll to position [165, 0]
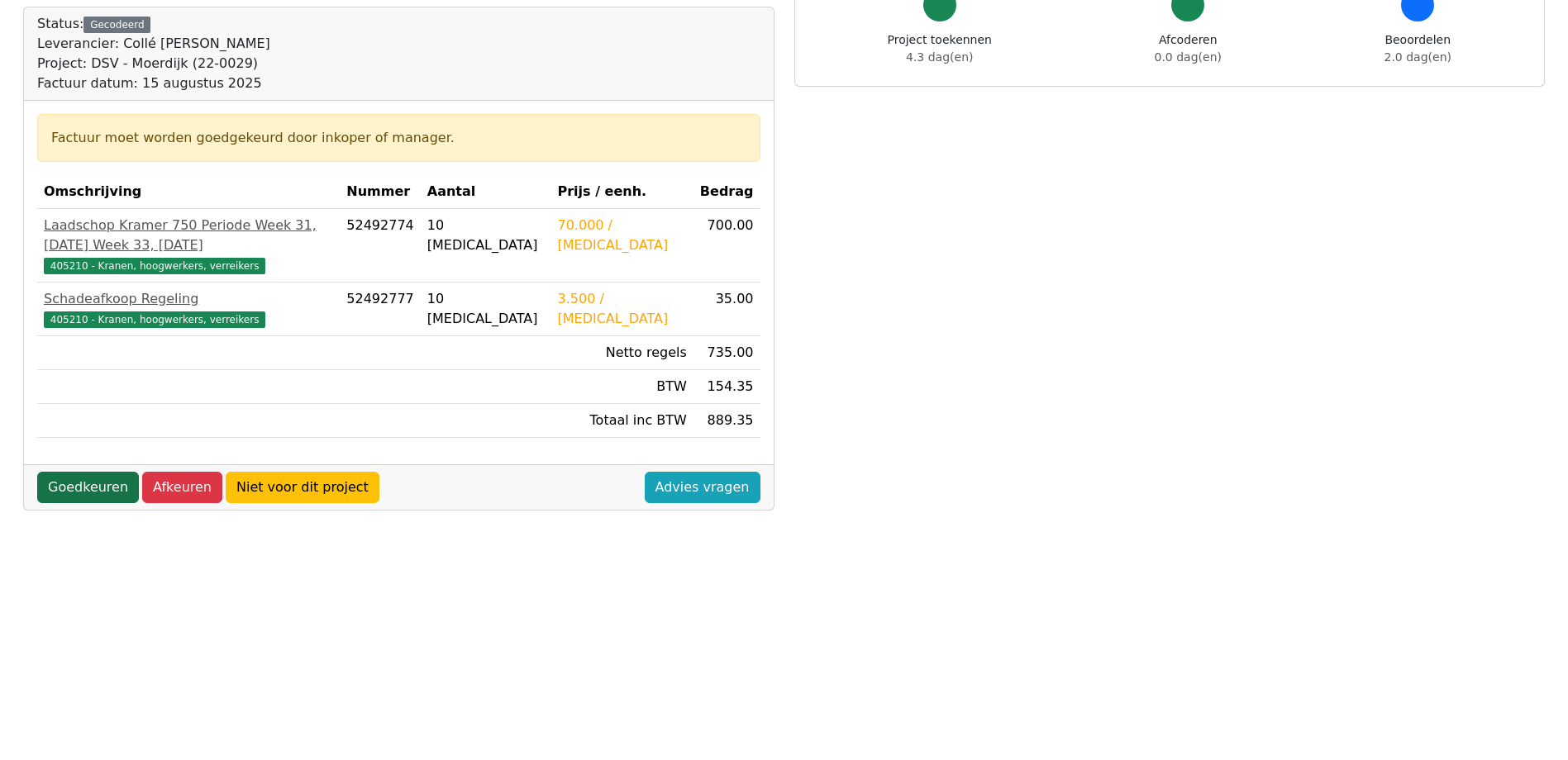
click at [98, 472] on link "Goedkeuren" at bounding box center [88, 487] width 102 height 31
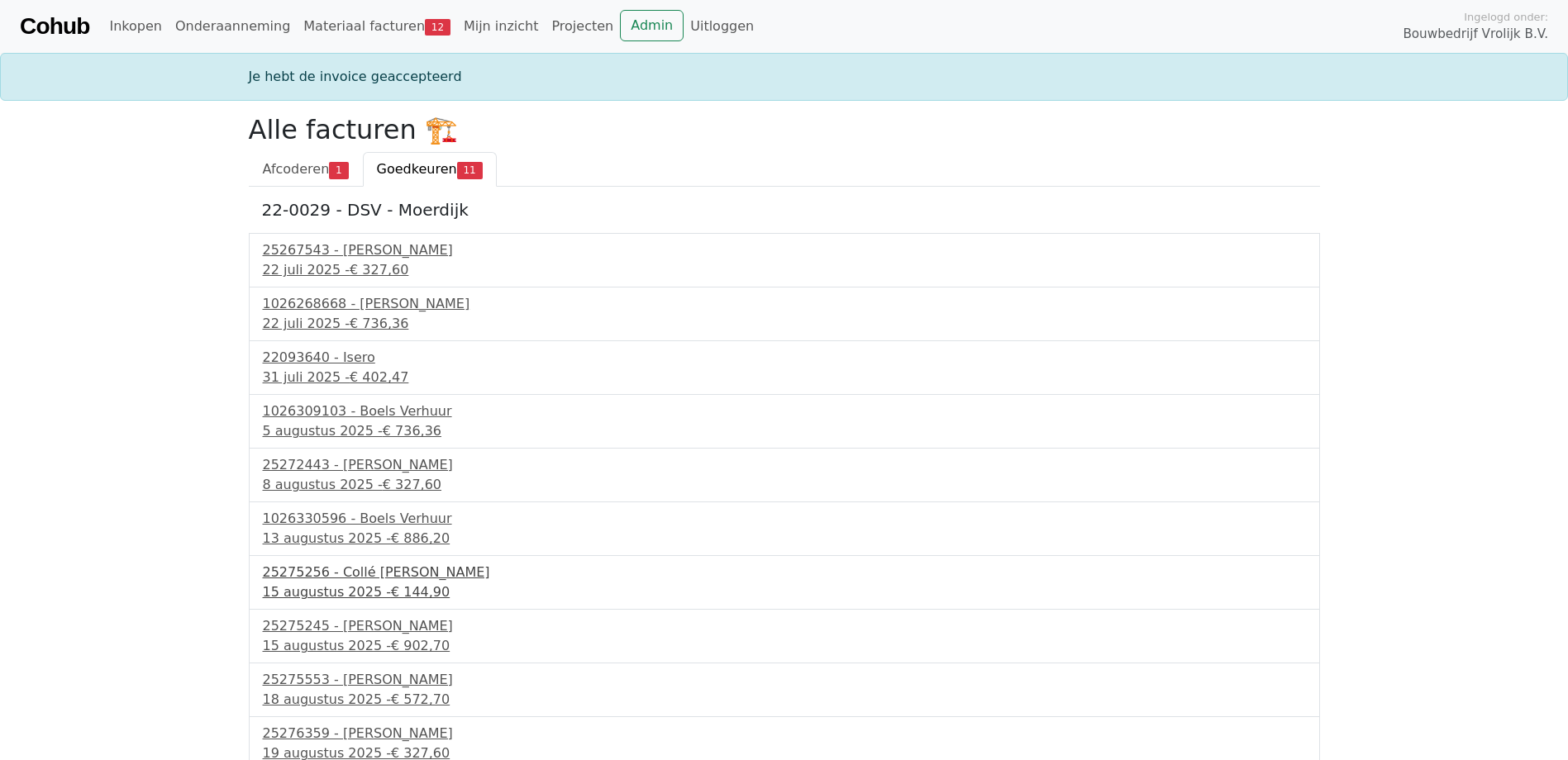
click at [392, 566] on div "25275256 - Collé [PERSON_NAME]" at bounding box center [784, 572] width 1043 height 20
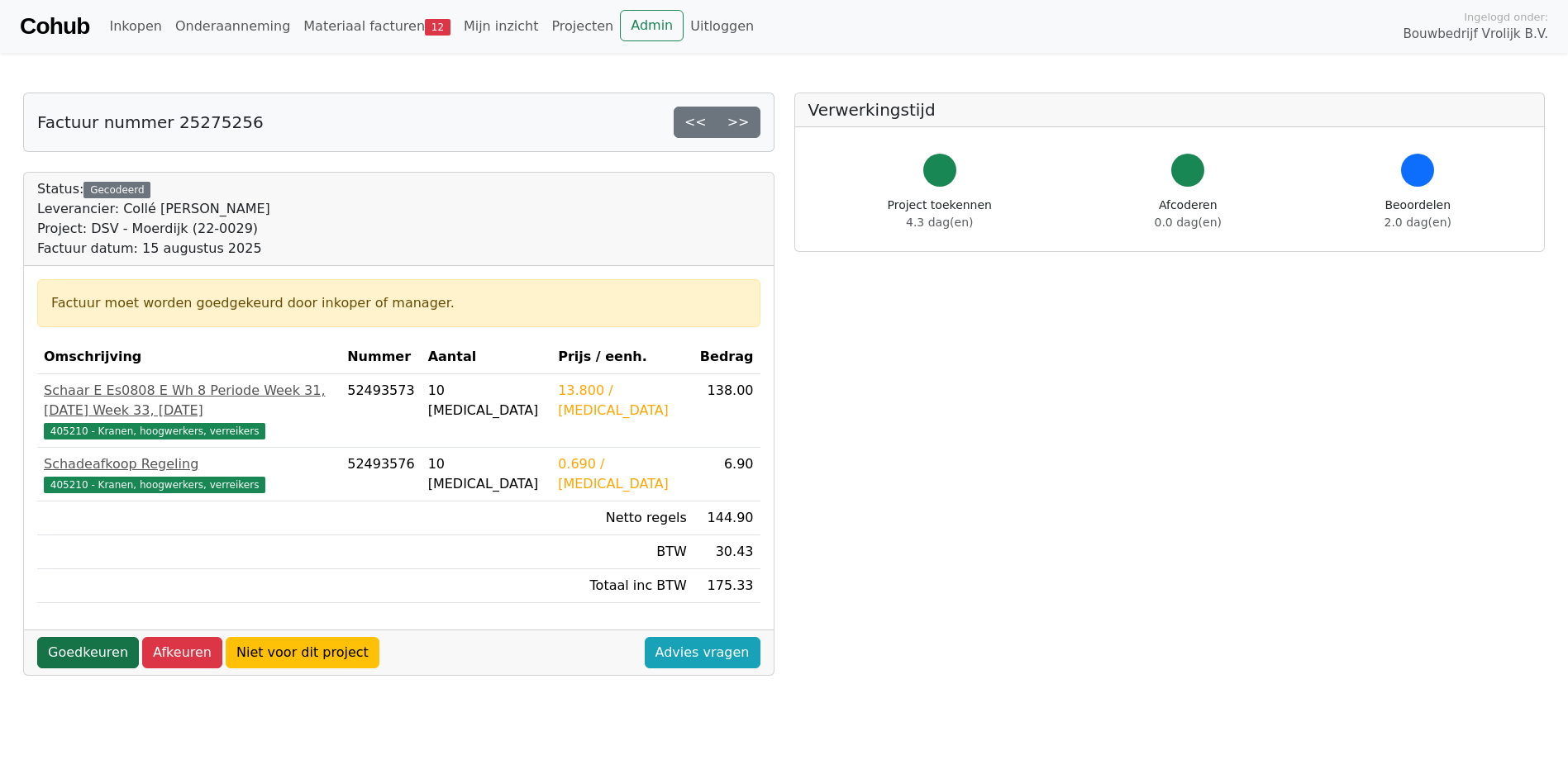
click at [113, 669] on link "Goedkeuren" at bounding box center [88, 653] width 102 height 31
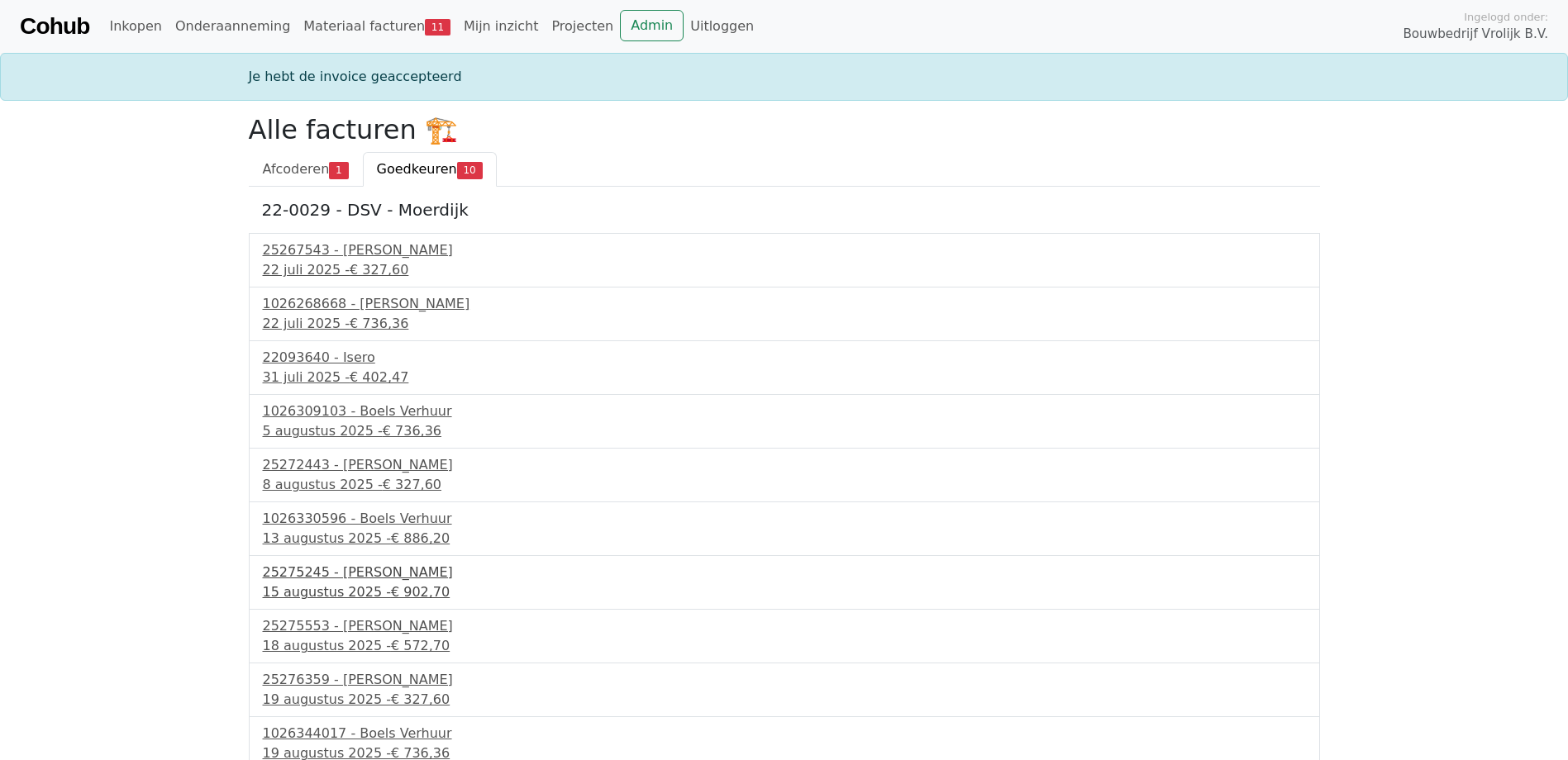
click at [364, 571] on div "25275245 - [PERSON_NAME]" at bounding box center [784, 572] width 1043 height 20
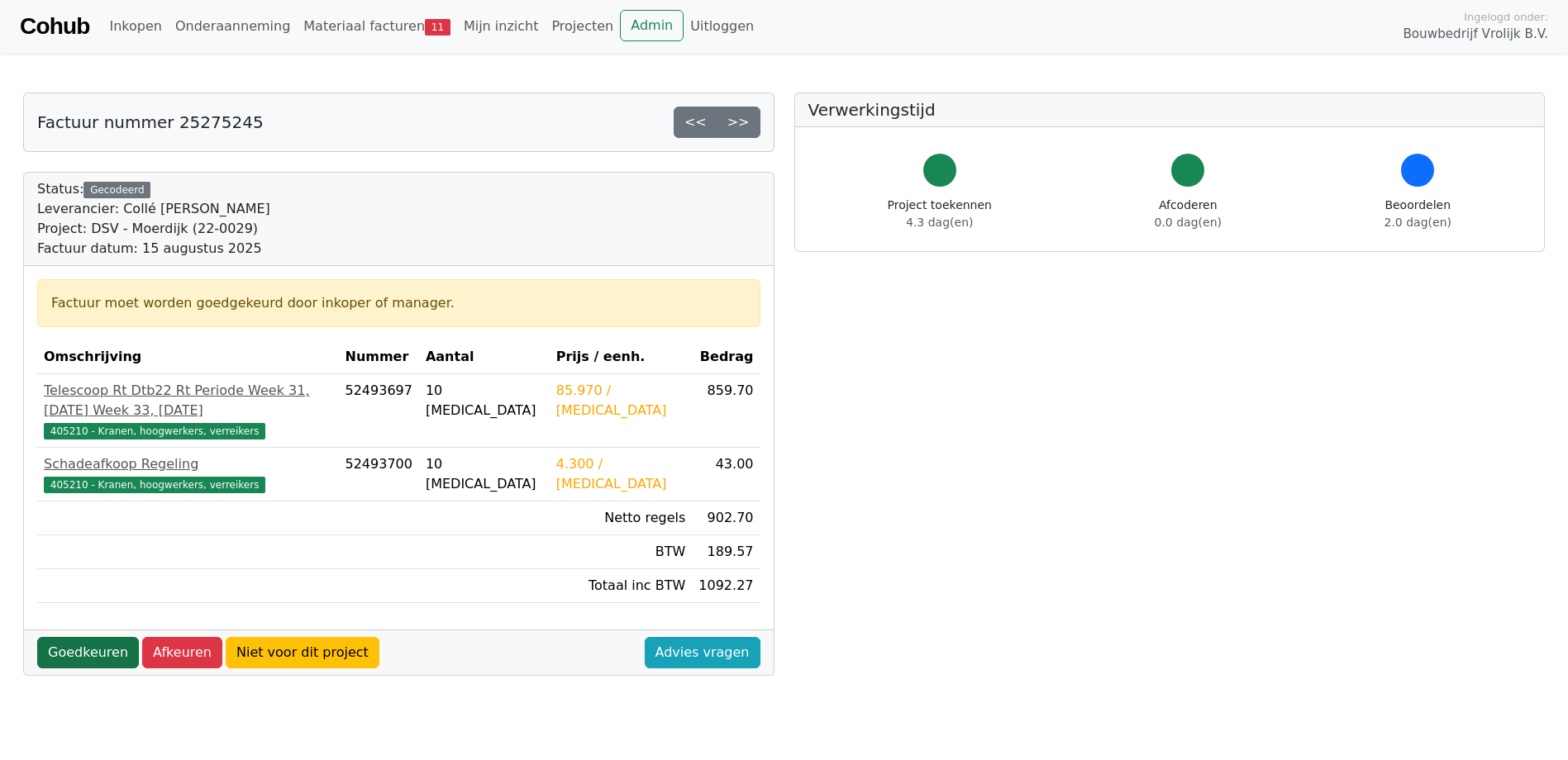
click at [93, 638] on link "Goedkeuren" at bounding box center [88, 653] width 102 height 31
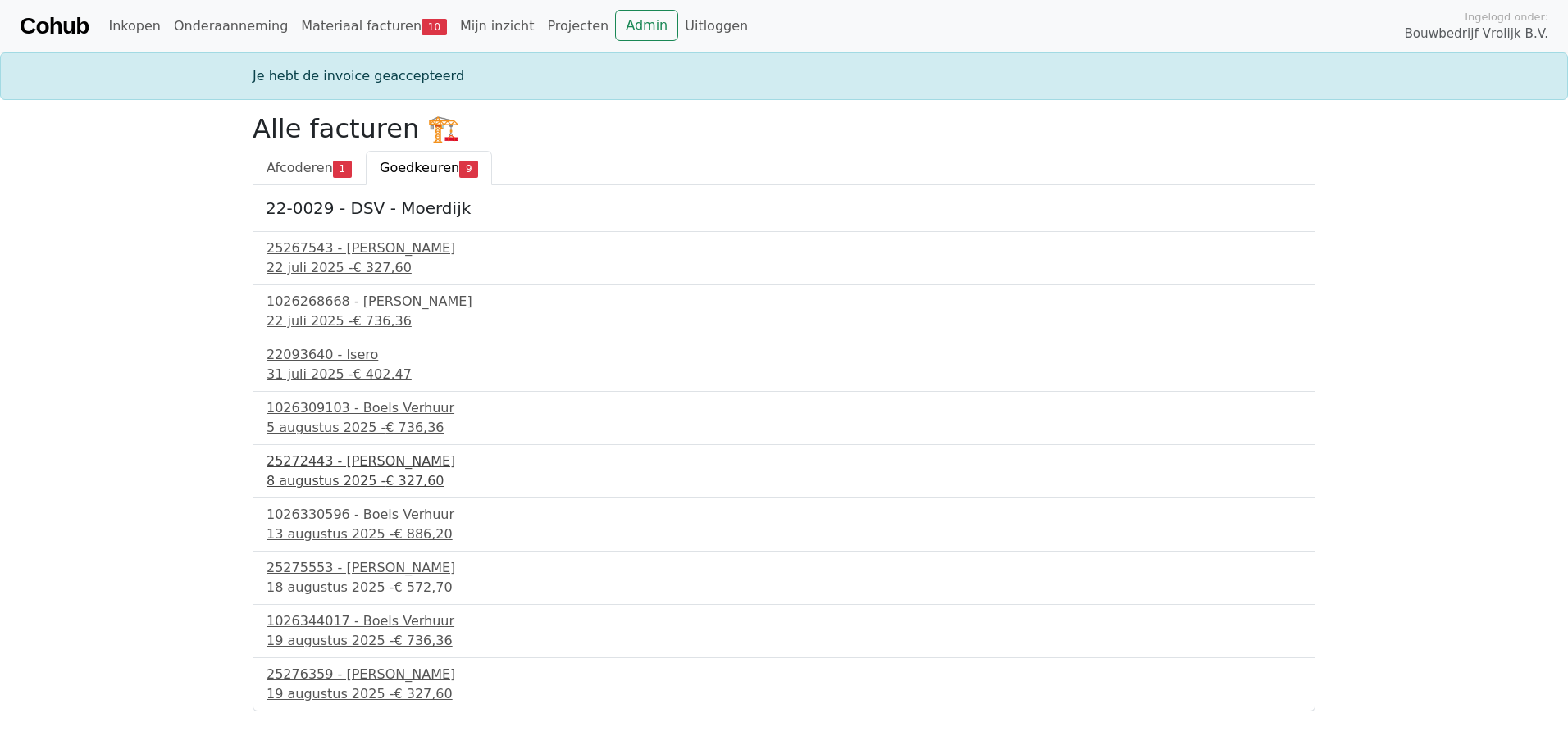
click at [348, 470] on div "25272443 - [PERSON_NAME]" at bounding box center [784, 461] width 1035 height 20
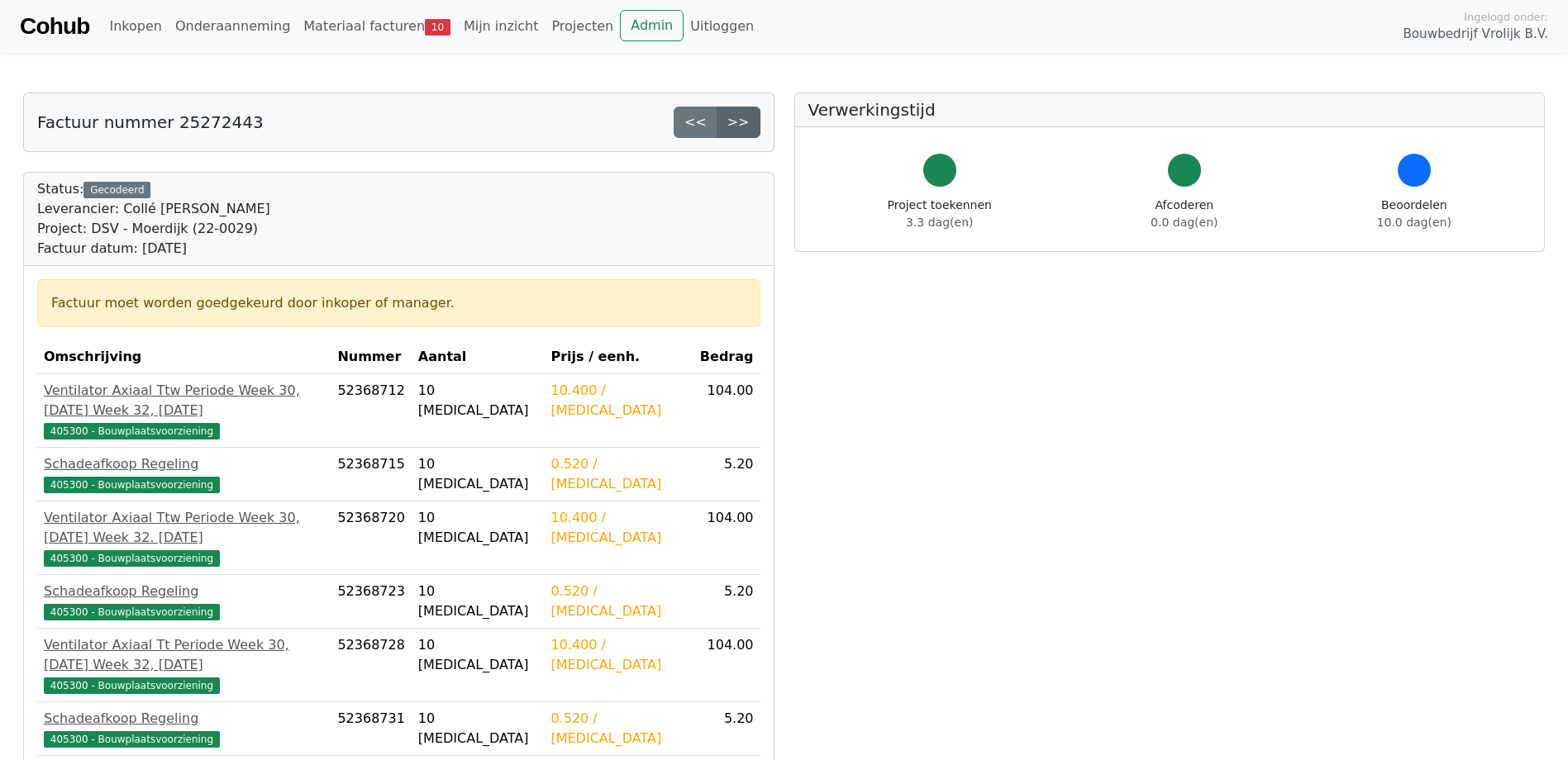
click at [748, 124] on link ">>" at bounding box center [738, 122] width 43 height 31
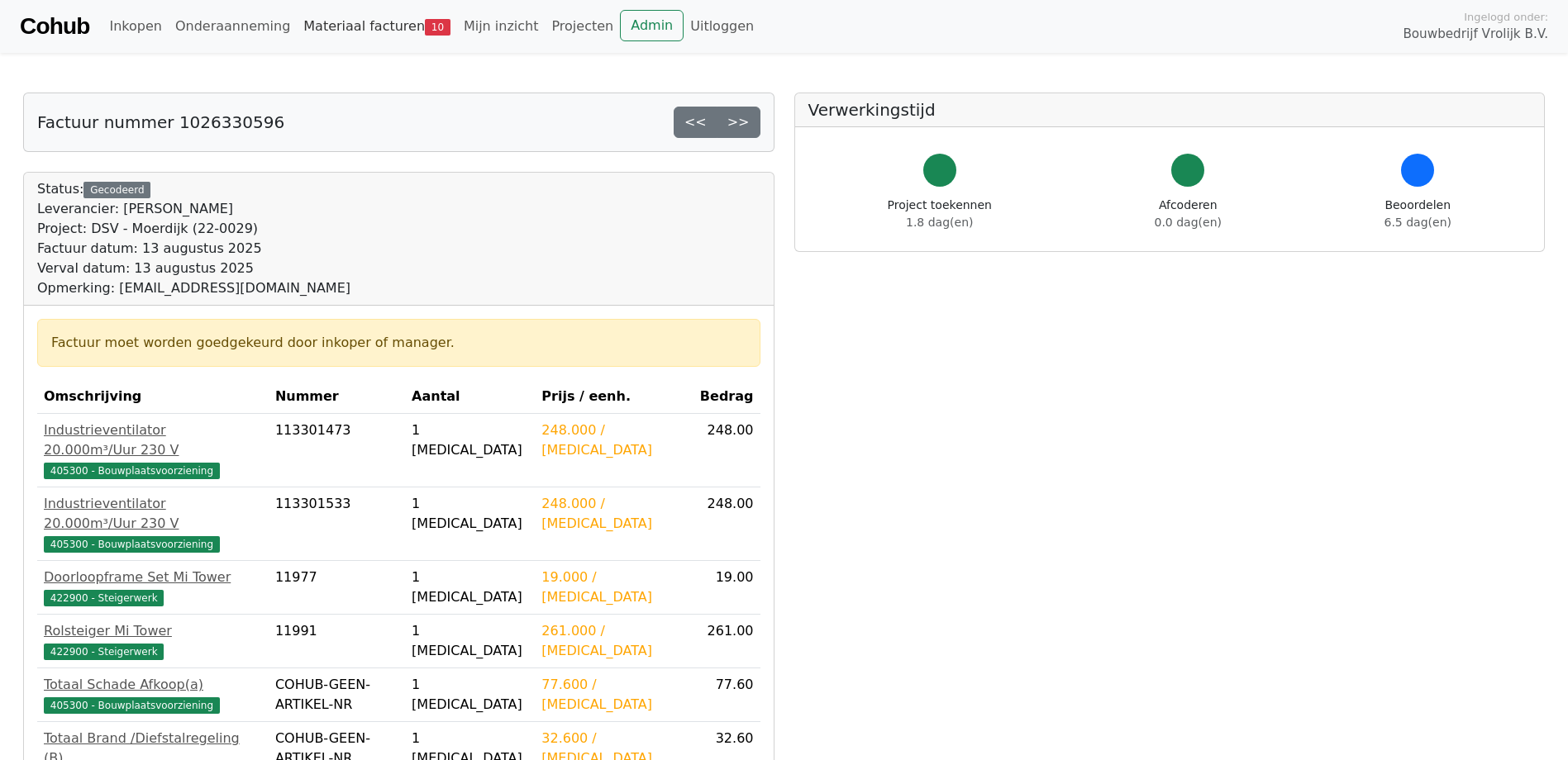
click at [363, 32] on link "Materiaal facturen 10" at bounding box center [377, 26] width 161 height 33
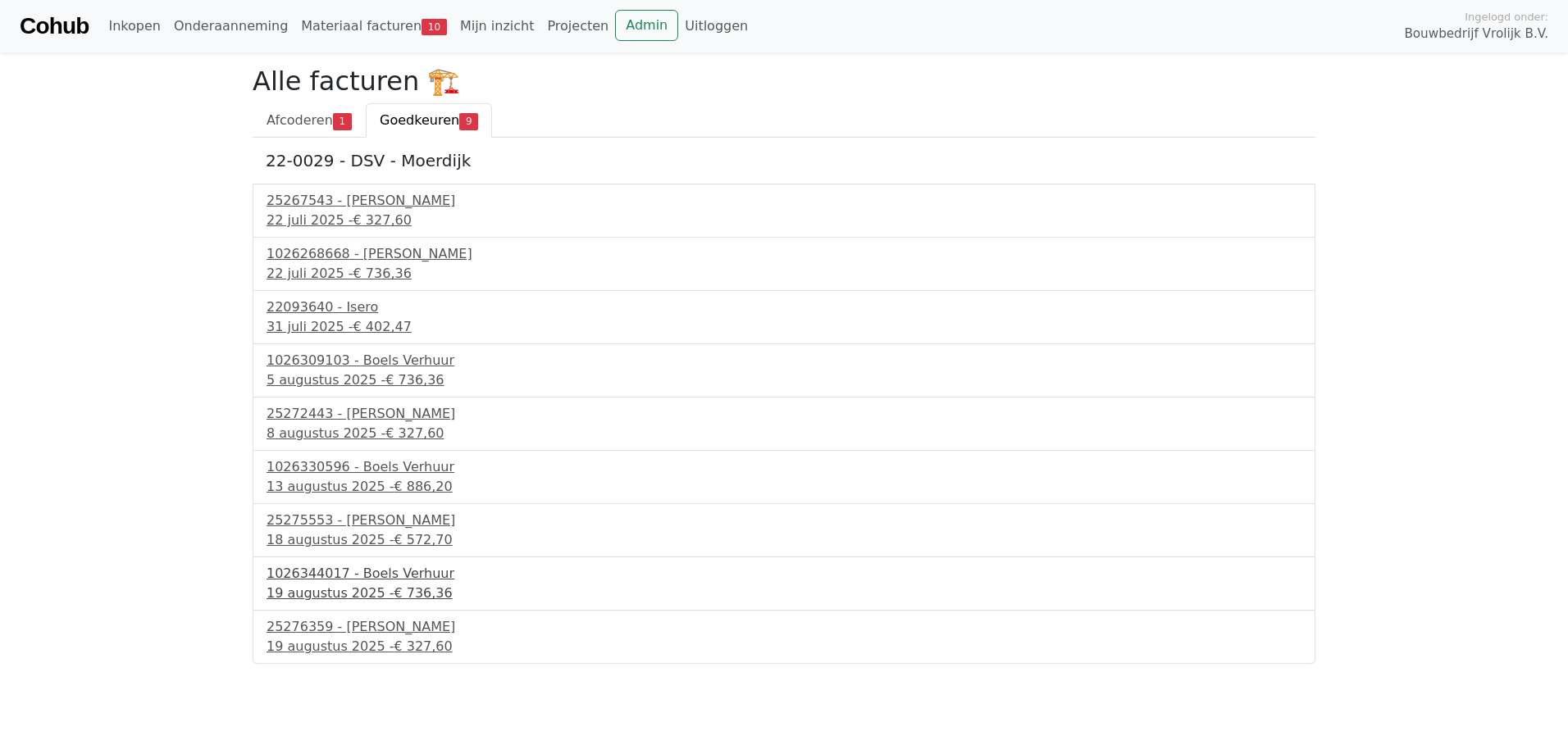
click at [396, 582] on div "1026344017 - Boels Verhuur" at bounding box center [784, 574] width 1035 height 20
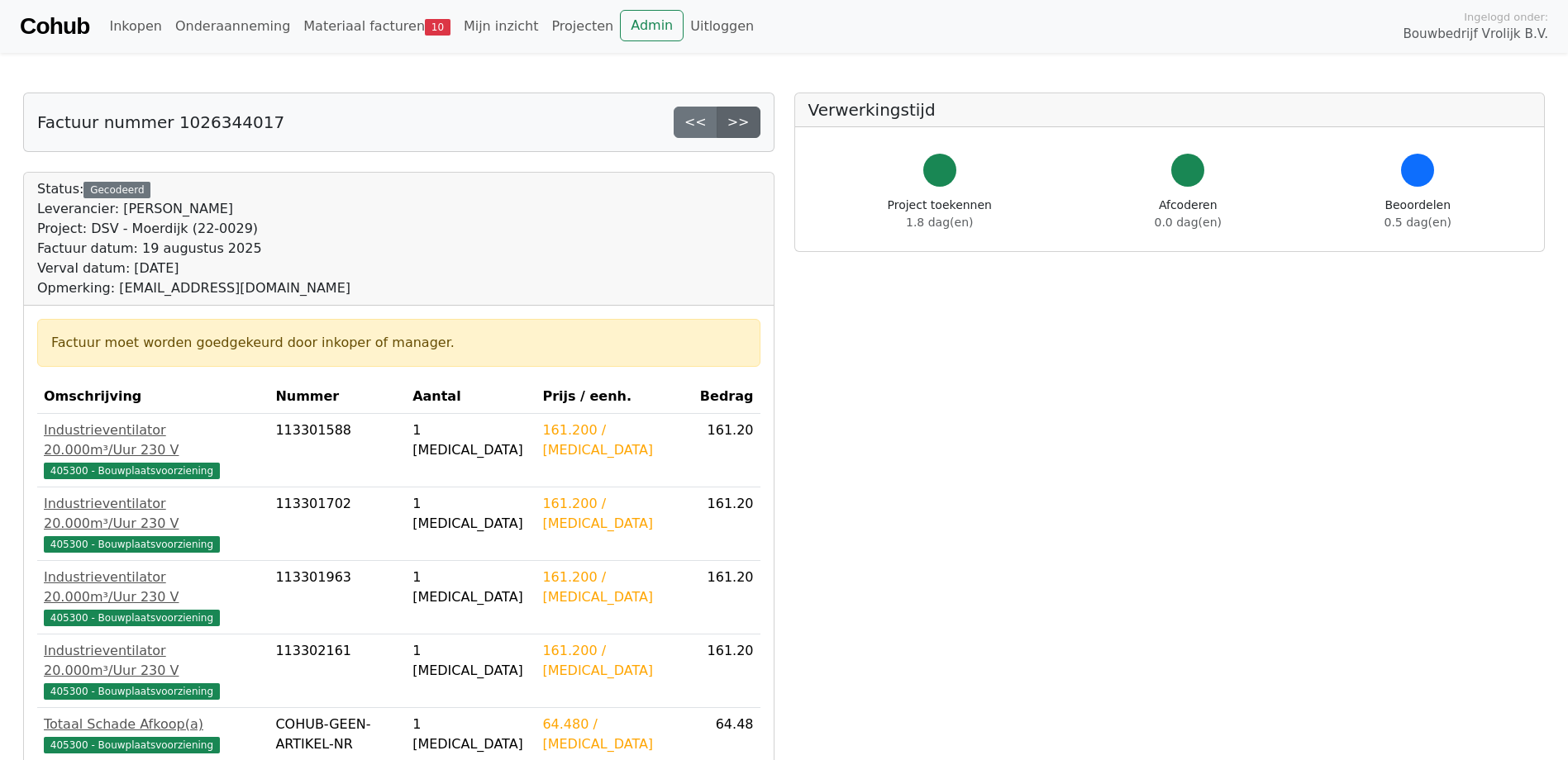
click at [746, 133] on link ">>" at bounding box center [738, 122] width 43 height 31
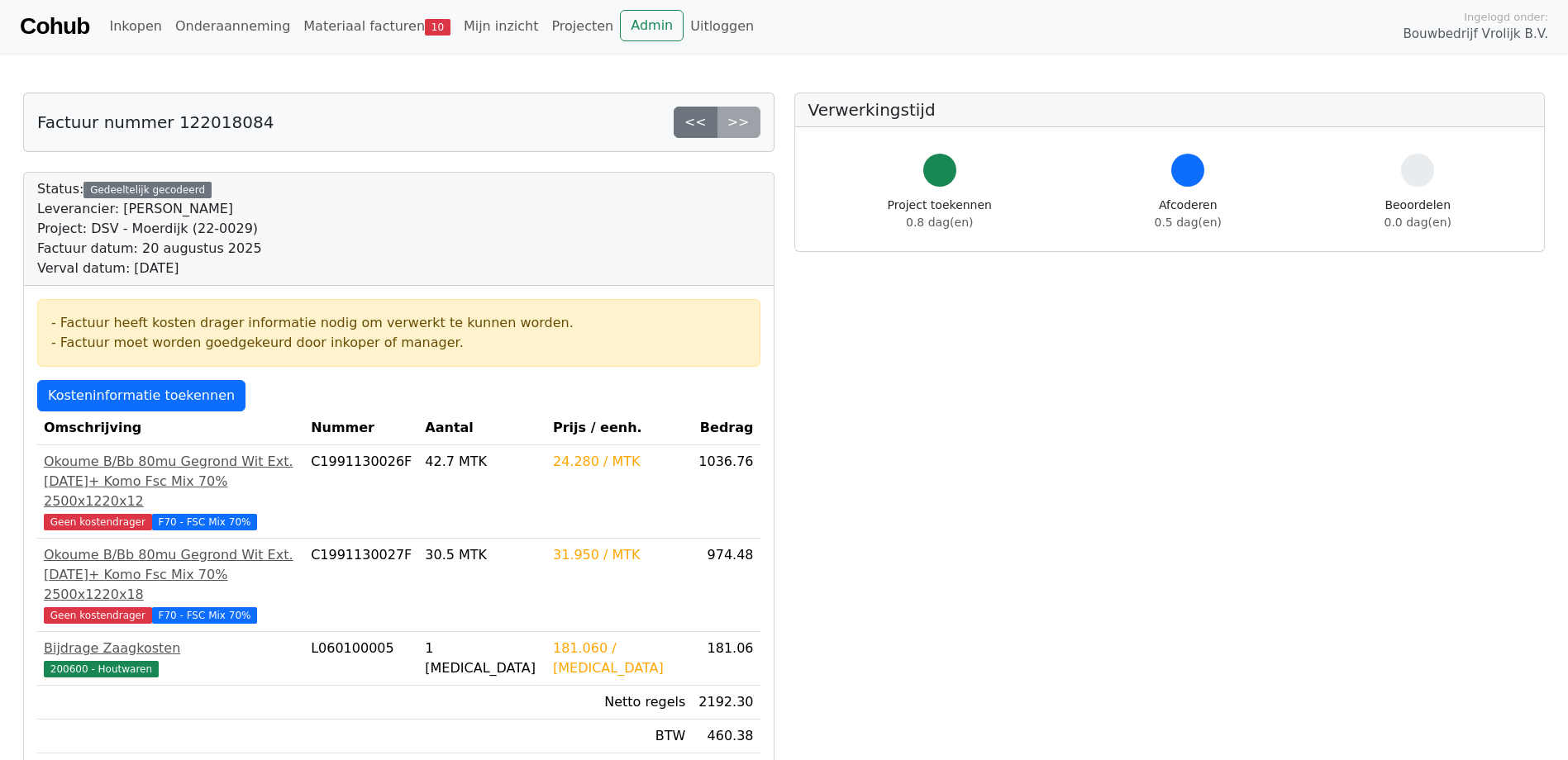
click at [354, 43] on div "Cohub Inkopen Onderaanneming Materiaal facturen 10 Mijn inzicht Projecten Admin…" at bounding box center [784, 26] width 1568 height 53
click at [354, 37] on link "Materiaal facturen 10" at bounding box center [377, 26] width 161 height 33
